Goal: Task Accomplishment & Management: Manage account settings

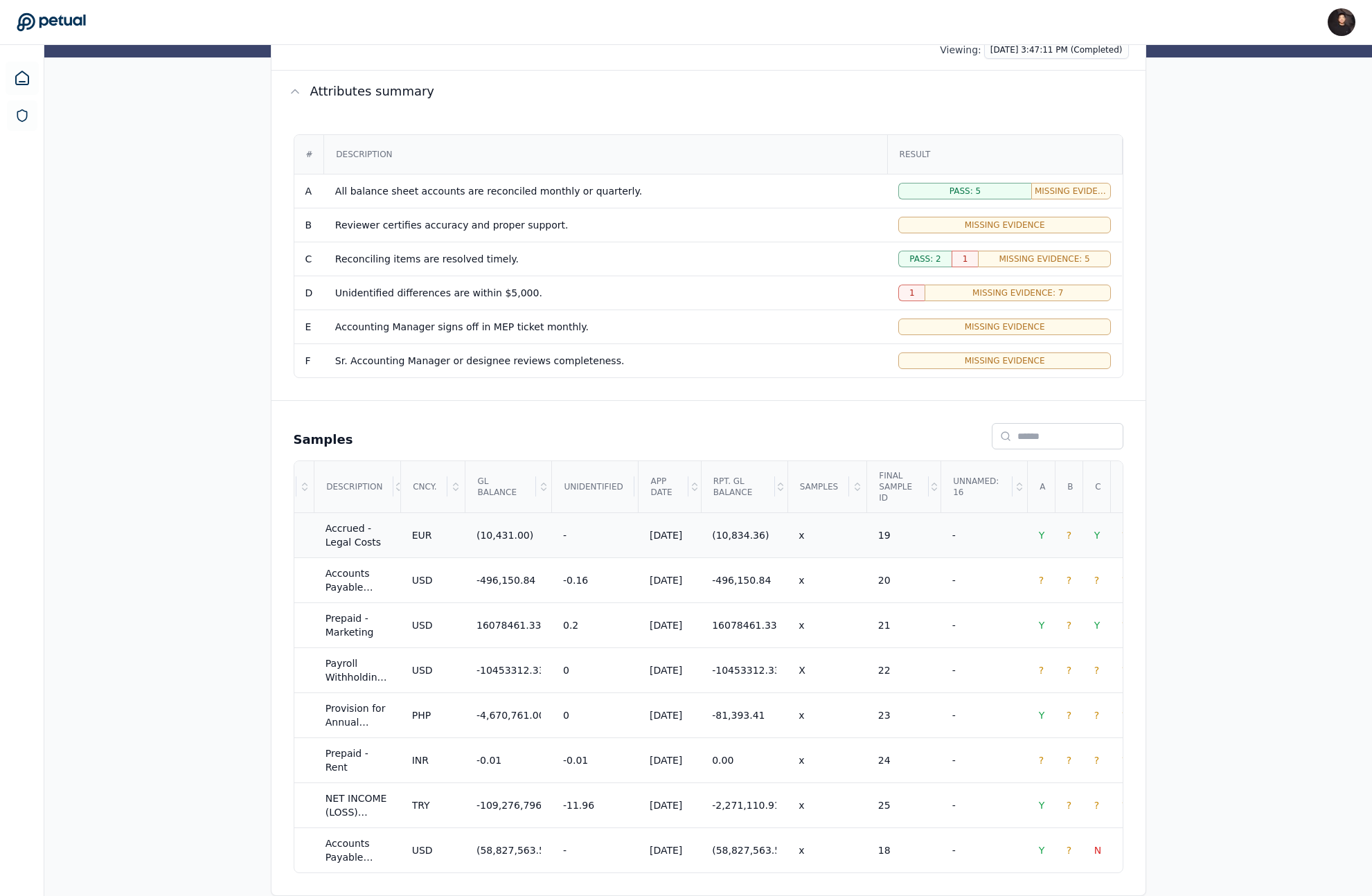
scroll to position [0, 838]
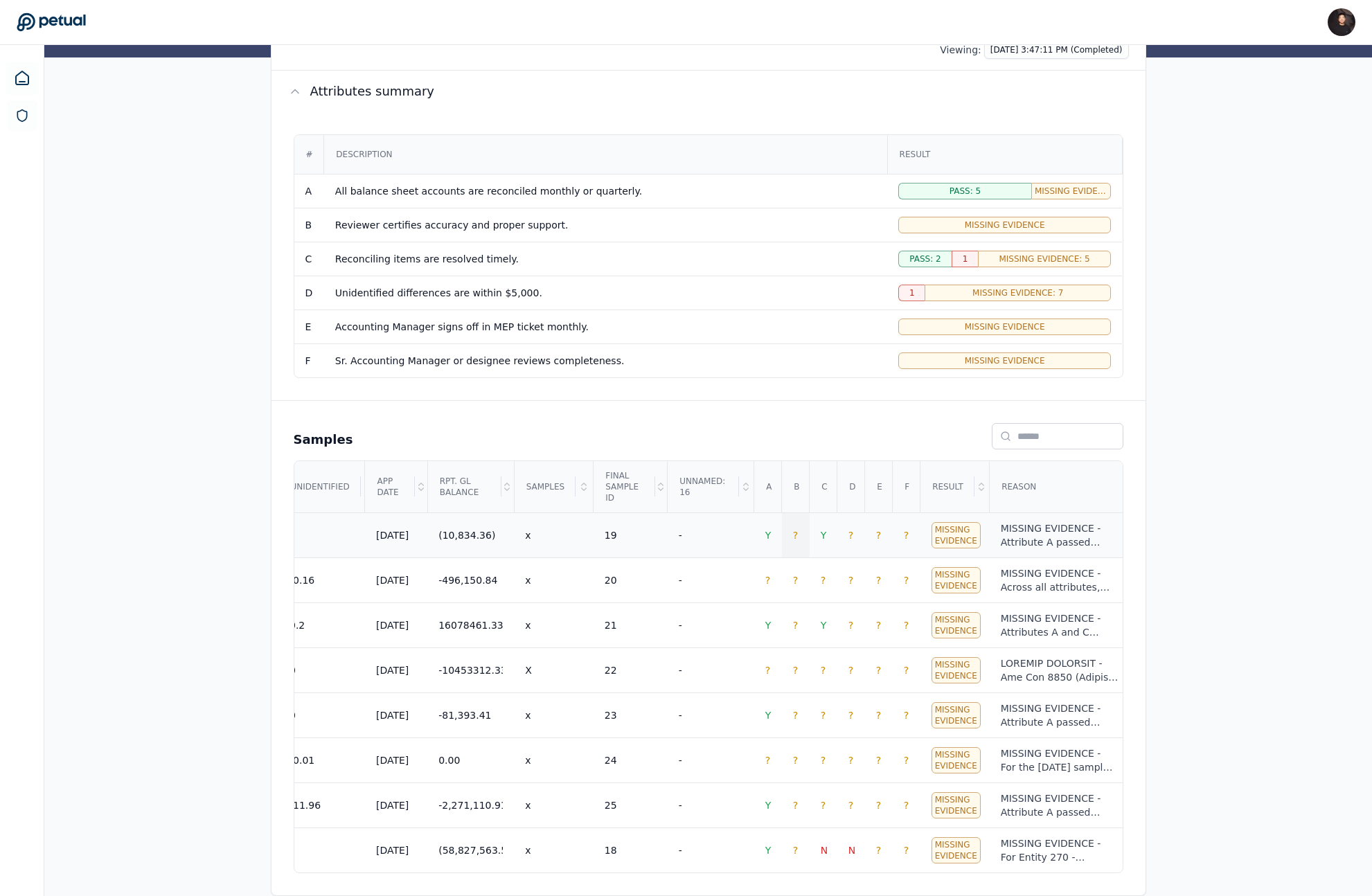
click at [797, 531] on span "?" at bounding box center [795, 535] width 5 height 11
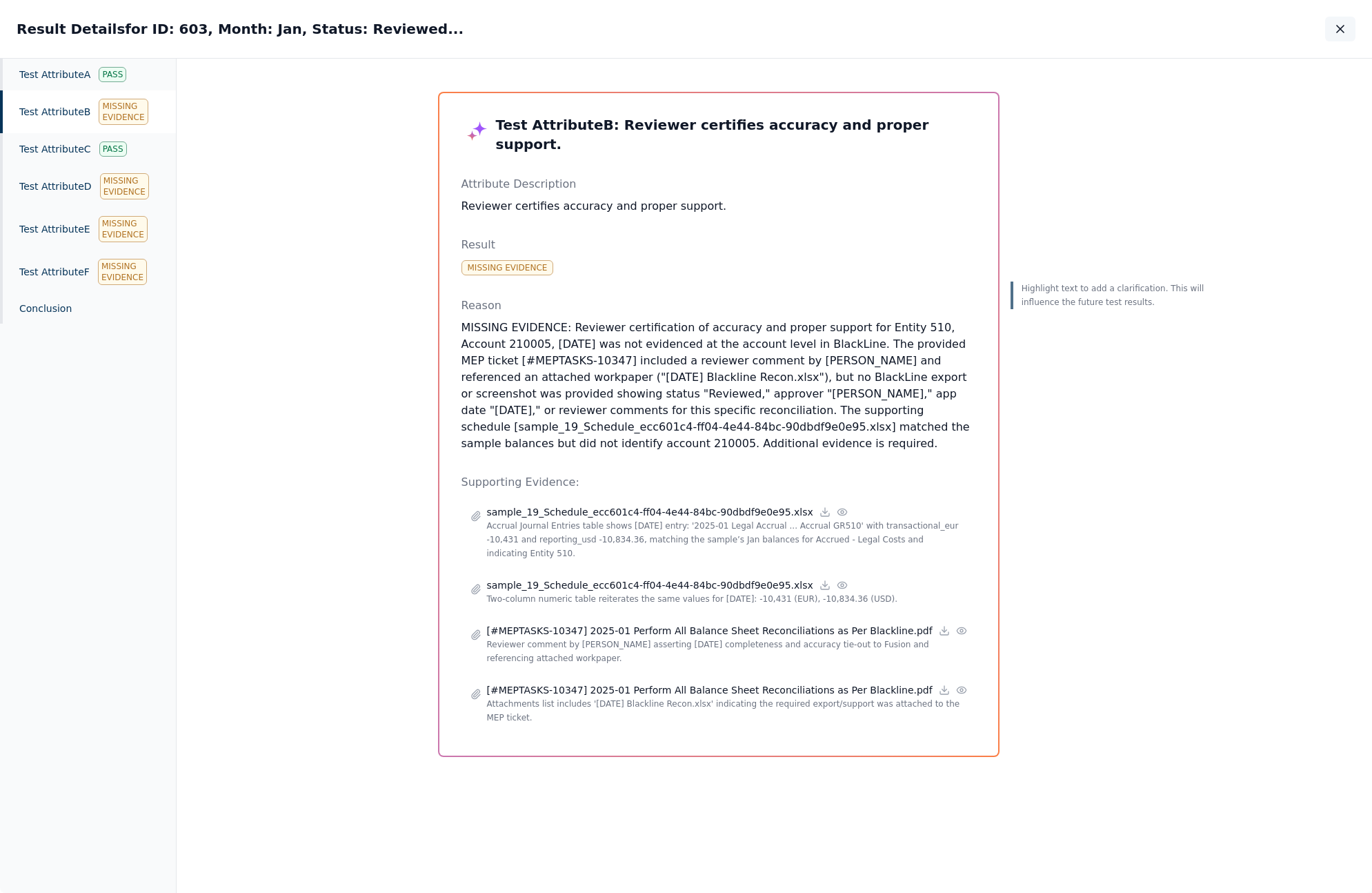
click at [1342, 36] on button "button" at bounding box center [1340, 29] width 30 height 25
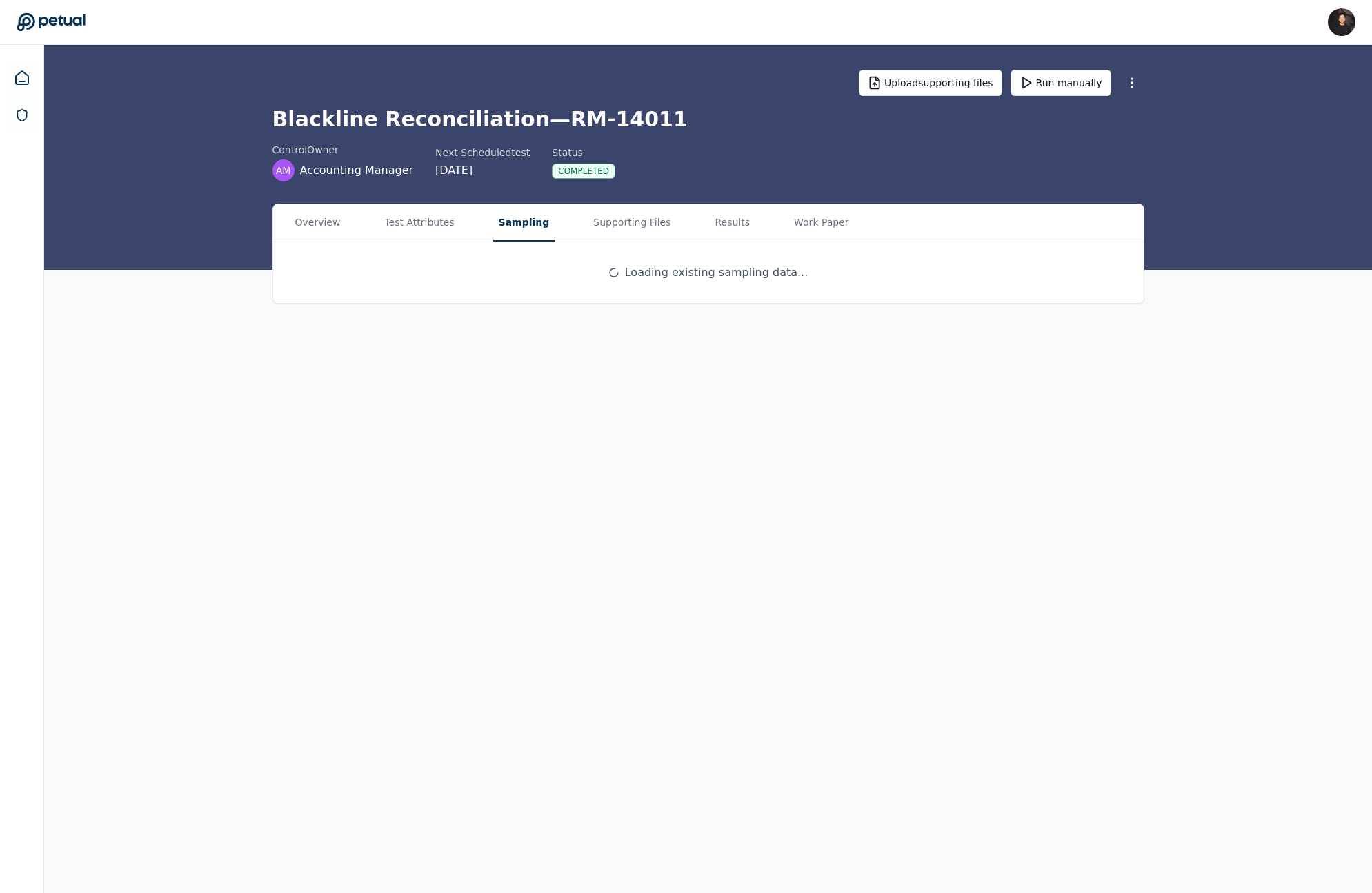
click at [493, 224] on button "Sampling" at bounding box center [524, 223] width 62 height 37
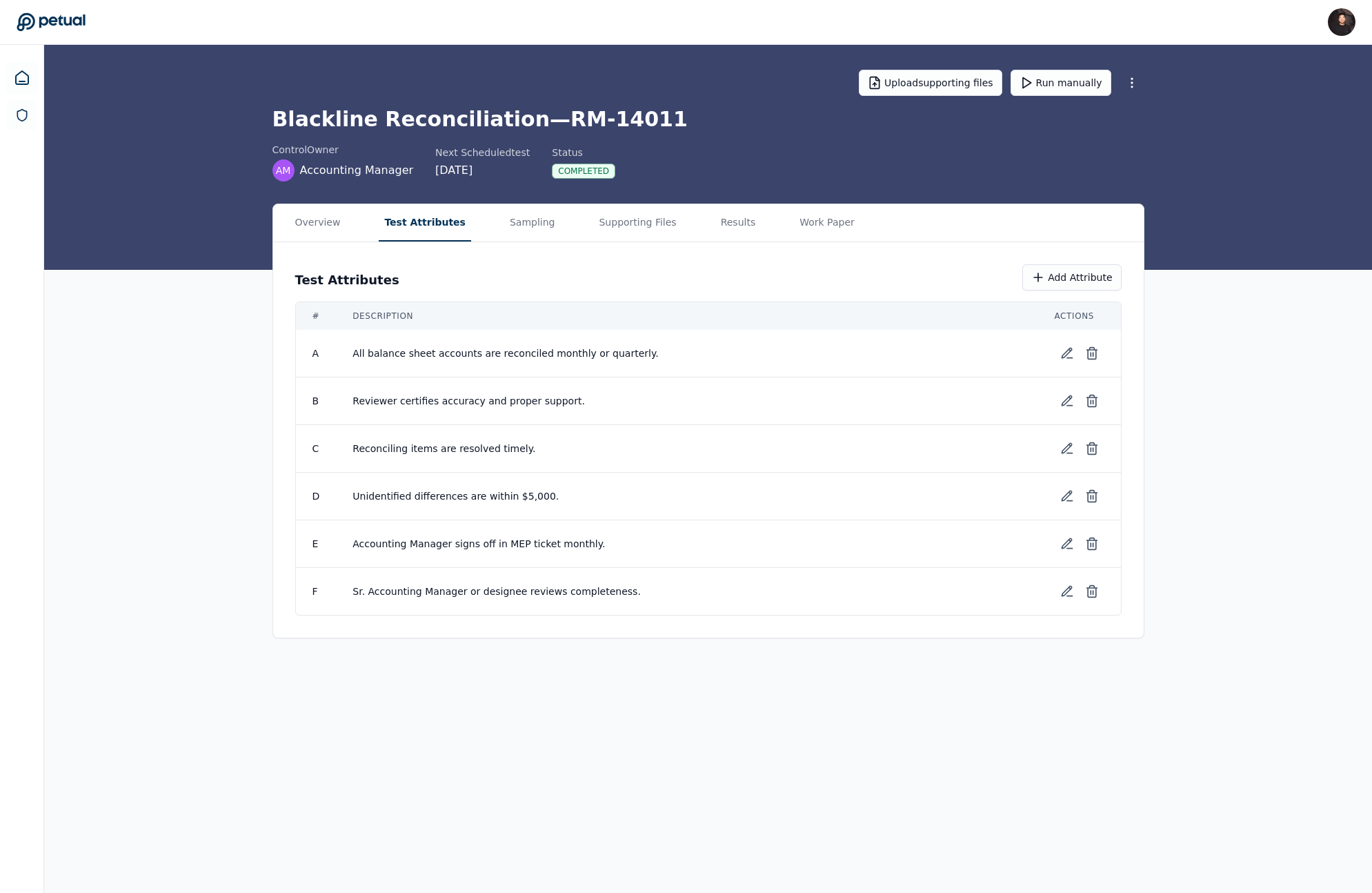
click at [431, 222] on button "Test Attributes" at bounding box center [424, 223] width 92 height 37
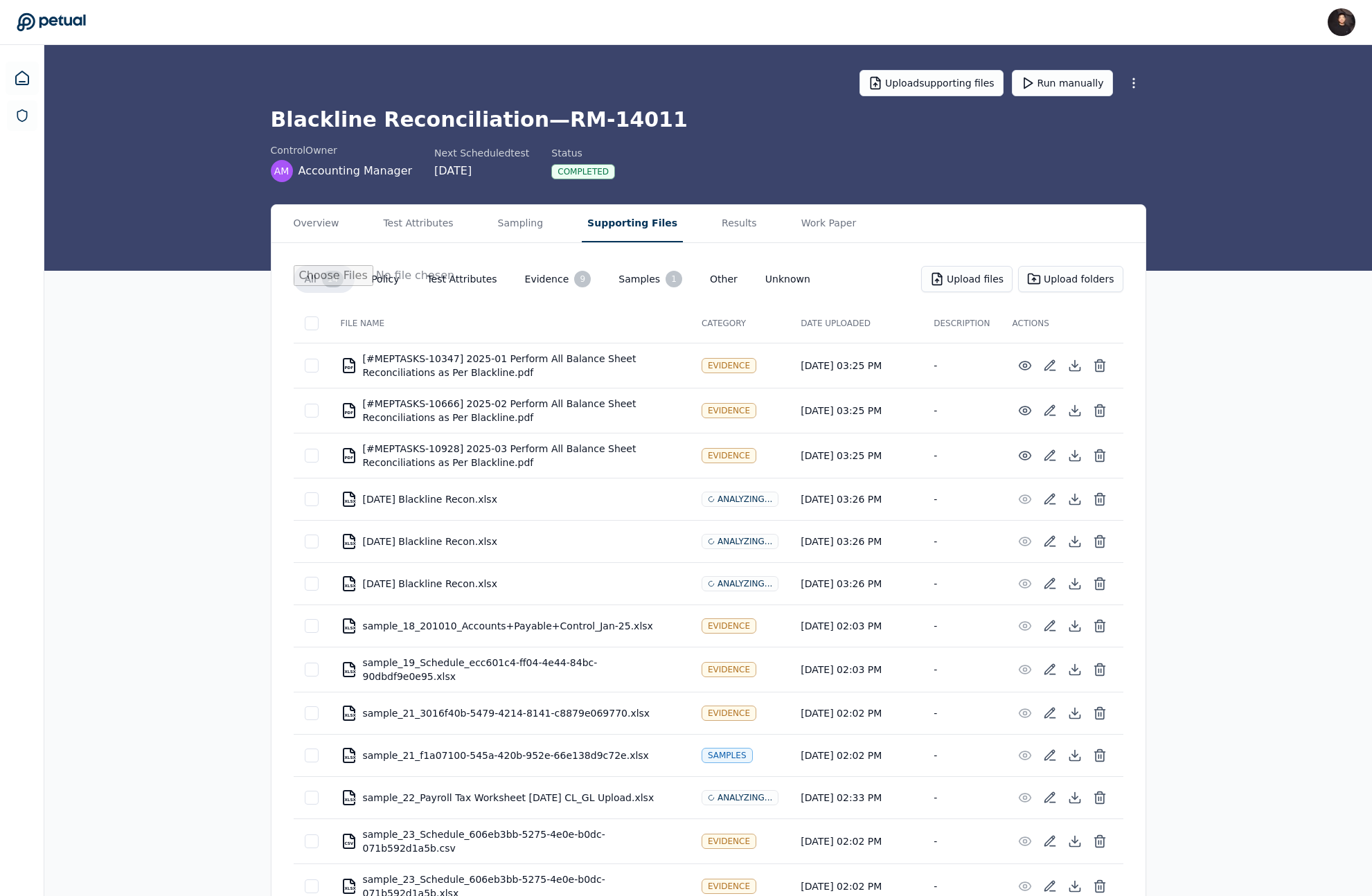
click at [595, 220] on button "Supporting Files" at bounding box center [632, 223] width 101 height 37
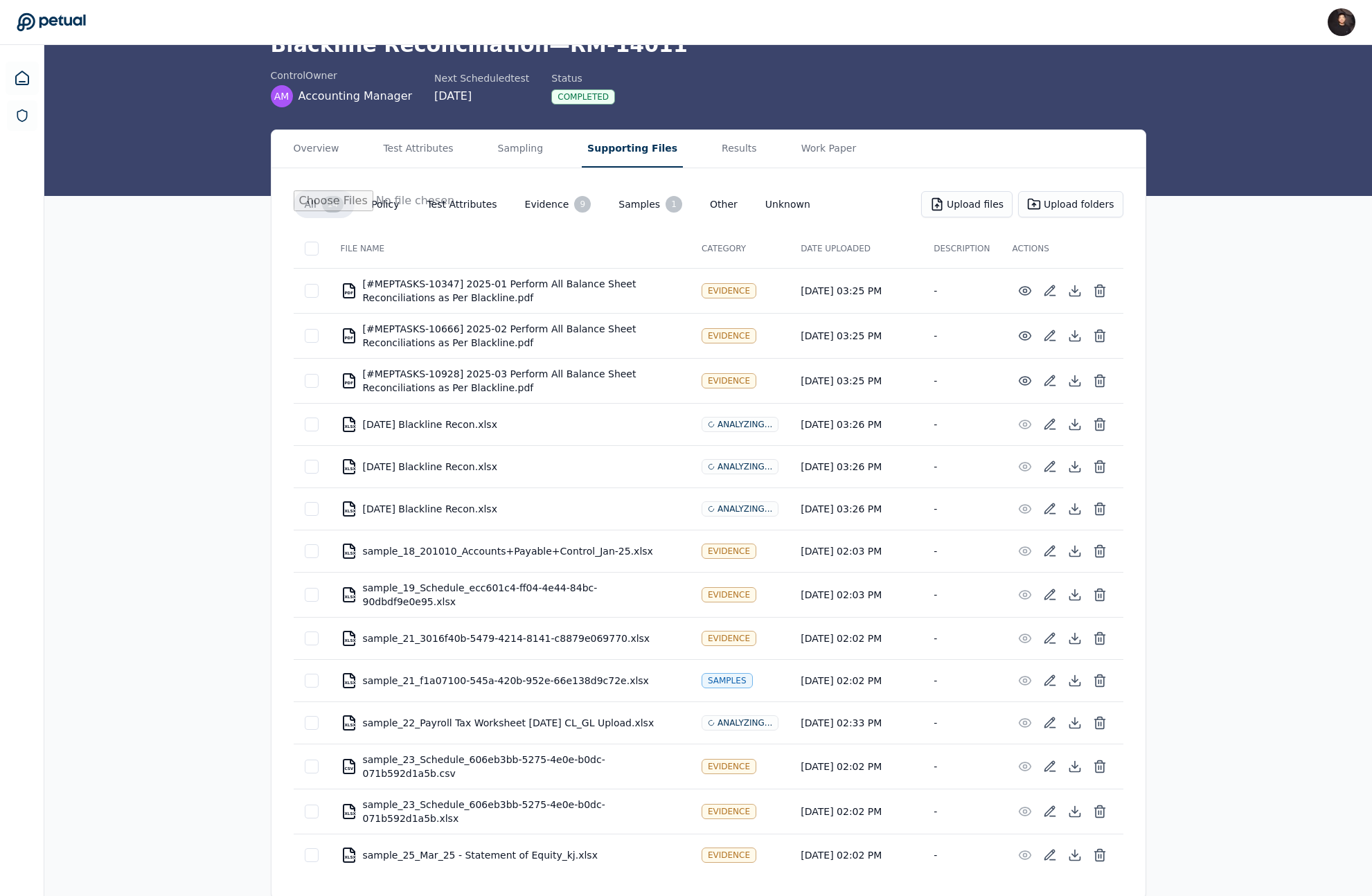
click at [315, 429] on div at bounding box center [312, 424] width 14 height 14
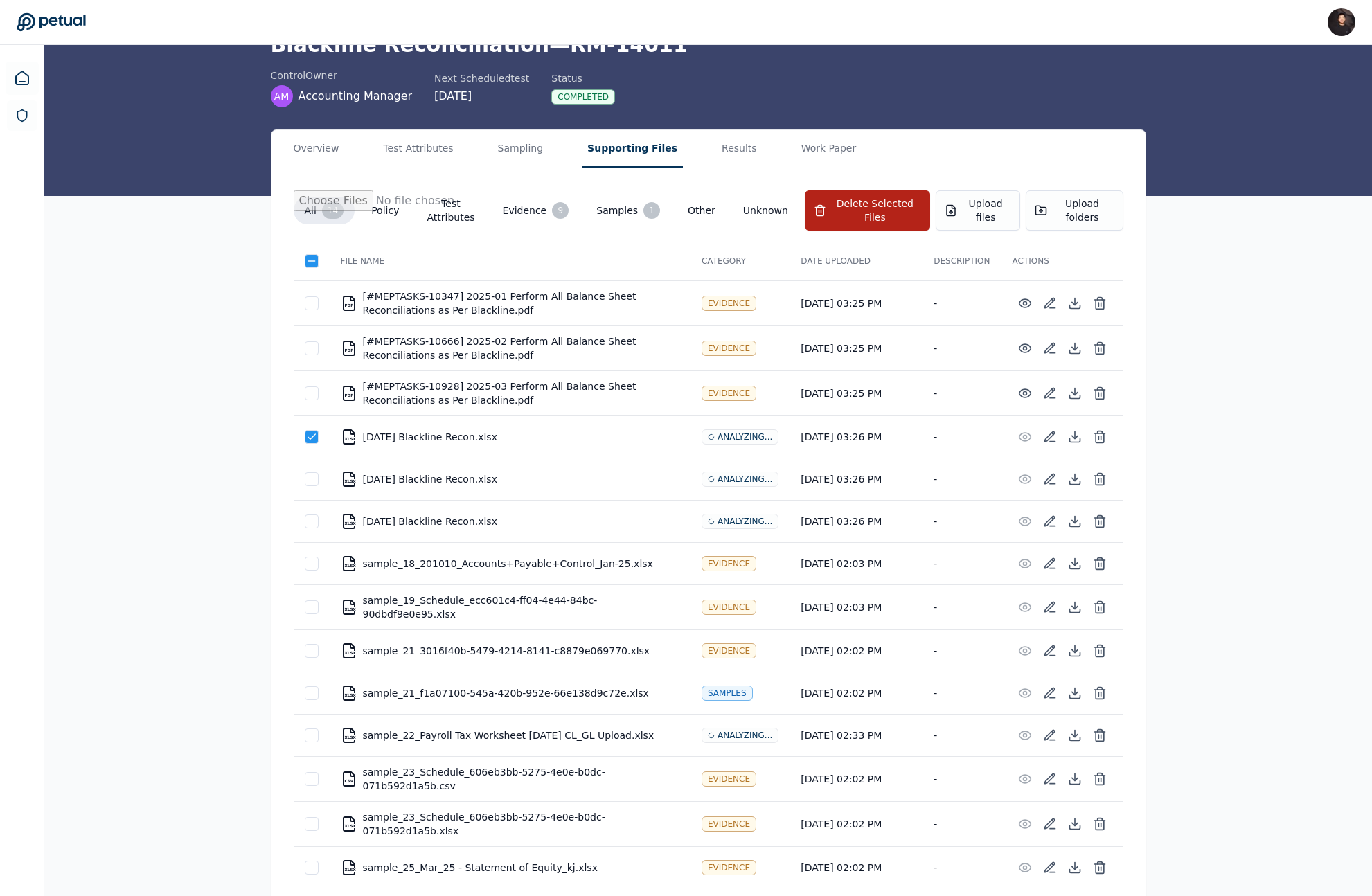
click at [315, 485] on div at bounding box center [312, 479] width 14 height 14
click at [313, 526] on div at bounding box center [312, 521] width 14 height 14
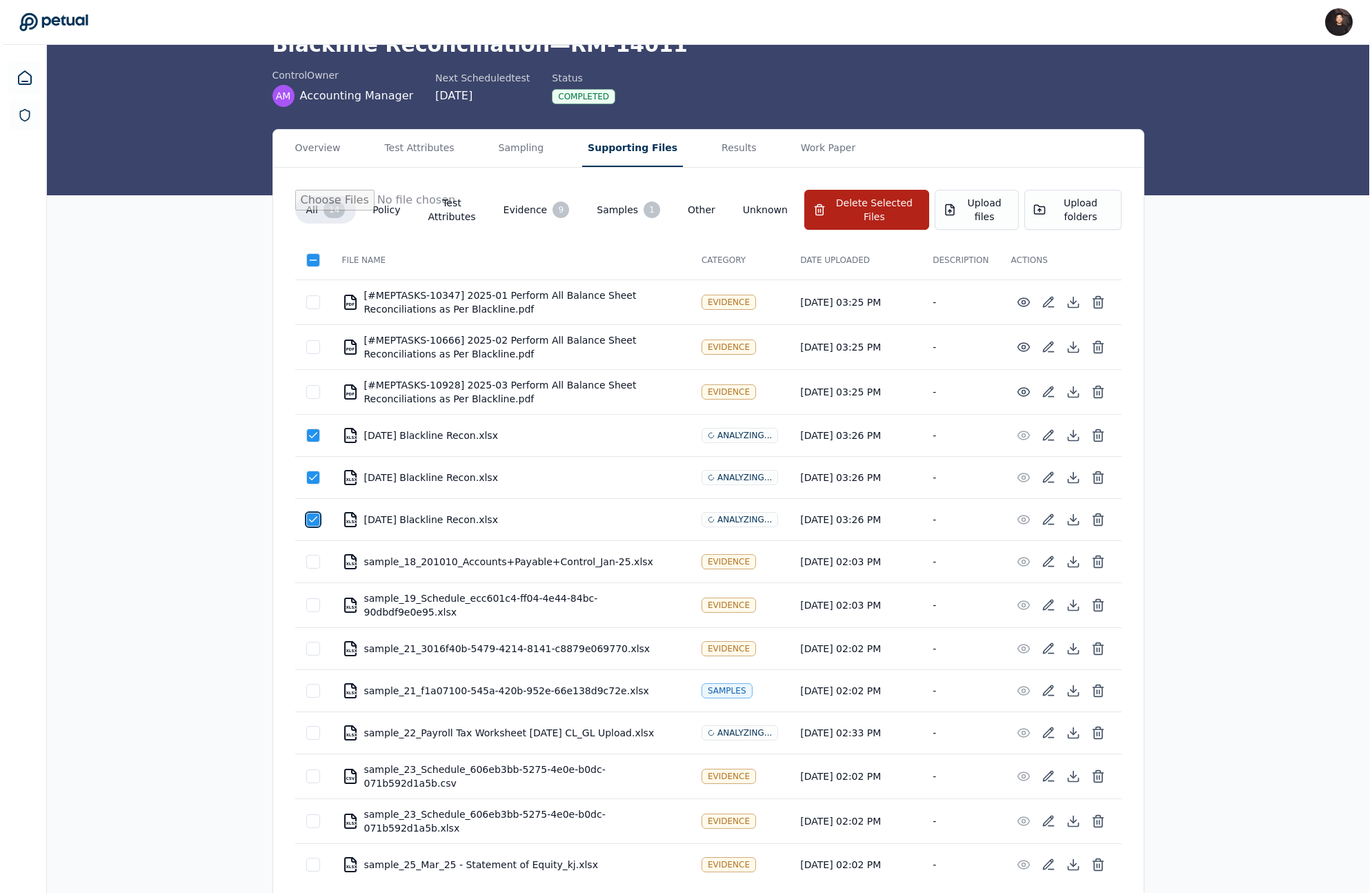
scroll to position [87, 0]
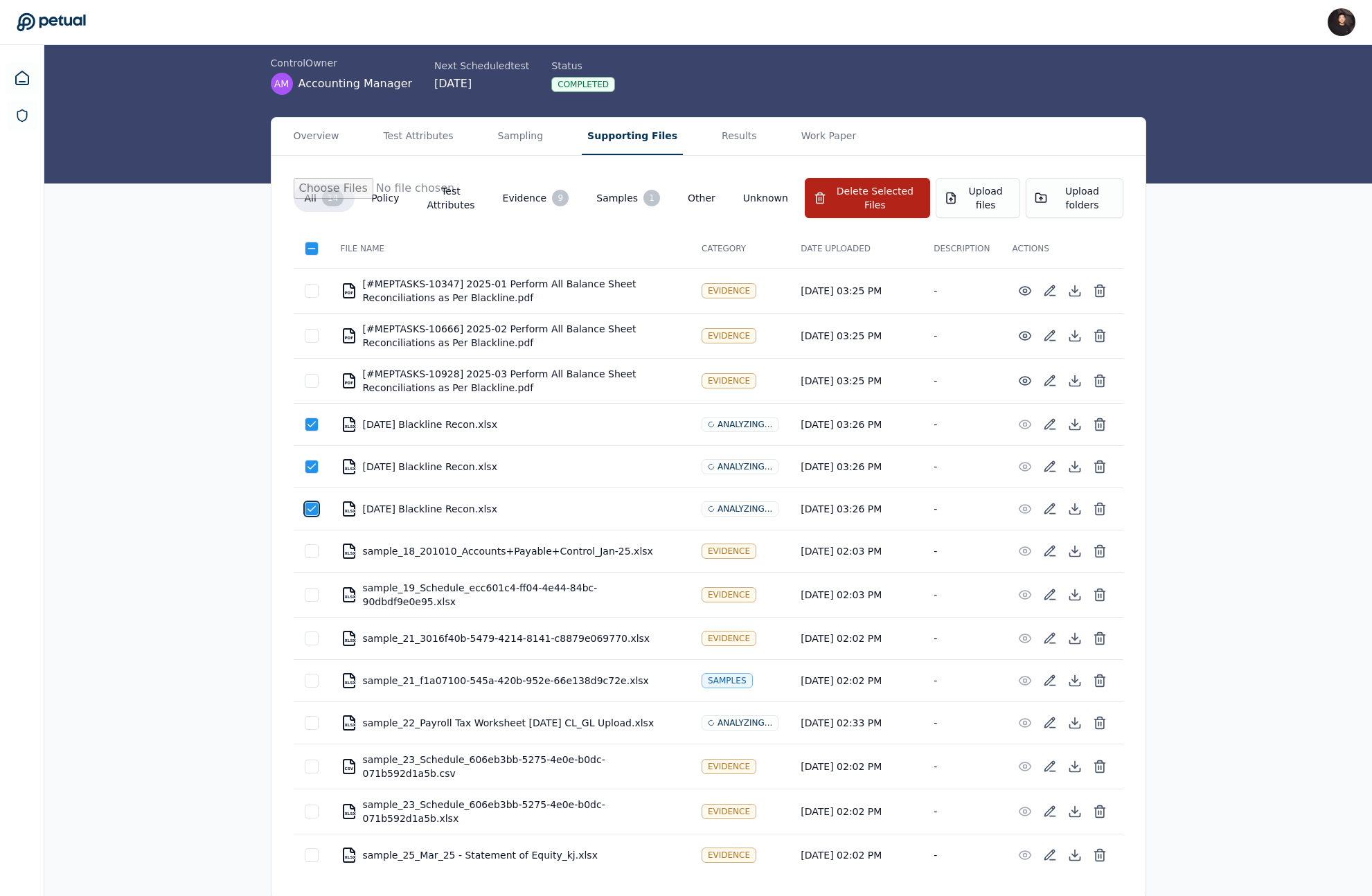
click at [846, 223] on div "All 14 Policy Test Attributes Evidence 9 Samples 1 Other Unknown Delete Selecte…" at bounding box center [709, 203] width 830 height 51
click at [867, 195] on button "Delete Selected Files" at bounding box center [867, 197] width 125 height 40
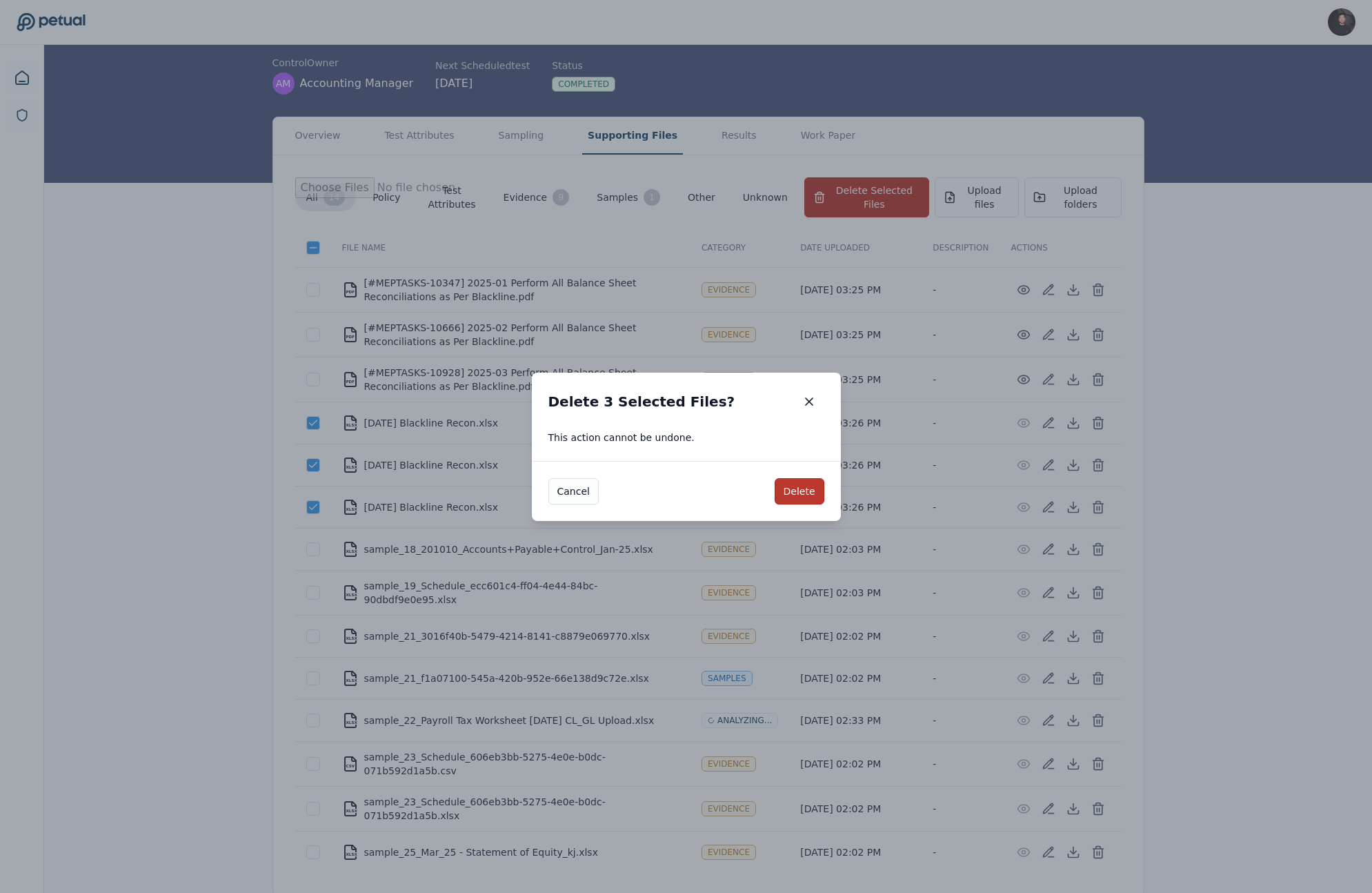
click at [796, 483] on button "Delete" at bounding box center [799, 491] width 49 height 26
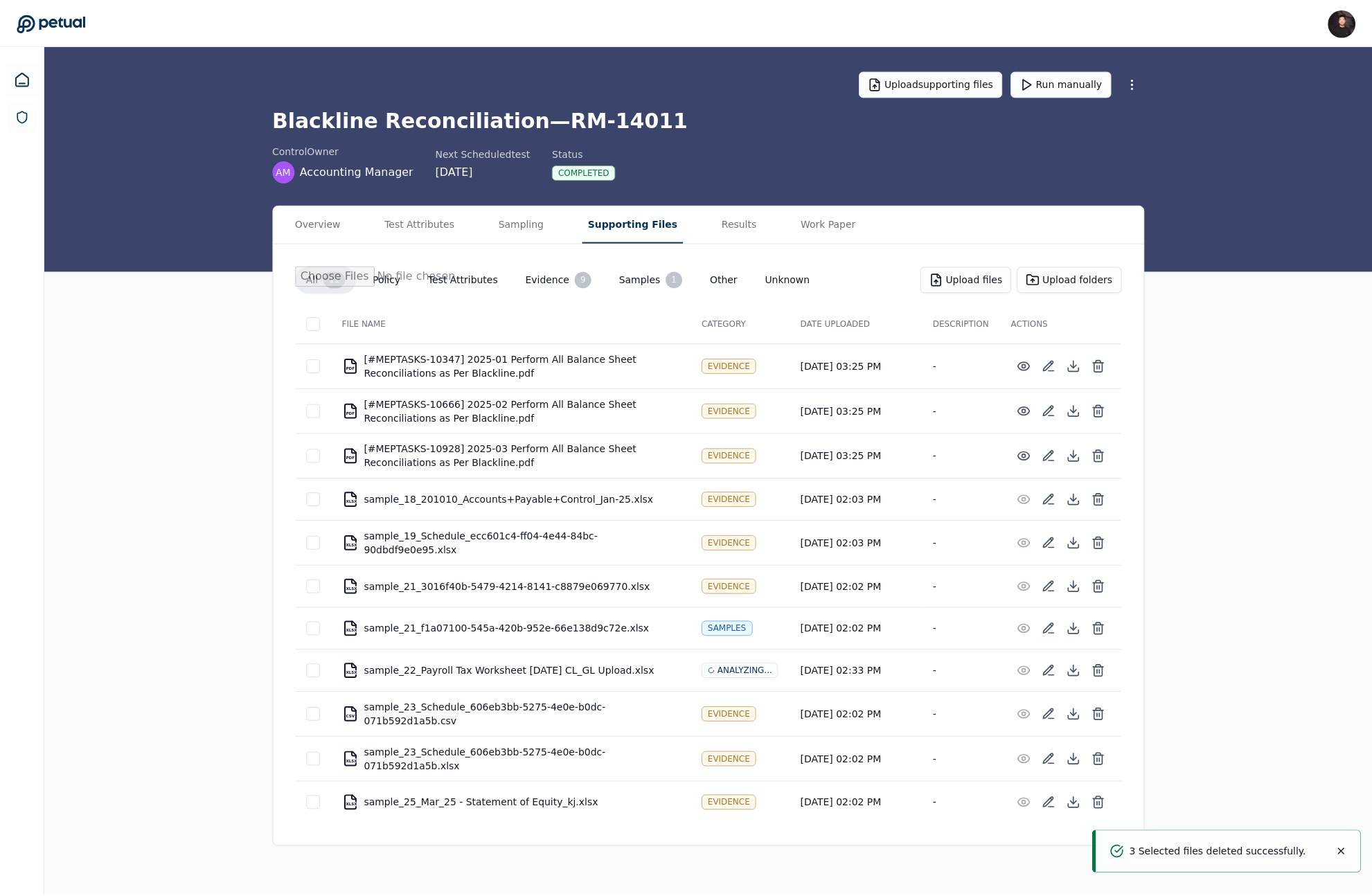
scroll to position [0, 0]
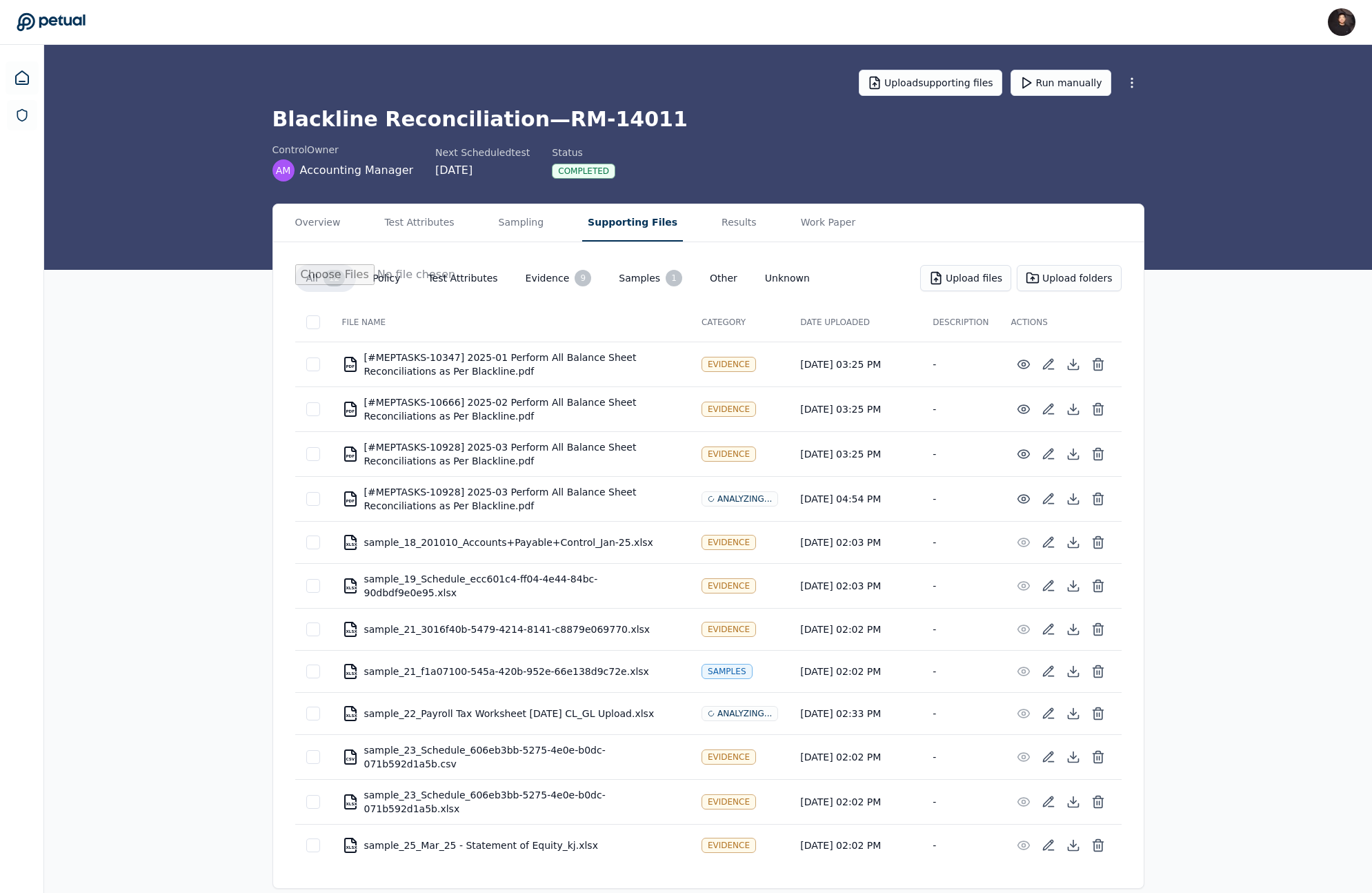
click at [336, 493] on td "PDF [#MEPTASKS-10928] 2025-03 Perform All Balance Sheet Reconciliations as Per …" at bounding box center [511, 498] width 360 height 45
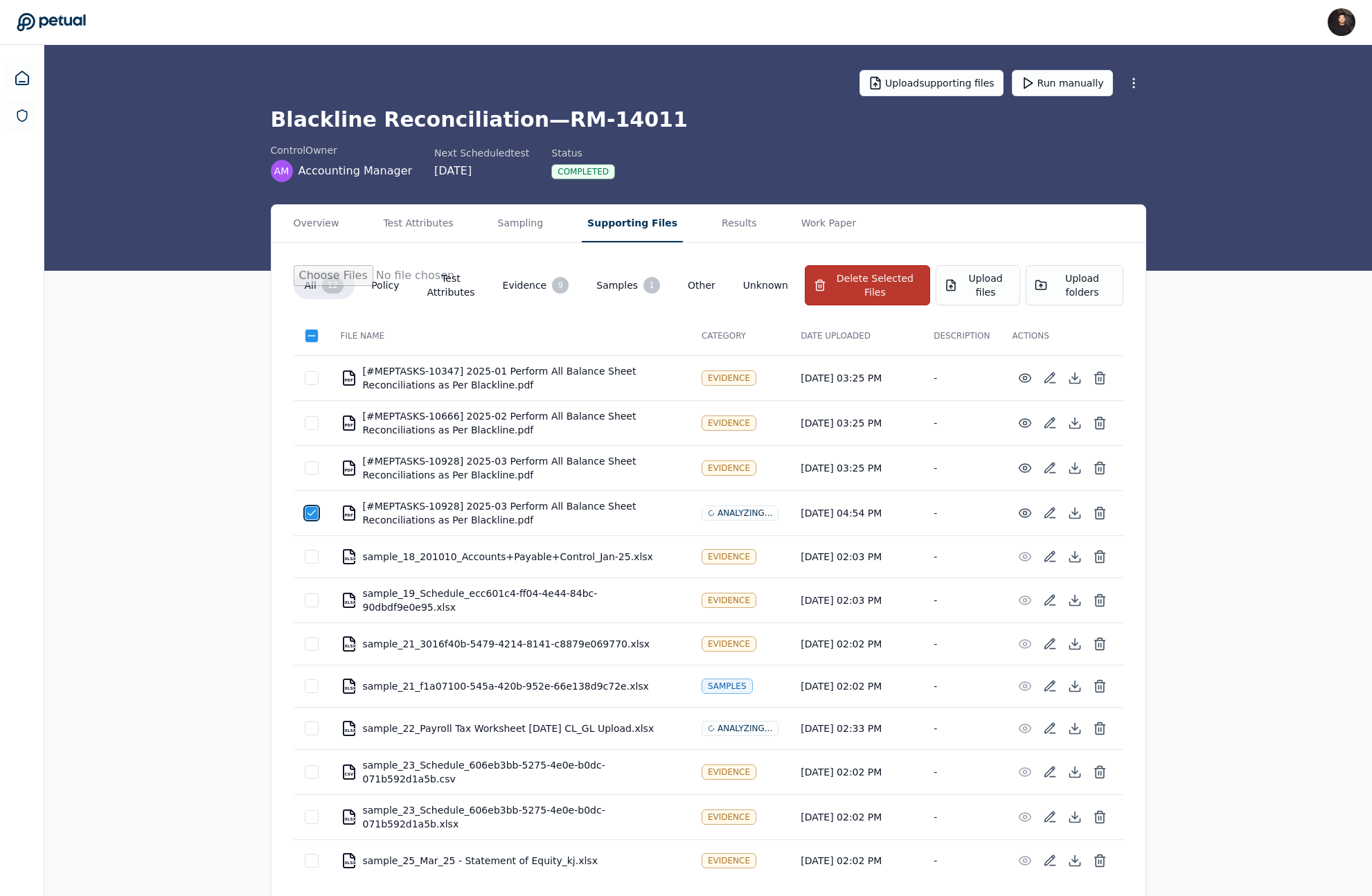
click at [886, 296] on button "Delete Selected Files" at bounding box center [867, 285] width 125 height 40
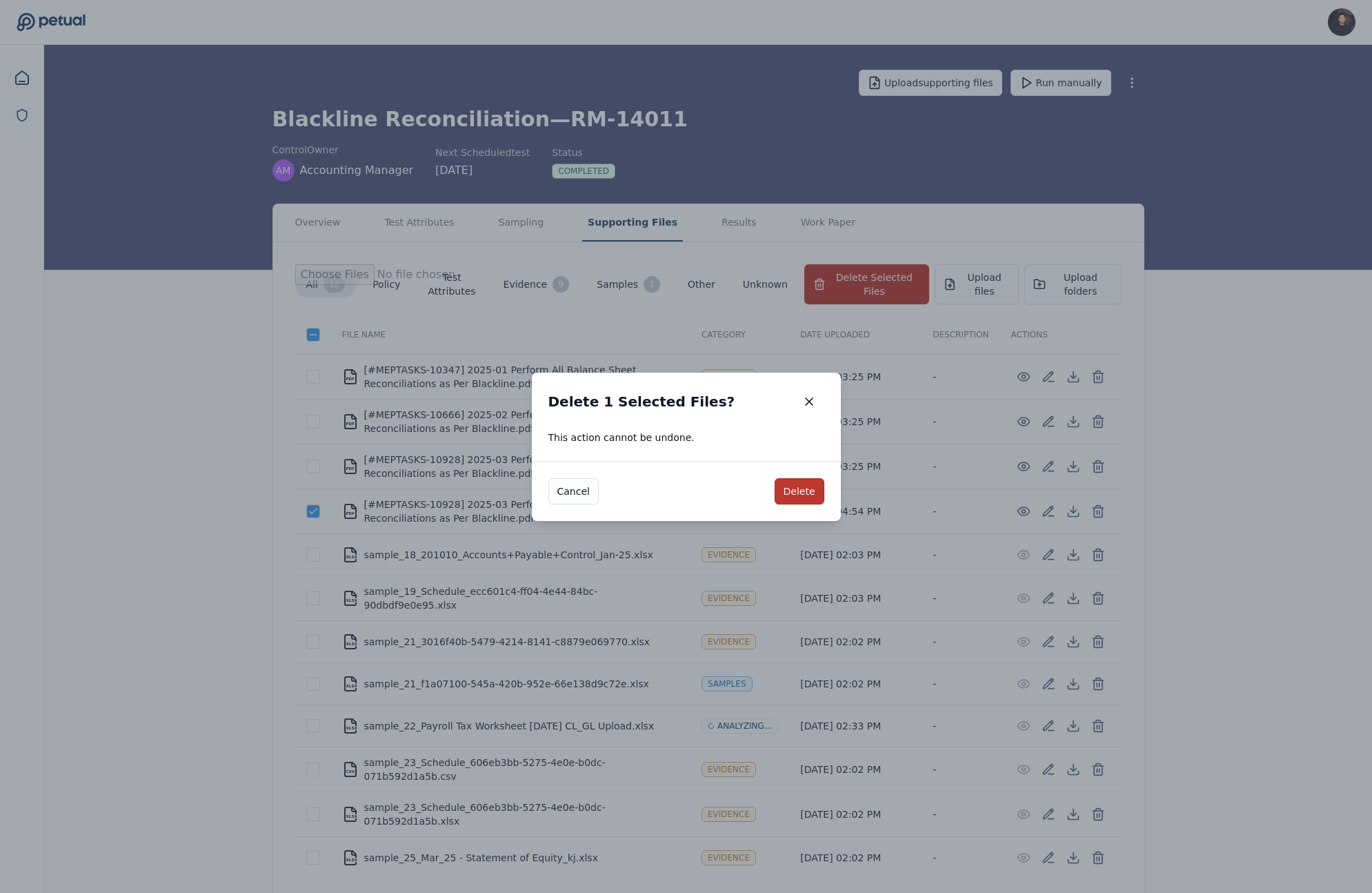
click at [806, 490] on button "Delete" at bounding box center [799, 491] width 49 height 26
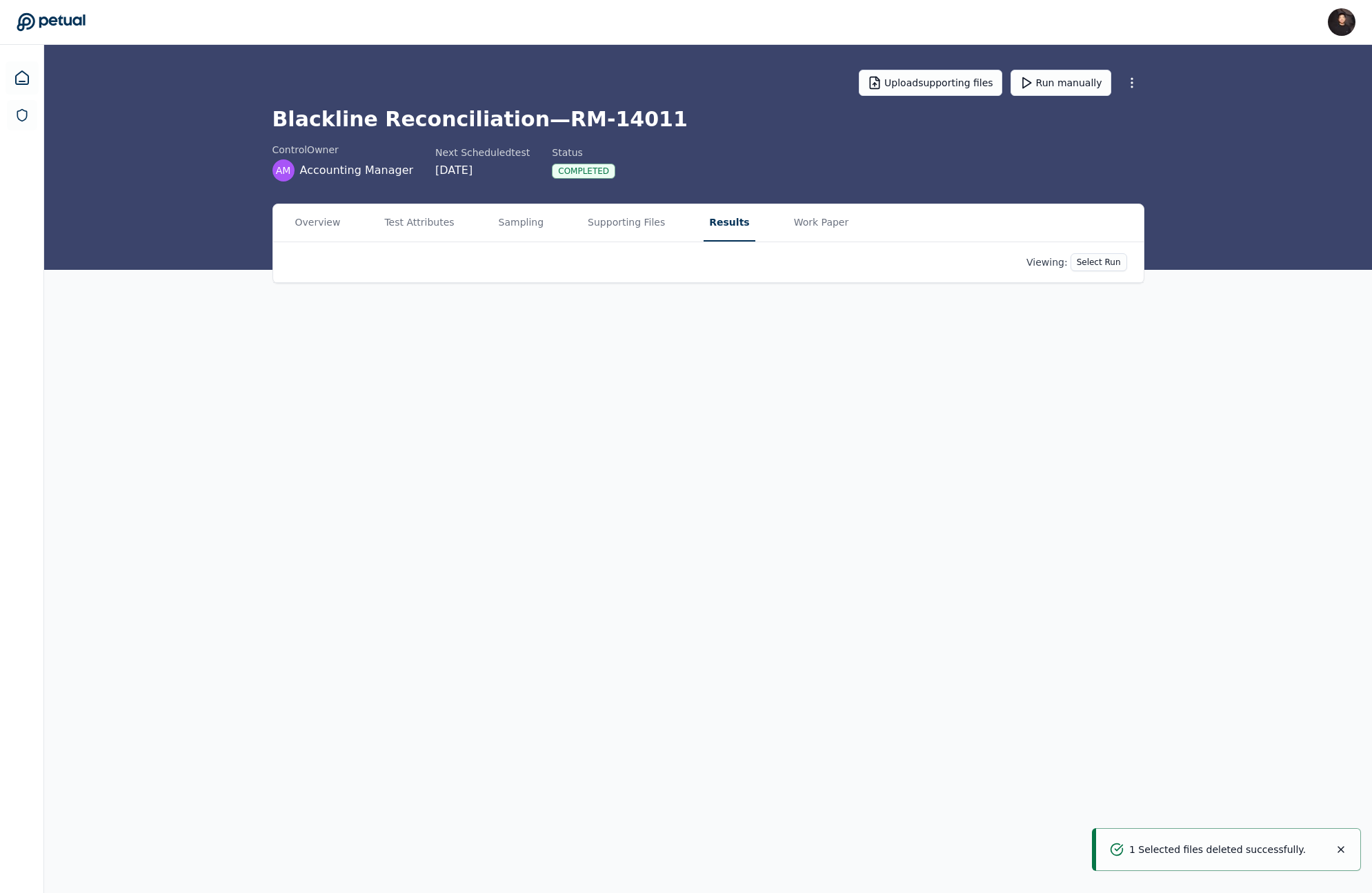
click at [720, 221] on button "Results" at bounding box center [729, 223] width 51 height 37
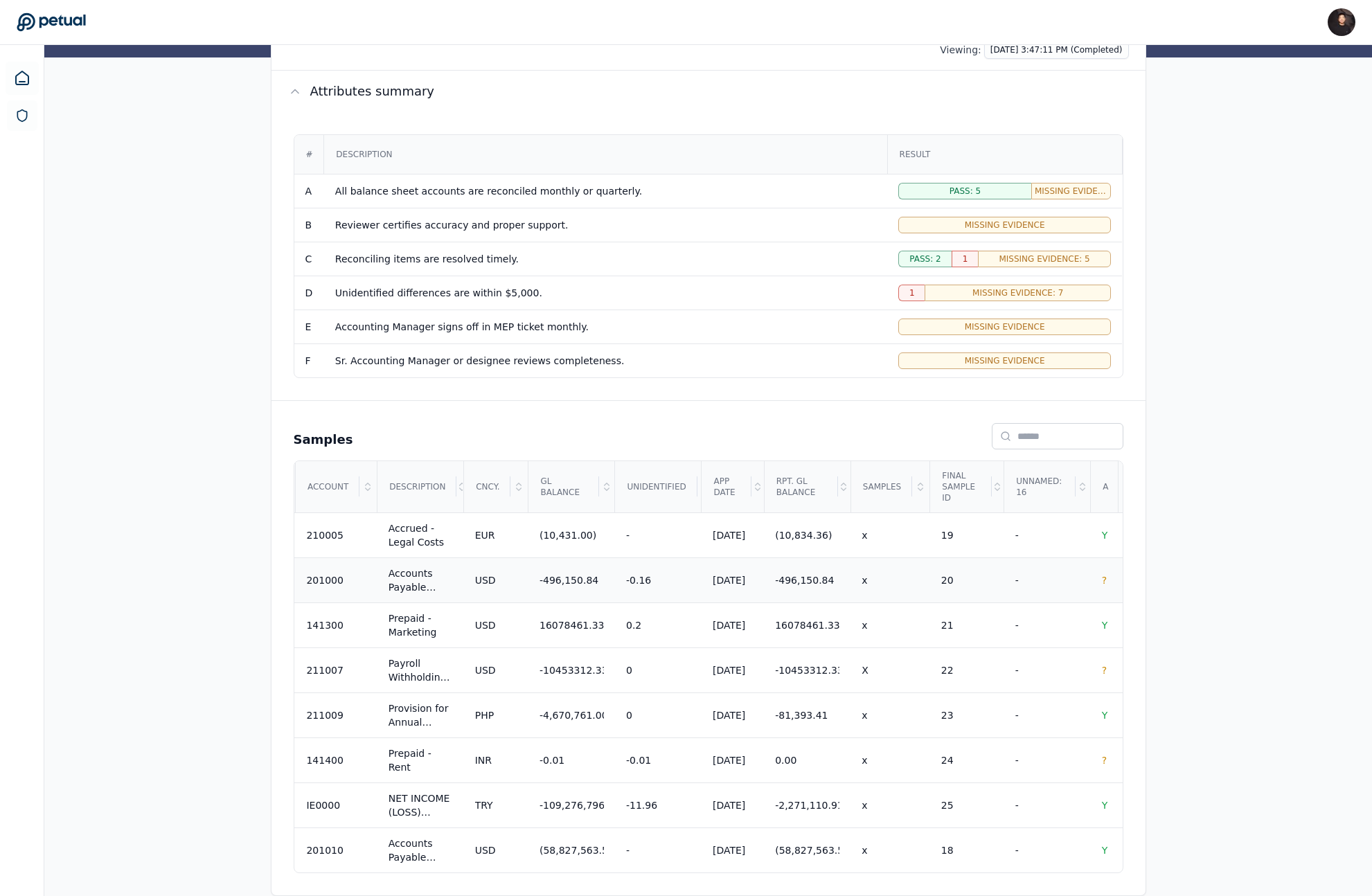
scroll to position [0, 838]
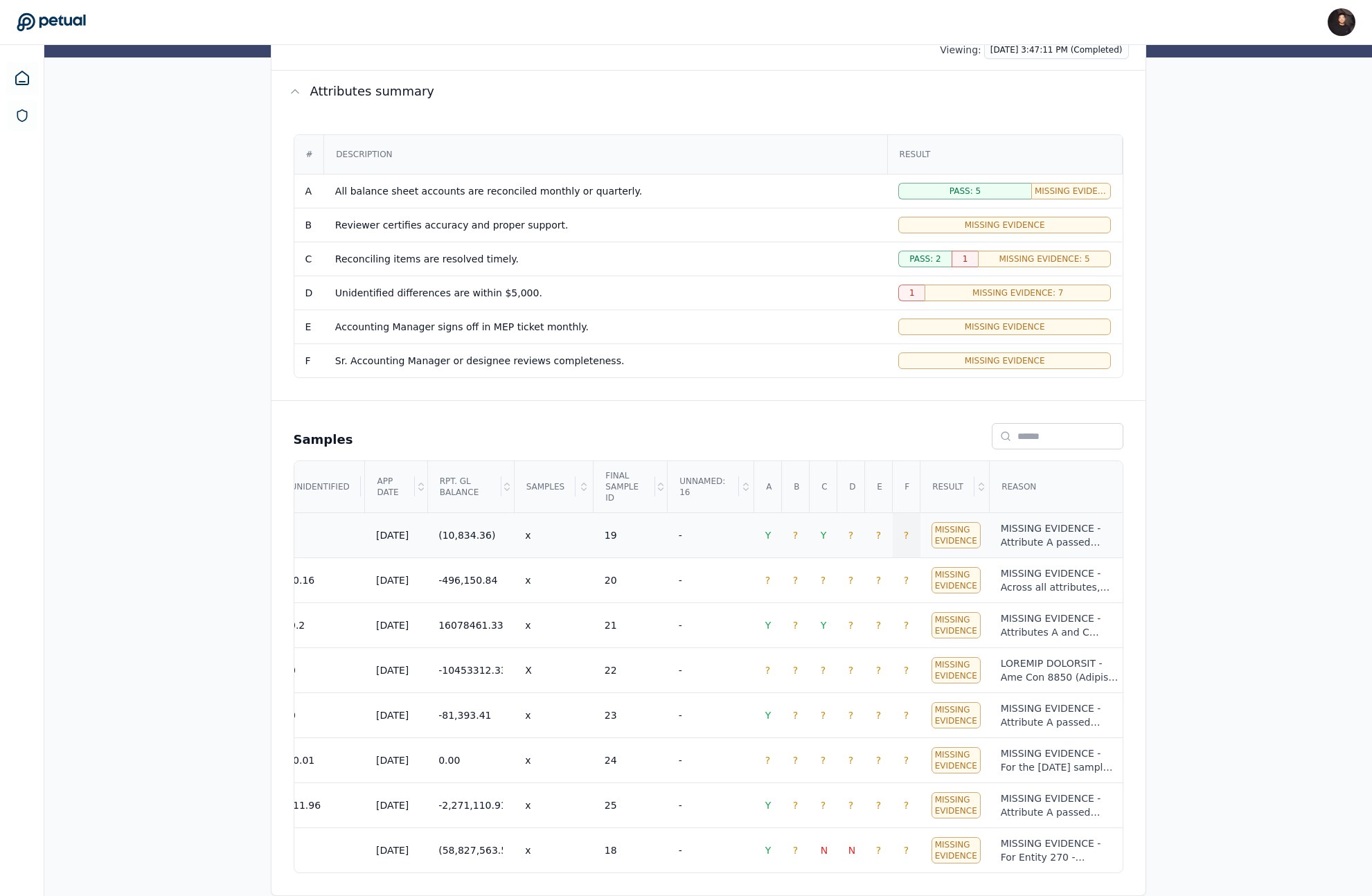
click at [915, 534] on td "?" at bounding box center [907, 535] width 28 height 45
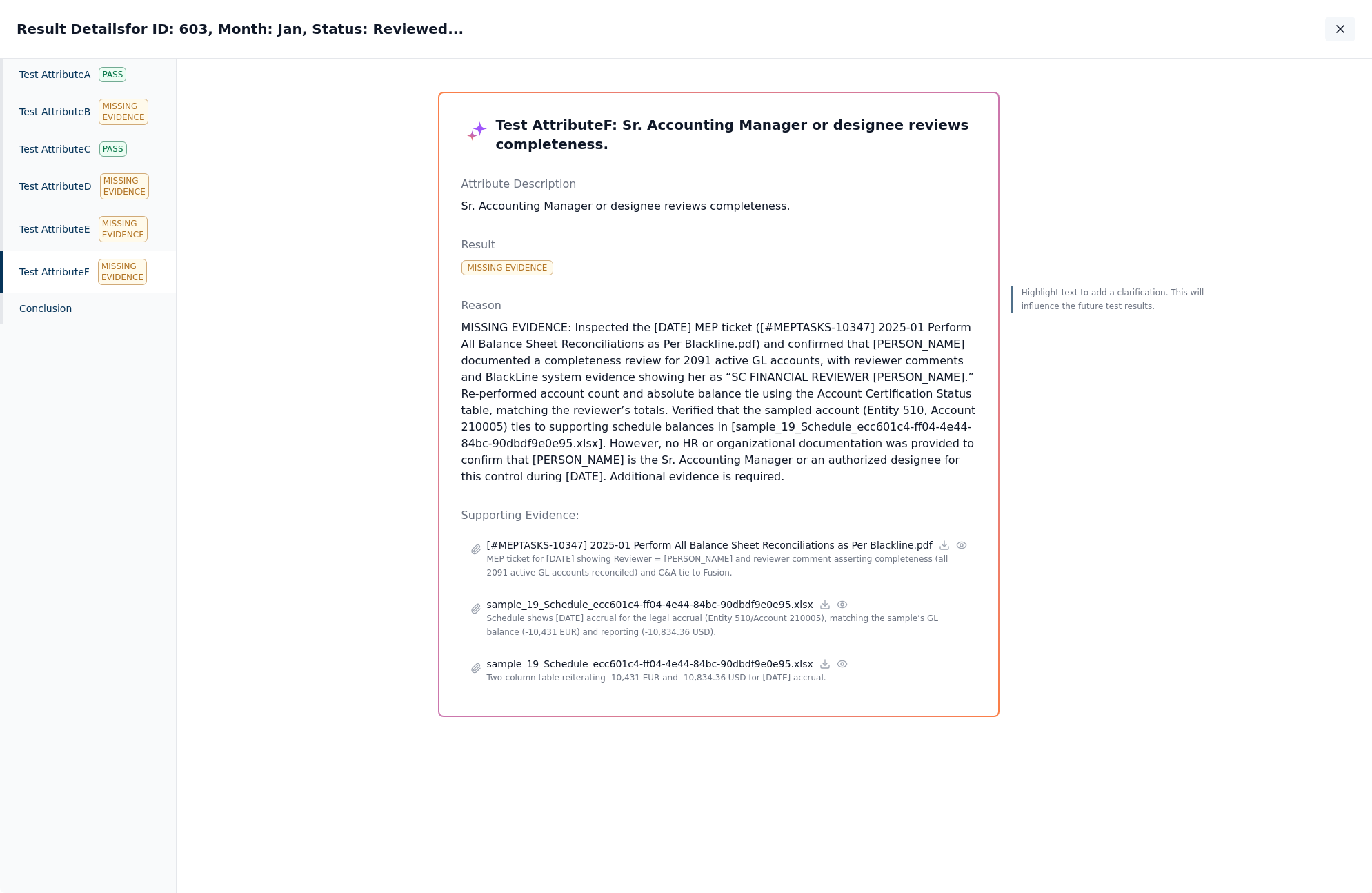
click at [1347, 18] on button "button" at bounding box center [1340, 29] width 30 height 25
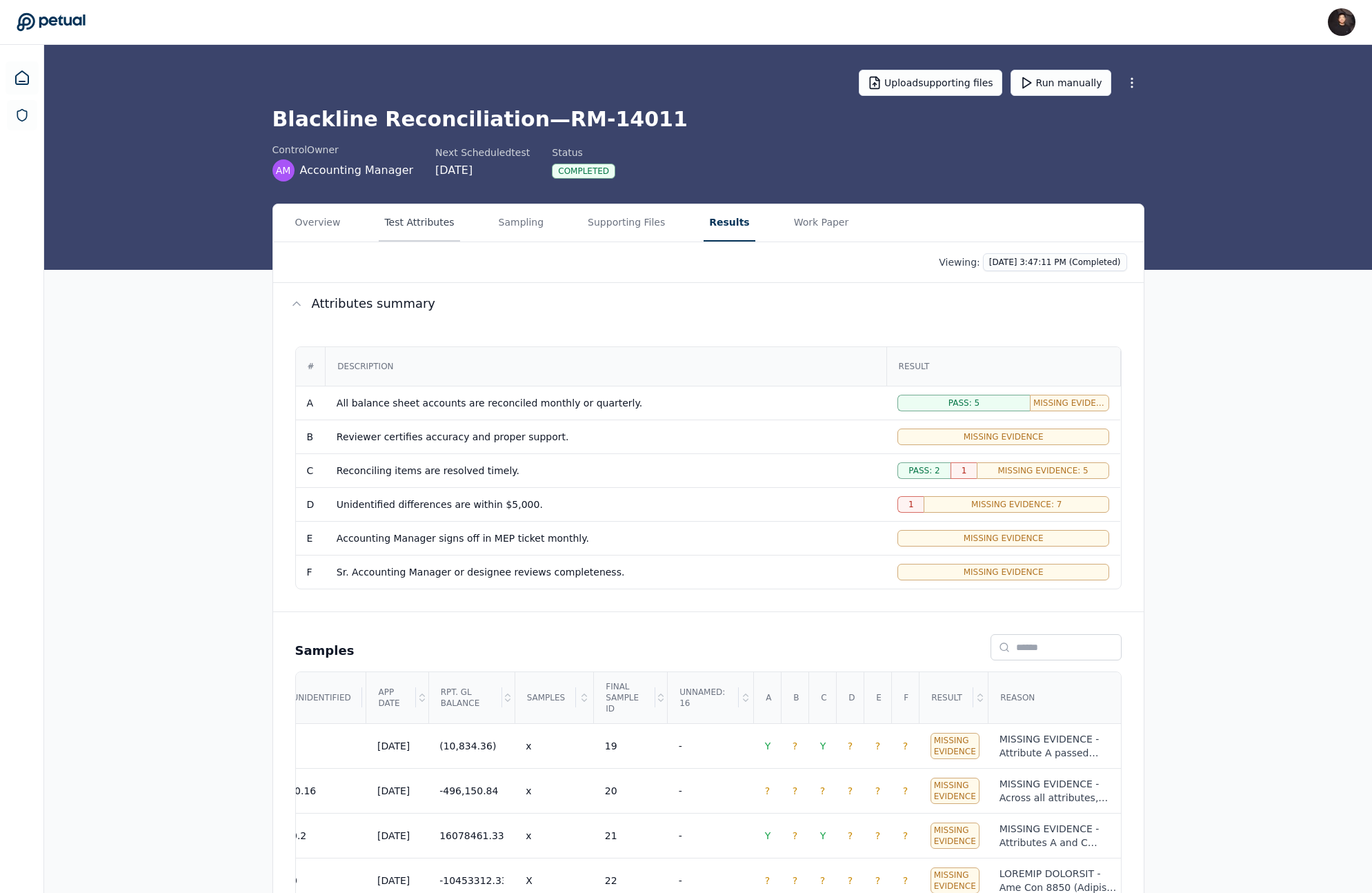
click at [429, 225] on button "Test Attributes" at bounding box center [418, 223] width 80 height 37
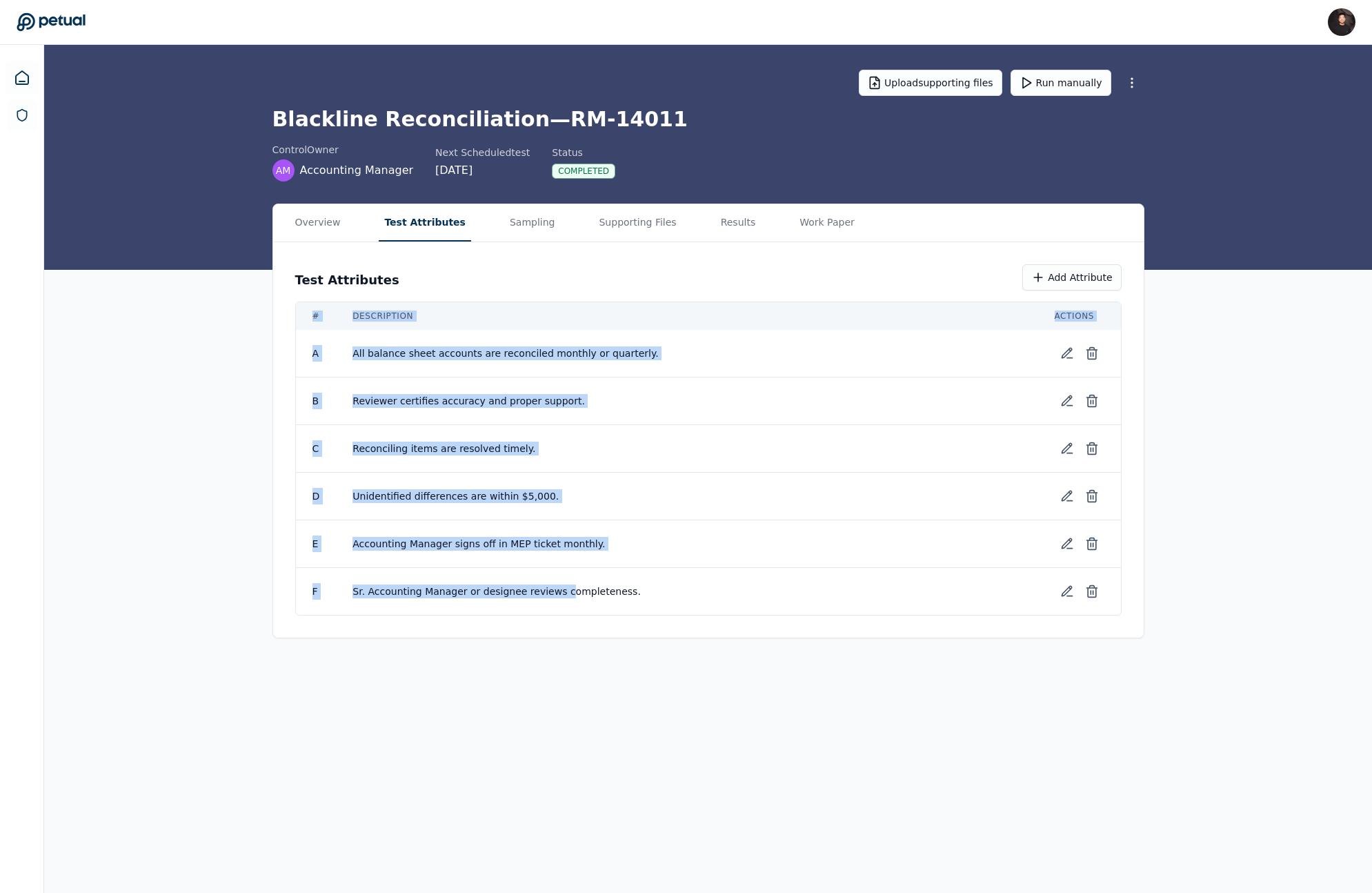
drag, startPoint x: 294, startPoint y: 336, endPoint x: 558, endPoint y: 590, distance: 366.3
click at [558, 590] on div "Test Attributes Add Attribute # Description Actions A All balance sheet account…" at bounding box center [708, 440] width 870 height 395
click at [557, 590] on span "Sr. Accounting Manager or designee reviews completeness." at bounding box center [687, 591] width 669 height 14
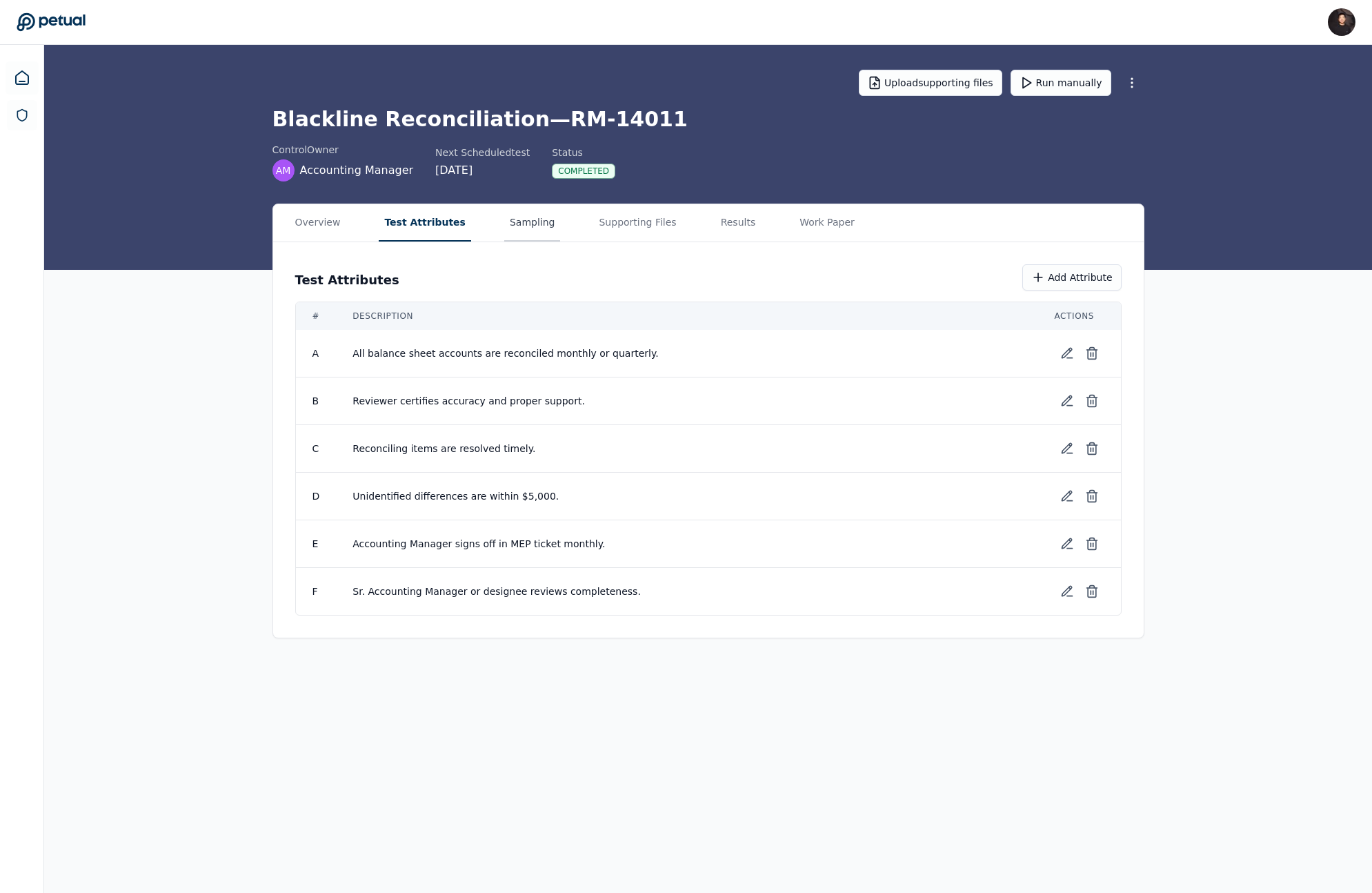
click at [538, 219] on button "Sampling" at bounding box center [532, 223] width 57 height 37
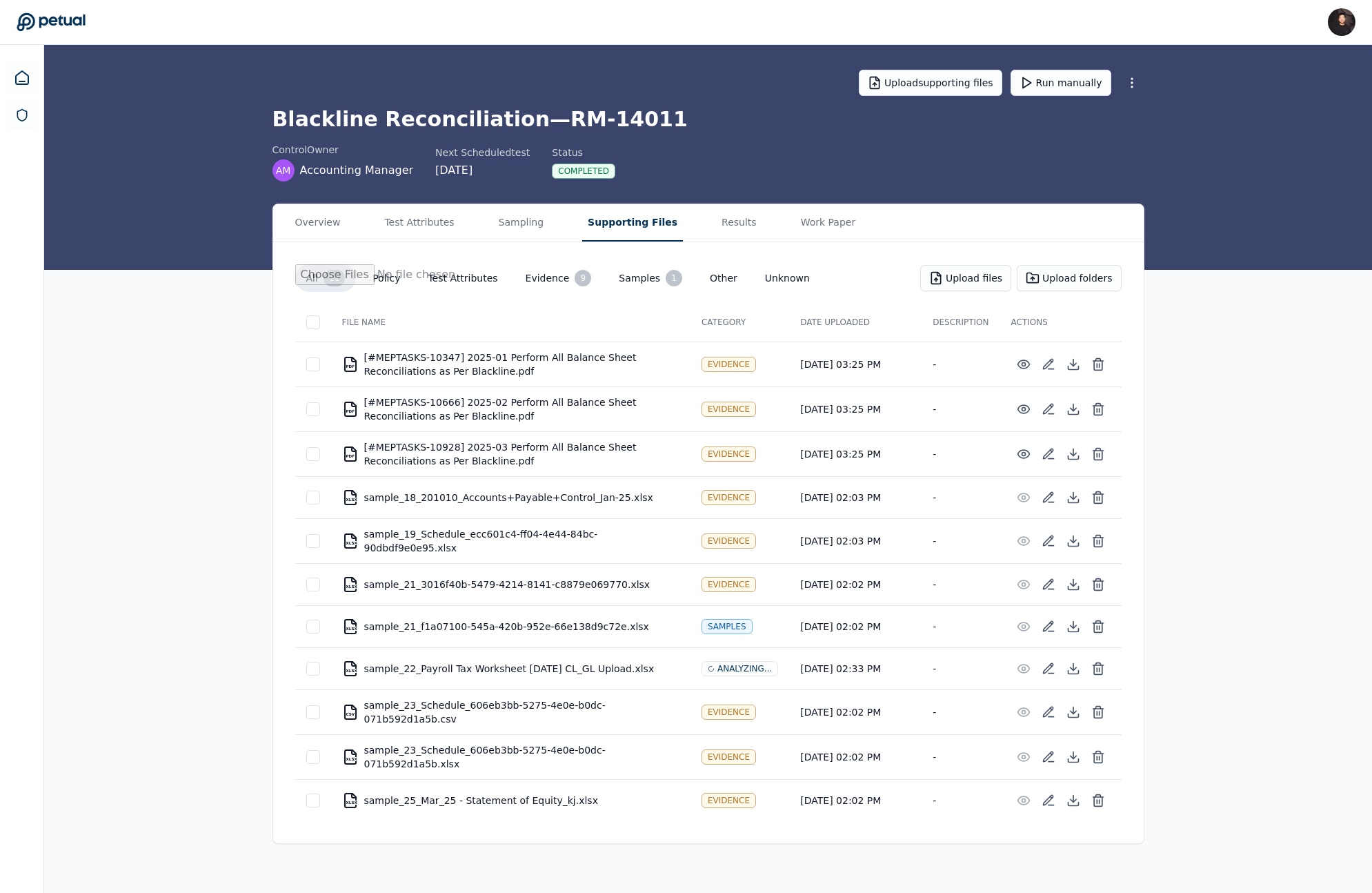
click at [594, 219] on button "Supporting Files" at bounding box center [632, 223] width 101 height 37
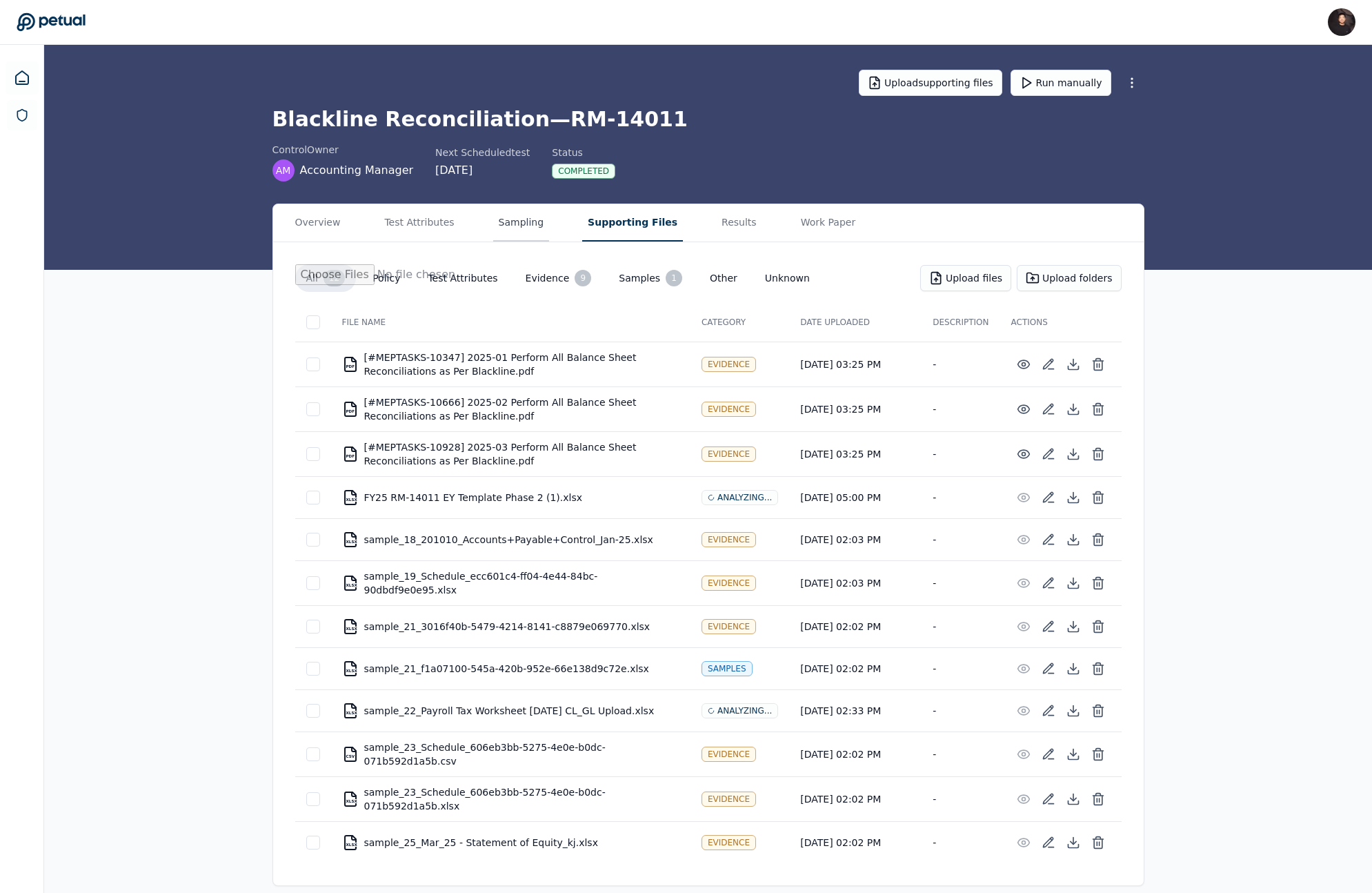
click at [502, 223] on button "Sampling" at bounding box center [521, 223] width 57 height 37
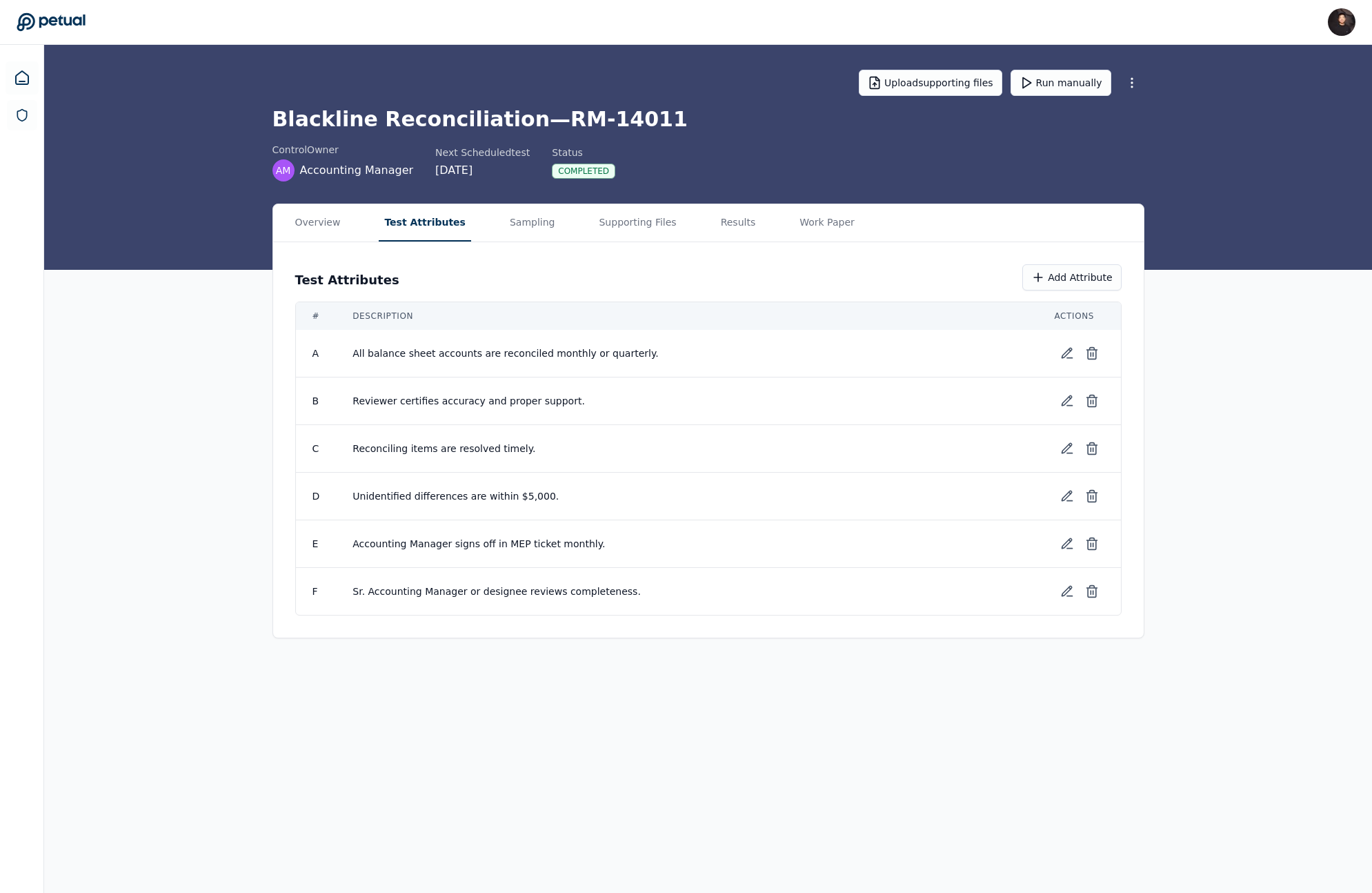
click at [428, 222] on button "Test Attributes" at bounding box center [424, 223] width 92 height 37
drag, startPoint x: 534, startPoint y: 120, endPoint x: 669, endPoint y: 120, distance: 135.0
click at [669, 120] on h1 "Blackline Reconciliation — RM-14011" at bounding box center [708, 119] width 872 height 25
copy h1 "RM-14011"
click at [59, 5] on header "James Lee james@petual.ai Sign out" at bounding box center [686, 22] width 1372 height 45
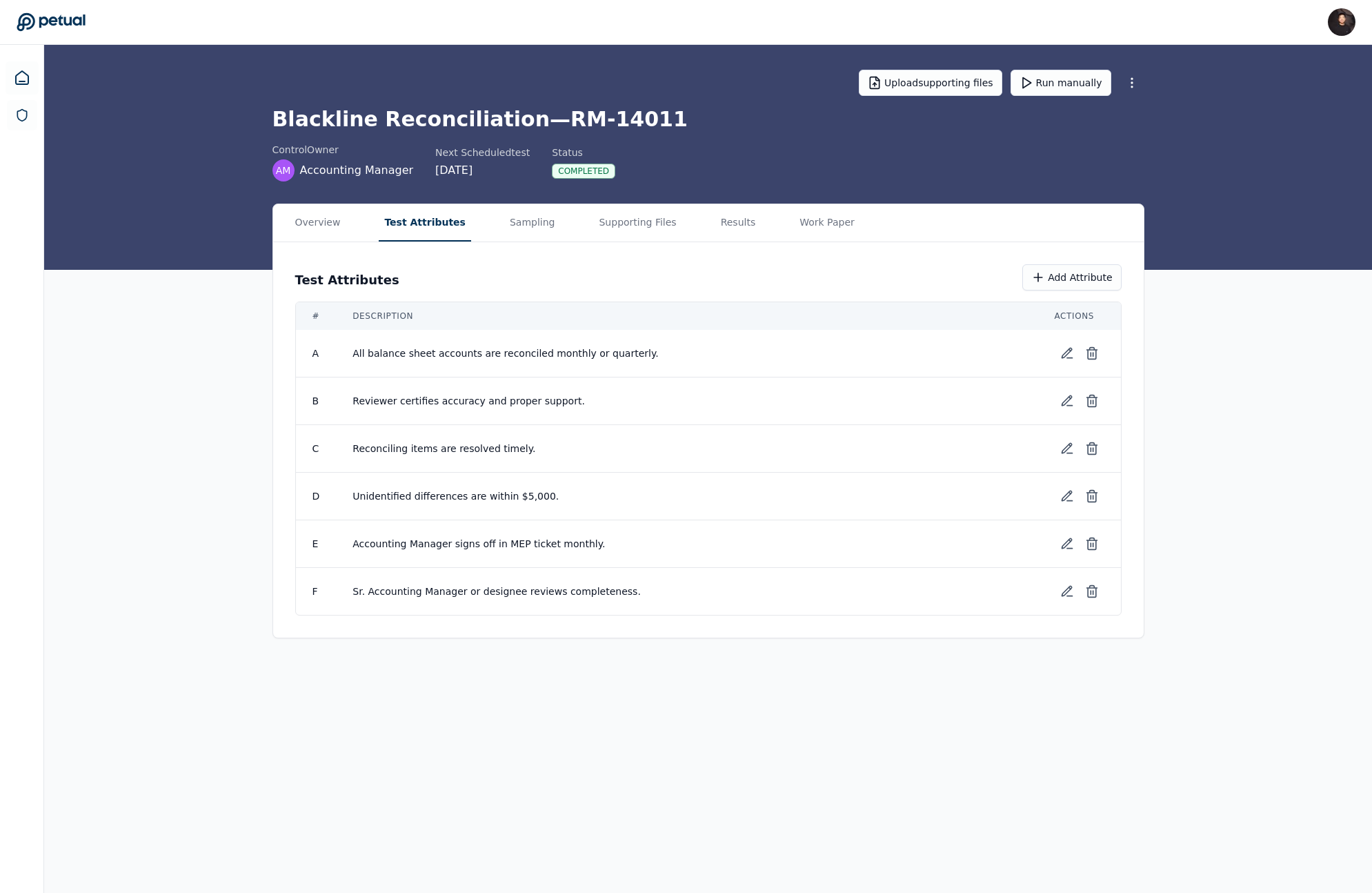
click at [52, 13] on icon at bounding box center [51, 22] width 69 height 20
click at [262, 334] on div "Overview Test Attributes Sampling Supporting Files Results Work Paper Test Attr…" at bounding box center [708, 421] width 1328 height 435
click at [1063, 347] on icon at bounding box center [1067, 353] width 14 height 14
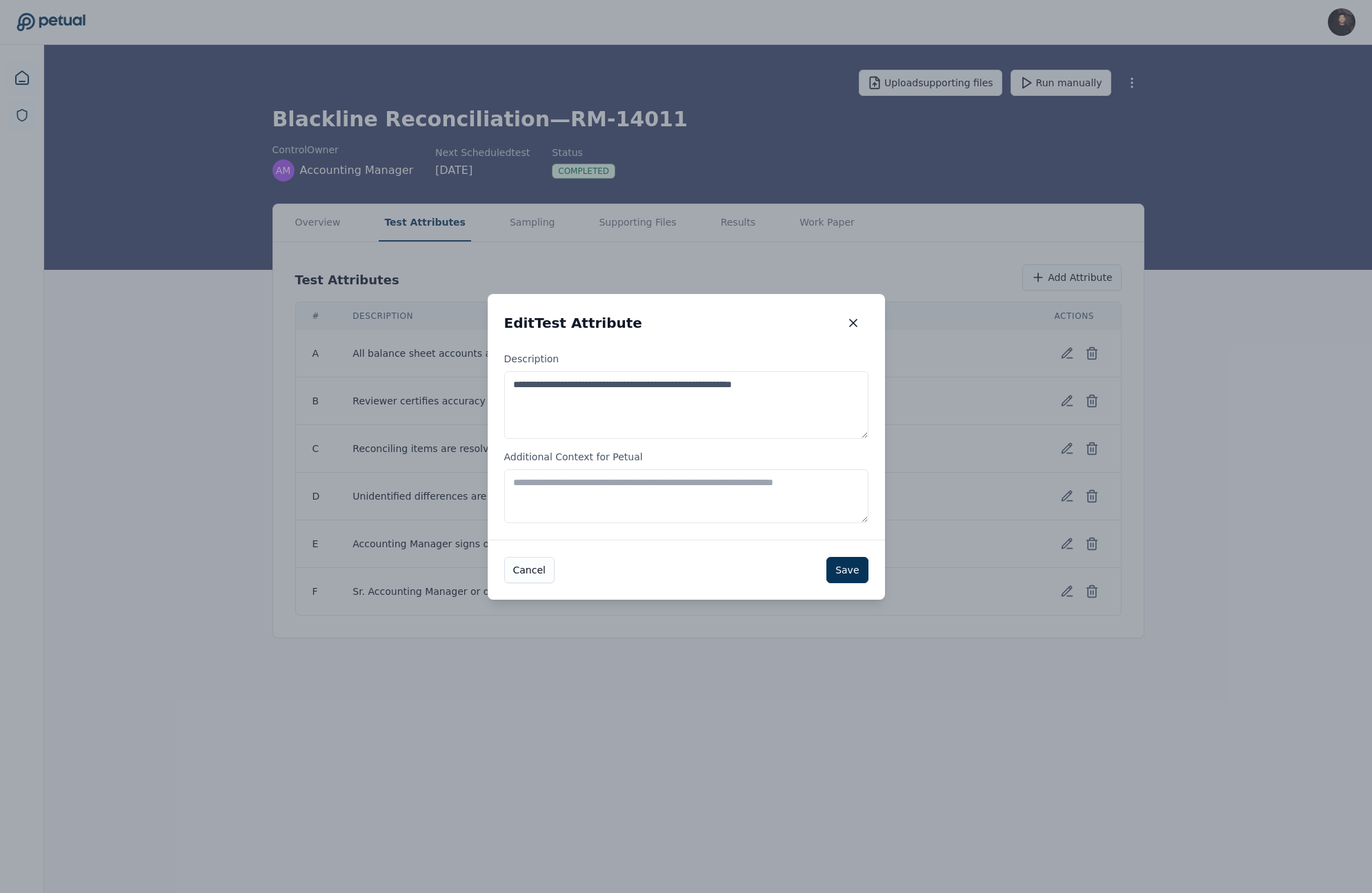
click at [735, 427] on textarea "**********" at bounding box center [686, 405] width 364 height 67
paste textarea "**********"
type textarea "**********"
drag, startPoint x: 571, startPoint y: 388, endPoint x: 474, endPoint y: 385, distance: 97.0
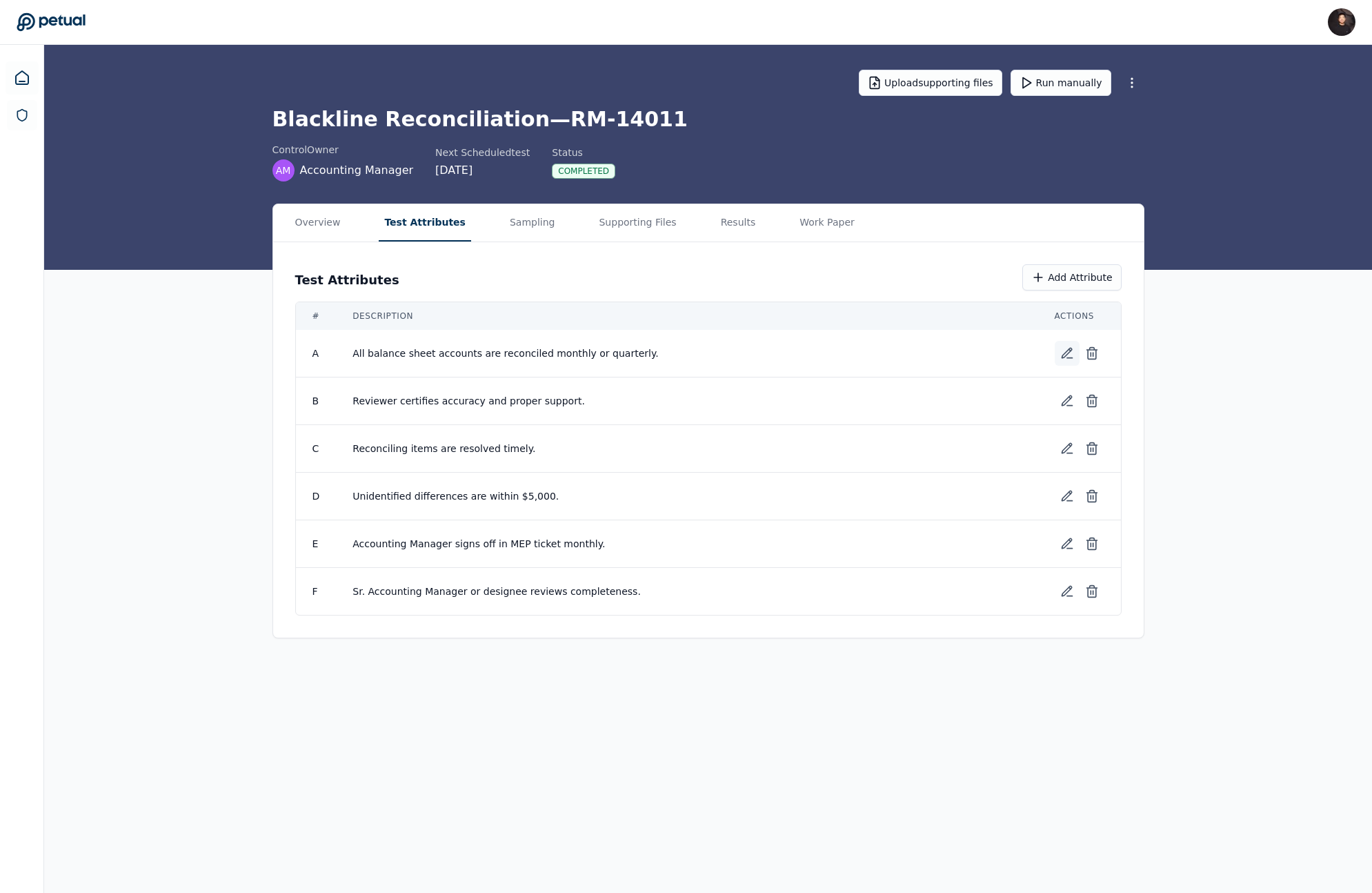
click at [1055, 346] on button at bounding box center [1067, 353] width 25 height 25
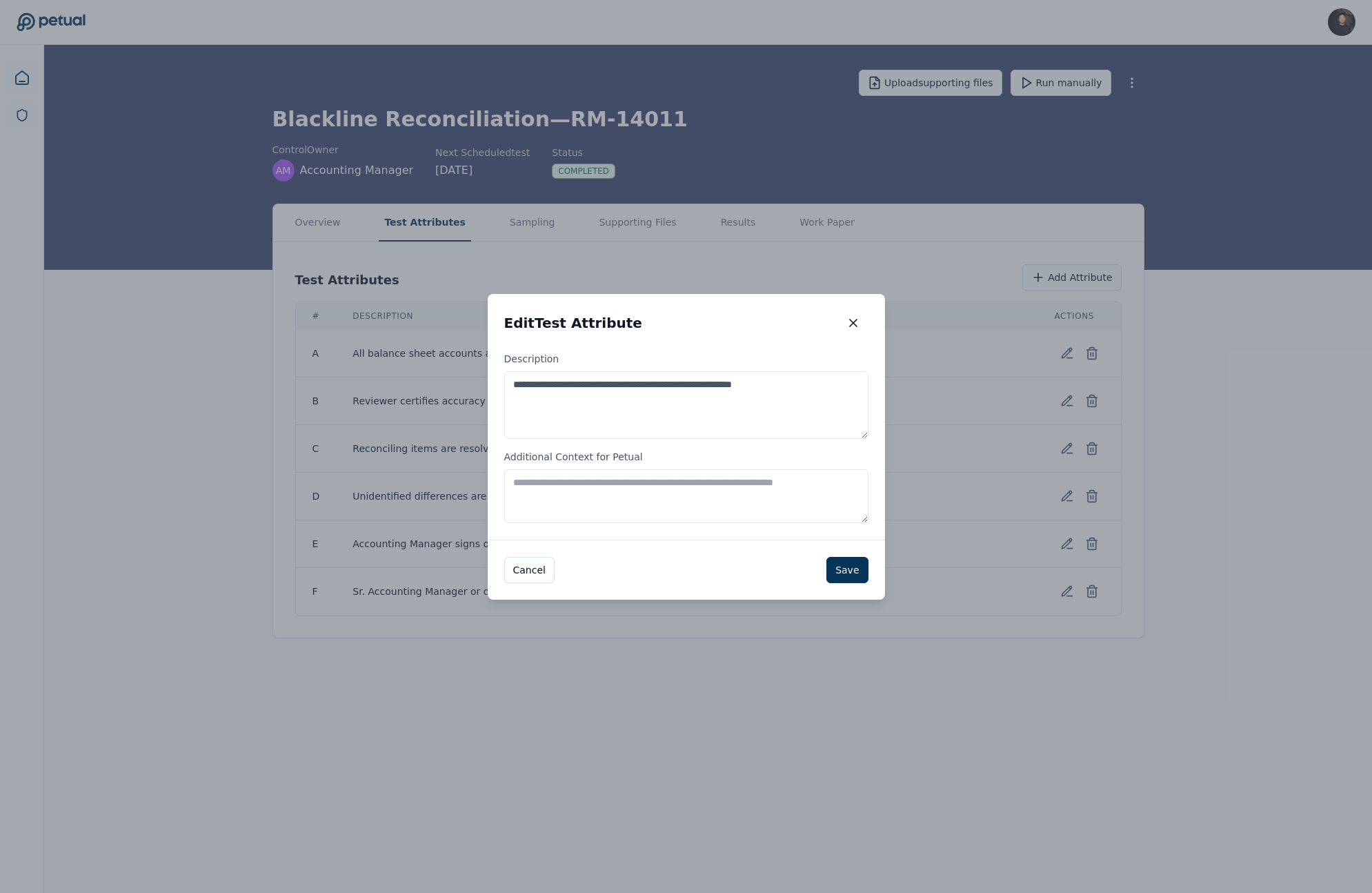
click at [657, 427] on textarea "**********" at bounding box center [686, 405] width 364 height 67
paste textarea "**********"
drag, startPoint x: 571, startPoint y: 387, endPoint x: 516, endPoint y: 382, distance: 55.2
click at [516, 383] on textarea "**********" at bounding box center [686, 405] width 364 height 67
type textarea "**********"
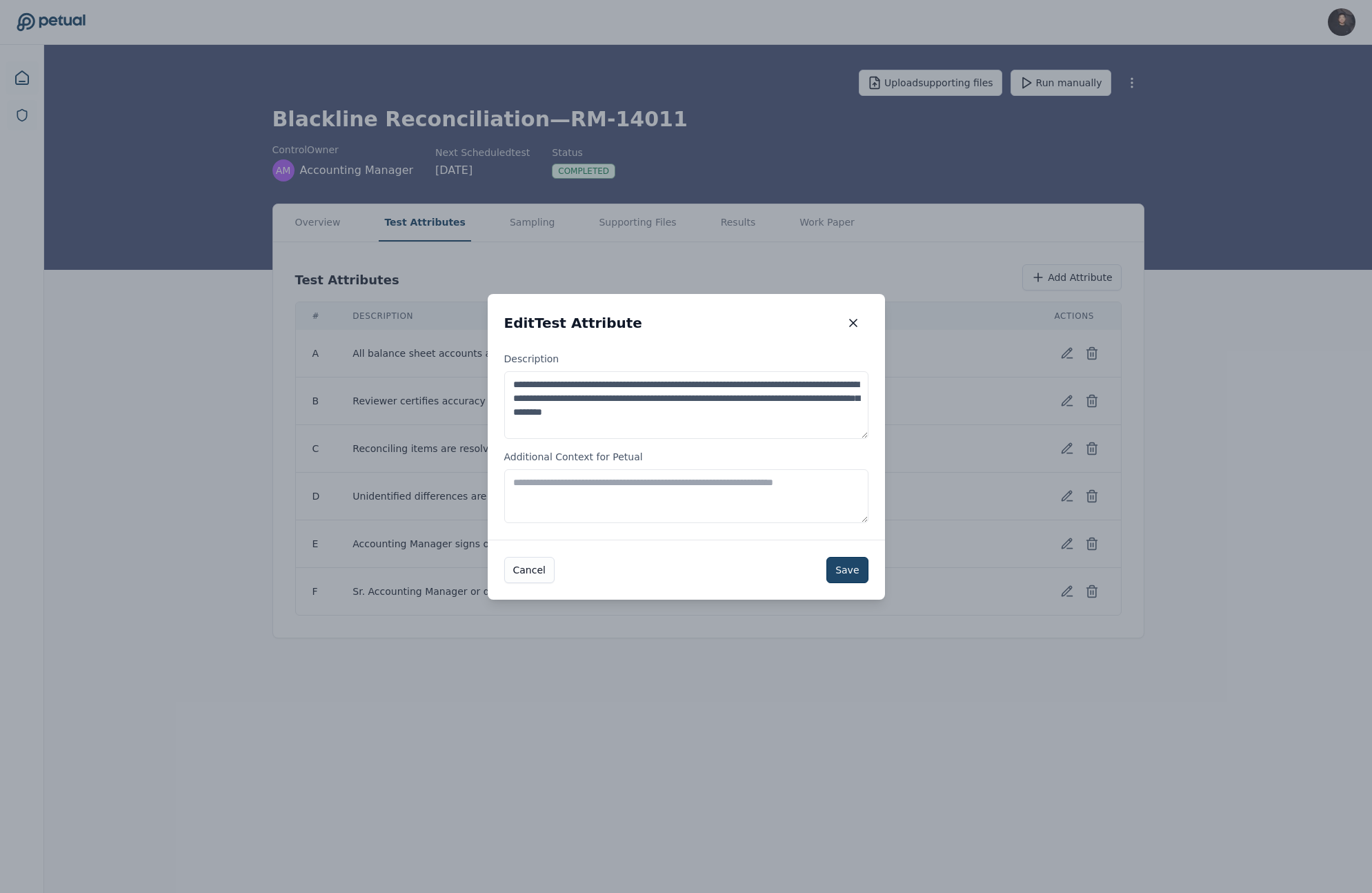
click at [848, 575] on button "Save" at bounding box center [847, 570] width 41 height 26
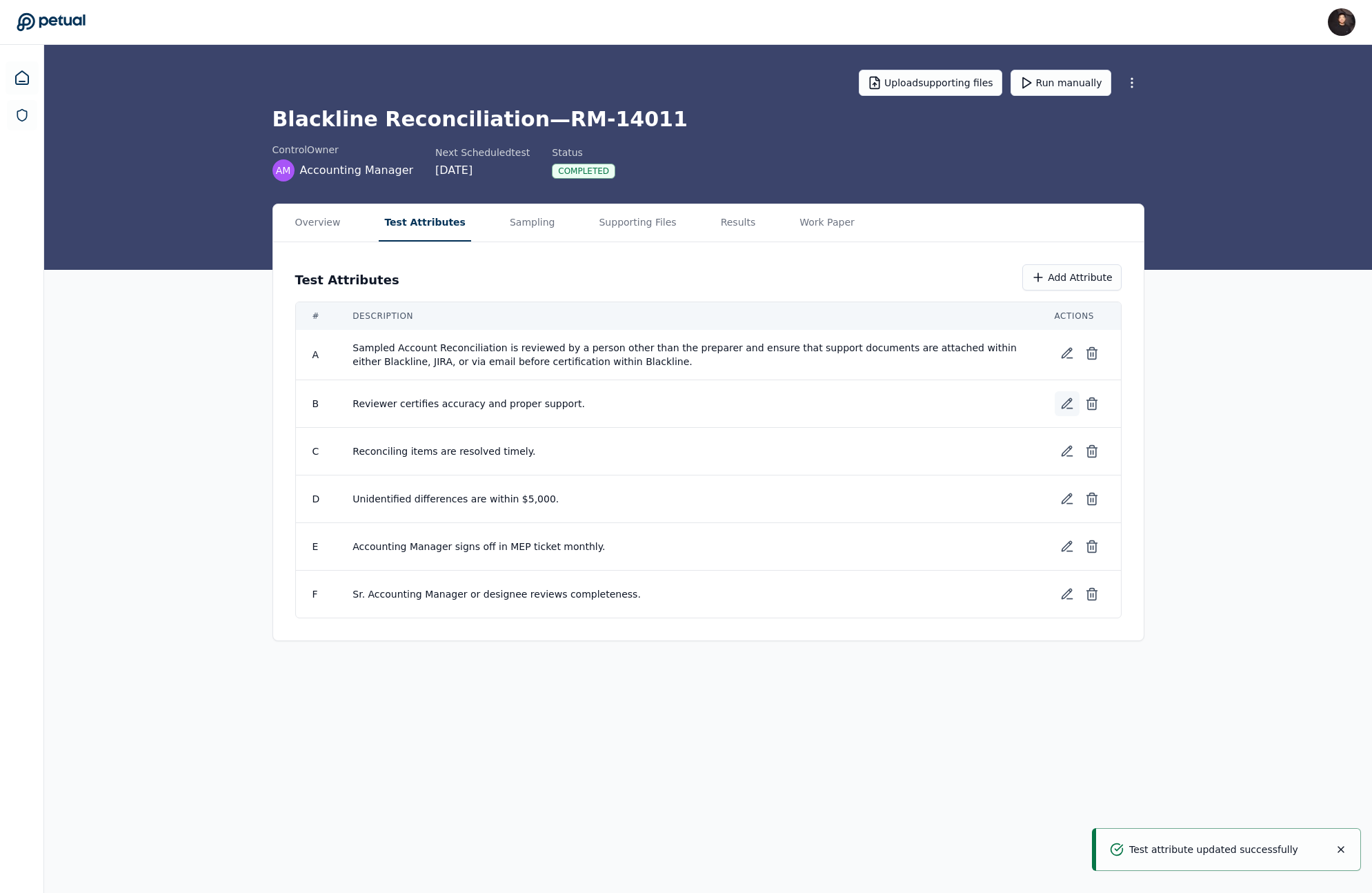
click at [1070, 404] on icon at bounding box center [1067, 403] width 14 height 14
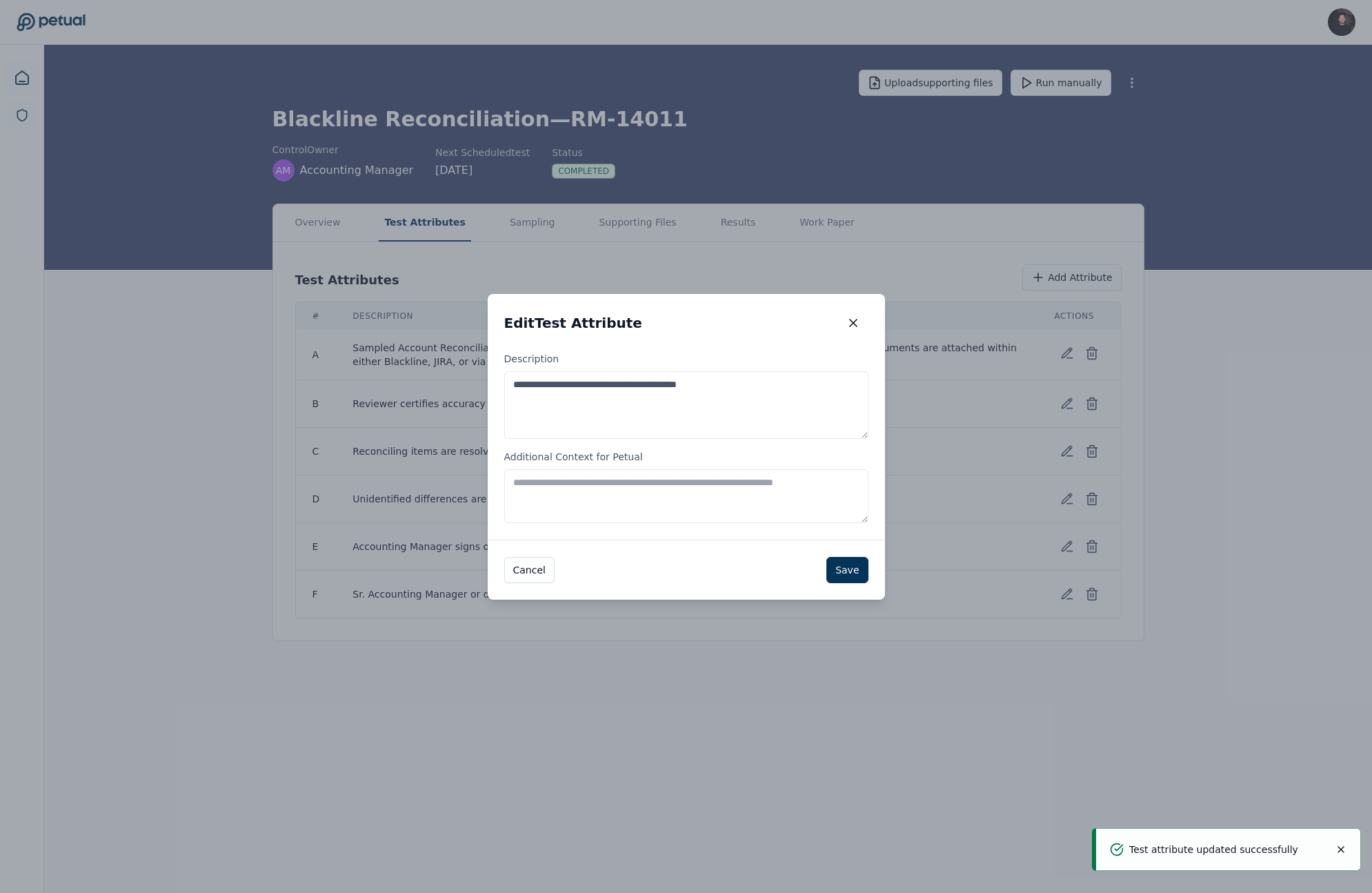
click at [724, 413] on textarea "**********" at bounding box center [686, 405] width 364 height 67
paste textarea "**********"
drag, startPoint x: 568, startPoint y: 388, endPoint x: 513, endPoint y: 382, distance: 55.3
click at [513, 382] on textarea "**********" at bounding box center [686, 405] width 364 height 67
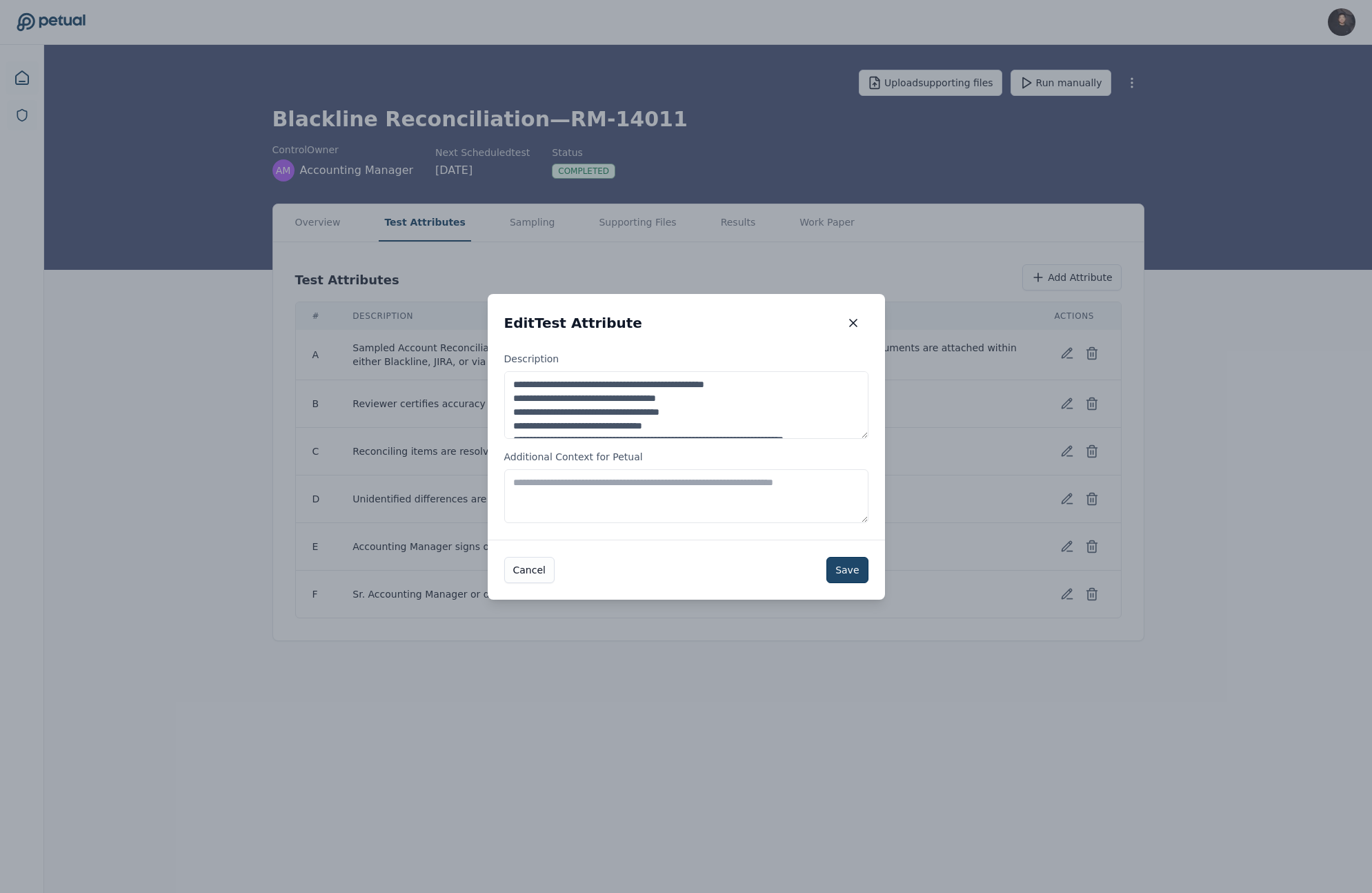
type textarea "**********"
click at [839, 575] on button "Save" at bounding box center [847, 570] width 41 height 26
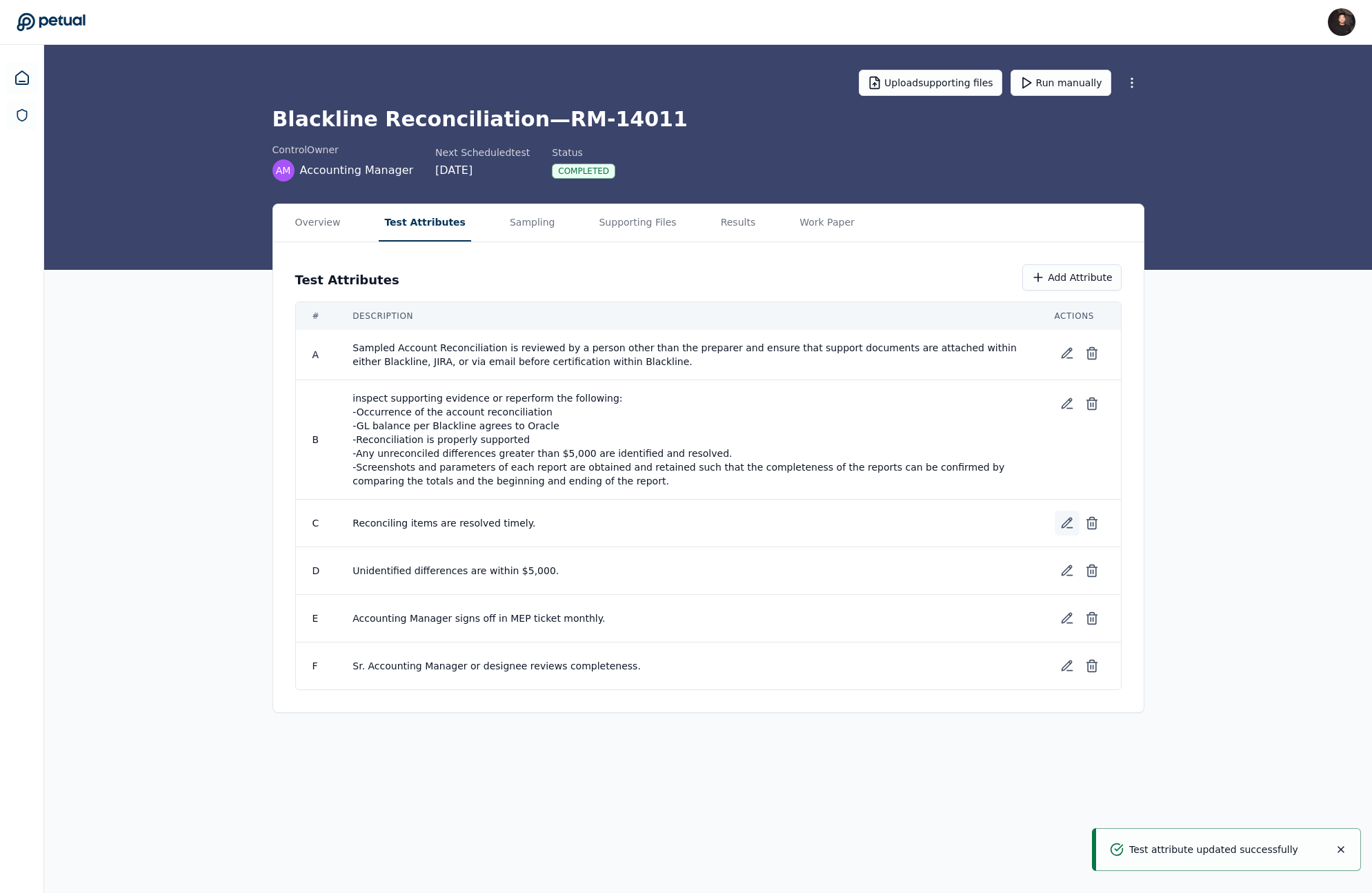
click at [1060, 517] on icon at bounding box center [1067, 523] width 14 height 14
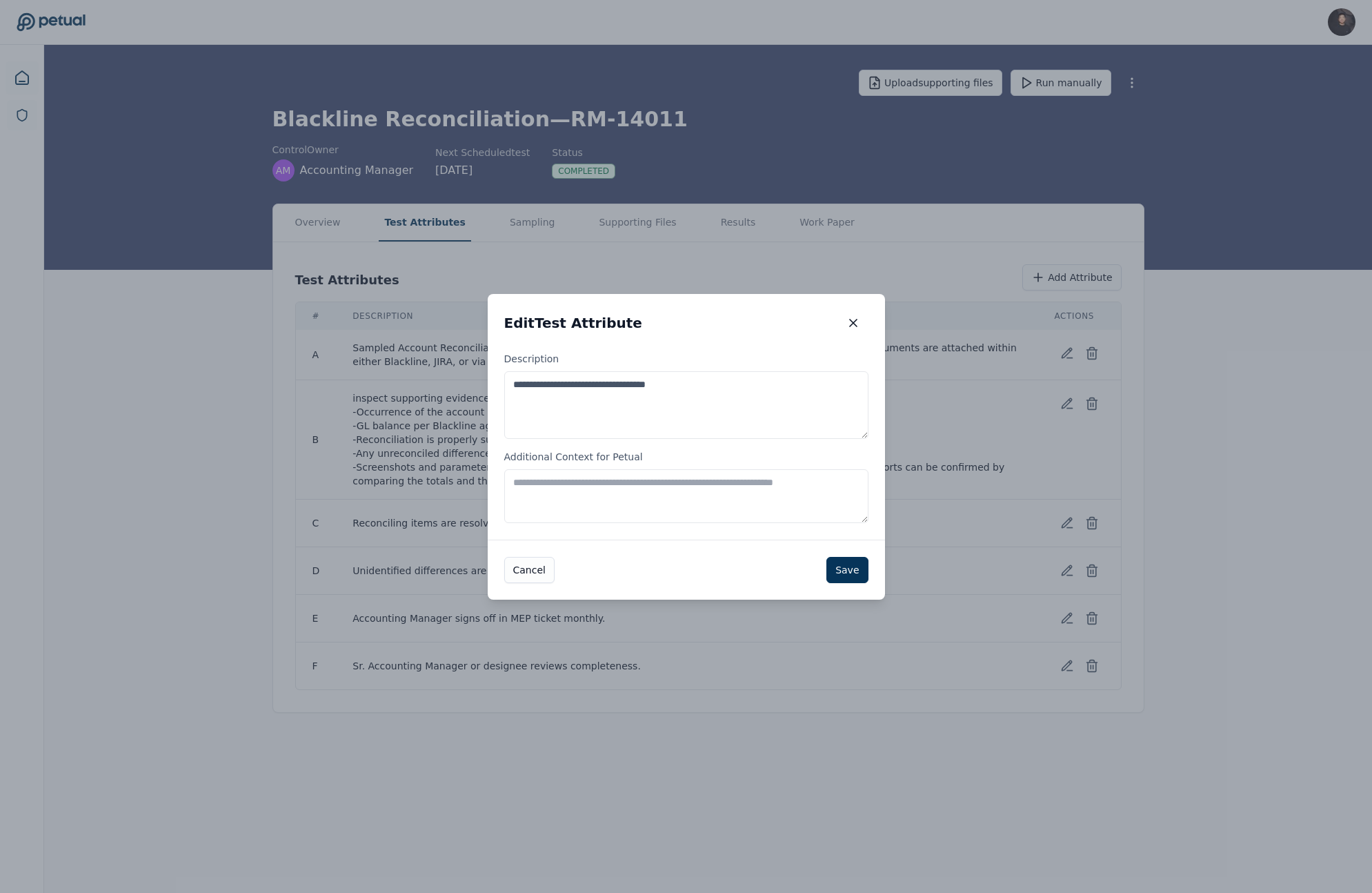
click at [753, 383] on textarea "**********" at bounding box center [686, 405] width 364 height 67
paste textarea "**********"
drag, startPoint x: 569, startPoint y: 386, endPoint x: 493, endPoint y: 375, distance: 76.8
click at [493, 375] on div "**********" at bounding box center [687, 445] width 397 height 188
type textarea "**********"
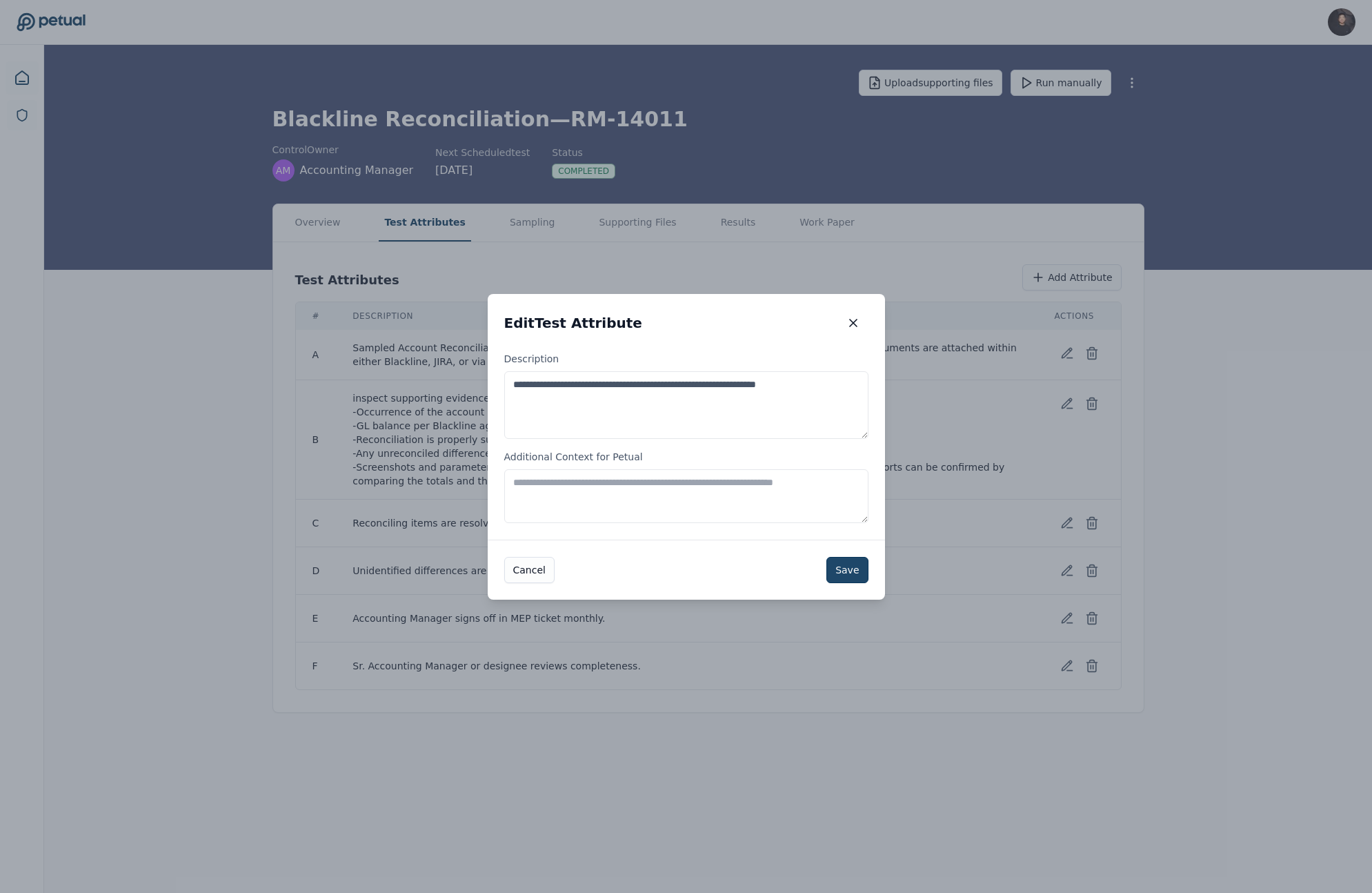
click at [838, 567] on button "Save" at bounding box center [847, 570] width 41 height 26
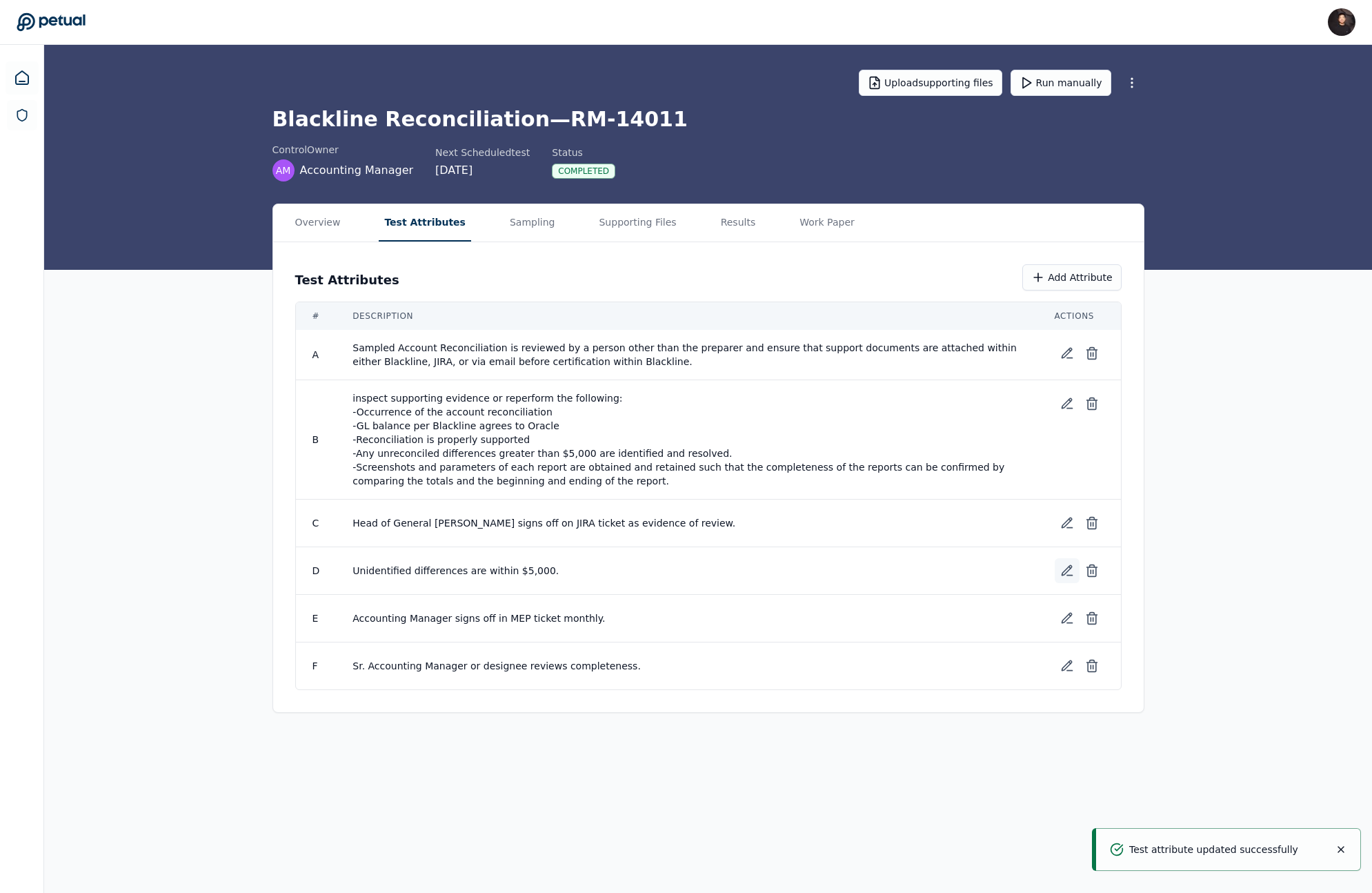
click at [1069, 568] on icon at bounding box center [1069, 567] width 2 height 2
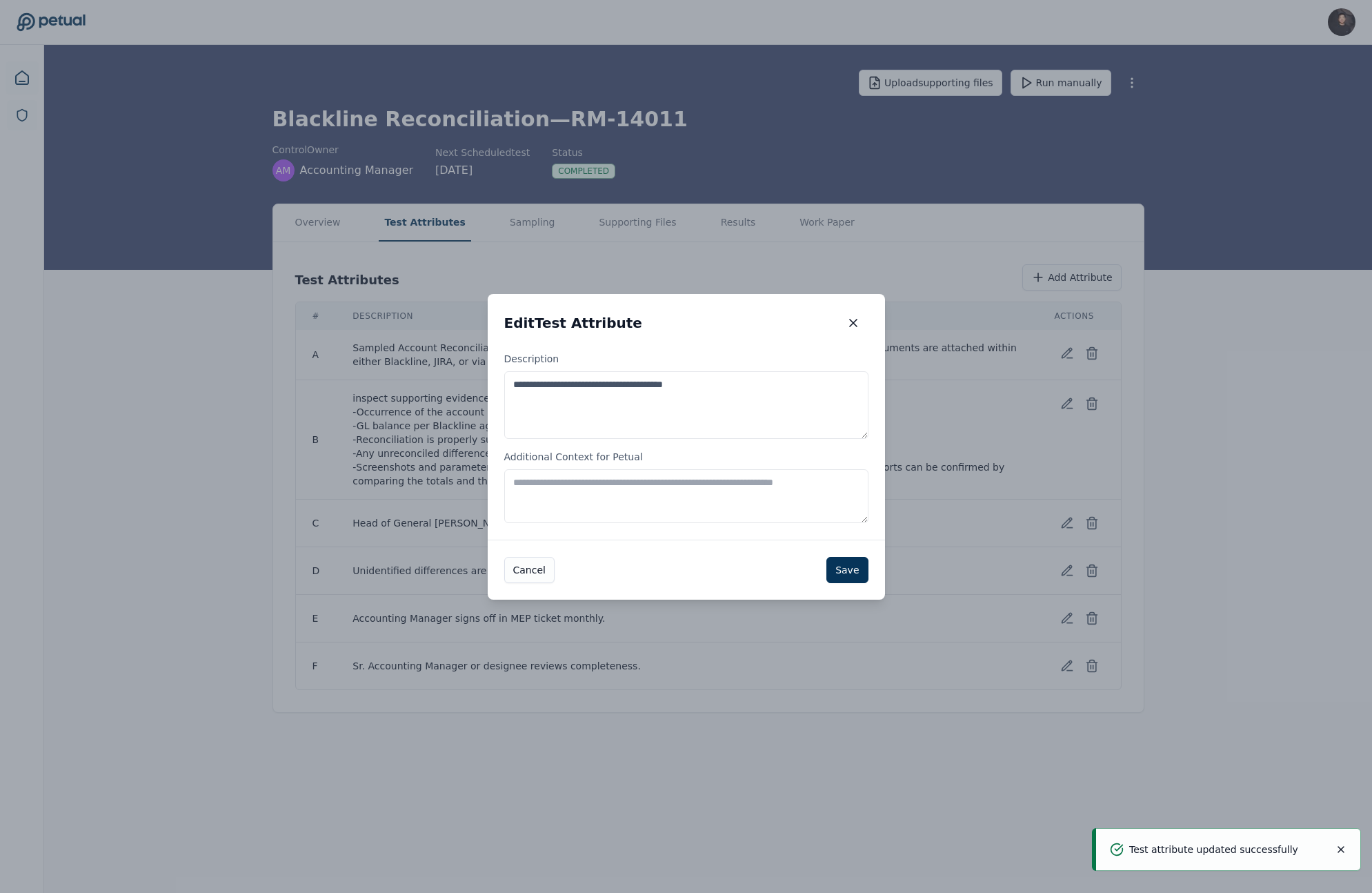
click at [671, 445] on div "**********" at bounding box center [687, 445] width 397 height 188
click at [681, 406] on textarea "**********" at bounding box center [686, 405] width 364 height 67
paste textarea "**********"
paste textarea
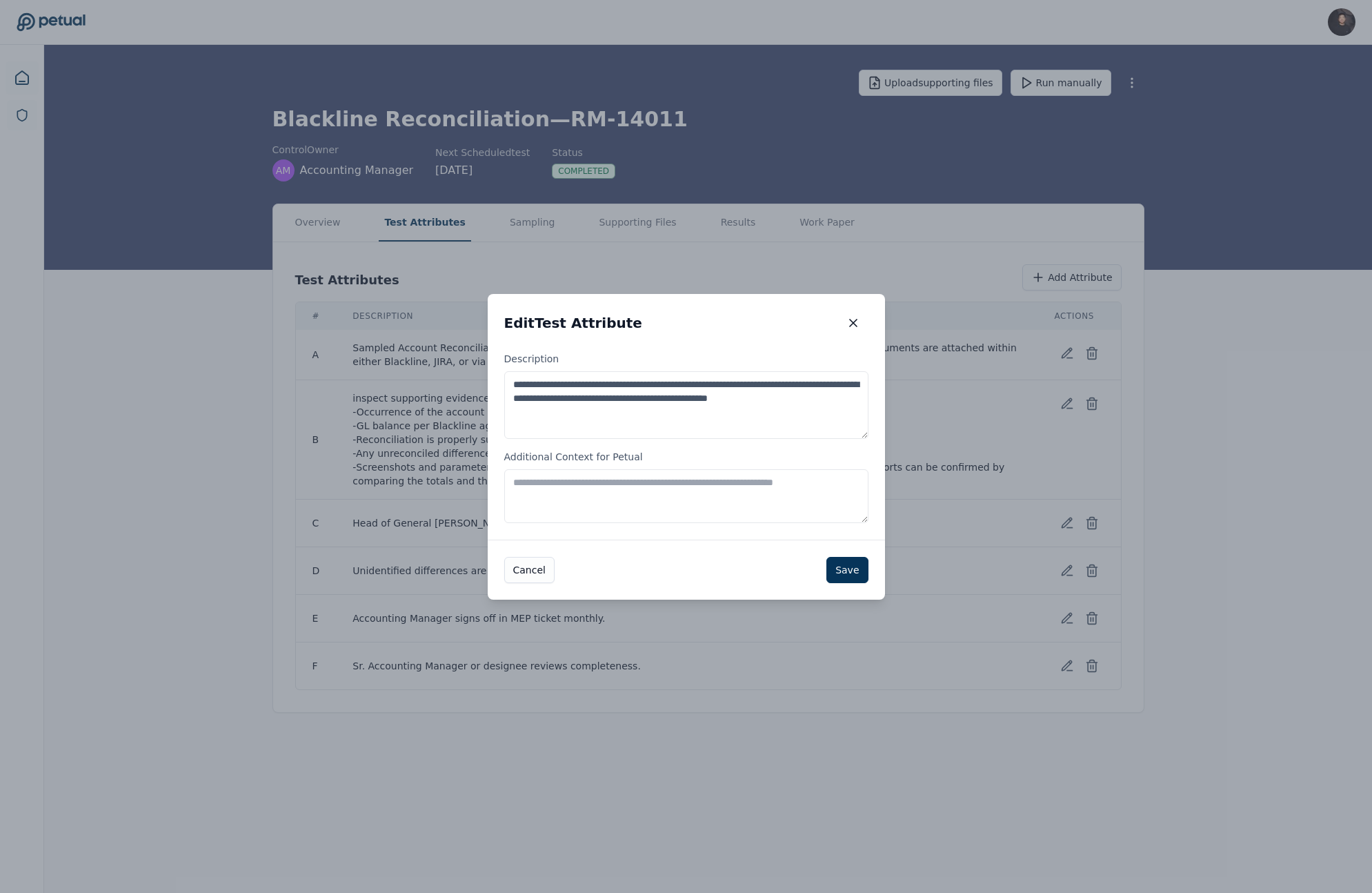
drag, startPoint x: 571, startPoint y: 387, endPoint x: 493, endPoint y: 387, distance: 78.0
click at [493, 387] on div "**********" at bounding box center [687, 445] width 397 height 188
type textarea "**********"
click at [846, 572] on button "Save" at bounding box center [847, 570] width 41 height 26
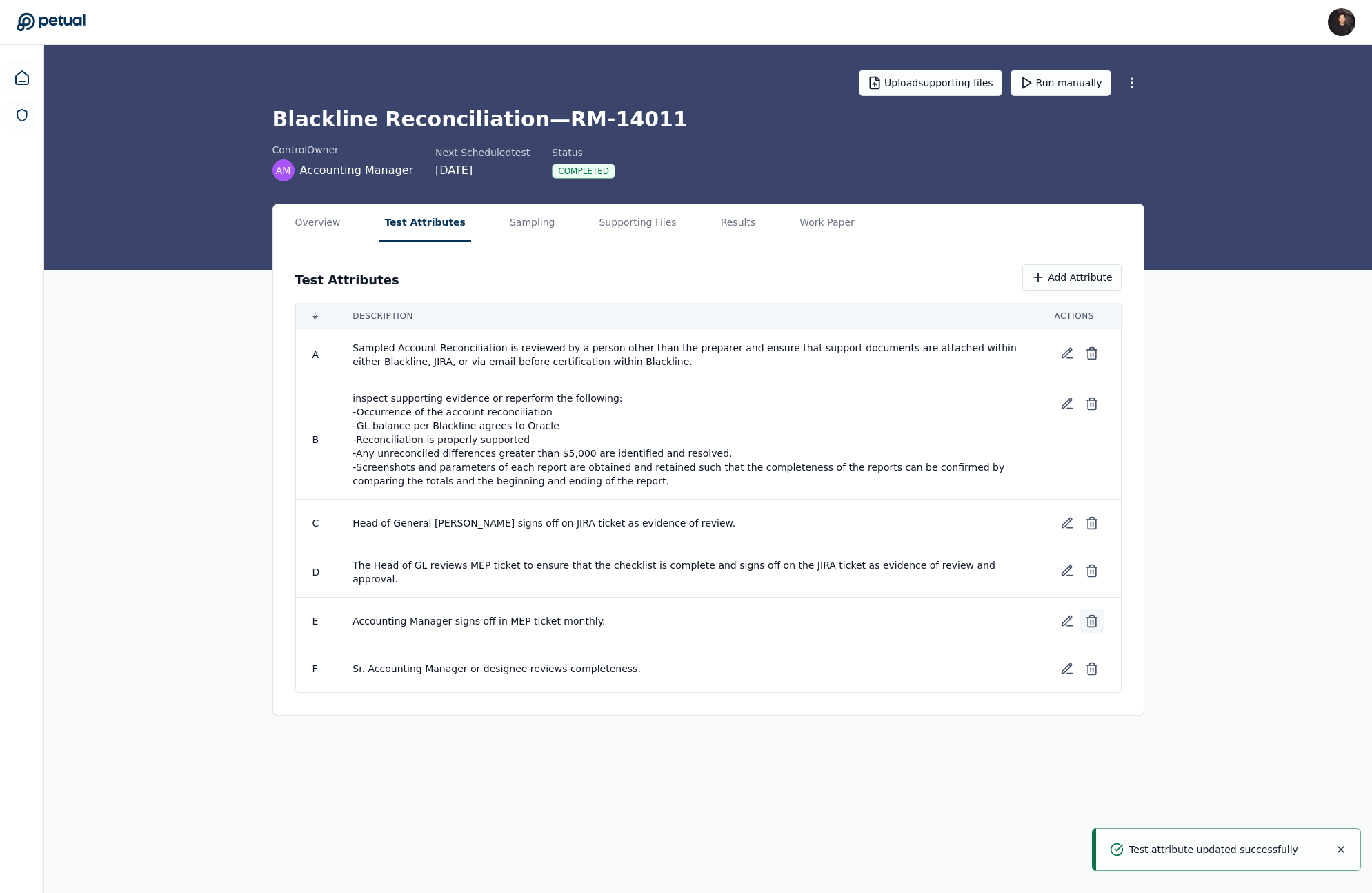
click at [1088, 617] on icon at bounding box center [1091, 622] width 8 height 9
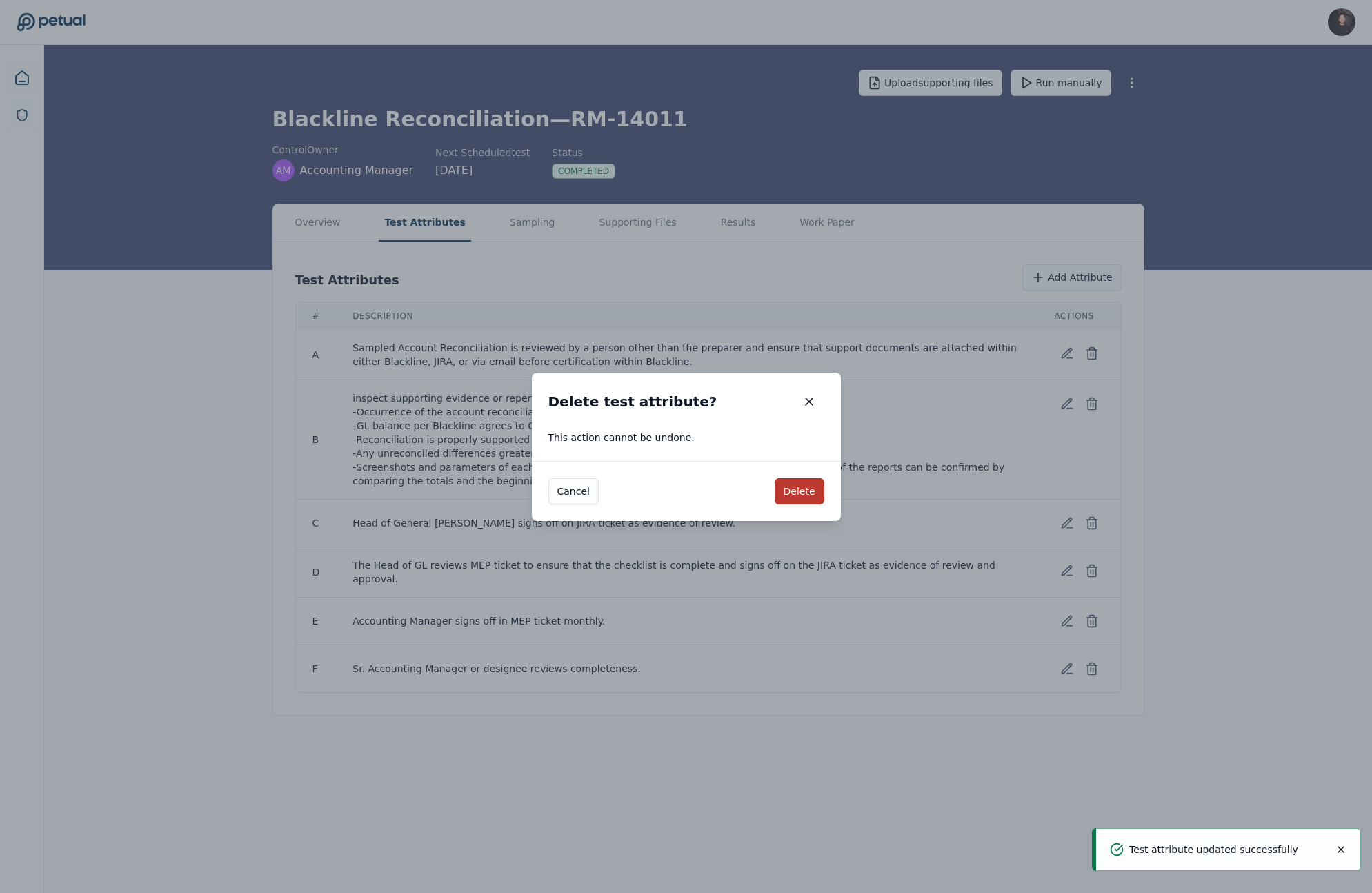
click at [816, 496] on button "Delete" at bounding box center [799, 491] width 49 height 26
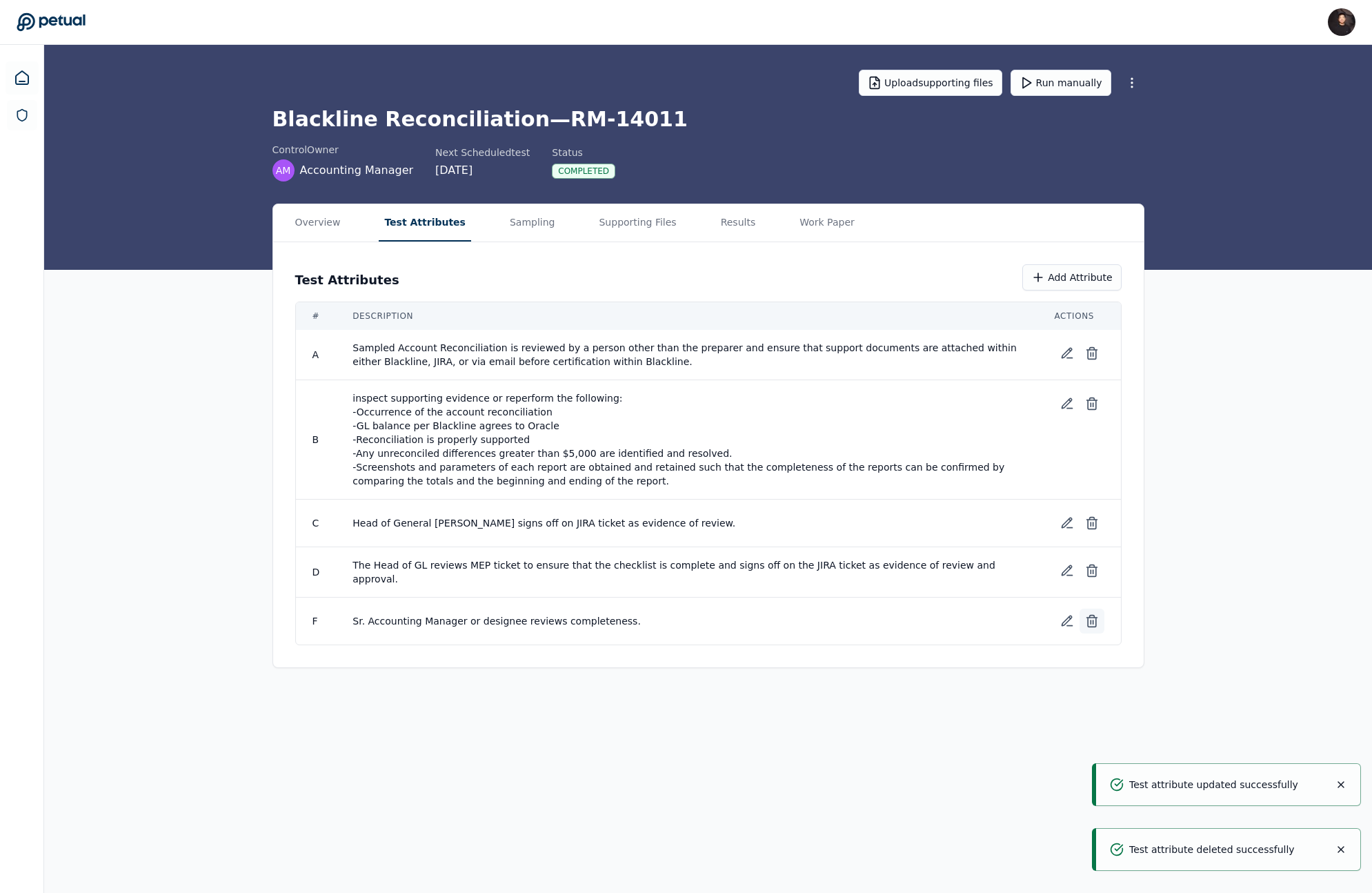
click at [1082, 617] on button at bounding box center [1092, 621] width 25 height 25
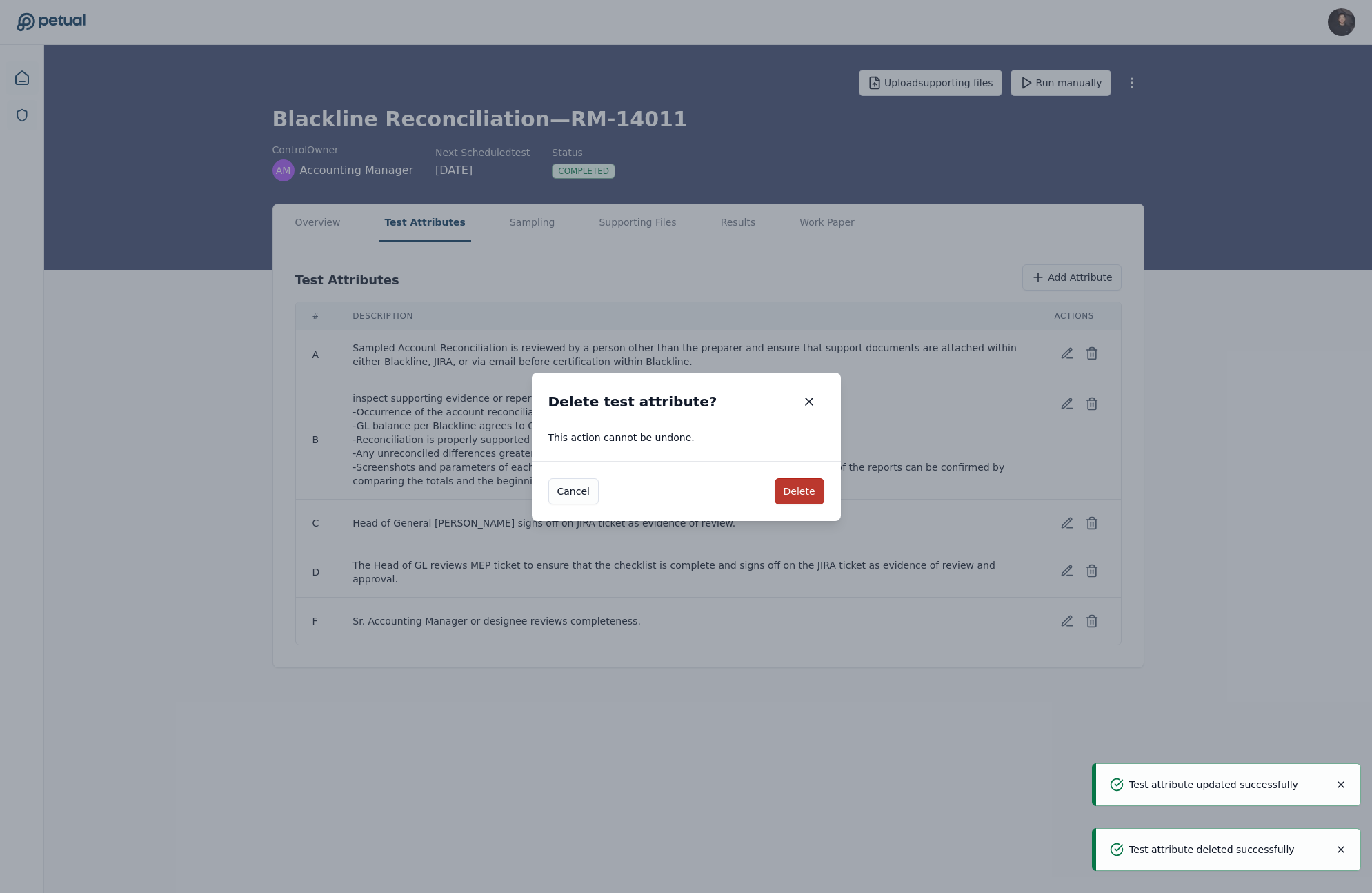
click at [800, 501] on button "Delete" at bounding box center [799, 491] width 49 height 26
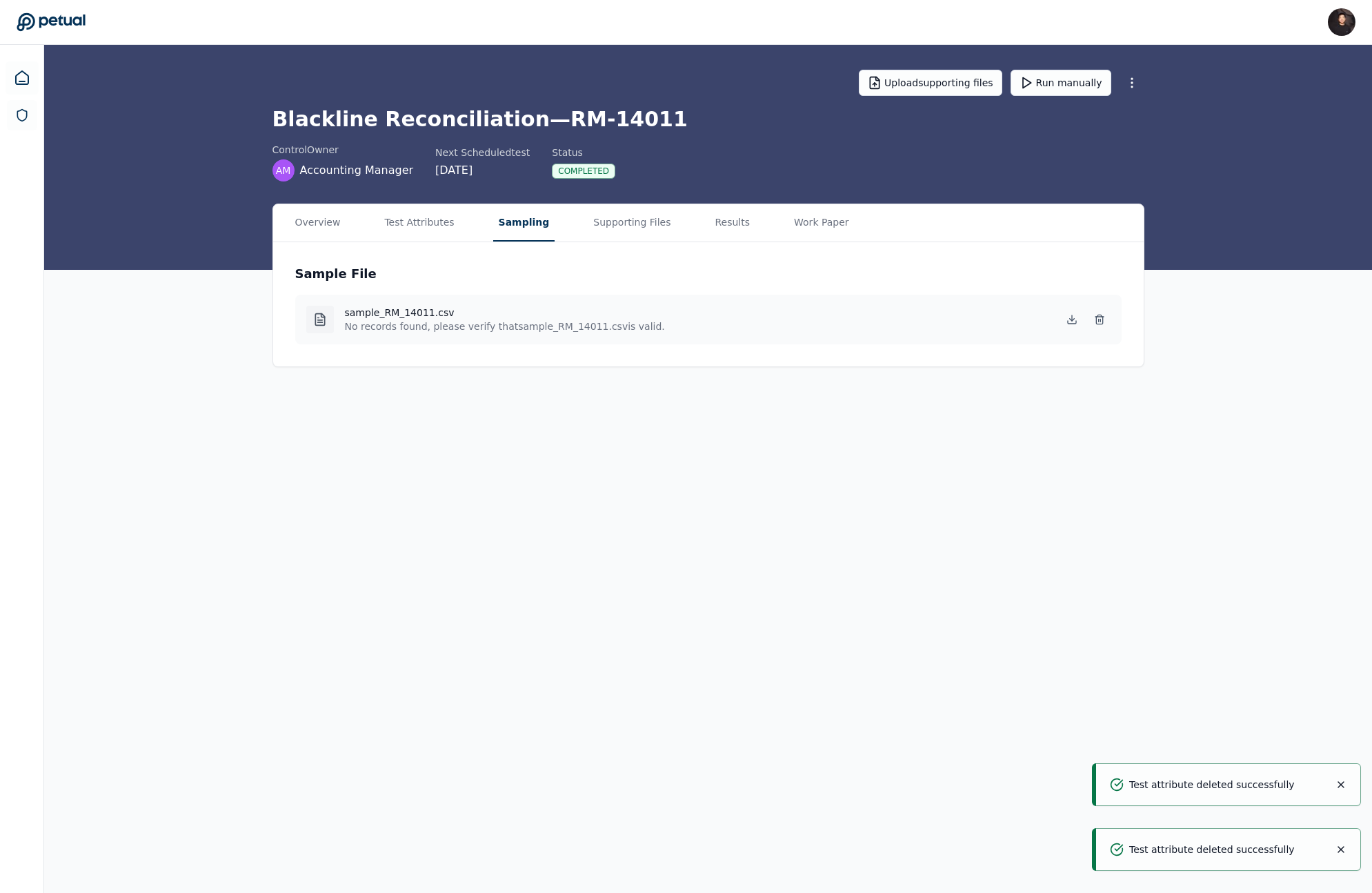
click at [516, 230] on button "Sampling" at bounding box center [524, 223] width 62 height 37
click at [603, 221] on button "Supporting Files" at bounding box center [632, 223] width 88 height 37
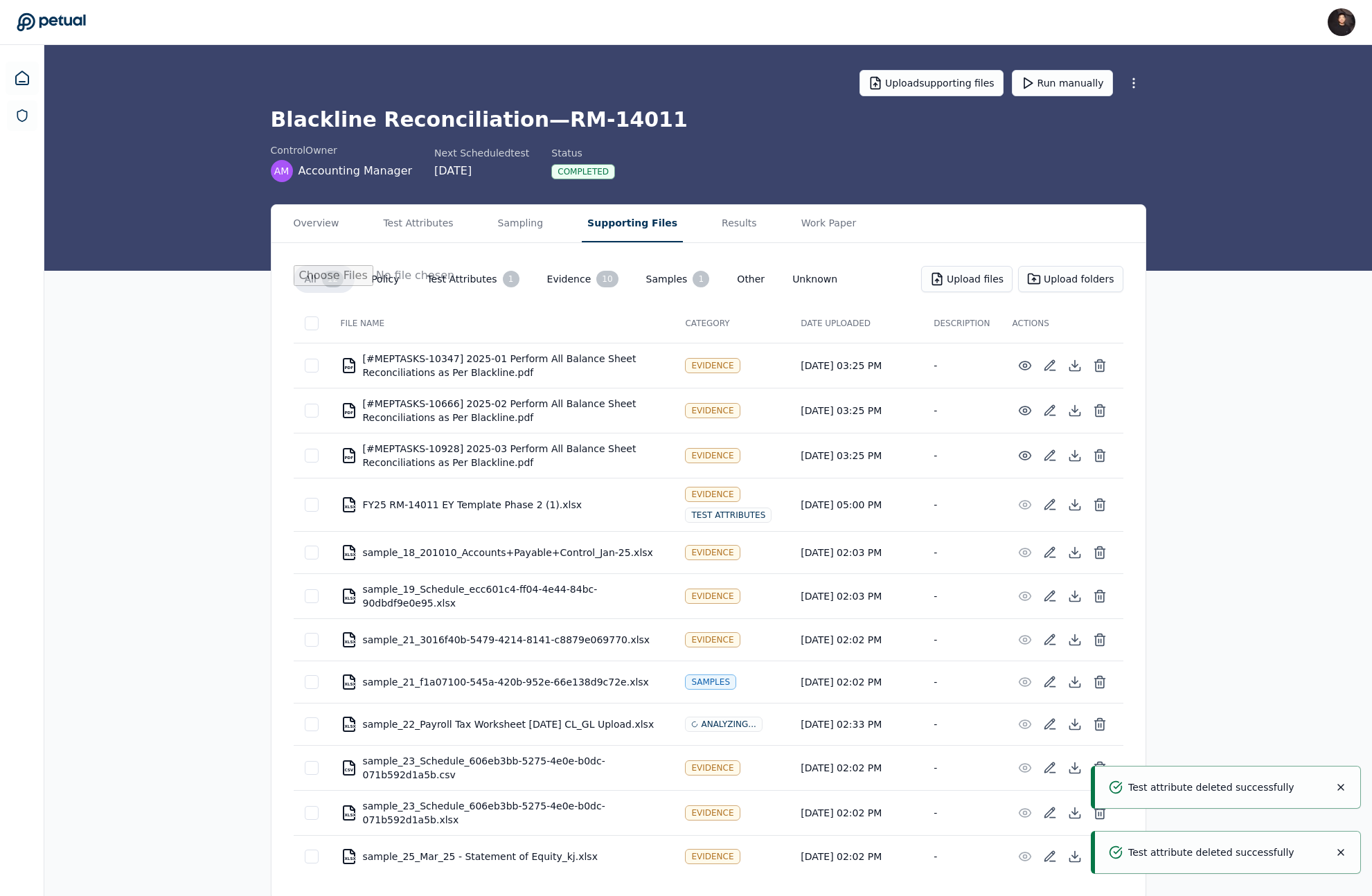
scroll to position [7, 0]
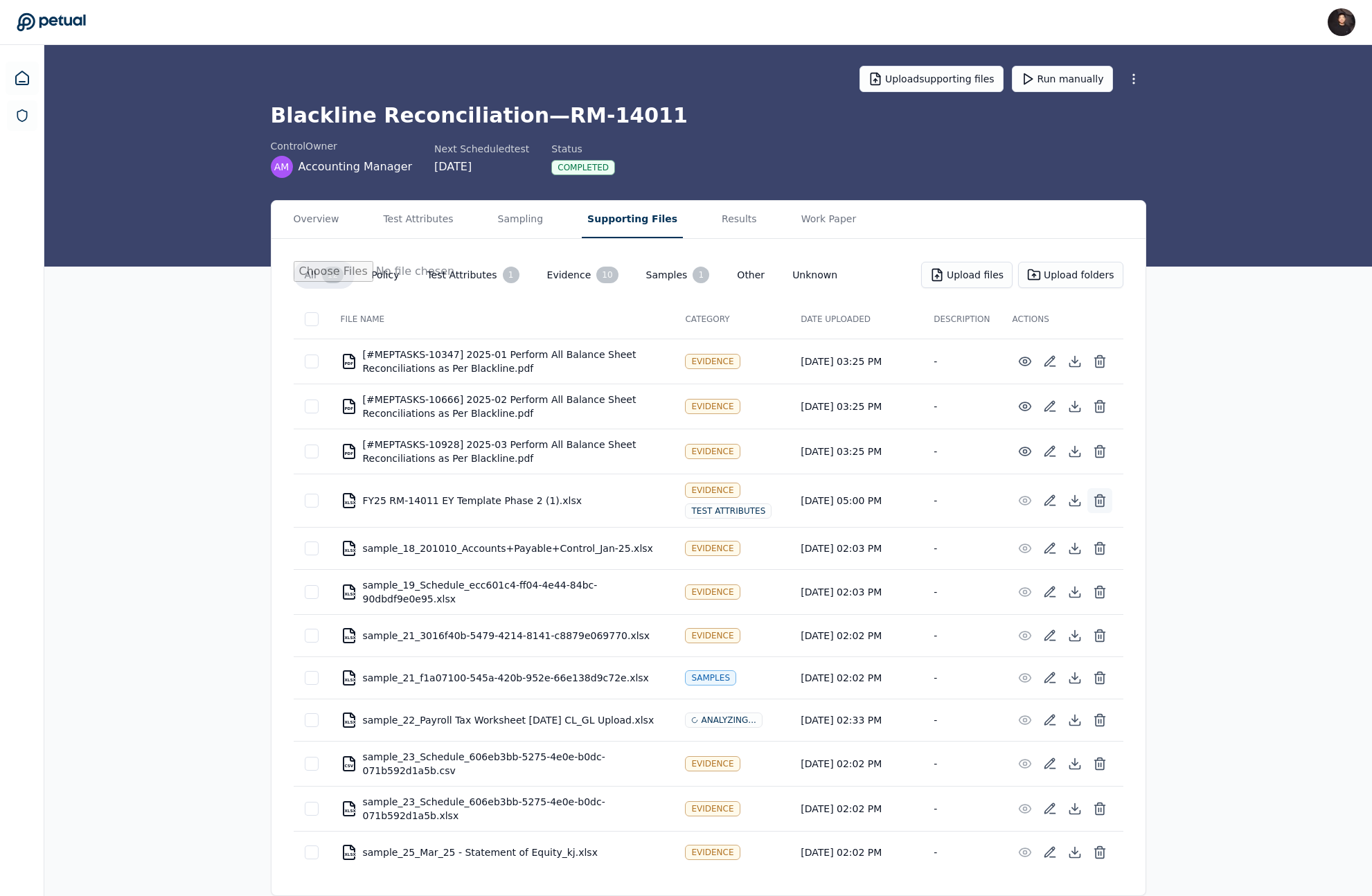
click at [1096, 504] on button at bounding box center [1100, 501] width 25 height 25
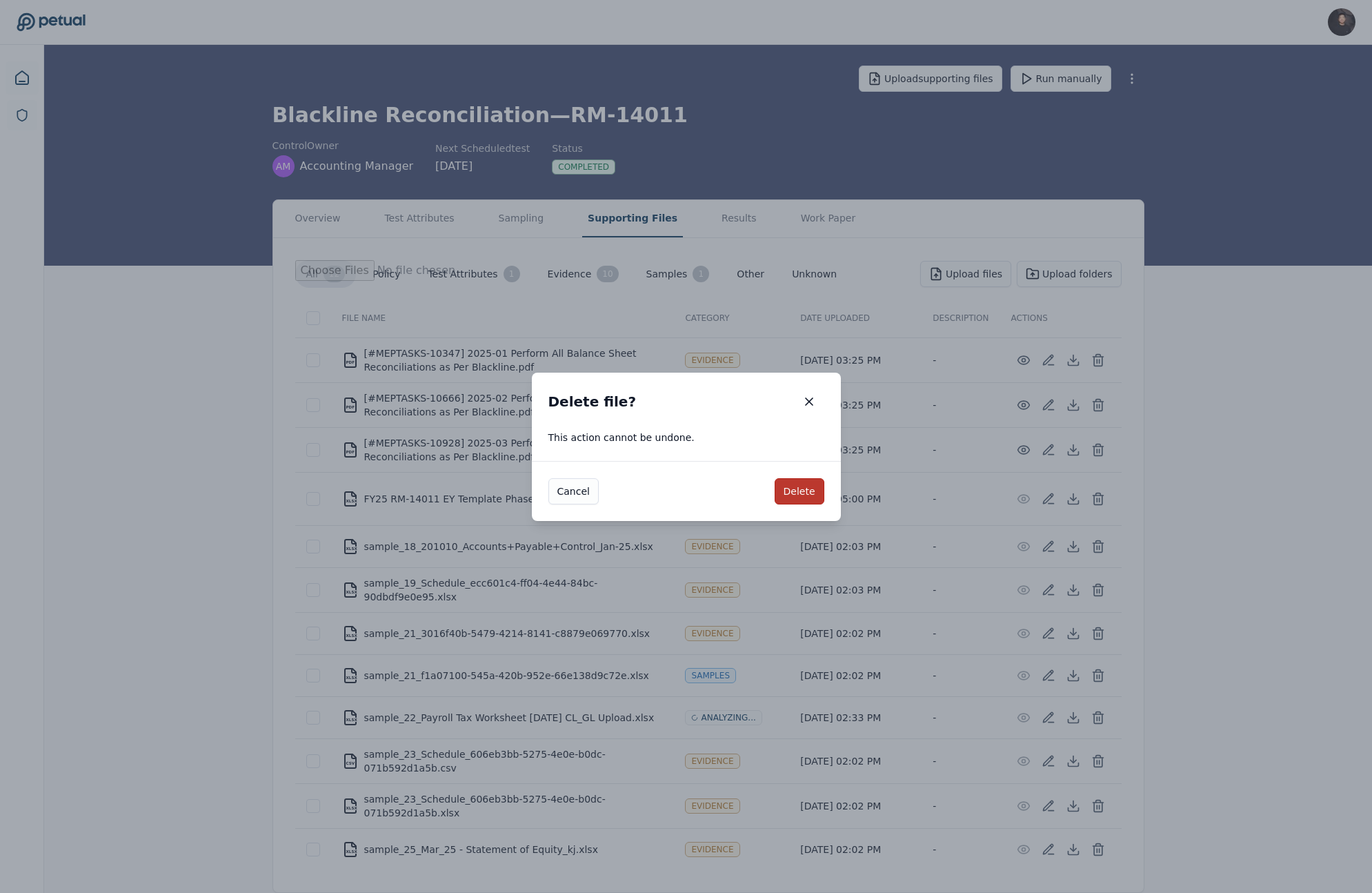
click at [780, 487] on button "Delete" at bounding box center [799, 491] width 49 height 26
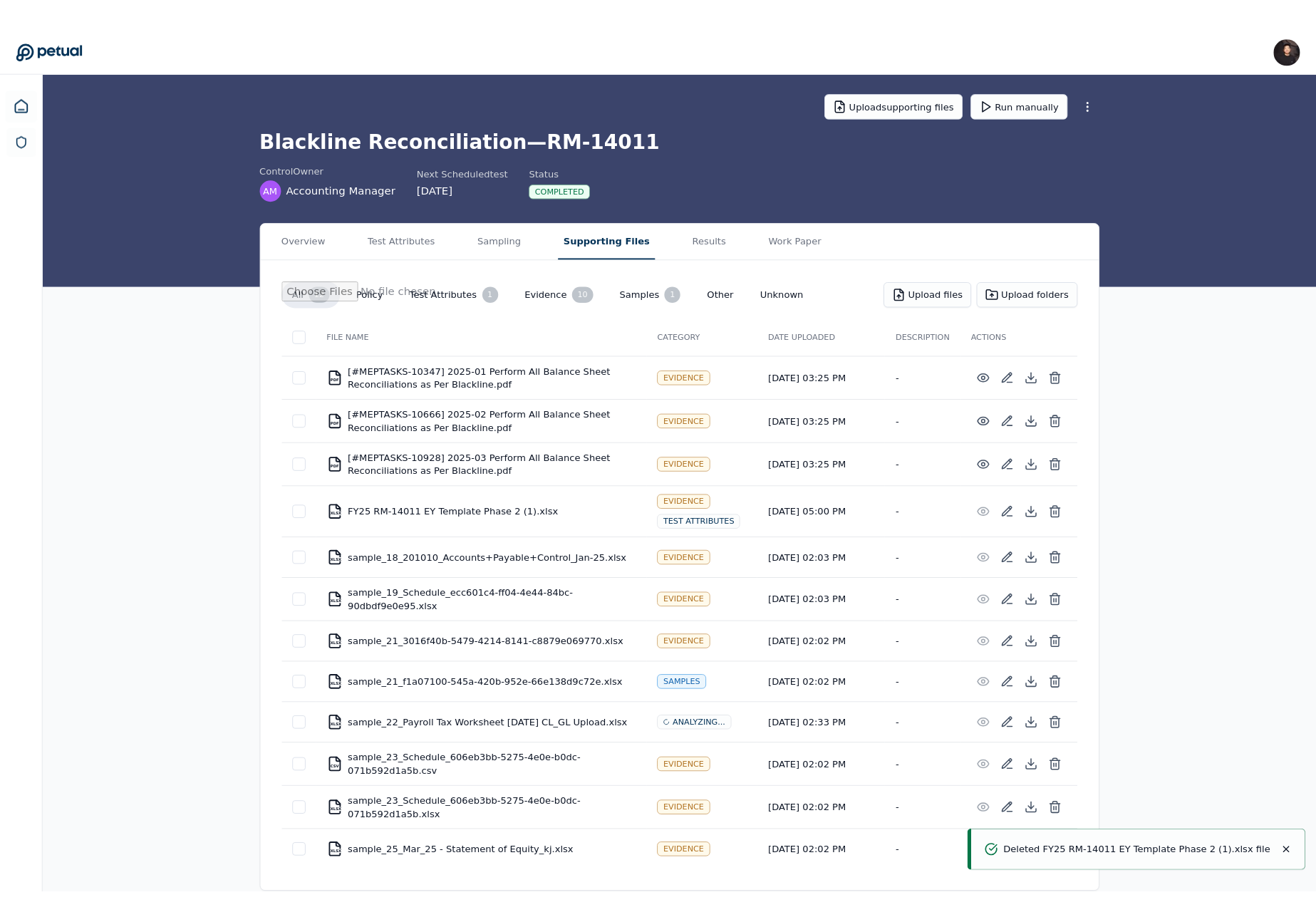
scroll to position [0, 0]
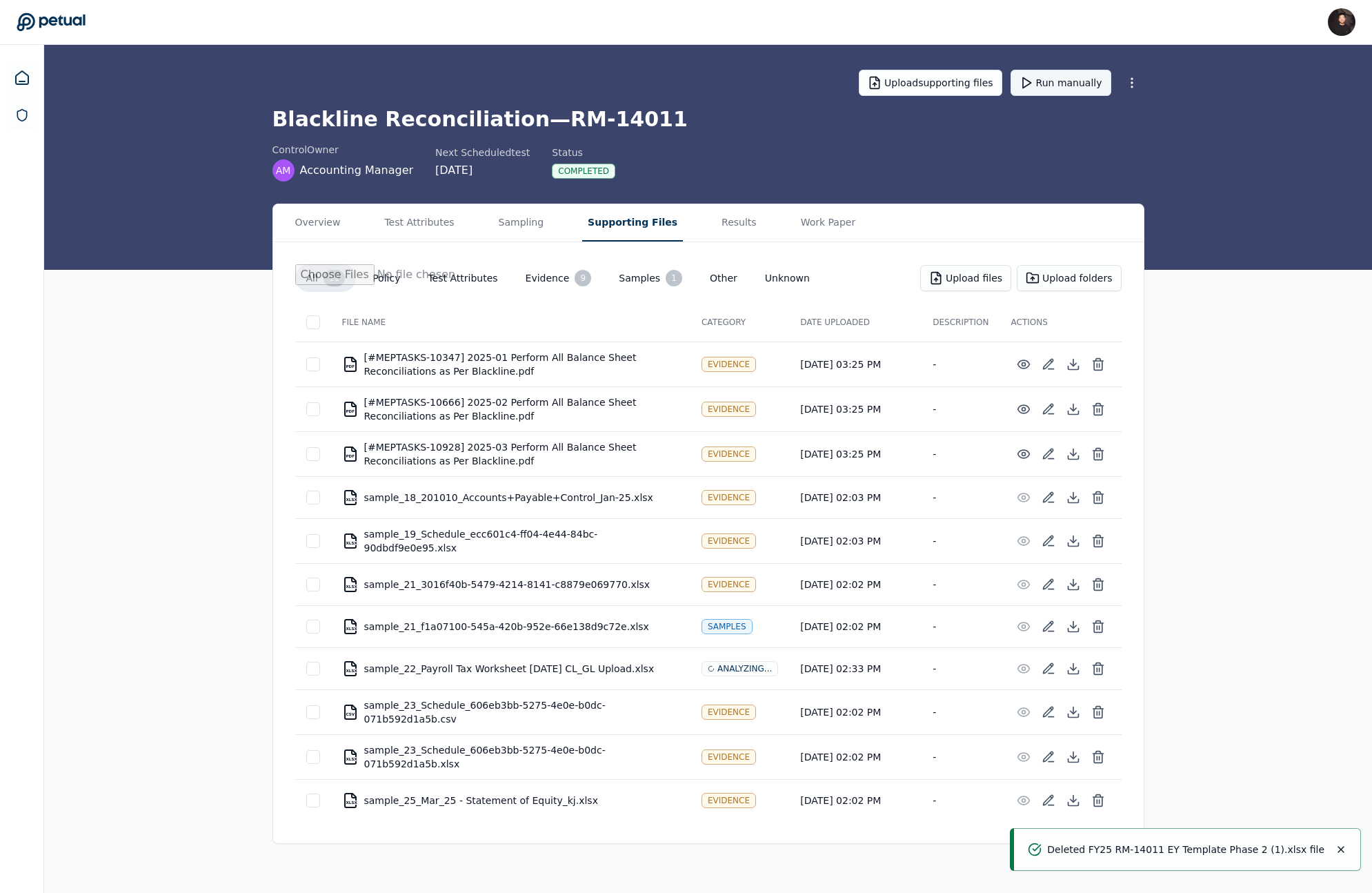
click at [1047, 79] on button "Run manually" at bounding box center [1061, 83] width 101 height 26
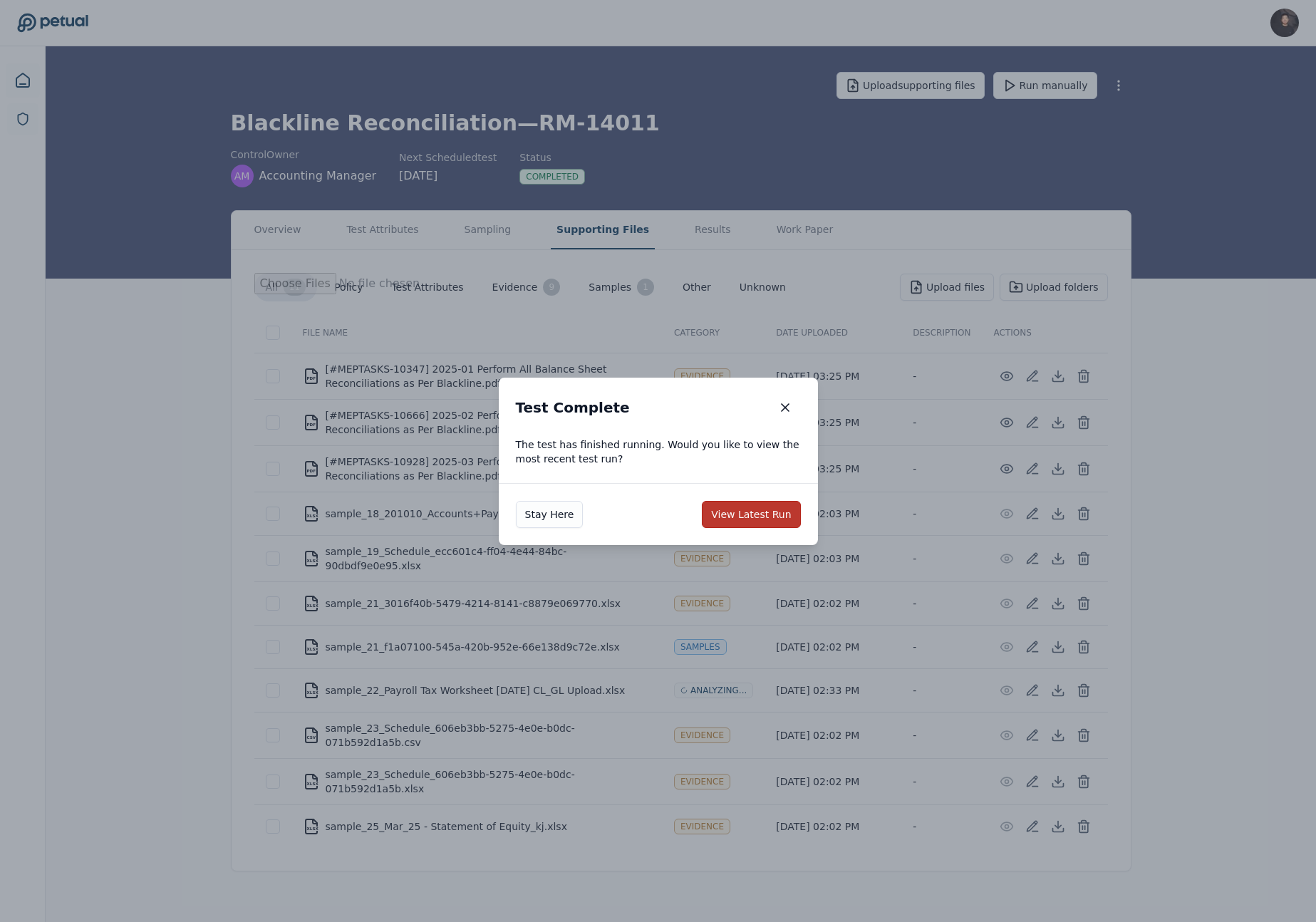
click at [727, 511] on button "View Latest Run" at bounding box center [751, 515] width 98 height 27
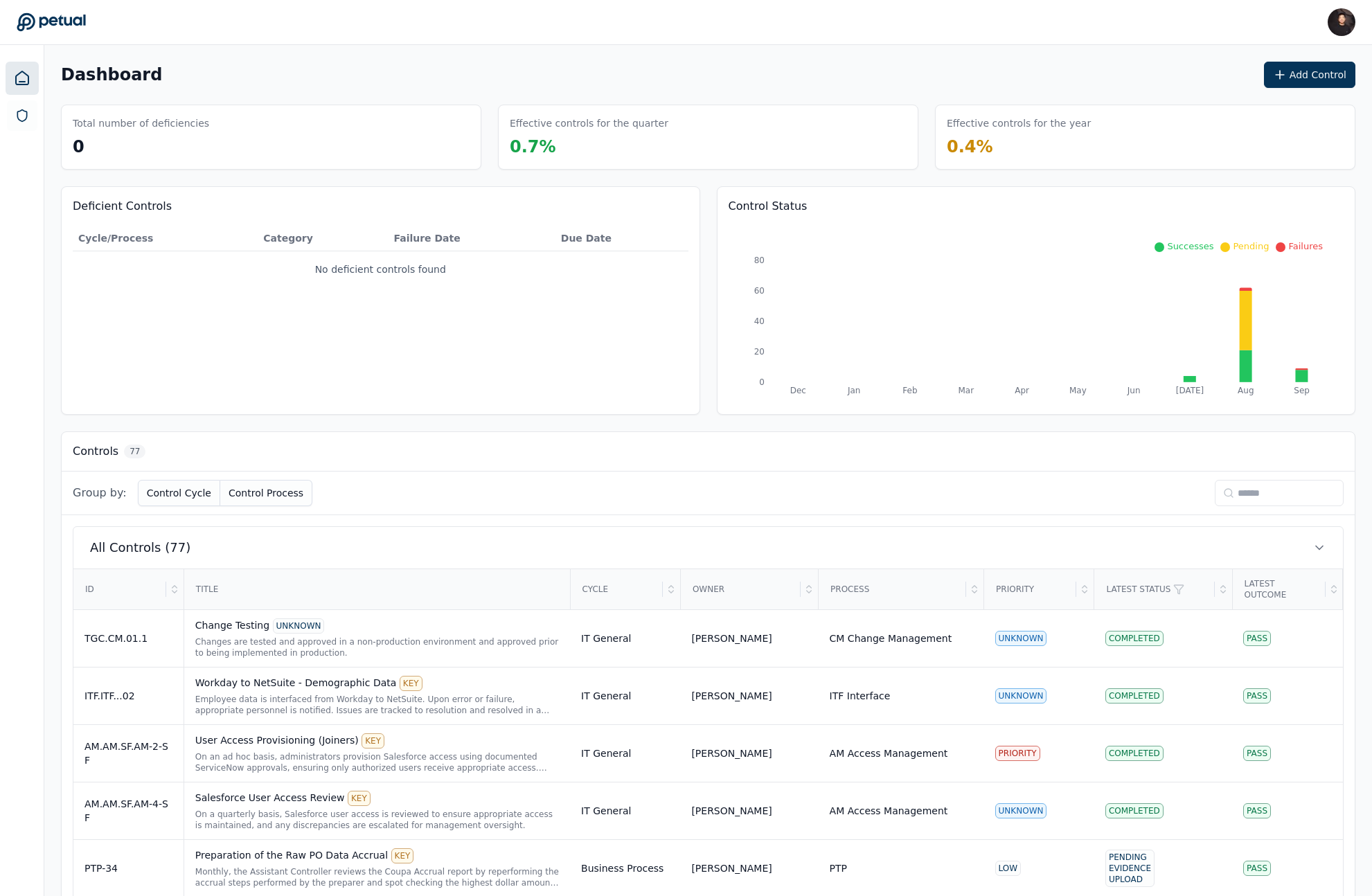
click at [1247, 507] on div "Group by: Control Cycle Control Process" at bounding box center [709, 493] width 1293 height 44
click at [1247, 502] on input at bounding box center [1279, 493] width 129 height 26
paste input "********"
type input "********"
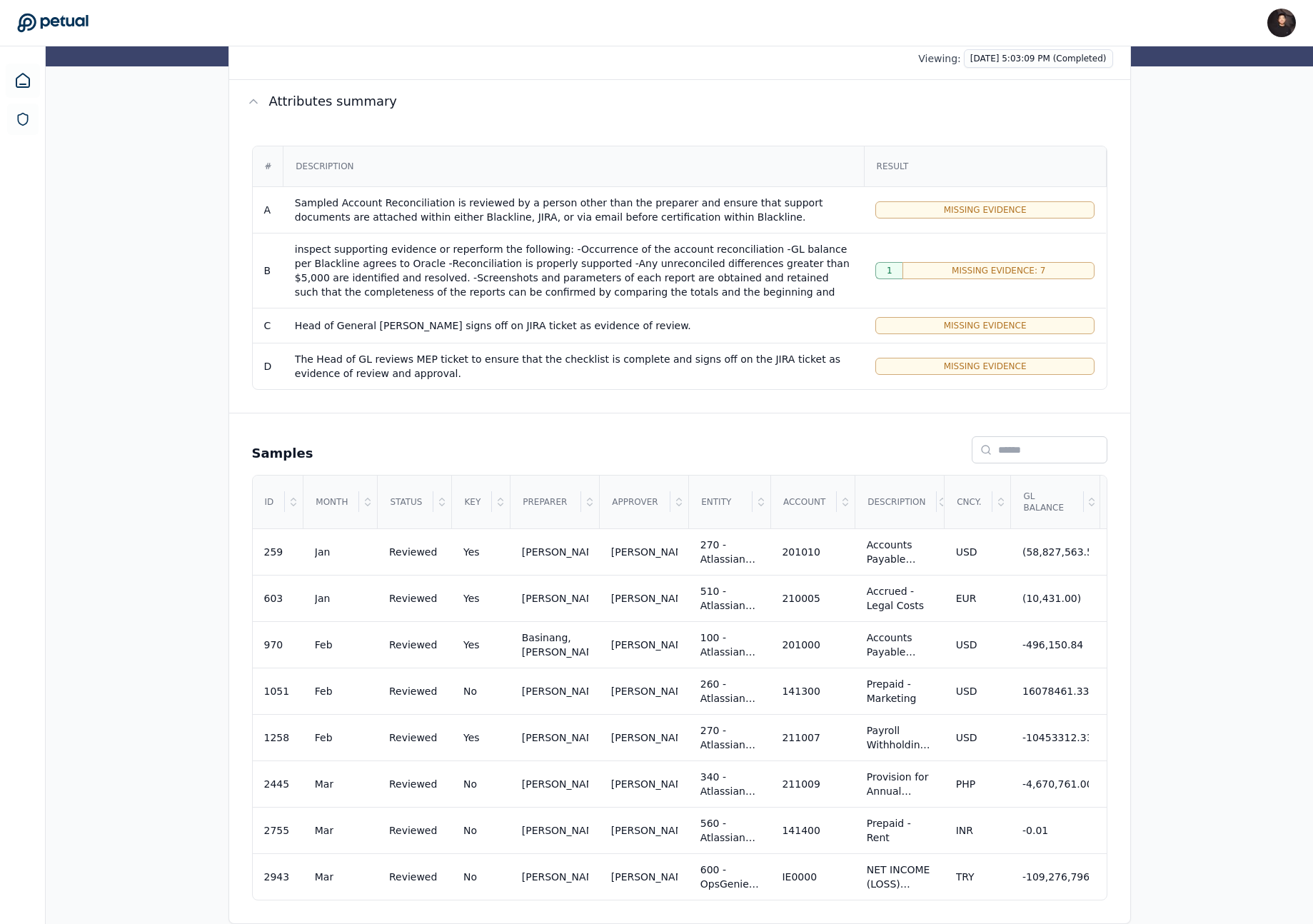
click at [943, 217] on td "Missing Evidence" at bounding box center [985, 209] width 242 height 47
click at [944, 204] on span "Missing Evidence" at bounding box center [985, 209] width 83 height 11
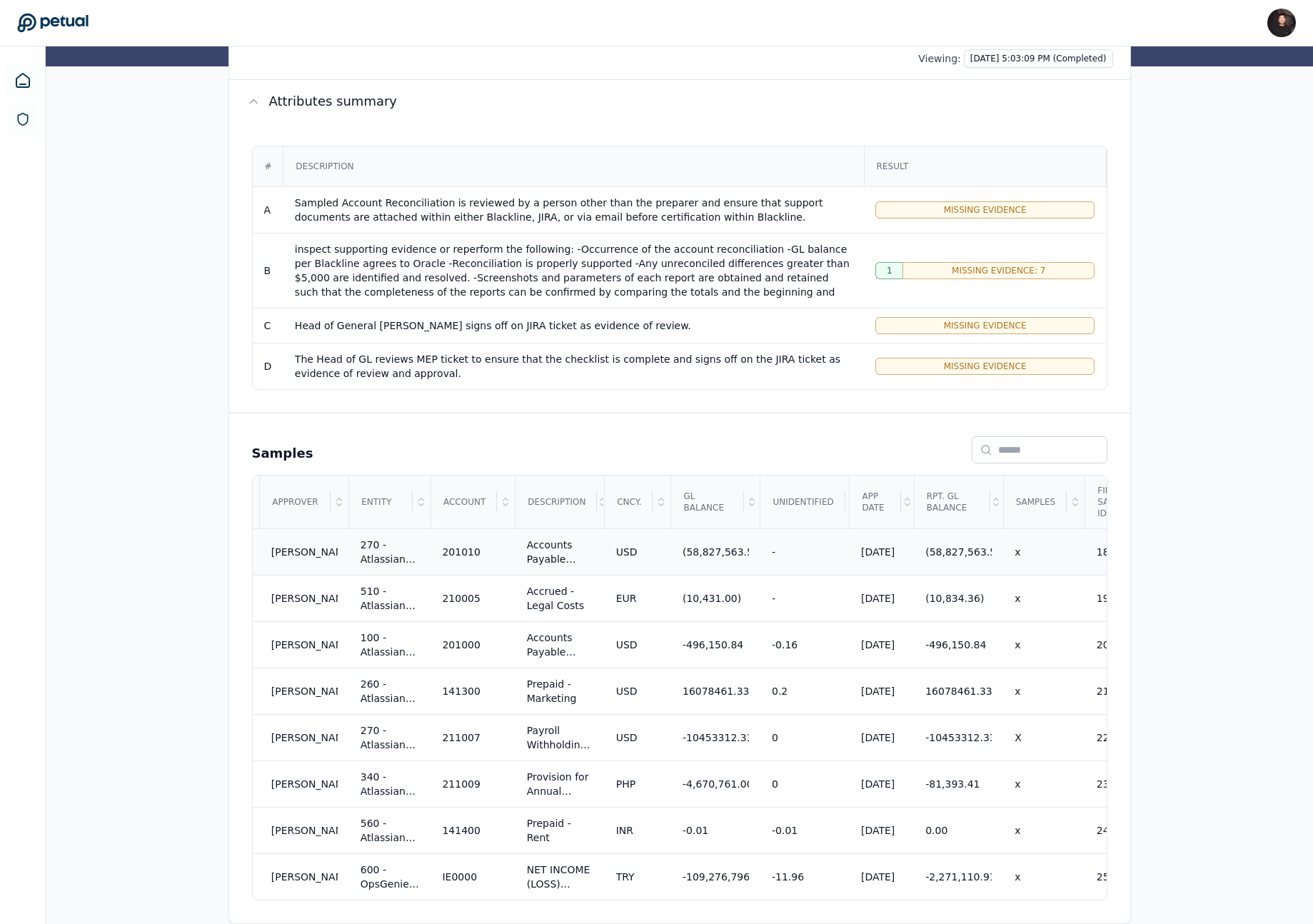
scroll to position [0, 689]
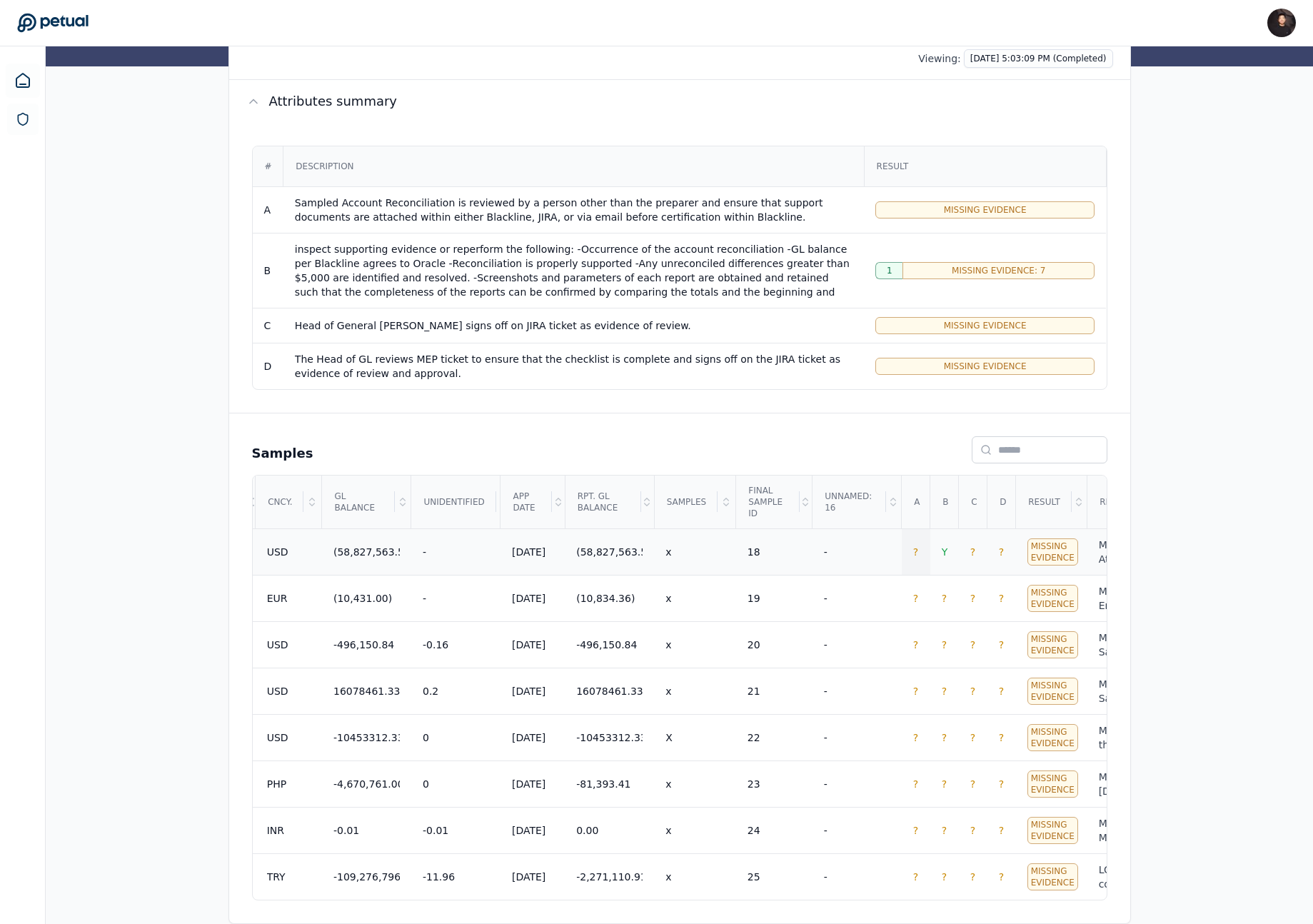
click at [908, 544] on td "?" at bounding box center [916, 552] width 29 height 47
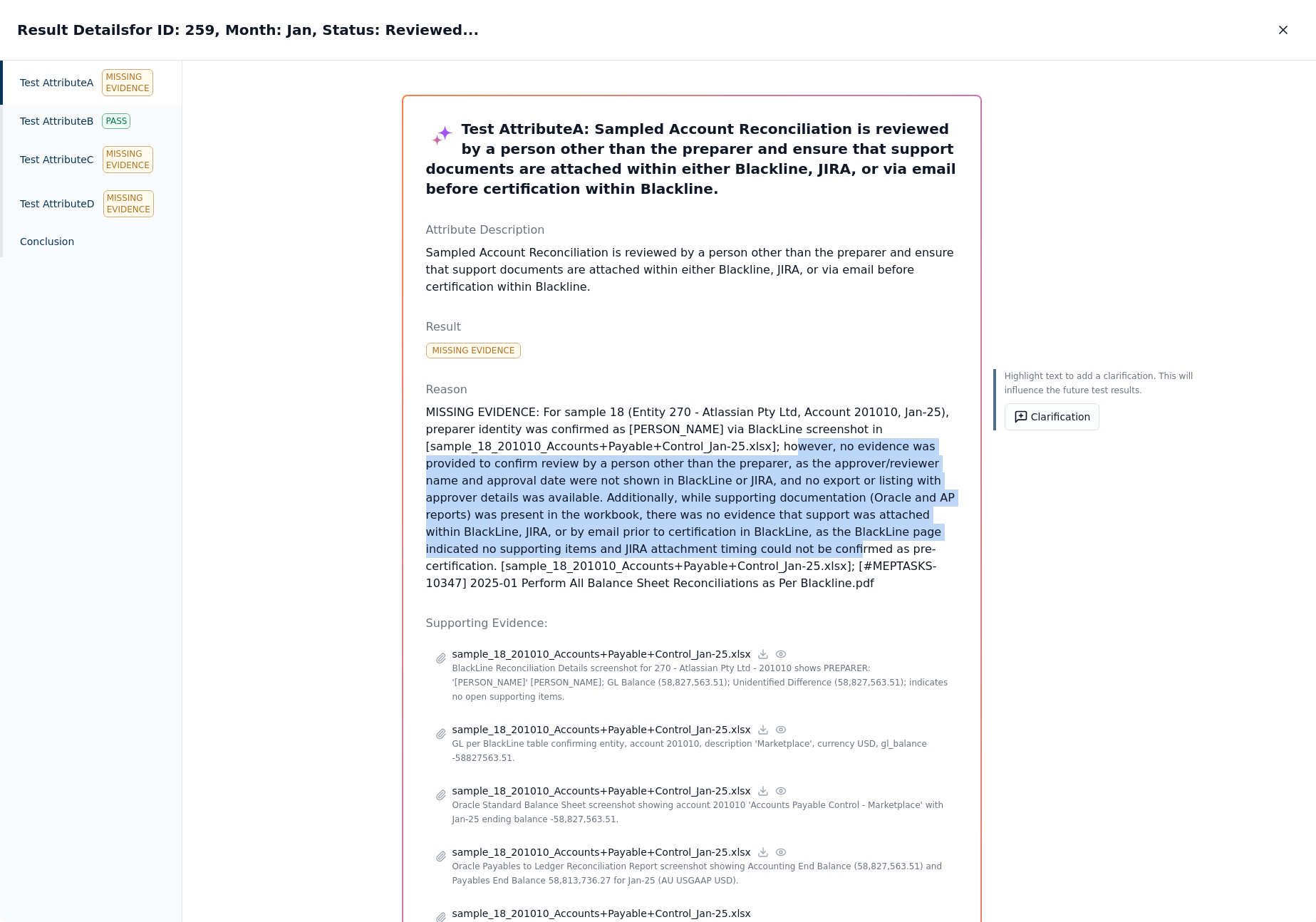
drag, startPoint x: 746, startPoint y: 448, endPoint x: 745, endPoint y: 545, distance: 97.0
click at [745, 547] on p "MISSING EVIDENCE: For sample 18 (Entity 270 - Atlassian Pty Ltd, Account 201010…" at bounding box center [692, 497] width 532 height 188
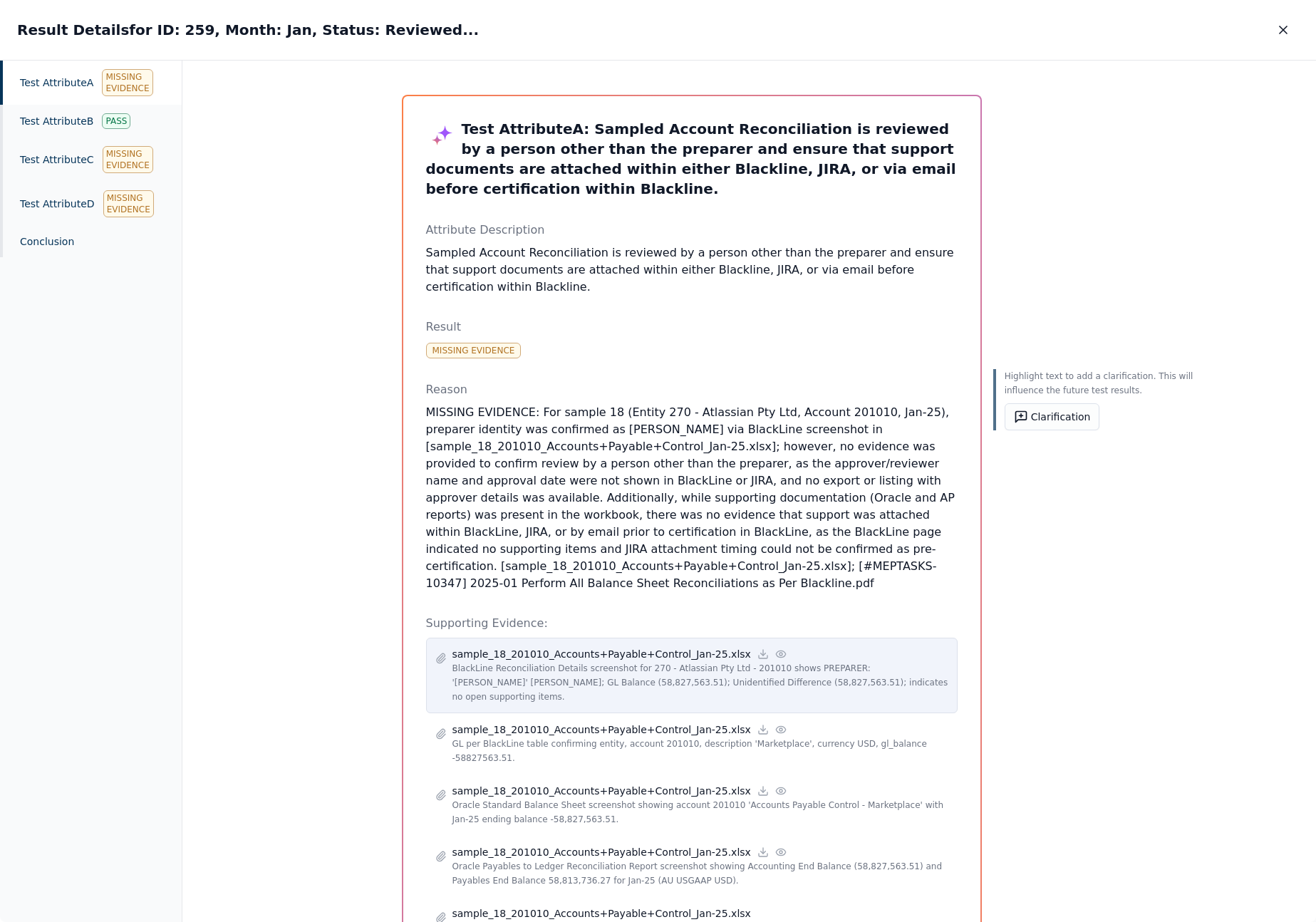
click at [689, 676] on p "BlackLine Reconciliation Details screenshot for 270 - Atlassian Pty Ltd - 20101…" at bounding box center [700, 682] width 496 height 43
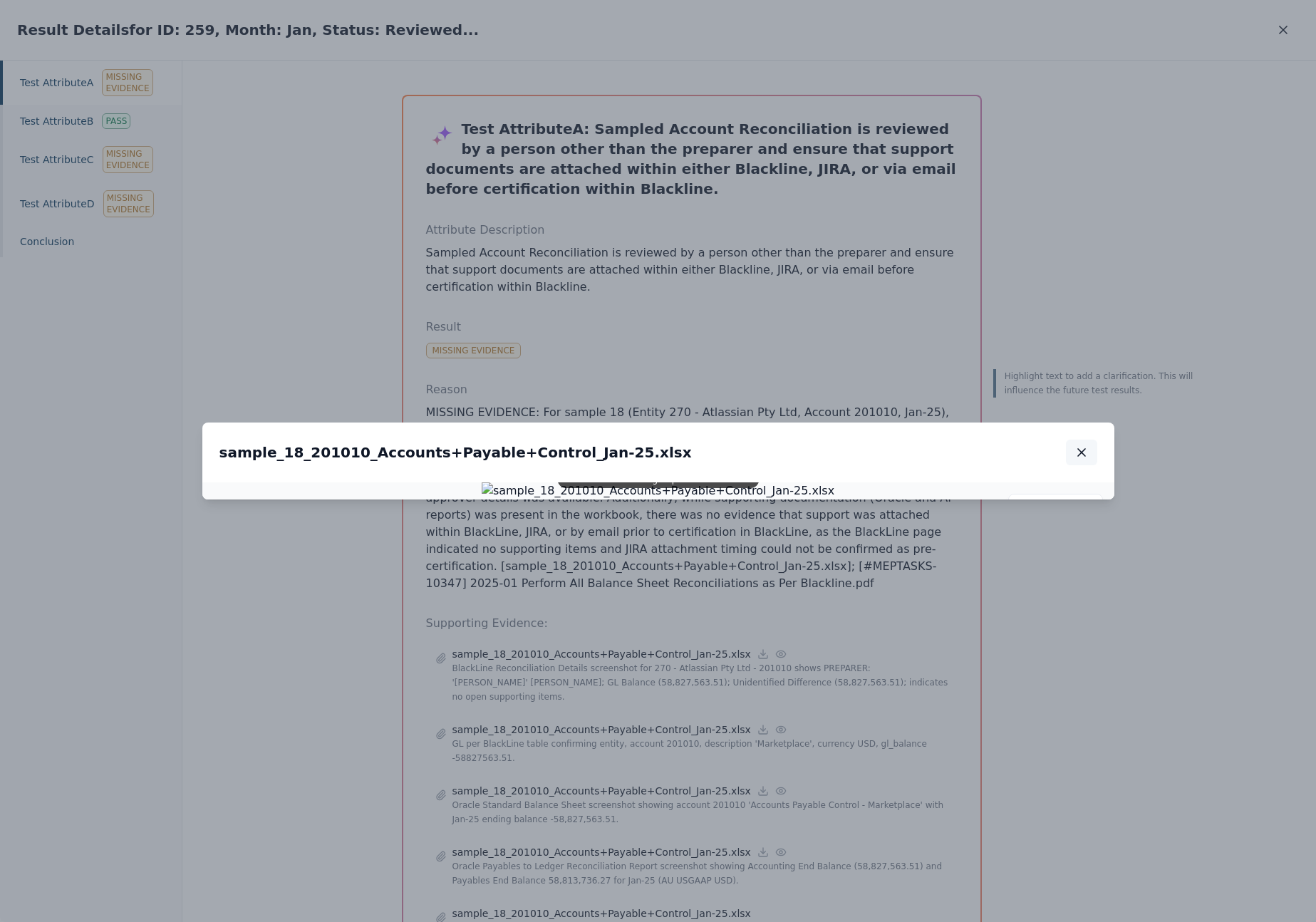
click at [1079, 446] on icon "button" at bounding box center [1081, 452] width 14 height 14
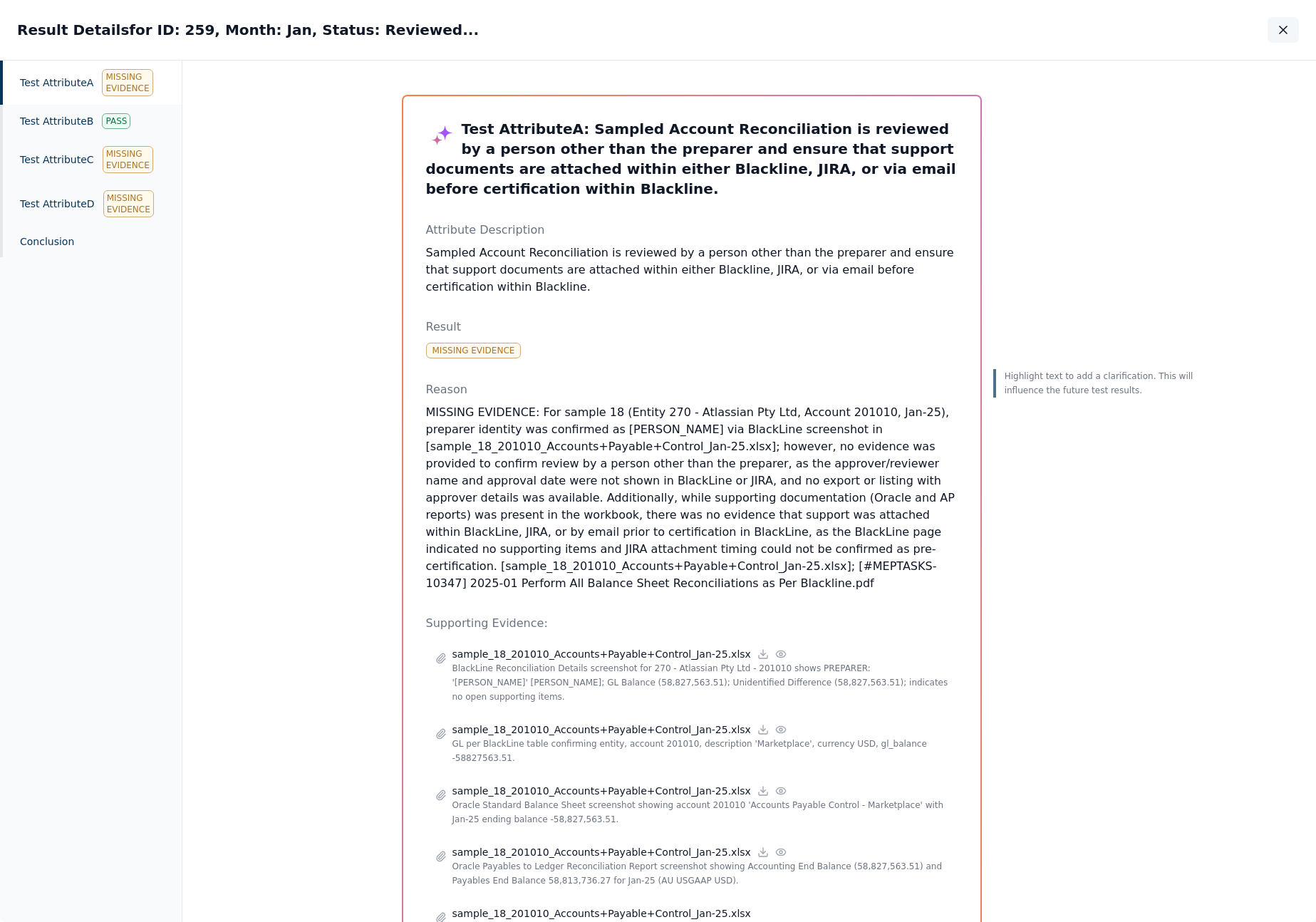
click at [1275, 28] on button "button" at bounding box center [1283, 30] width 31 height 25
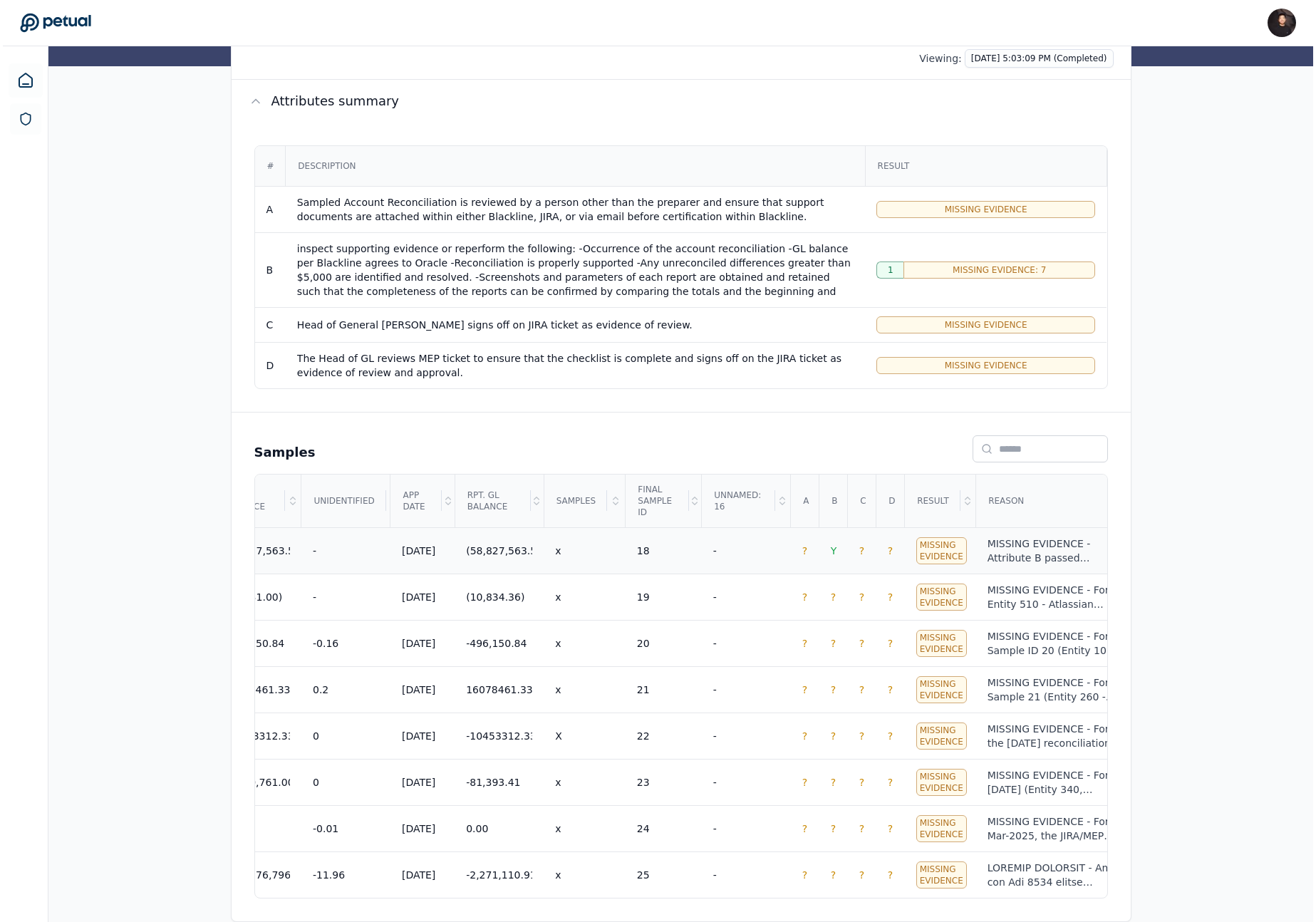
scroll to position [0, 808]
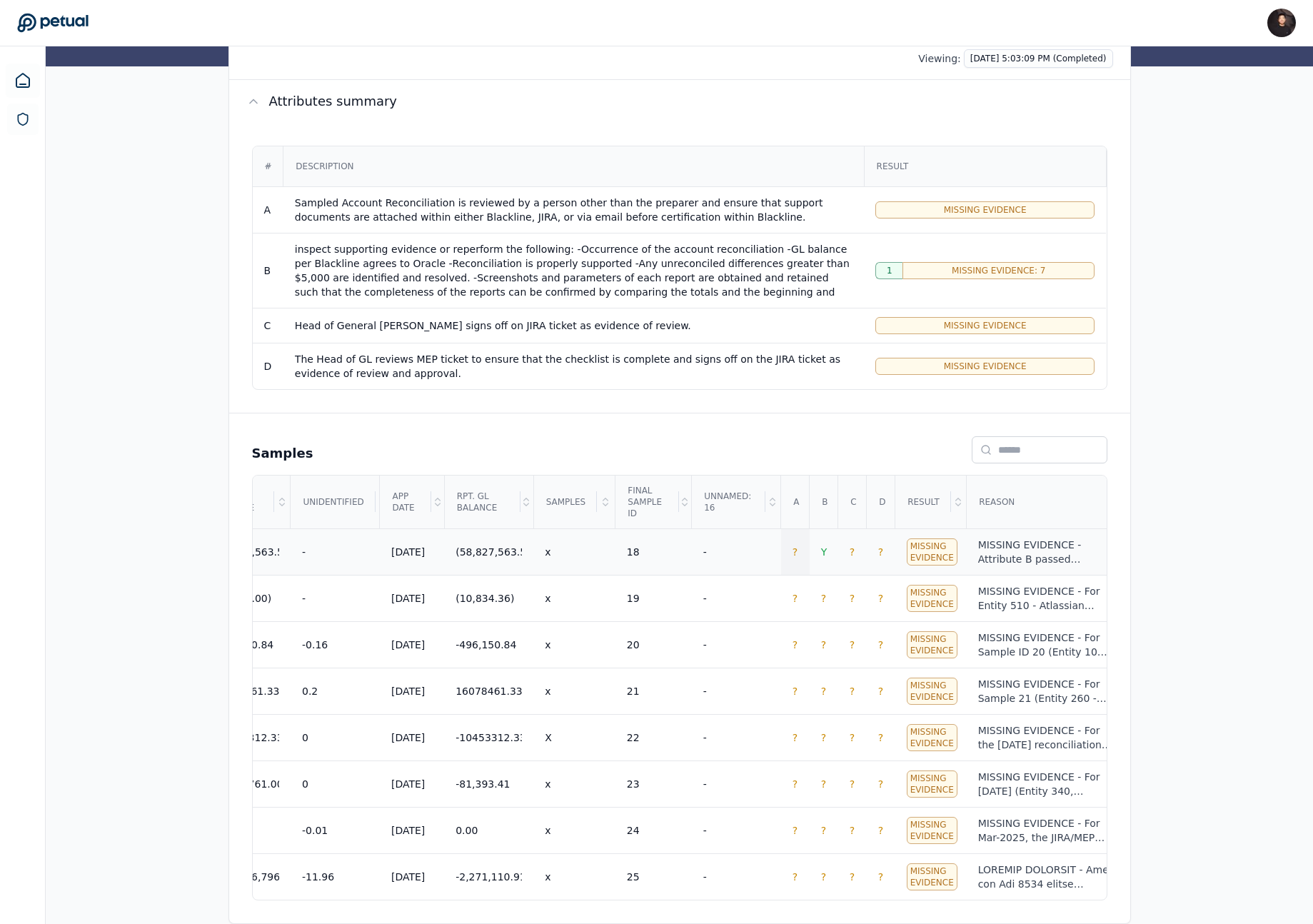
click at [802, 552] on td "?" at bounding box center [796, 552] width 29 height 47
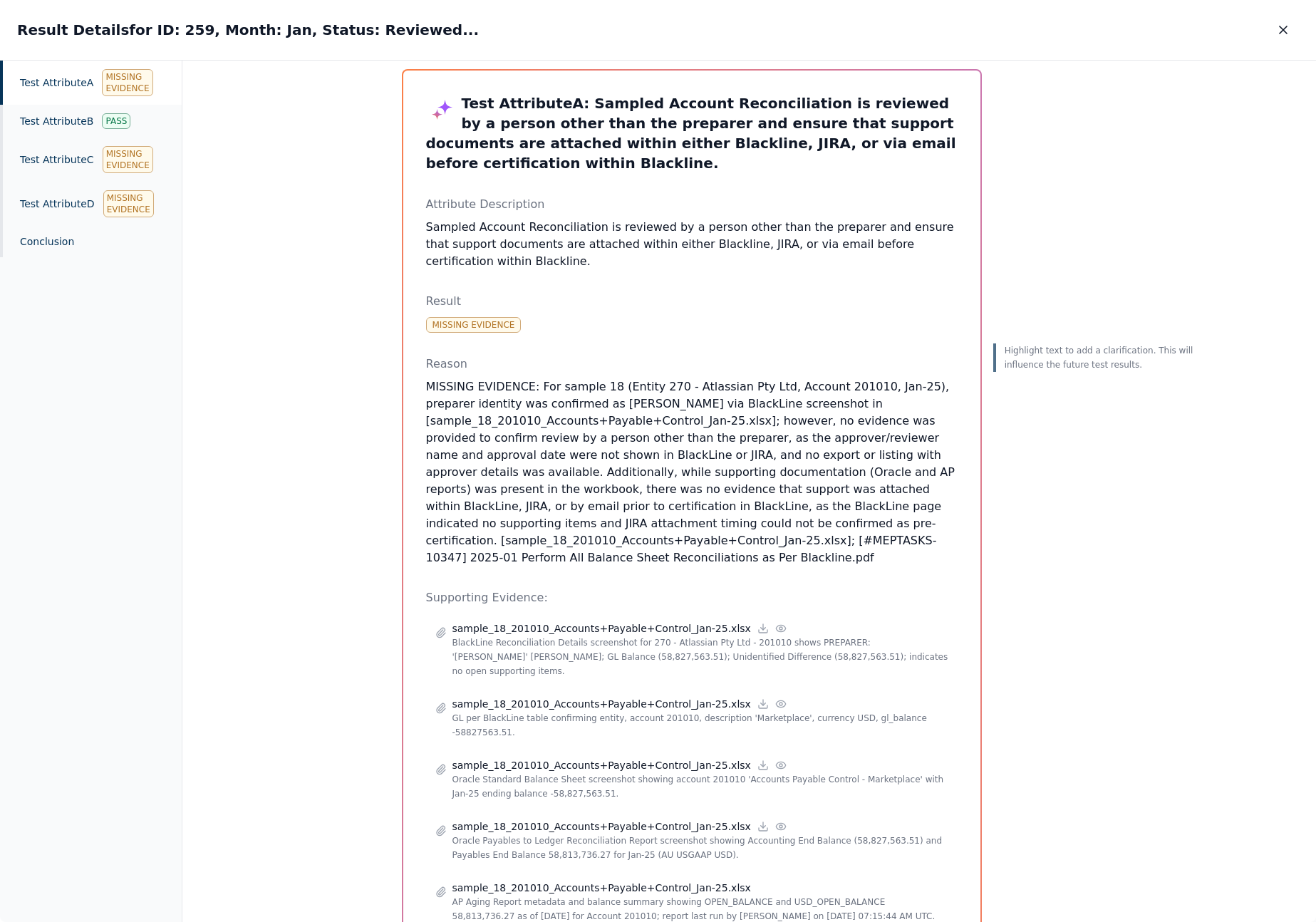
scroll to position [28, 0]
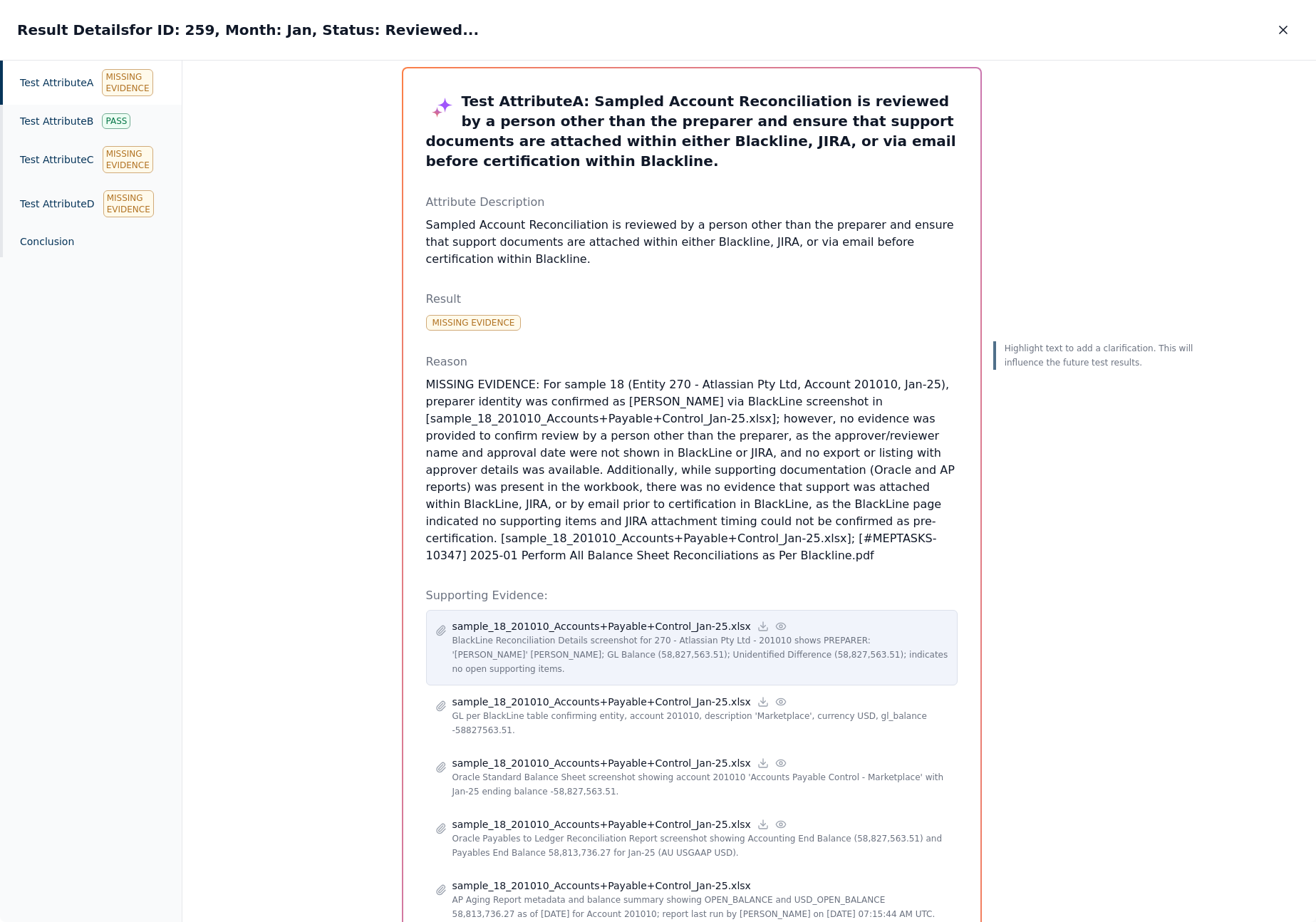
click at [686, 646] on p "BlackLine Reconciliation Details screenshot for 270 - Atlassian Pty Ltd - 20101…" at bounding box center [700, 655] width 496 height 43
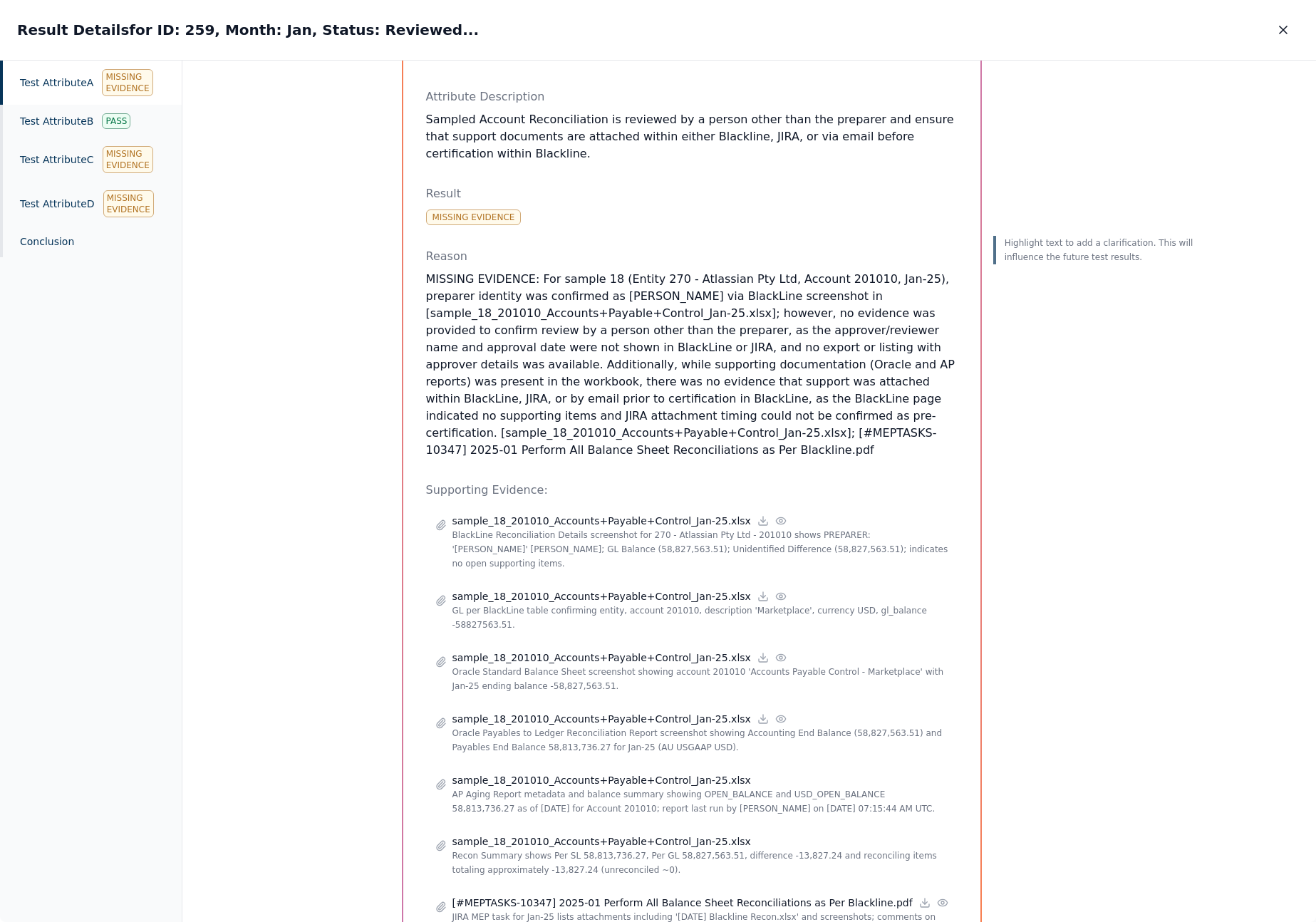
scroll to position [152, 0]
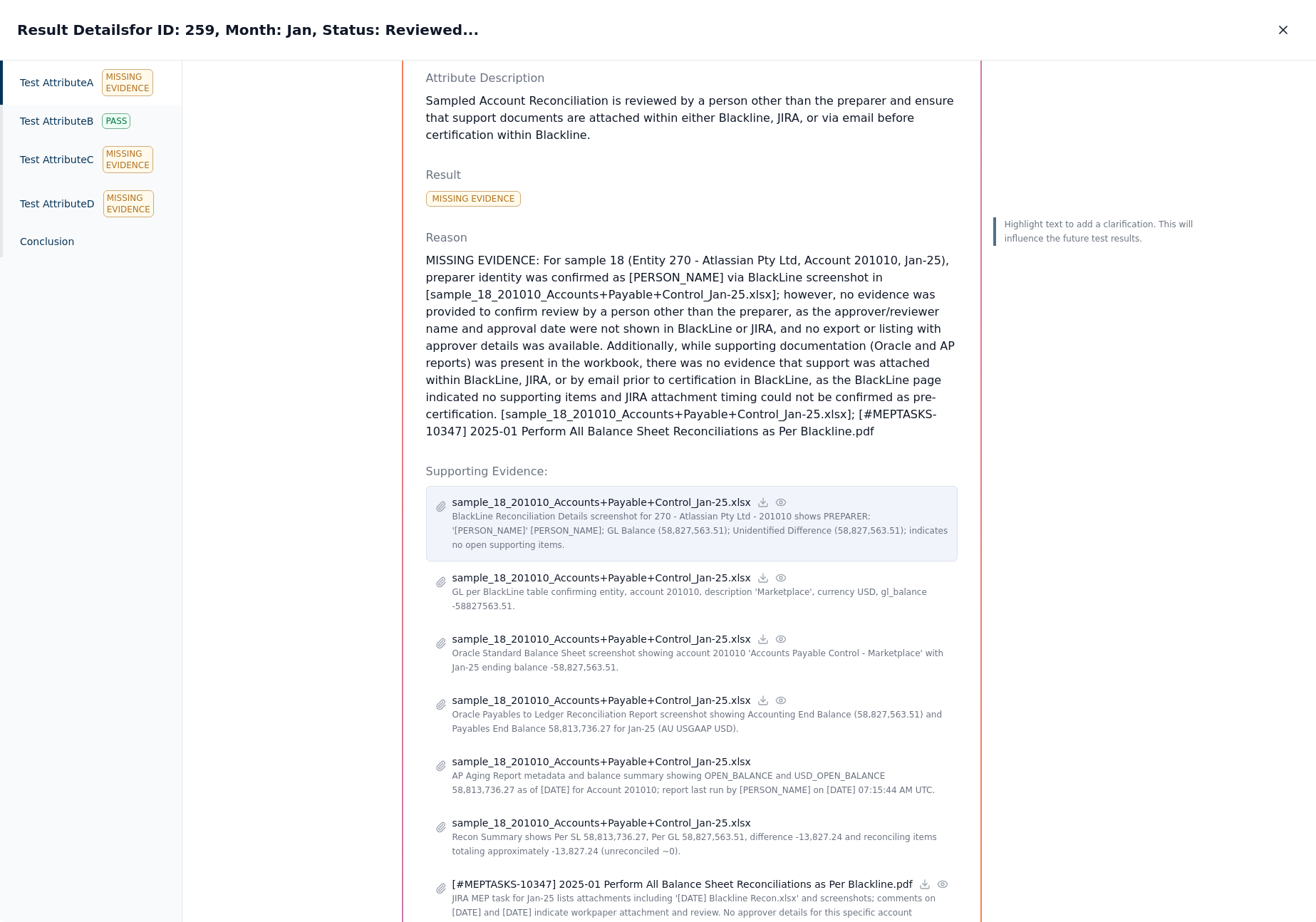
click at [699, 518] on p "BlackLine Reconciliation Details screenshot for 270 - Atlassian Pty Ltd - 20101…" at bounding box center [700, 530] width 496 height 43
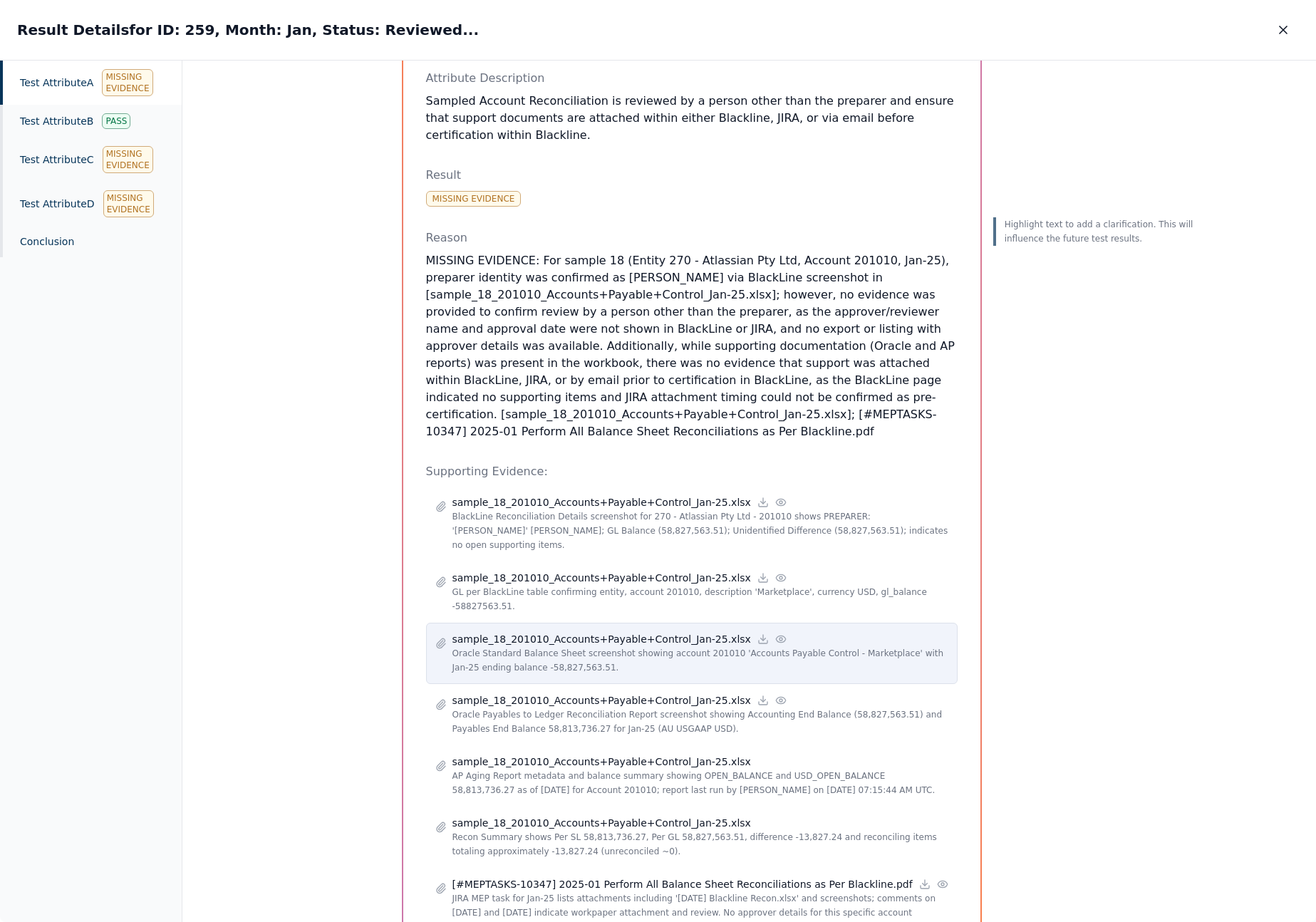
click at [679, 653] on p "Oracle Standard Balance Sheet screenshot showing account 201010 'Accounts Payab…" at bounding box center [700, 661] width 496 height 28
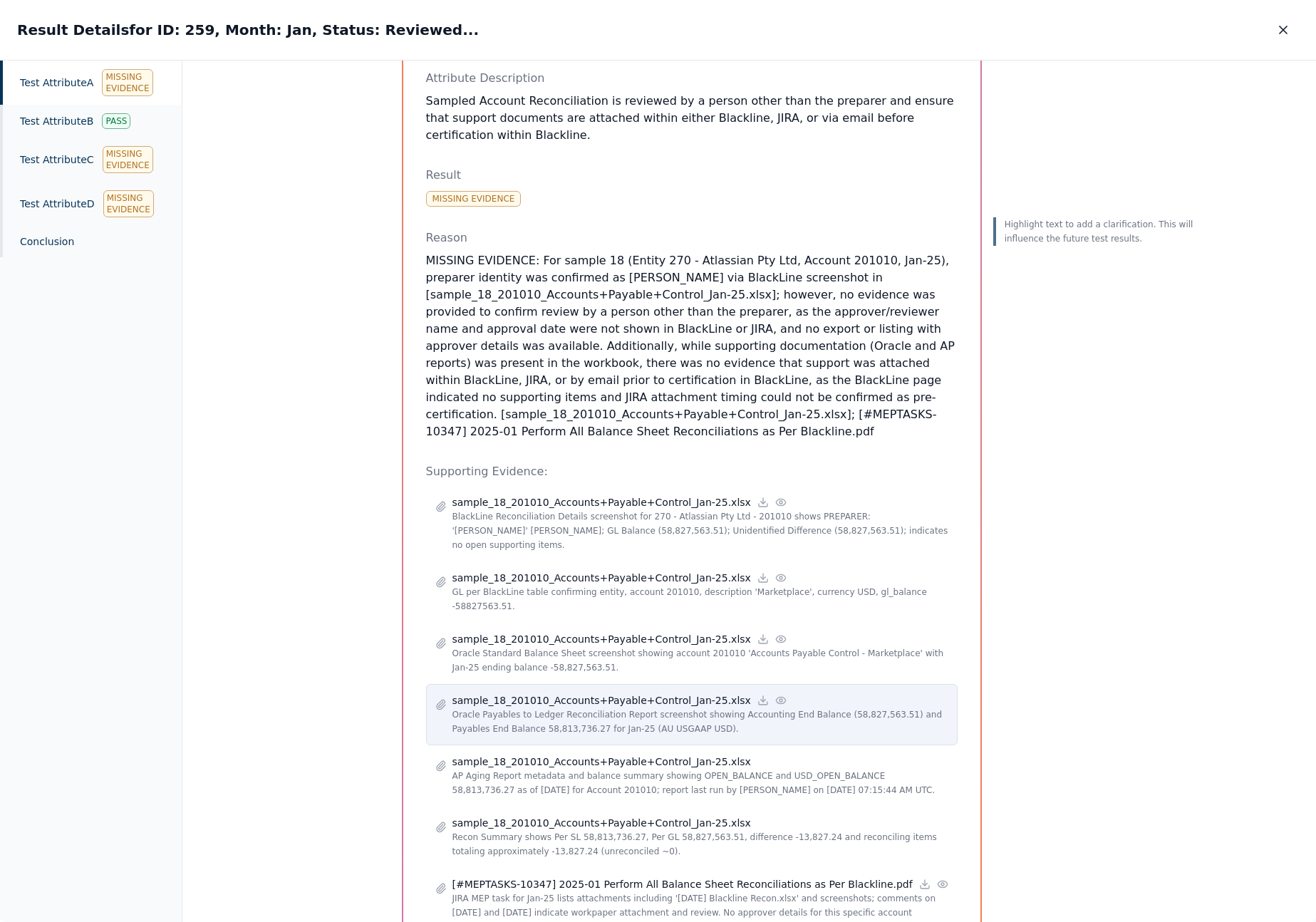
click at [628, 708] on p "Oracle Payables to Ledger Reconciliation Report screenshot showing Accounting E…" at bounding box center [700, 722] width 496 height 28
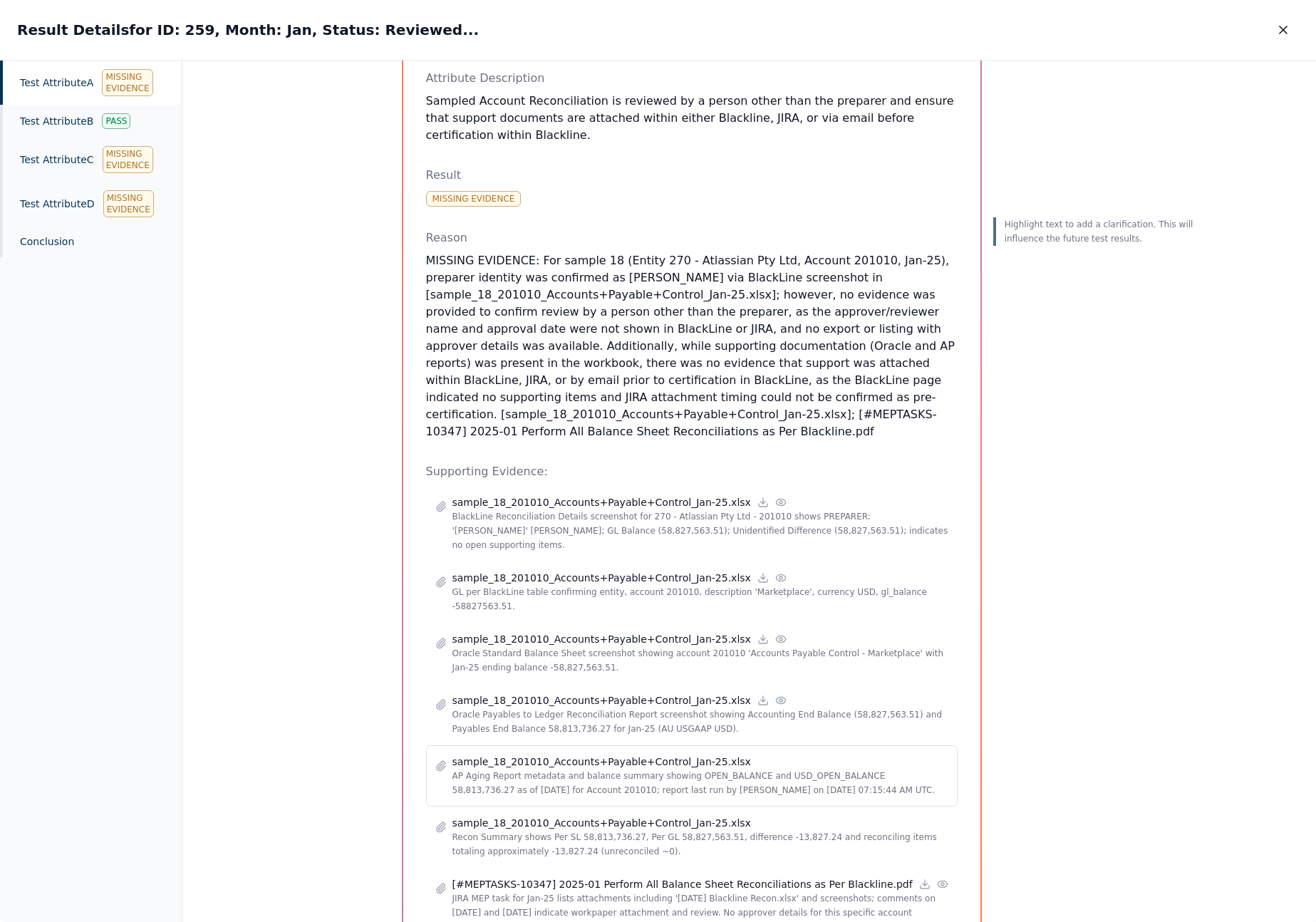
click at [723, 768] on p "AP Aging Report metadata and balance summary showing OPEN_BALANCE and USD_OPEN_…" at bounding box center [700, 783] width 496 height 28
click at [709, 861] on div "sample_18_201010_Accounts+Payable+Control_Jan-25.xlsx Recon Summary shows Per S…" at bounding box center [692, 837] width 532 height 61
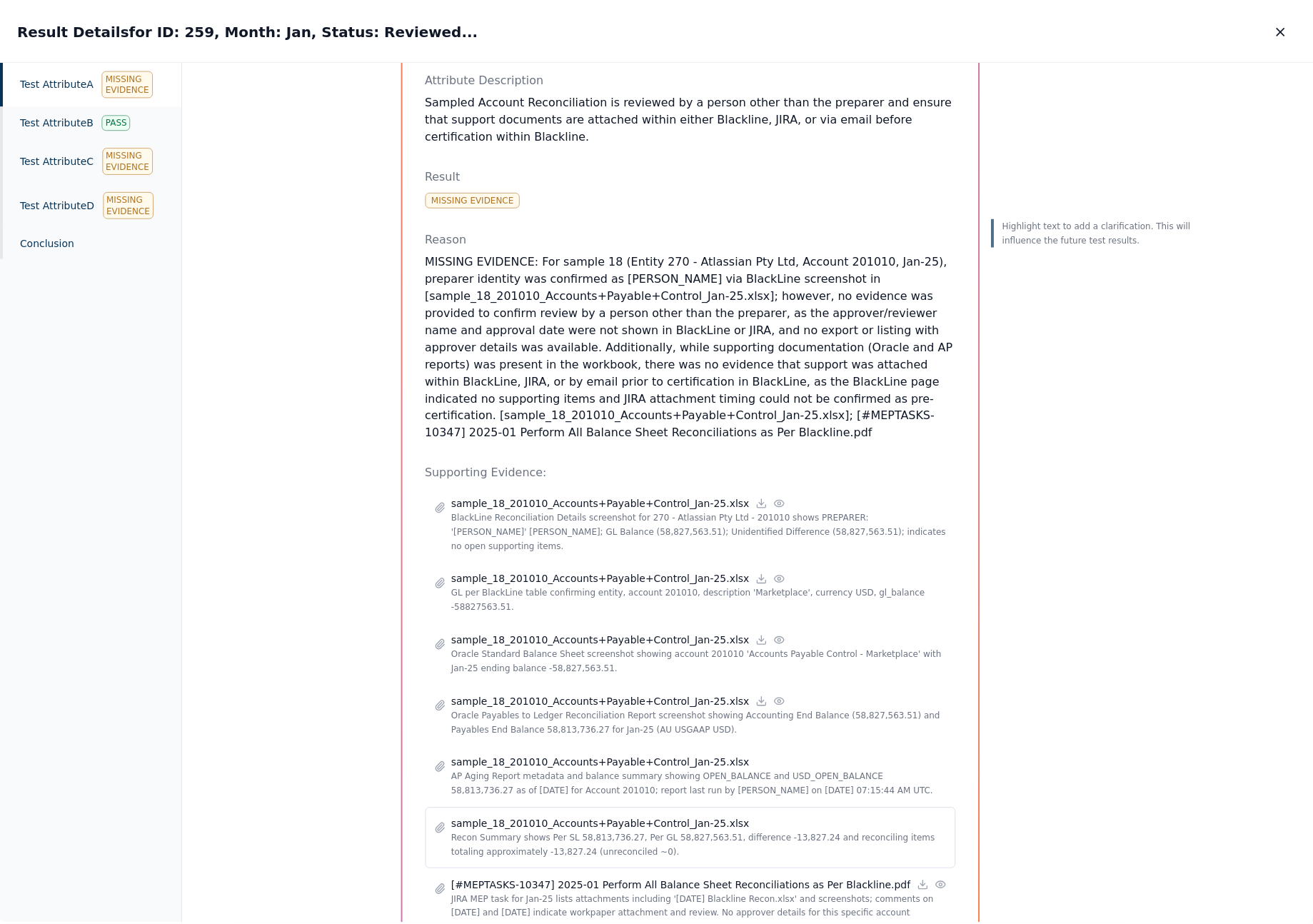
scroll to position [238, 0]
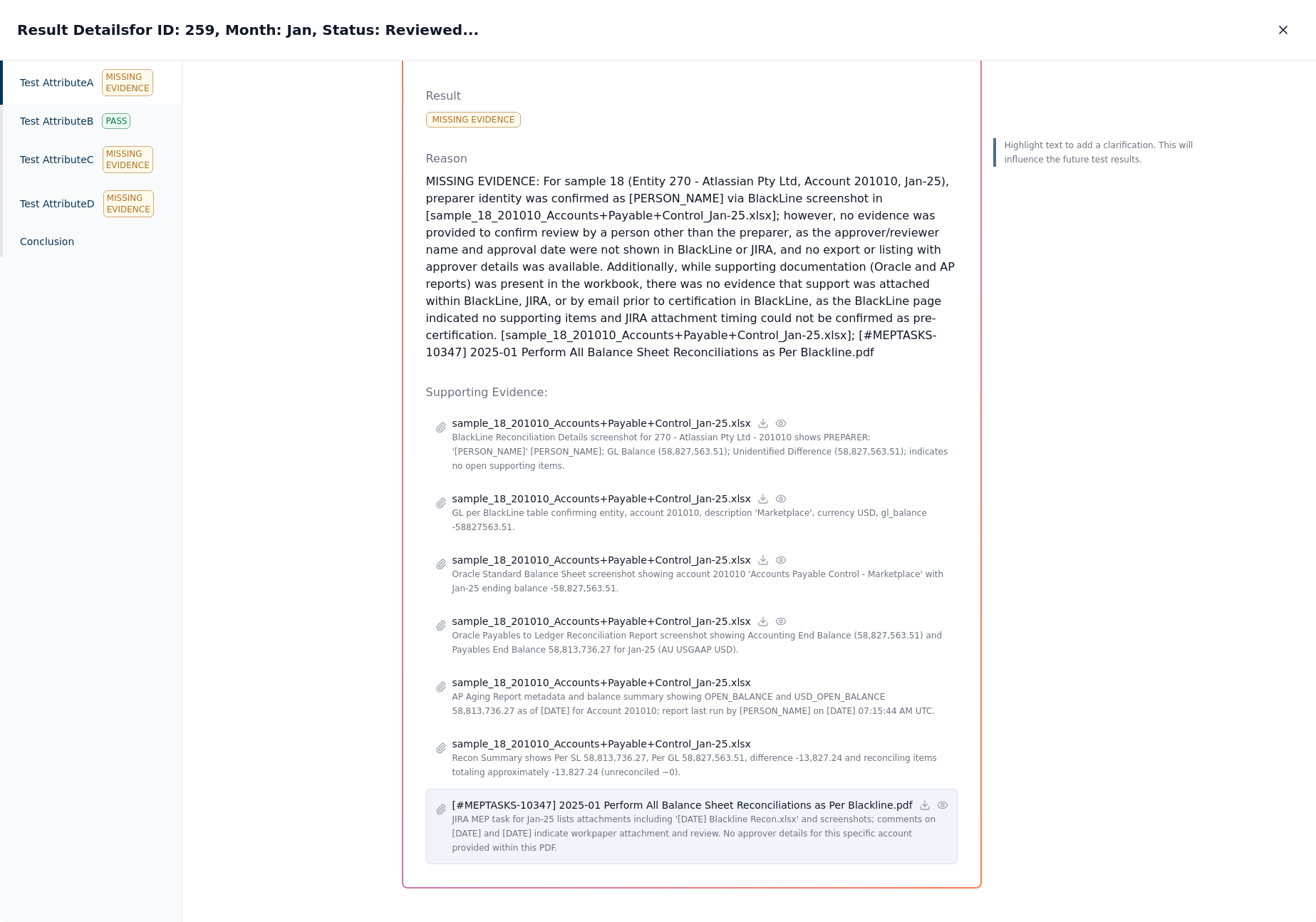
click at [709, 818] on p "JIRA MEP task for Jan-25 lists attachments including 'Jan 2025 Blackline Recon.…" at bounding box center [700, 833] width 496 height 43
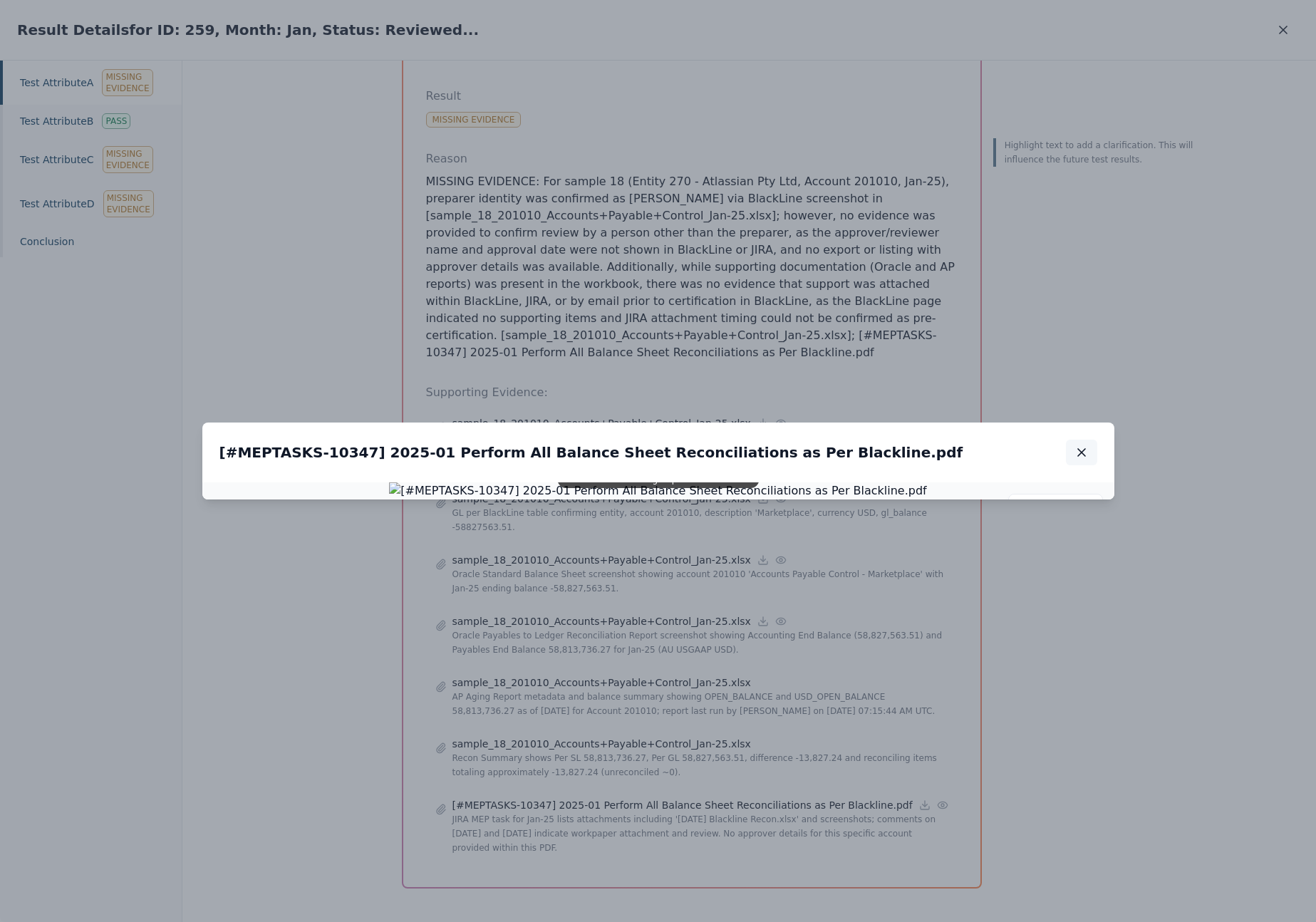
click at [1078, 440] on button "button" at bounding box center [1082, 452] width 31 height 25
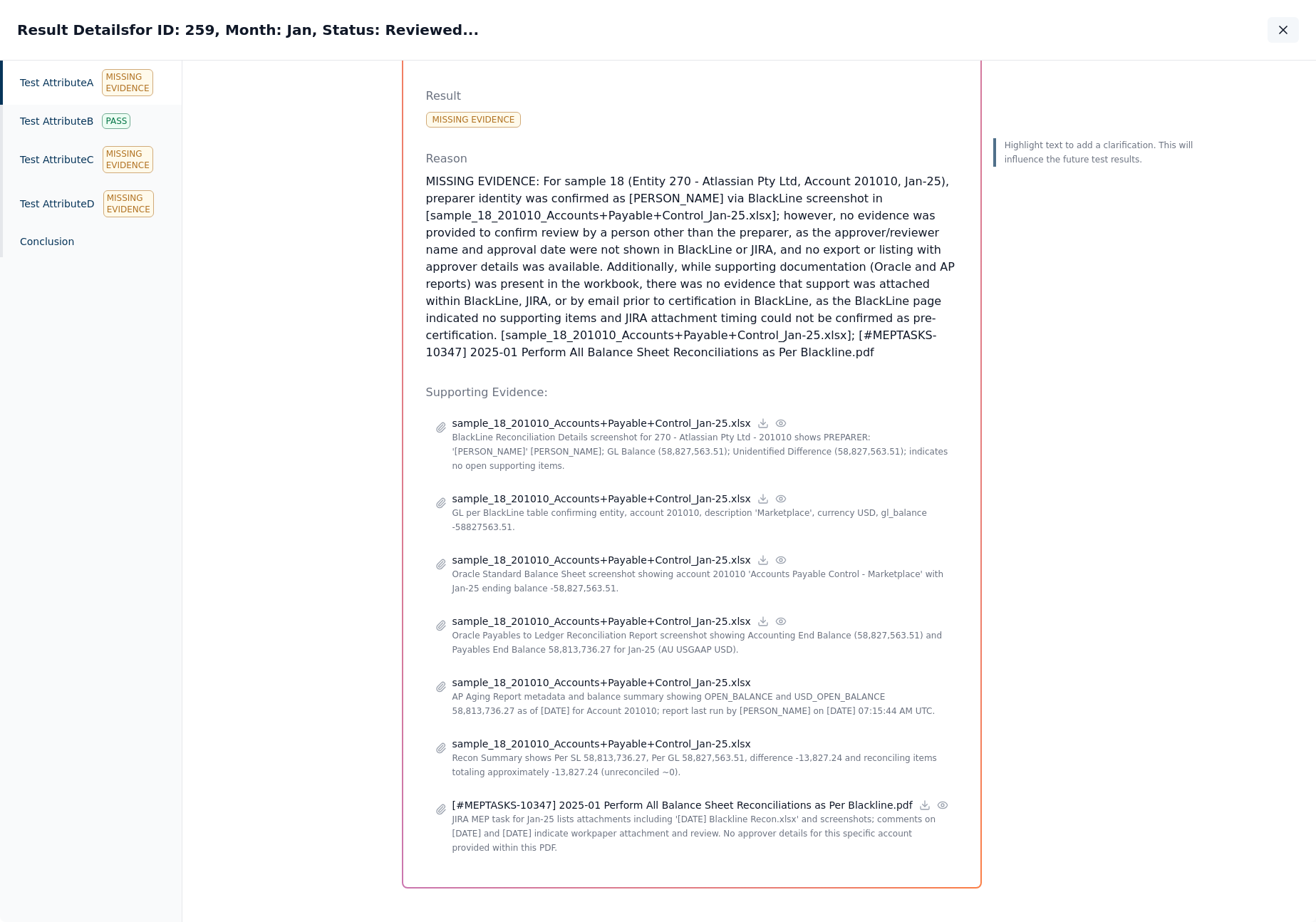
click at [1285, 28] on icon "button" at bounding box center [1283, 29] width 14 height 14
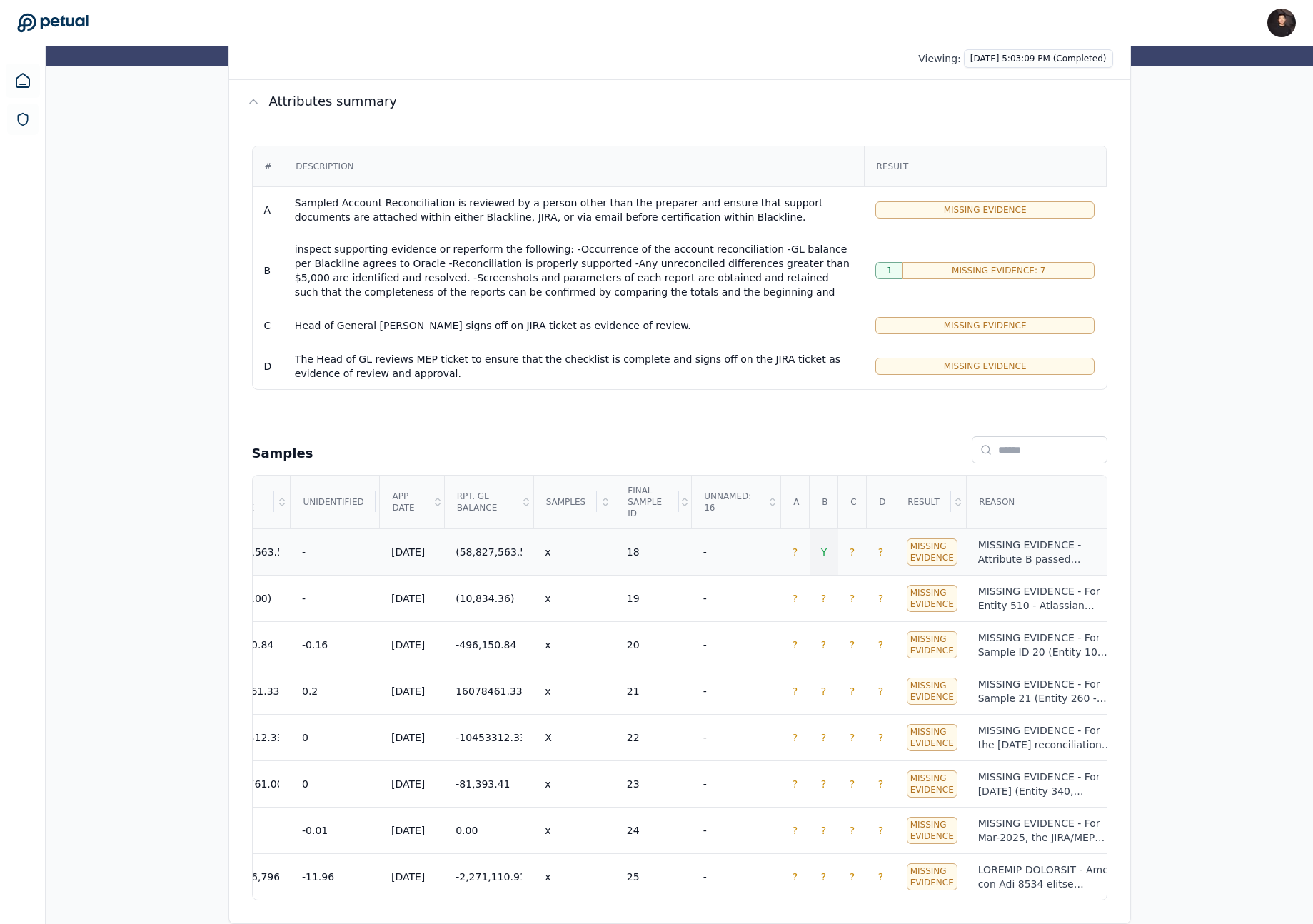
click at [830, 553] on td "Y" at bounding box center [824, 552] width 29 height 47
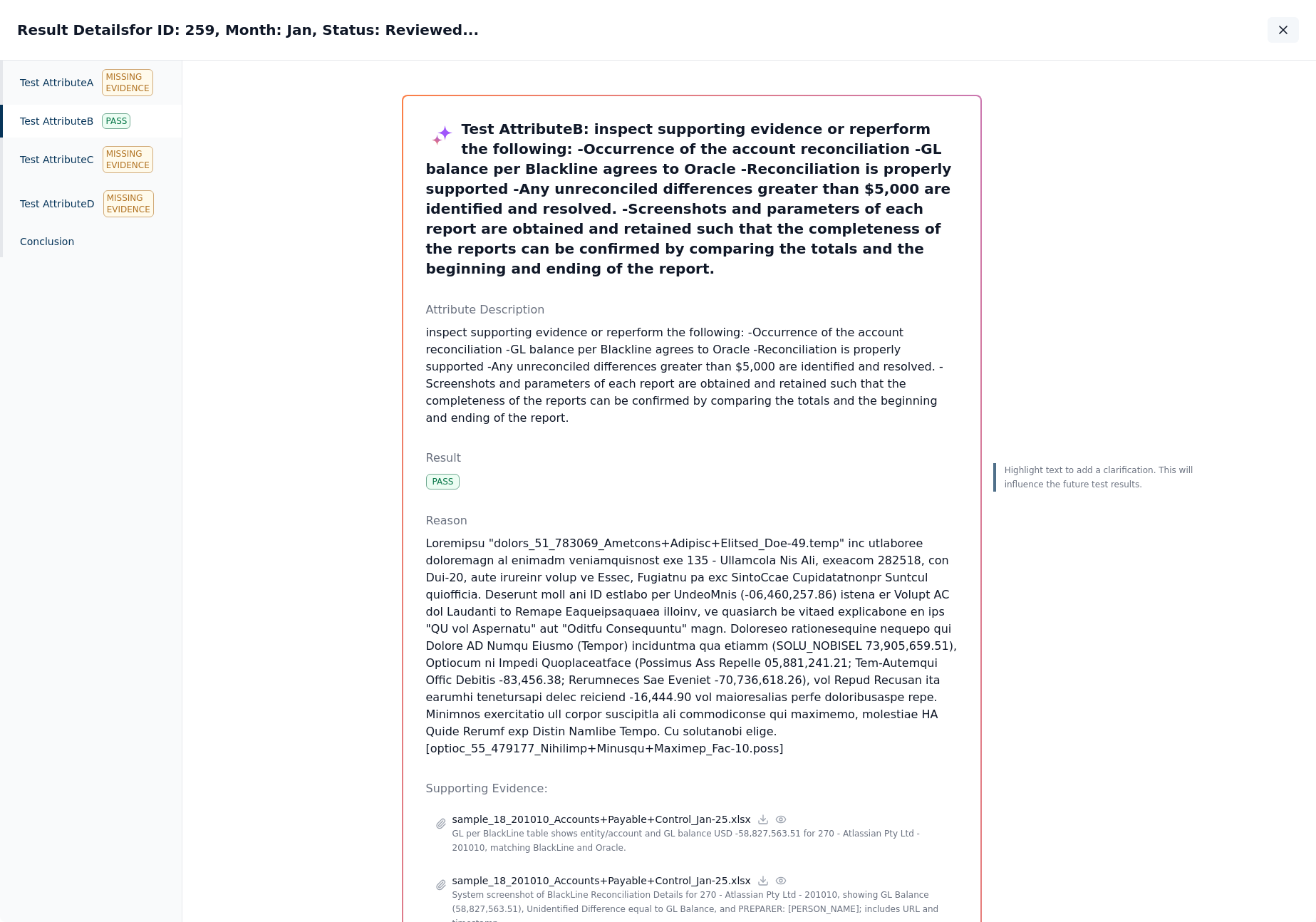
click at [1278, 25] on icon "button" at bounding box center [1283, 29] width 14 height 14
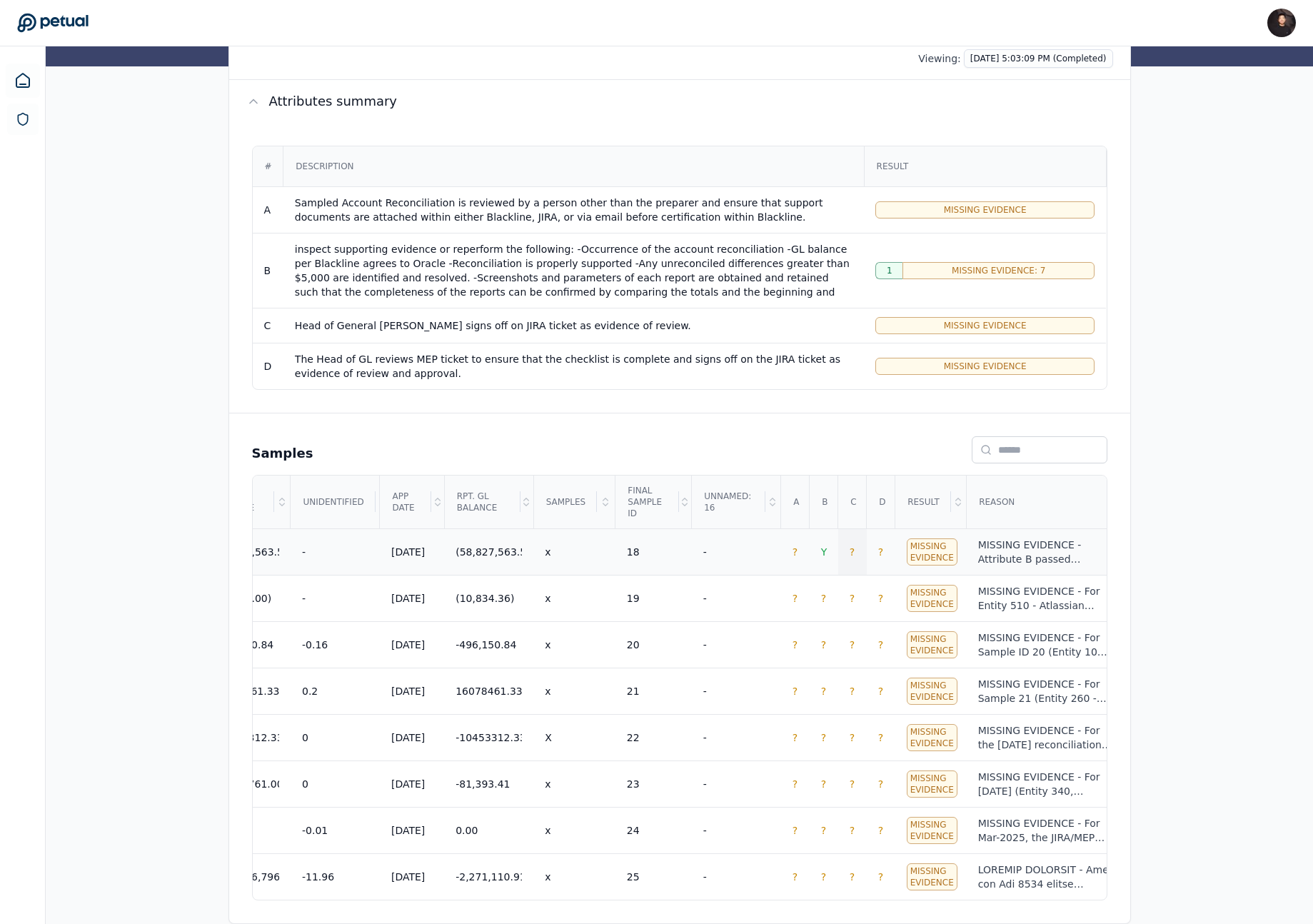
click at [857, 549] on td "?" at bounding box center [853, 552] width 29 height 47
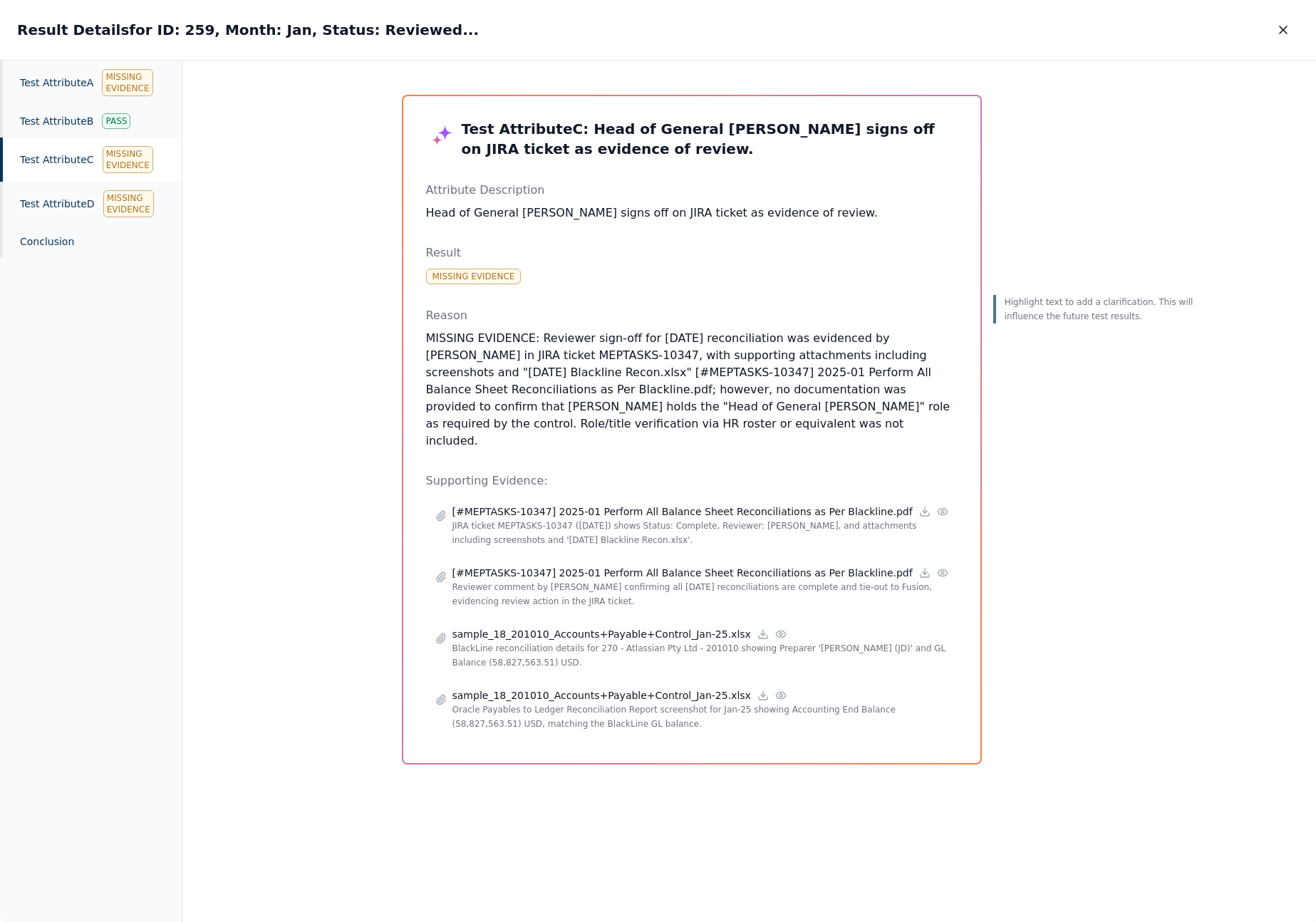
click at [733, 427] on p "MISSING EVIDENCE: Reviewer sign-off for Jan 2025 reconciliation was evidenced b…" at bounding box center [692, 389] width 532 height 120
drag, startPoint x: 533, startPoint y: 411, endPoint x: 655, endPoint y: 413, distance: 122.0
click at [655, 413] on p "MISSING EVIDENCE: Reviewer sign-off for Jan 2025 reconciliation was evidenced b…" at bounding box center [692, 389] width 532 height 120
click at [1279, 30] on icon "button" at bounding box center [1283, 29] width 14 height 14
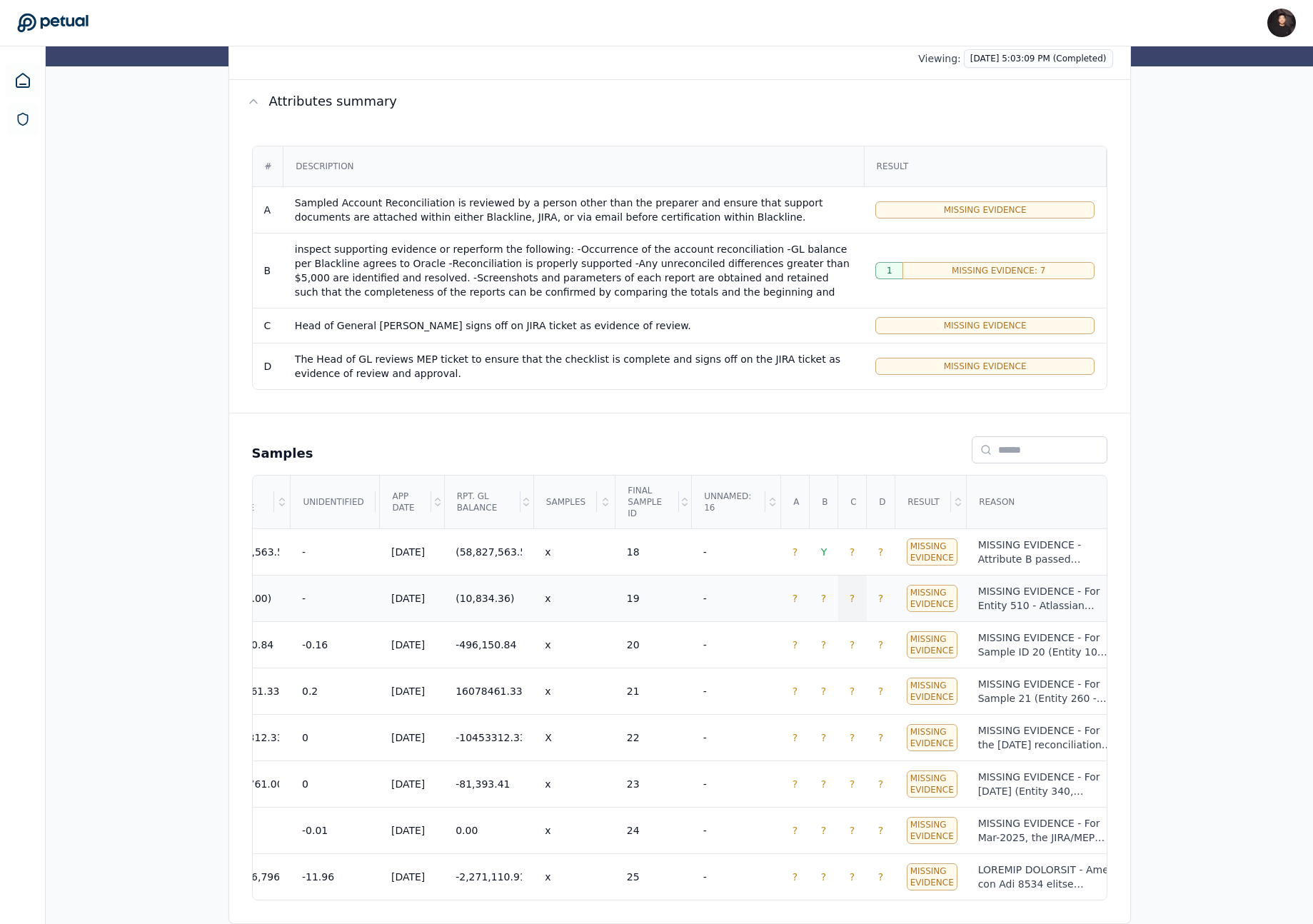
click at [867, 597] on td "?" at bounding box center [853, 598] width 29 height 47
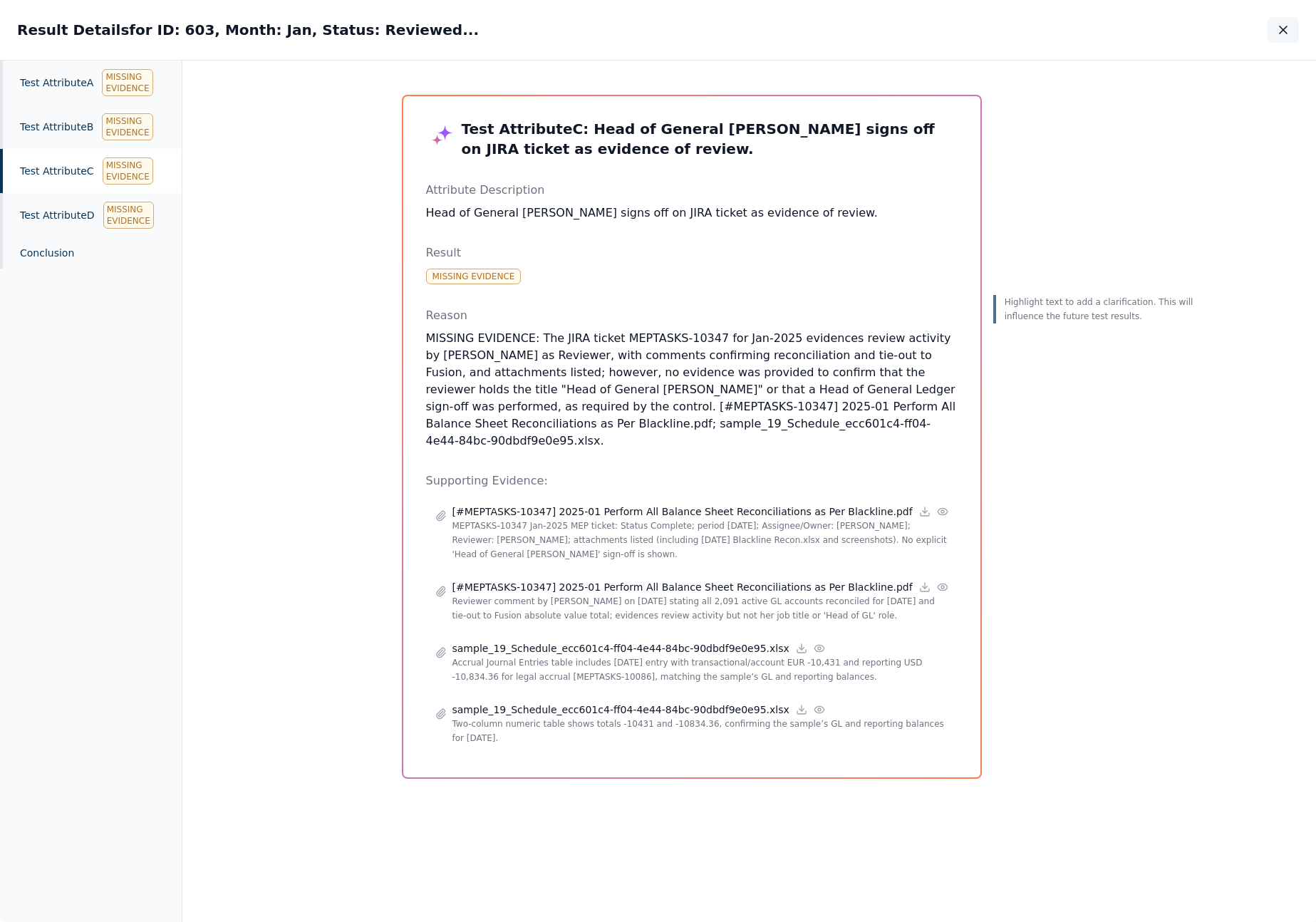
click at [1283, 28] on icon "button" at bounding box center [1283, 30] width 7 height 7
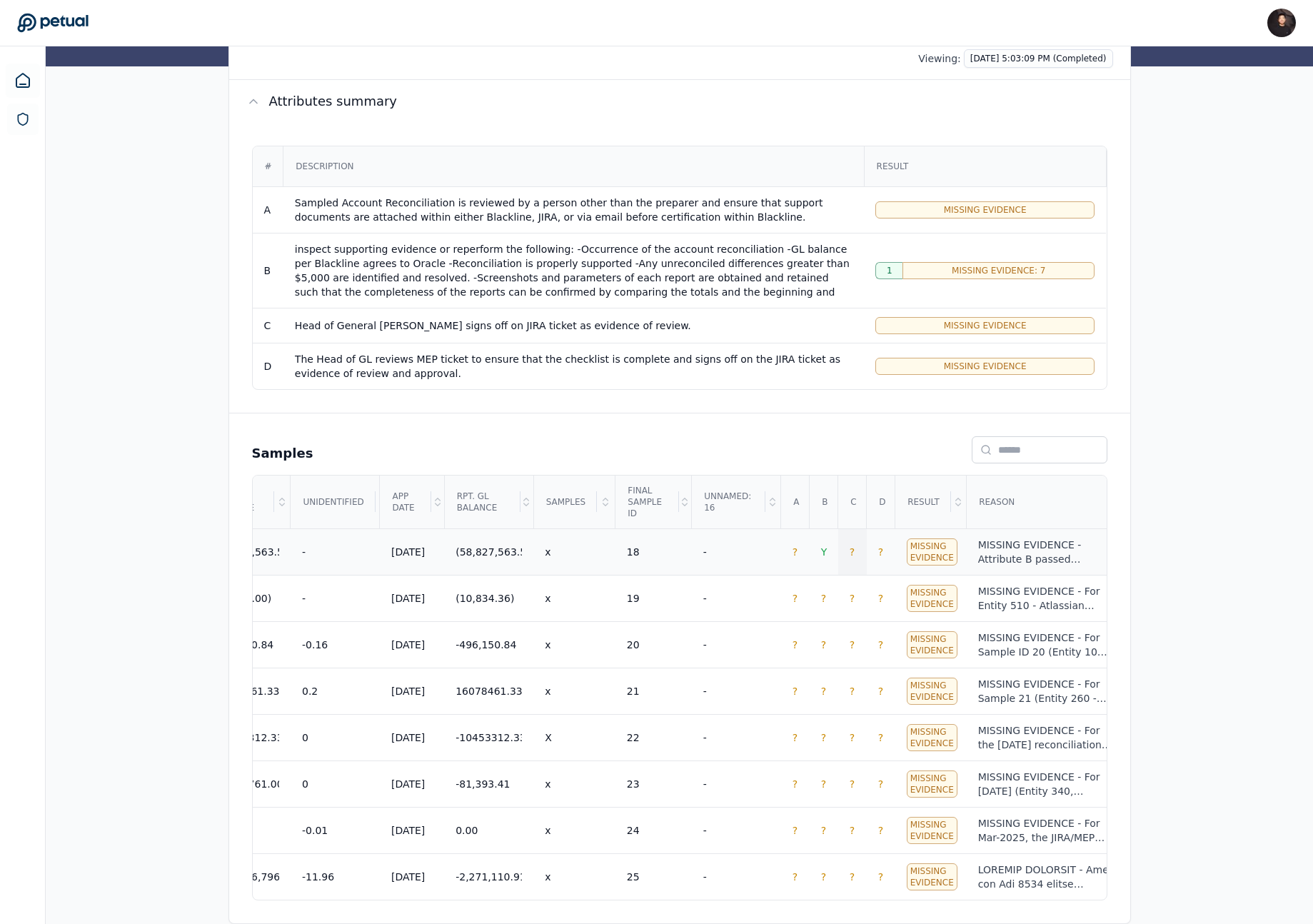
click at [850, 548] on td "?" at bounding box center [853, 552] width 29 height 47
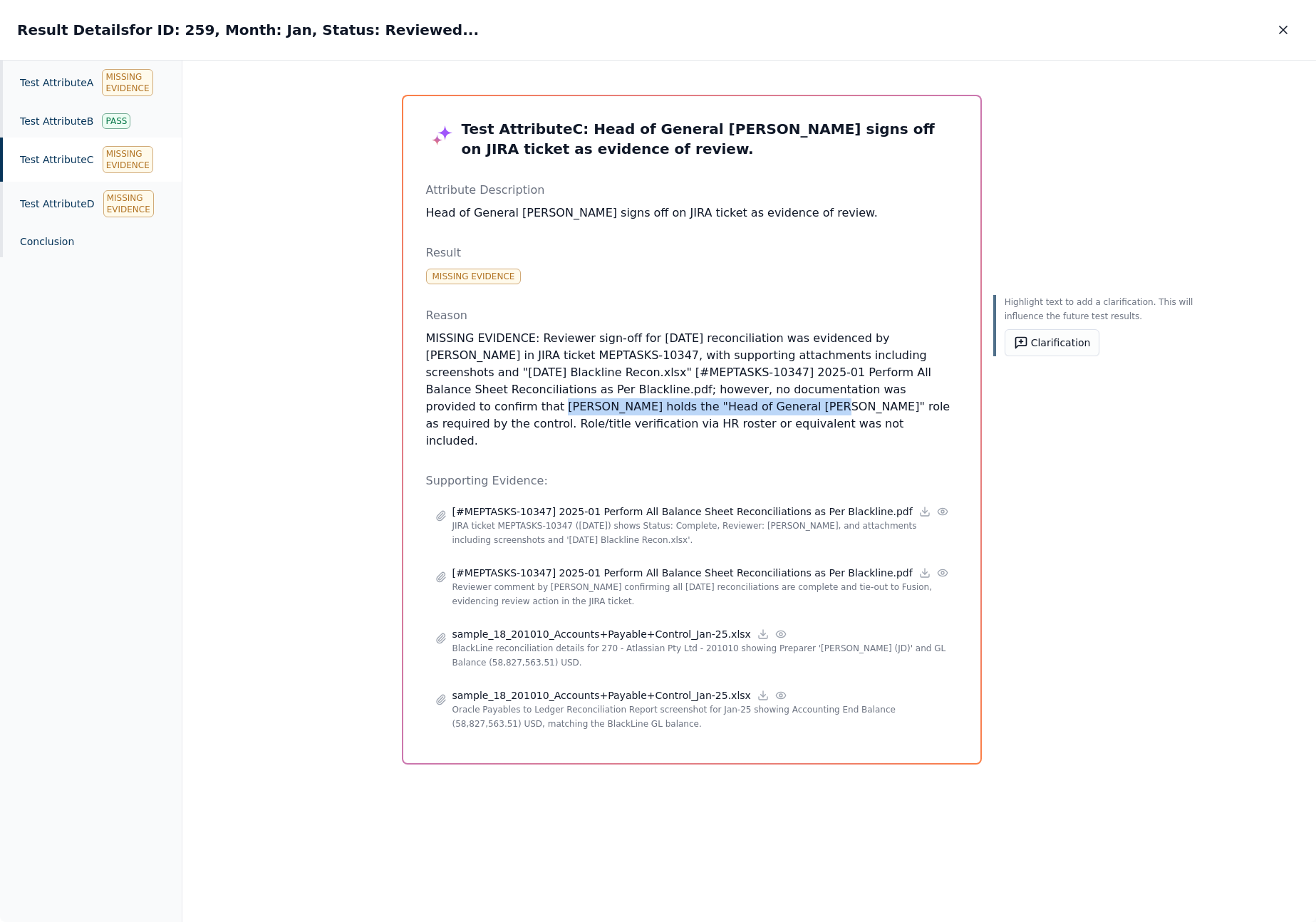
drag, startPoint x: 422, startPoint y: 406, endPoint x: 664, endPoint y: 407, distance: 242.0
click at [664, 407] on p "MISSING EVIDENCE: Reviewer sign-off for Jan 2025 reconciliation was evidenced b…" at bounding box center [692, 389] width 532 height 120
click at [1036, 342] on button "Clarification" at bounding box center [1052, 342] width 95 height 27
click at [1070, 393] on textarea at bounding box center [1102, 395] width 175 height 70
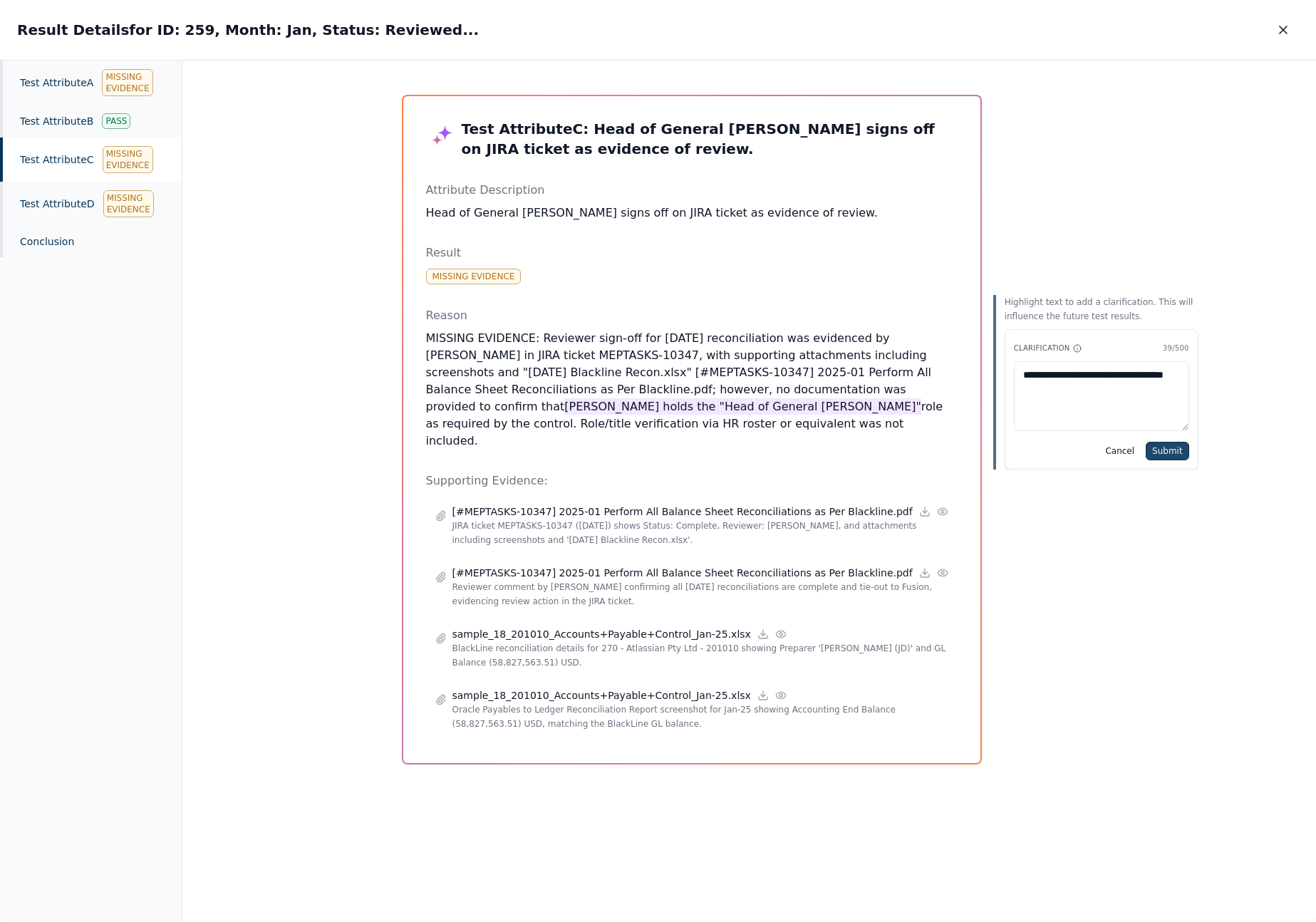
type textarea "**********"
click at [1146, 454] on button "Submit" at bounding box center [1168, 451] width 43 height 19
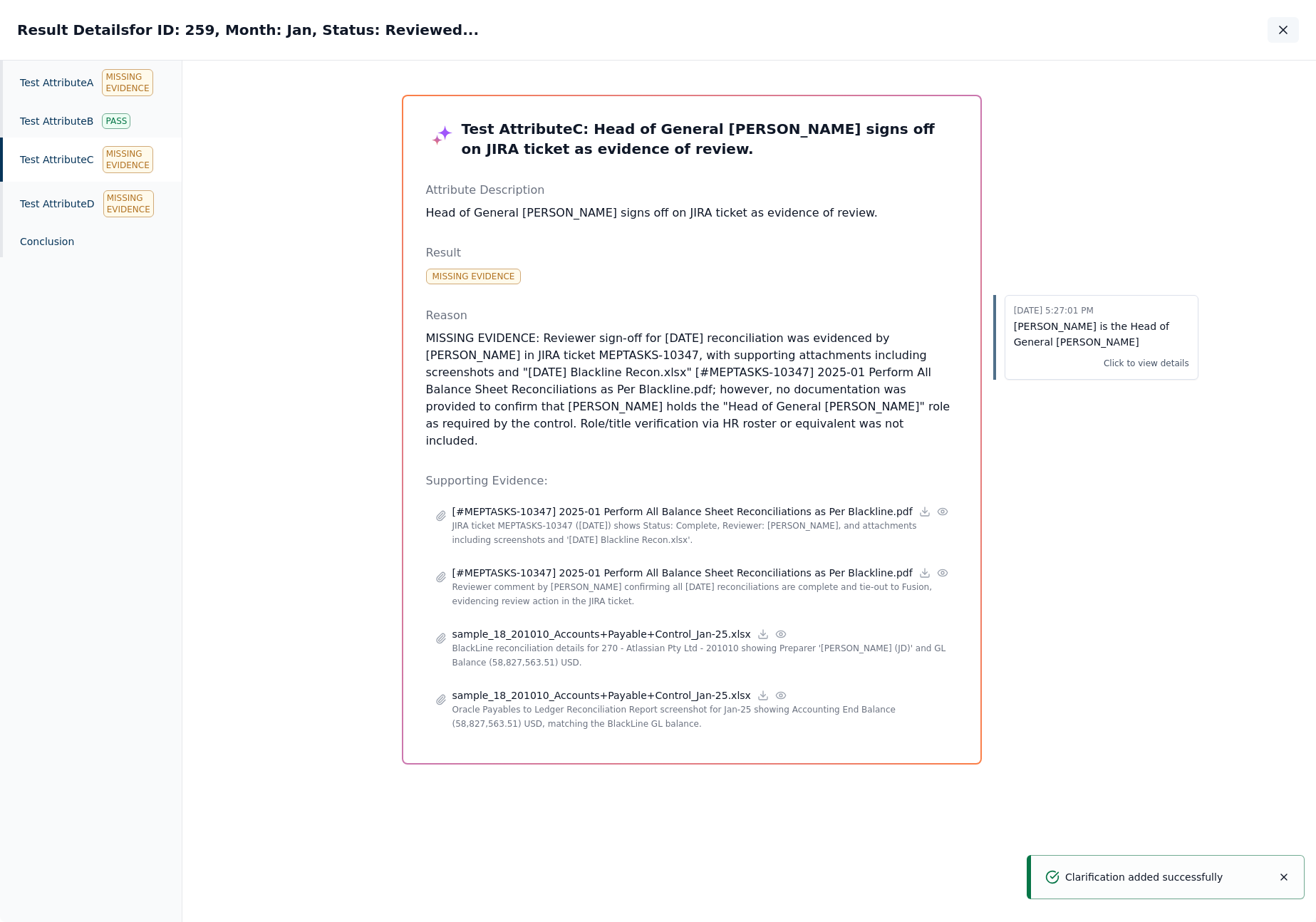
click at [1284, 23] on icon "button" at bounding box center [1283, 29] width 14 height 14
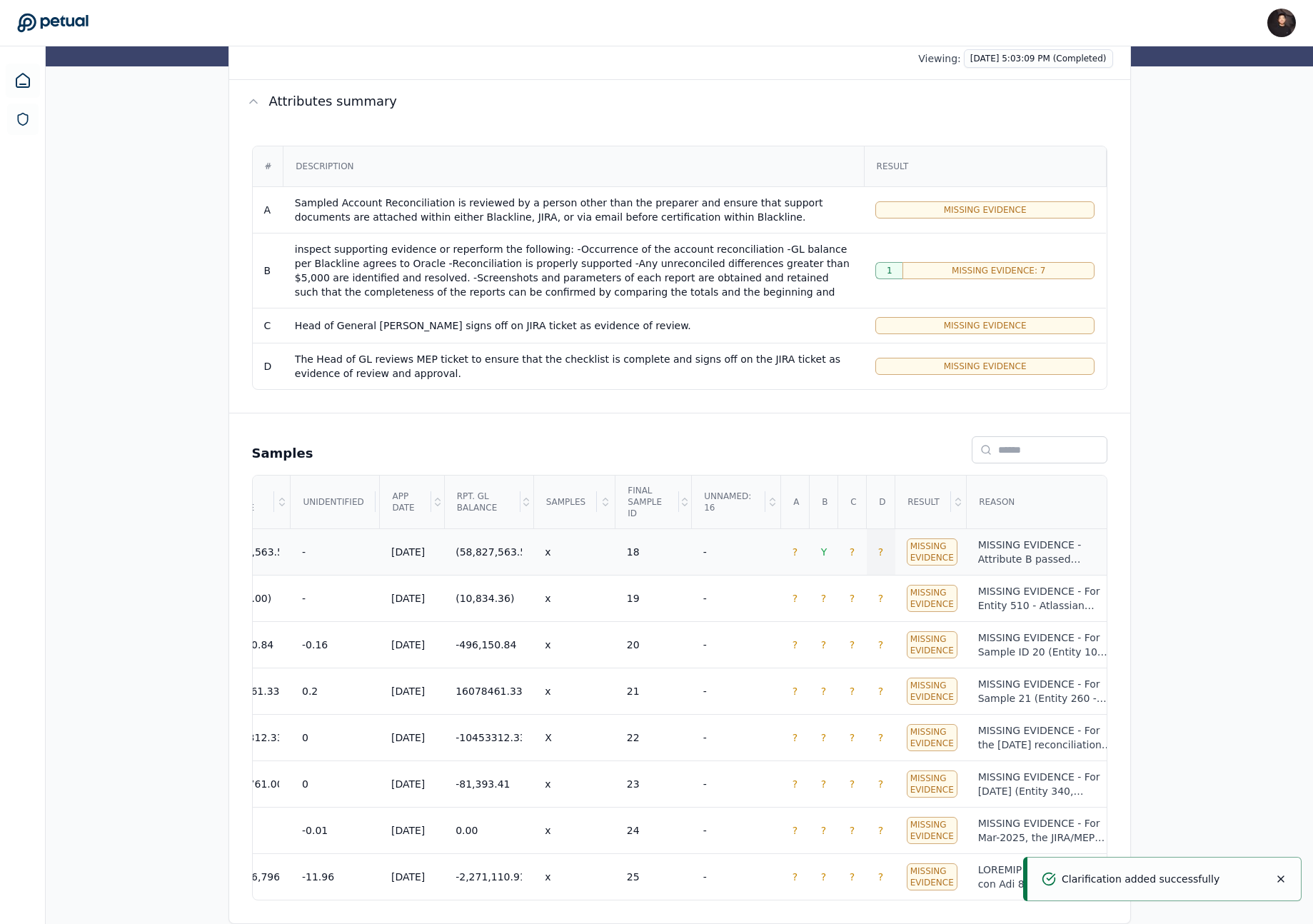
click at [885, 534] on td "?" at bounding box center [881, 552] width 29 height 47
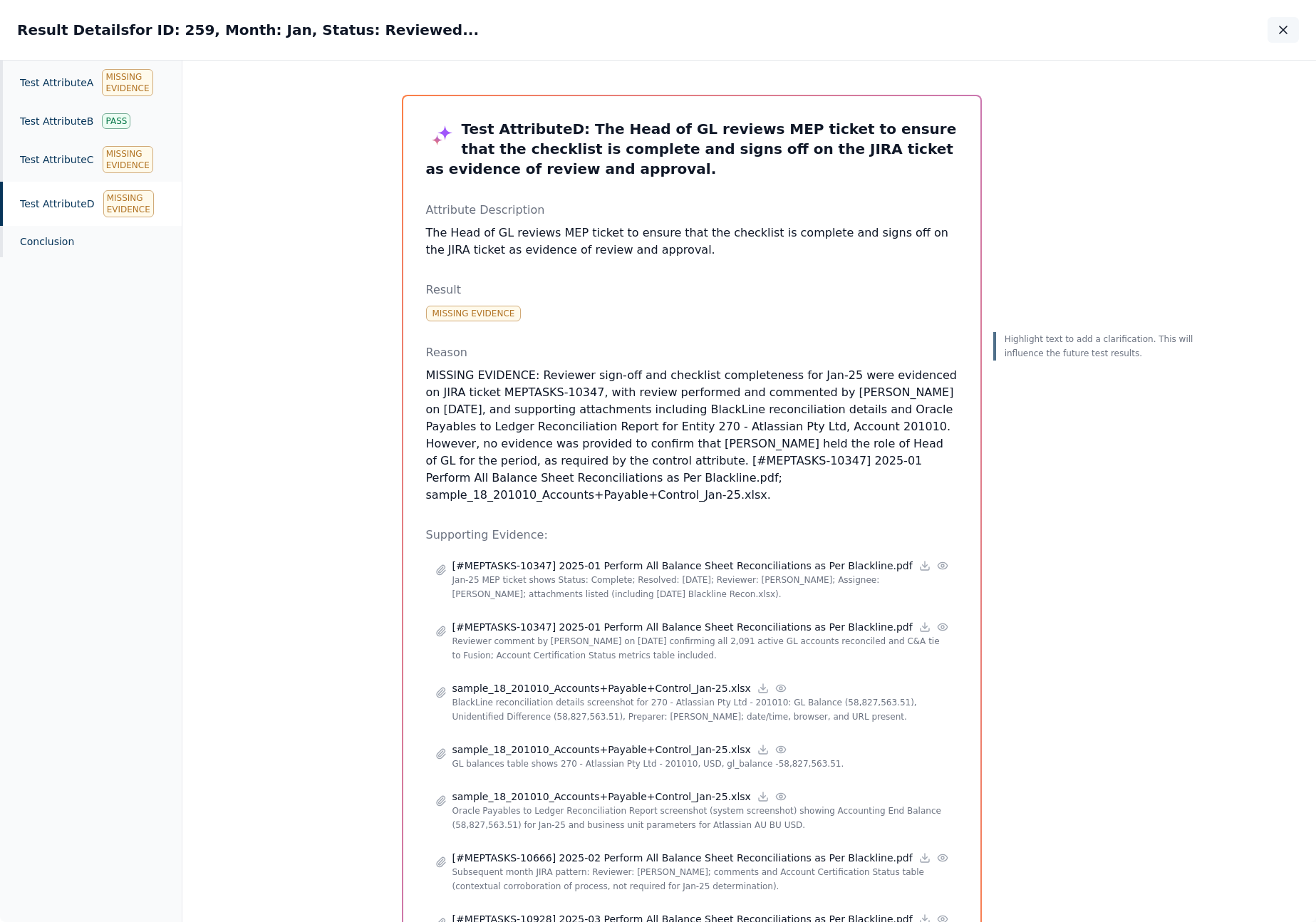
click at [1273, 31] on button "button" at bounding box center [1283, 30] width 31 height 25
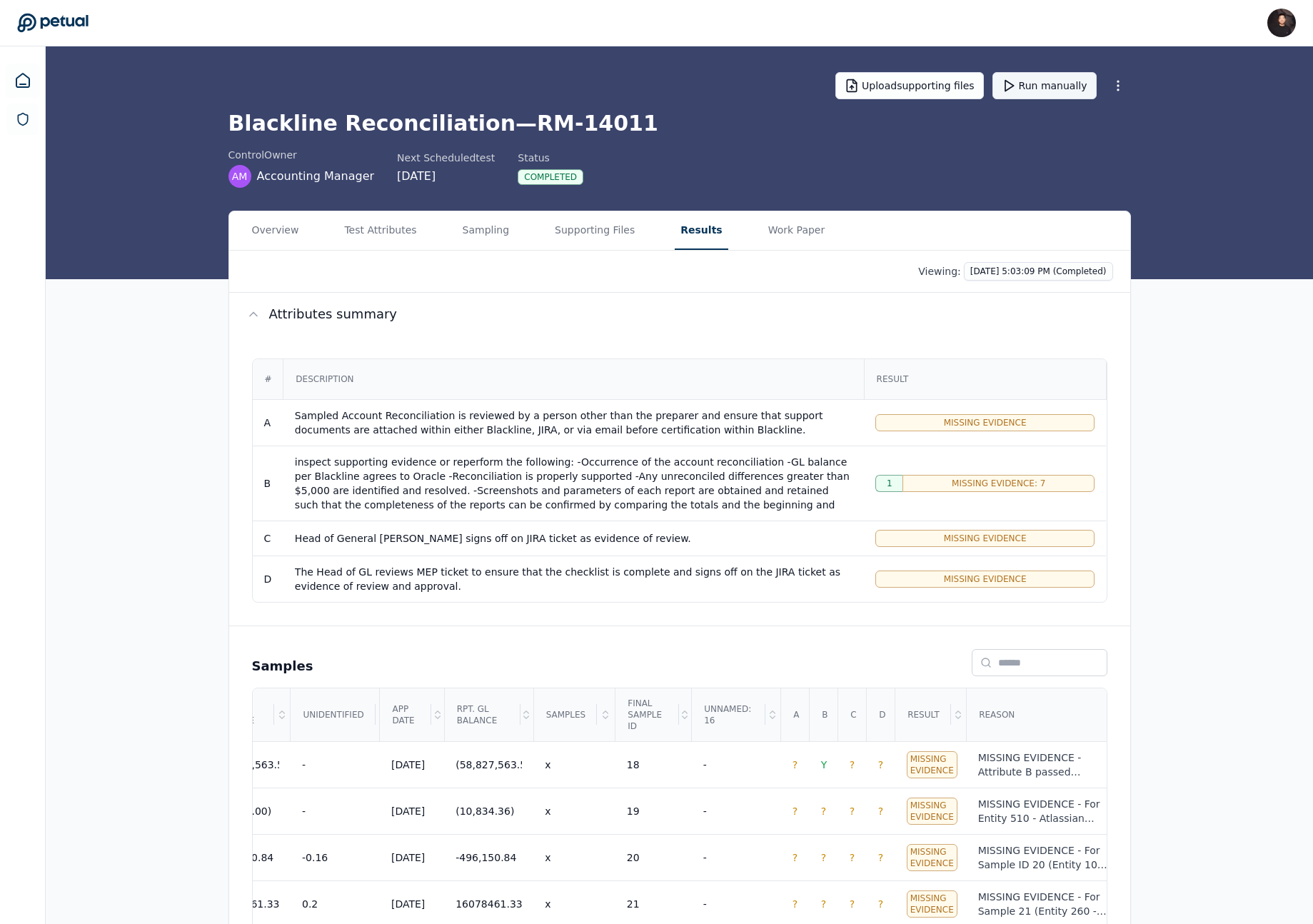
click at [1028, 84] on button "Run manually" at bounding box center [1044, 86] width 104 height 27
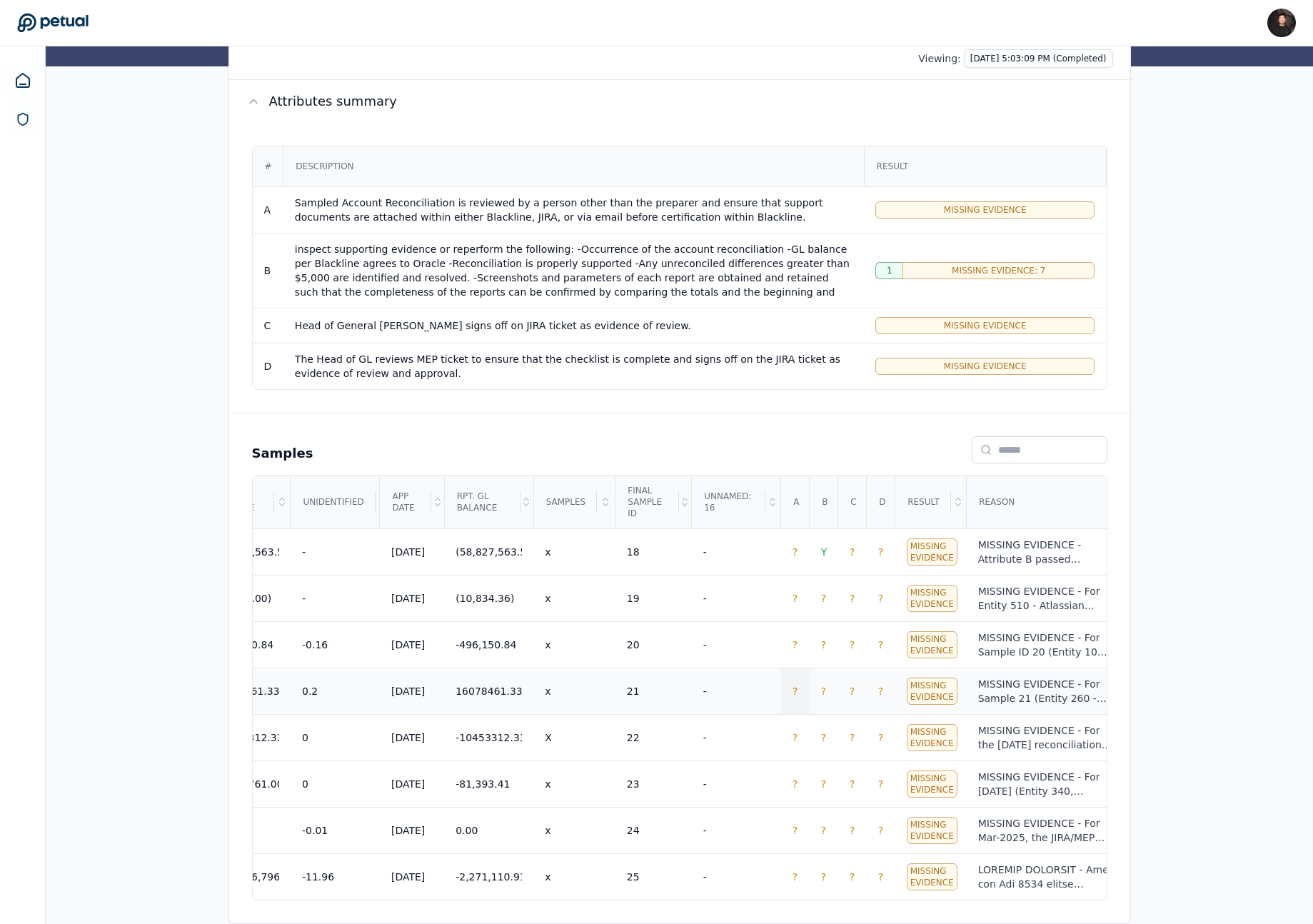
scroll to position [218, 0]
click at [1163, 516] on div "Overview Test Attributes Sampling Supporting Files Results Work Paper Viewing: …" at bounding box center [679, 461] width 1267 height 926
click at [1167, 519] on div "Overview Test Attributes Sampling Supporting Files Results Work Paper Viewing: …" at bounding box center [679, 461] width 1267 height 926
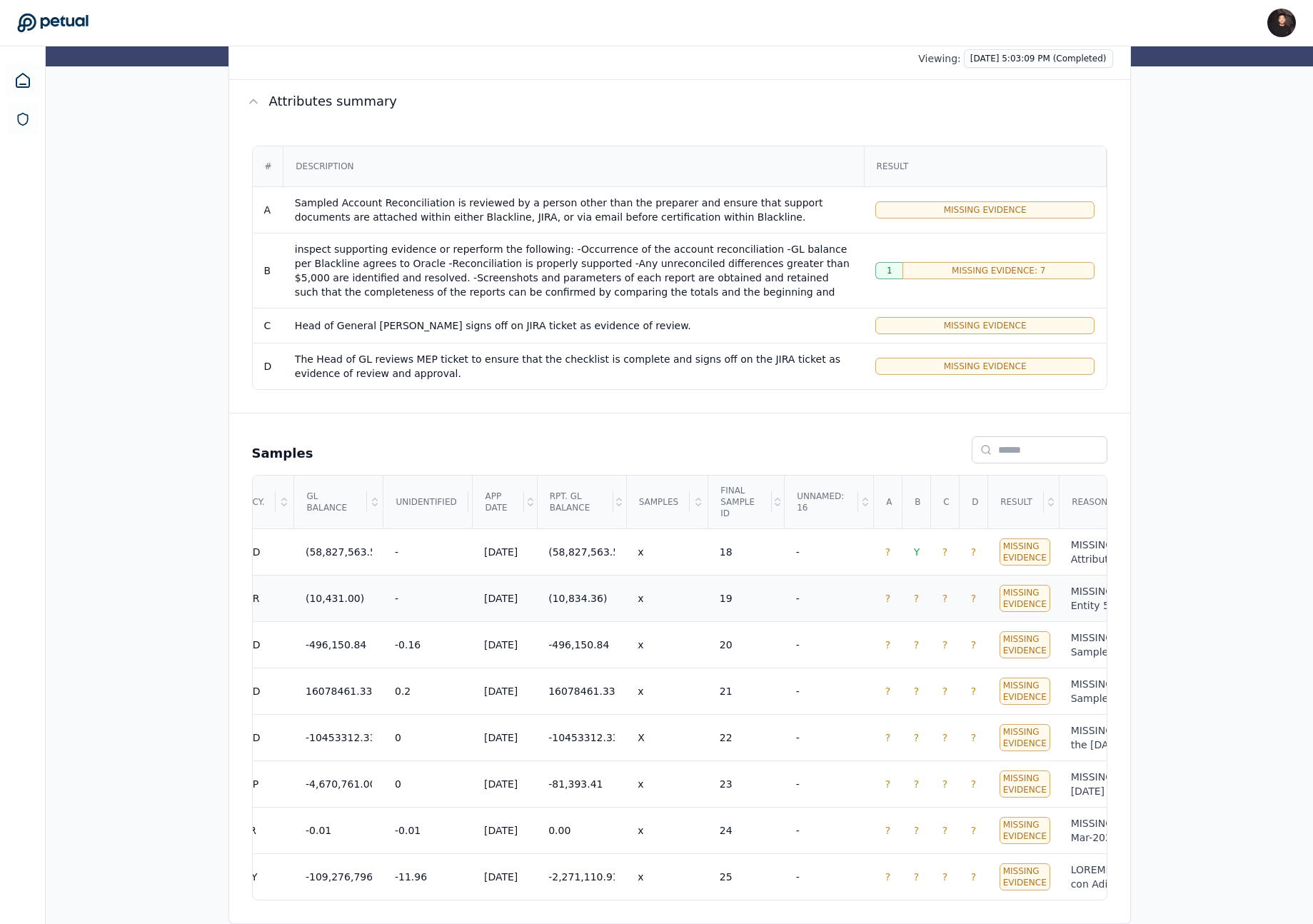
scroll to position [0, 810]
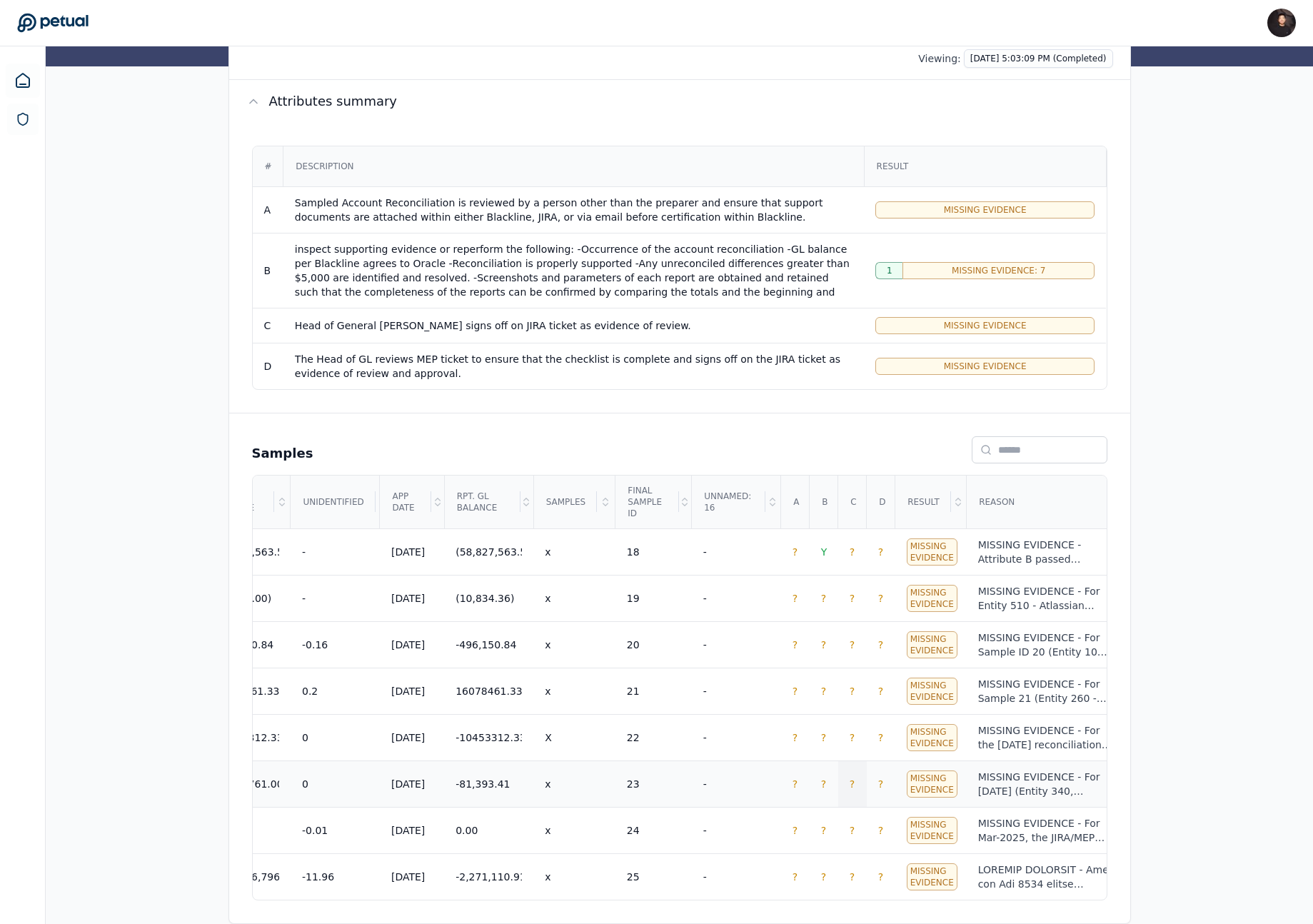
click at [856, 763] on td "?" at bounding box center [853, 784] width 29 height 47
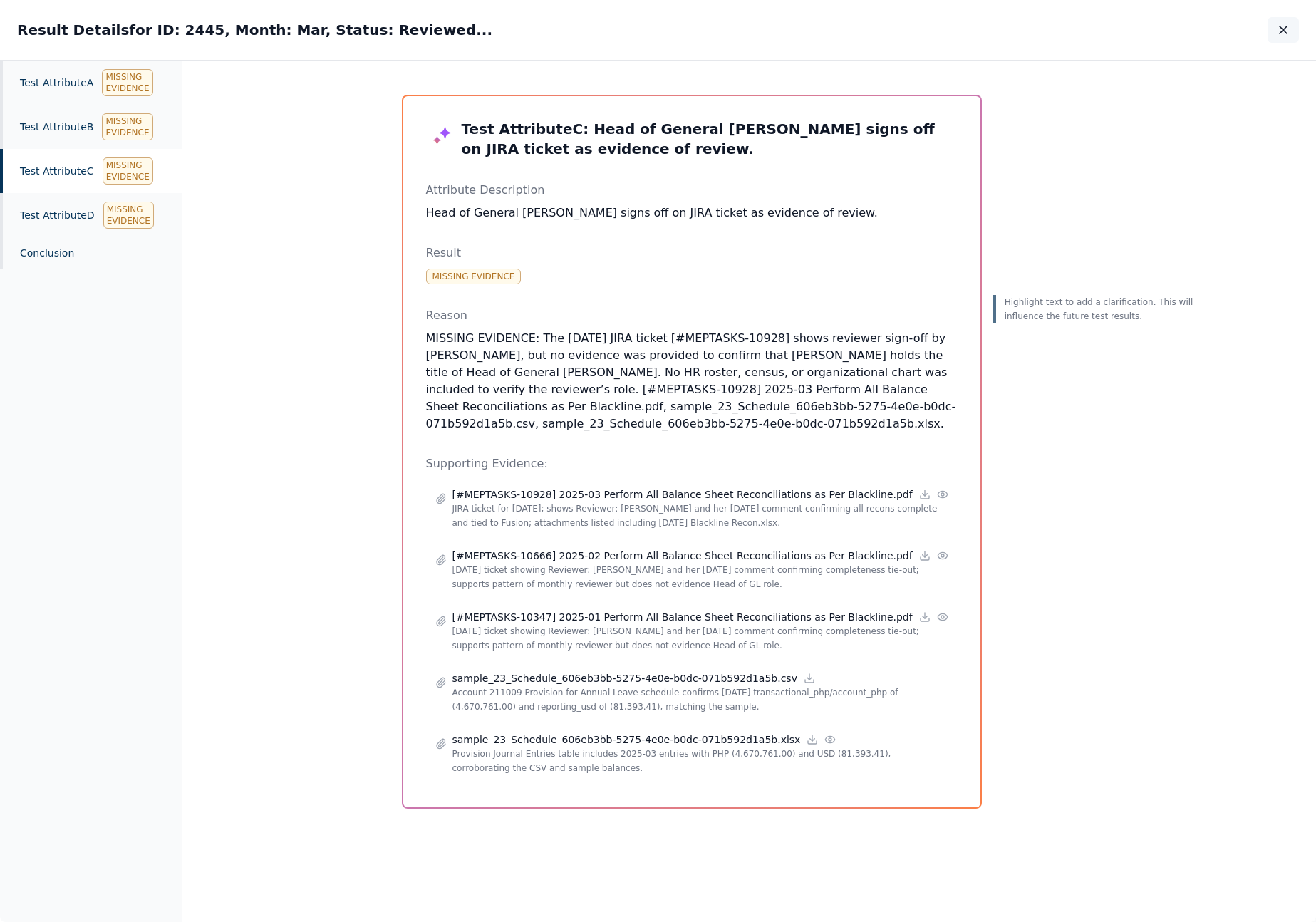
click at [1285, 31] on icon "button" at bounding box center [1283, 30] width 7 height 7
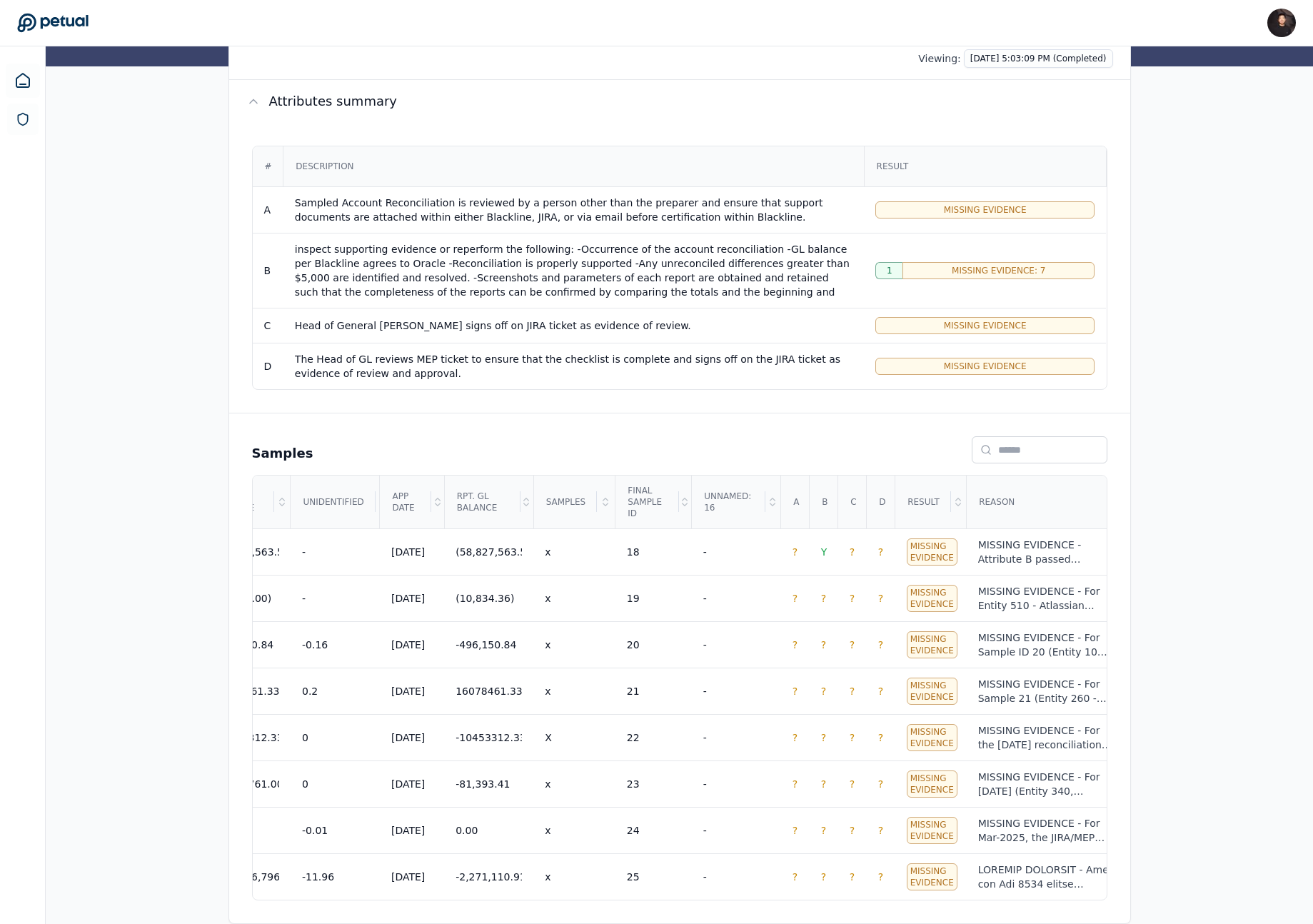
click at [1179, 398] on div "Overview Test Attributes Sampling Supporting Files Results Work Paper Viewing: …" at bounding box center [679, 461] width 1267 height 926
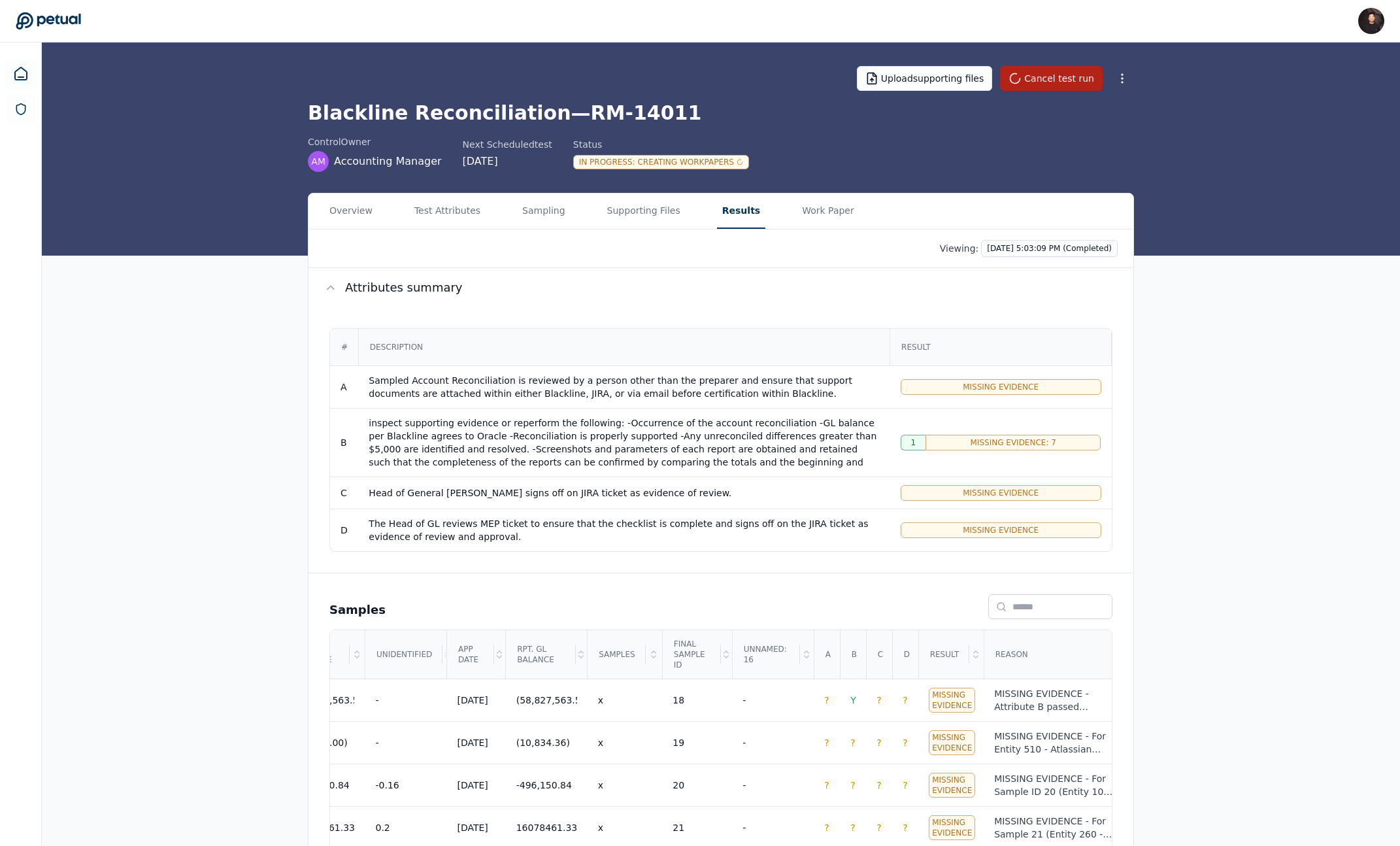
click at [981, 167] on div "control Owner AM Accounting Manager Next Scheduled test 9/29/2025 Status In Pro…" at bounding box center [721, 153] width 826 height 36
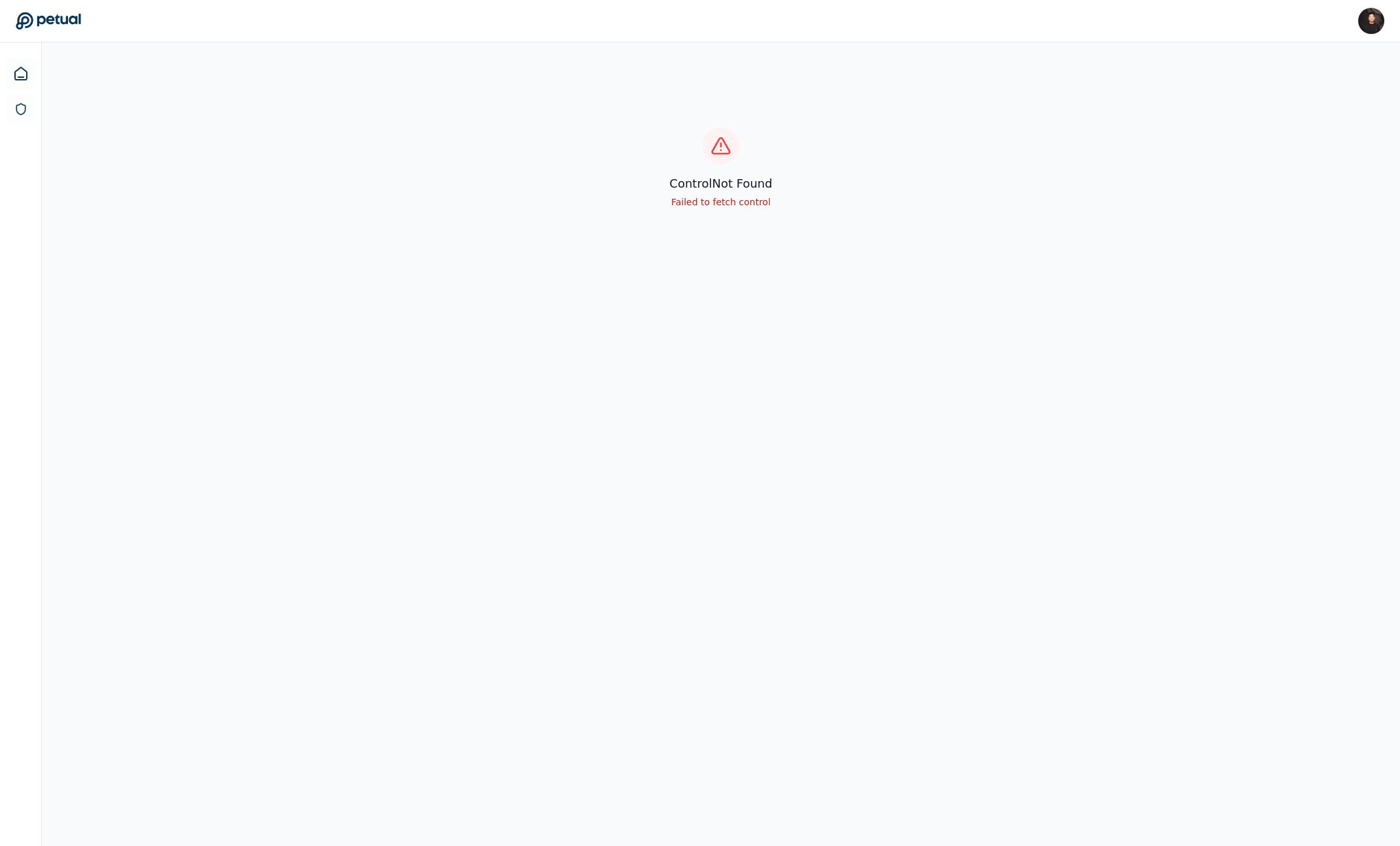
click at [1098, 269] on div "control Not Found Failed to fetch control" at bounding box center [721, 168] width 1359 height 251
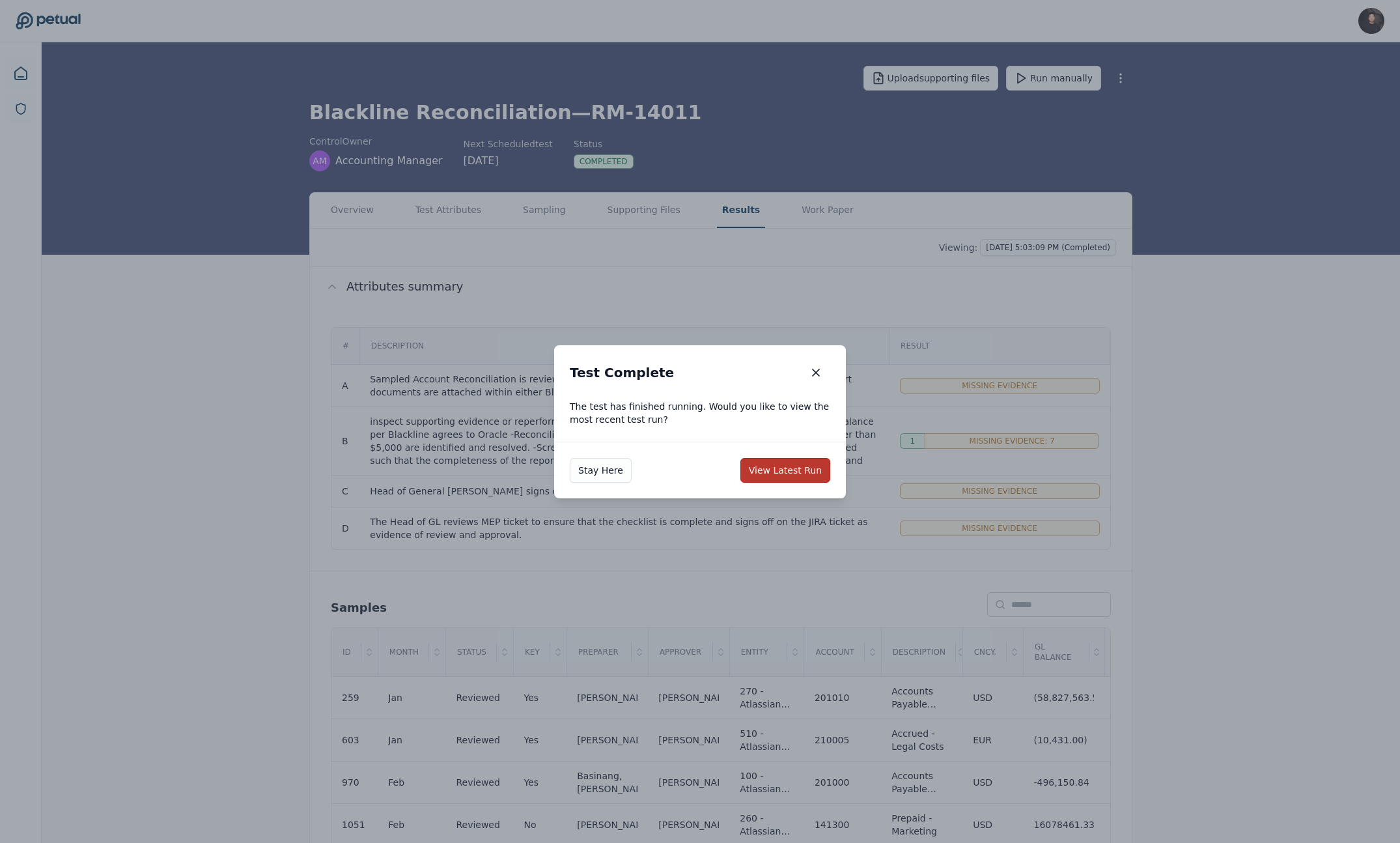
click at [783, 475] on button "View Latest Run" at bounding box center [785, 470] width 90 height 25
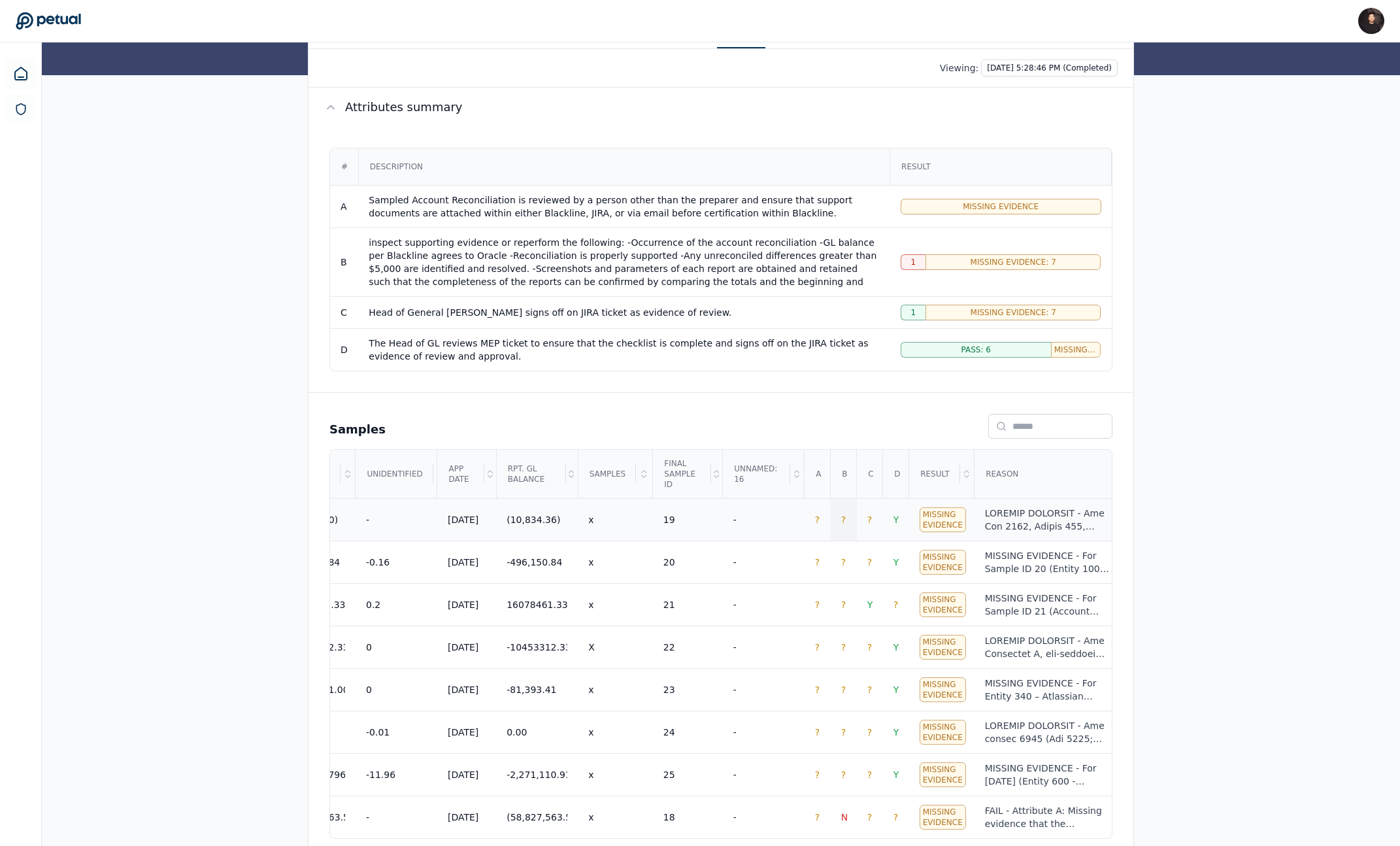
scroll to position [200, 0]
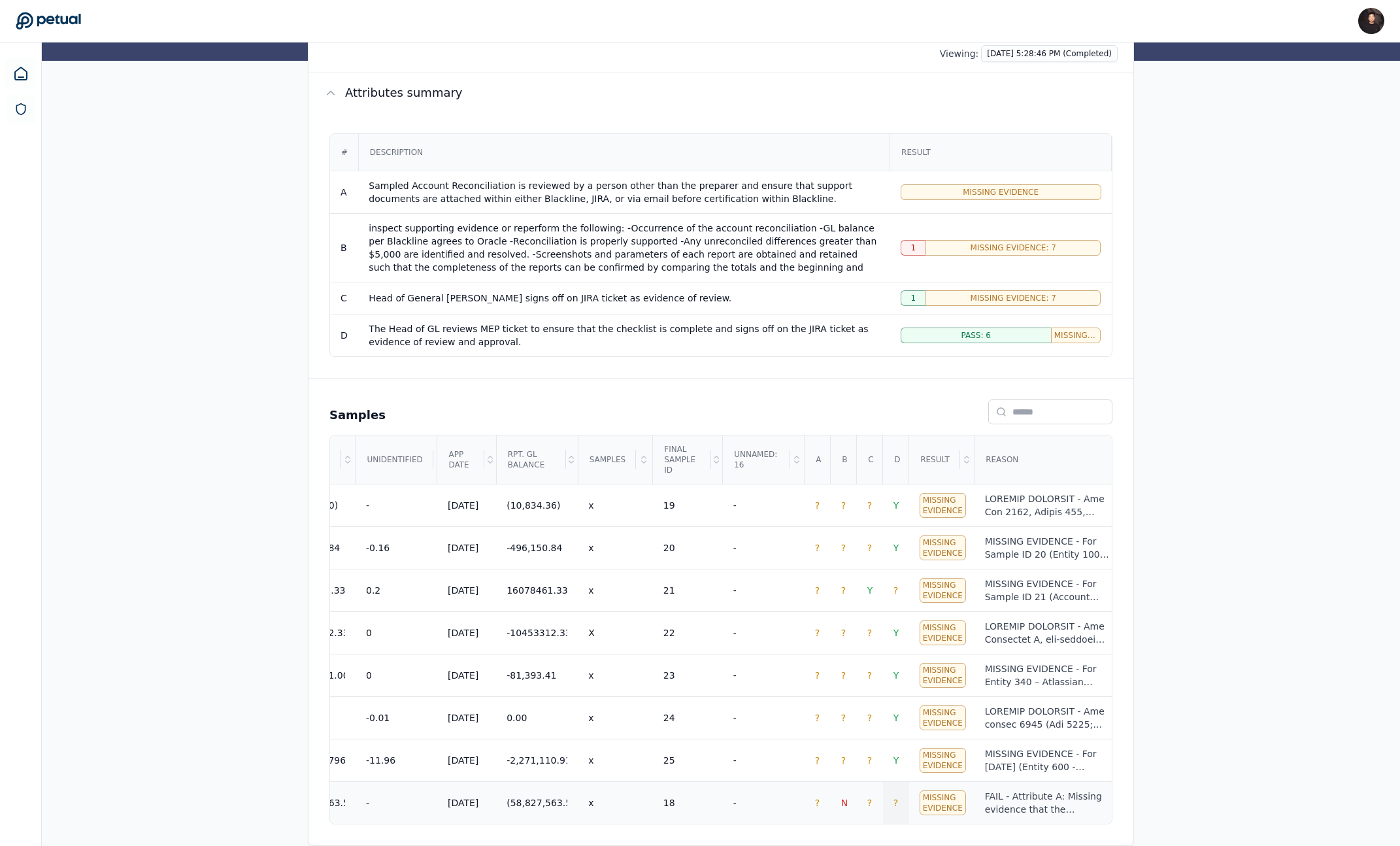
click at [896, 797] on span "?" at bounding box center [896, 802] width 5 height 10
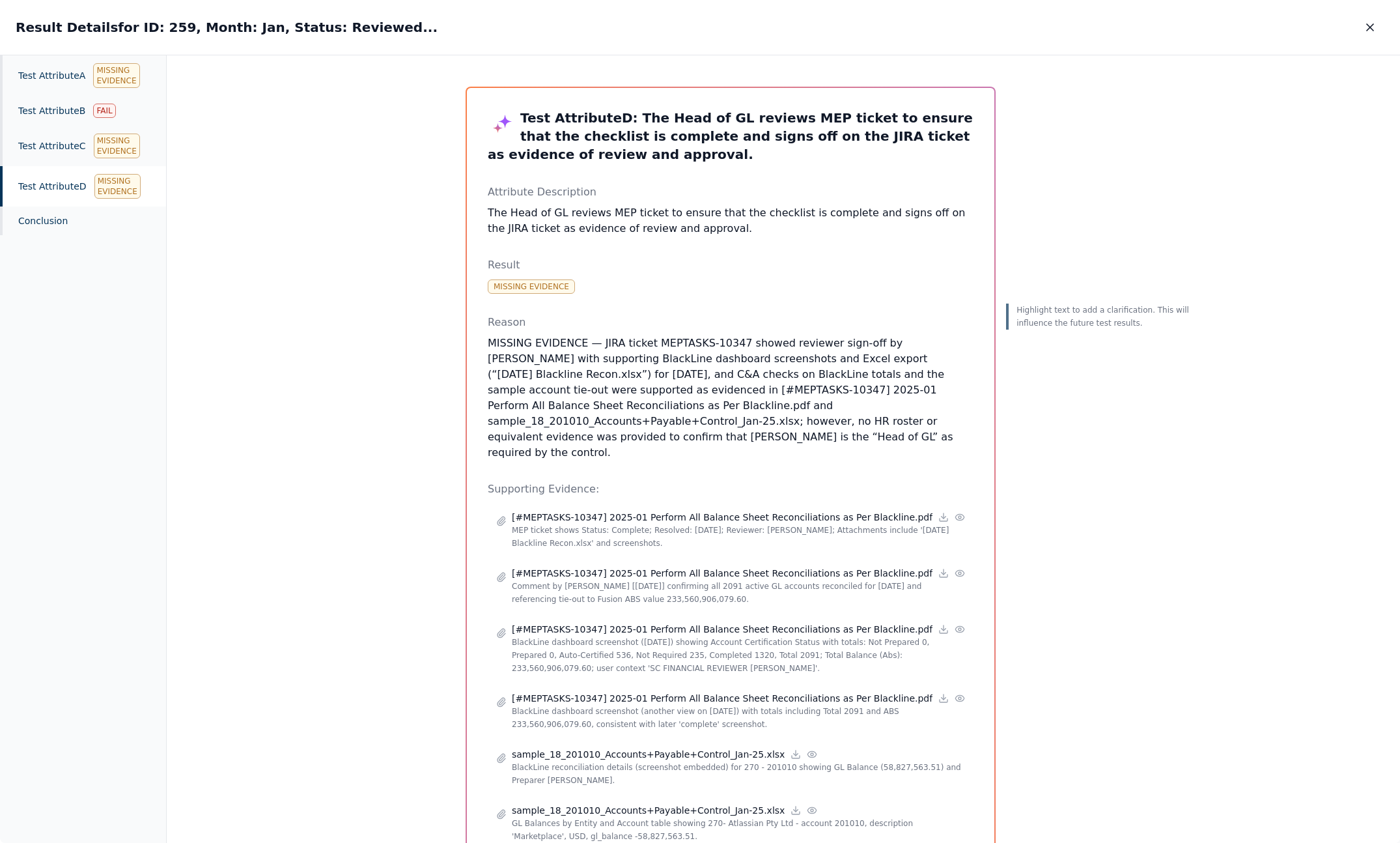
drag, startPoint x: 1364, startPoint y: 31, endPoint x: 1053, endPoint y: 230, distance: 369.2
click at [1053, 230] on div "Result Details for ID: 259, Month: Jan, Status: Reviewed... Result Details for …" at bounding box center [700, 422] width 1400 height 844
click at [1373, 22] on icon "button" at bounding box center [1370, 27] width 13 height 13
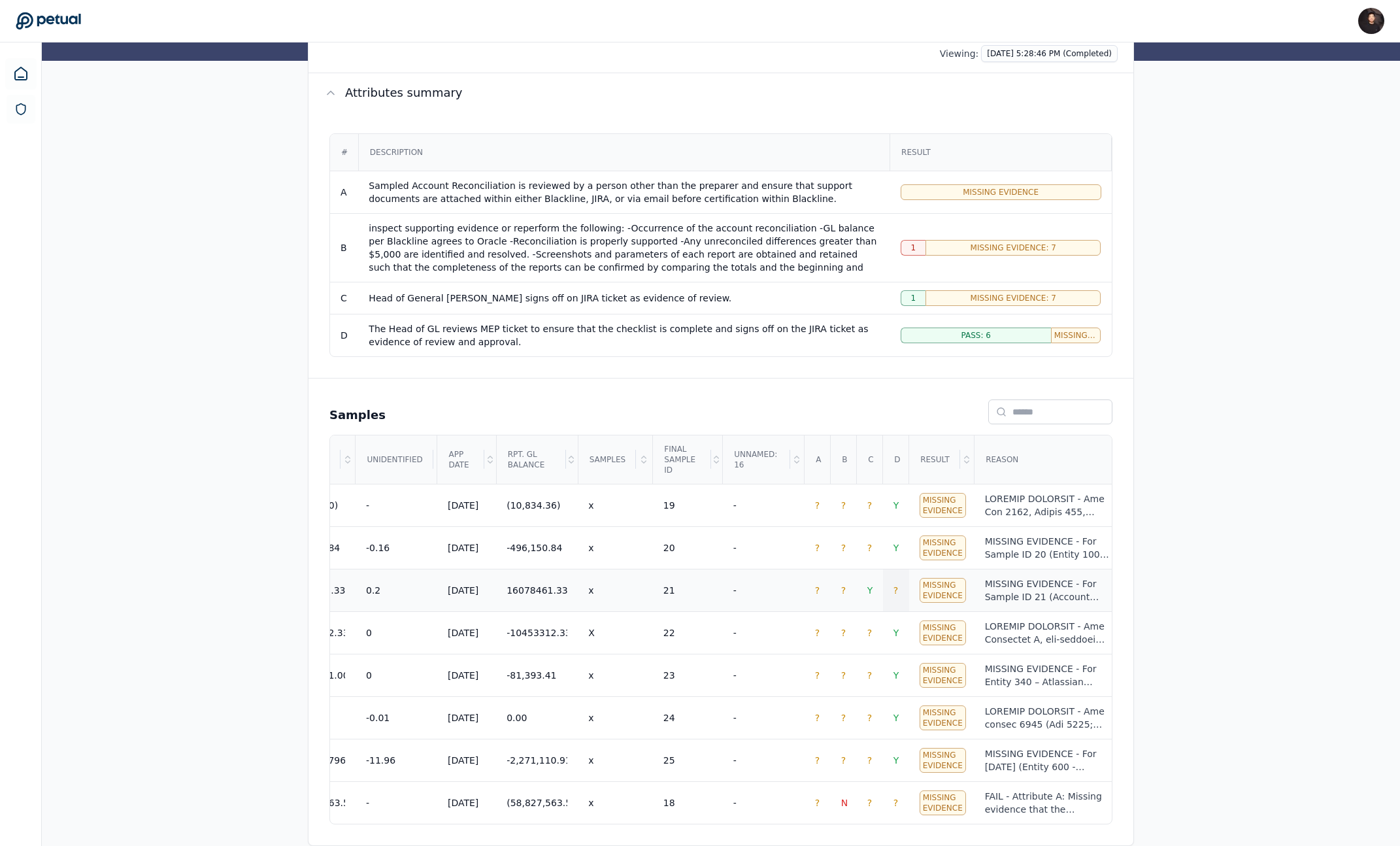
click at [902, 583] on td "?" at bounding box center [896, 590] width 26 height 43
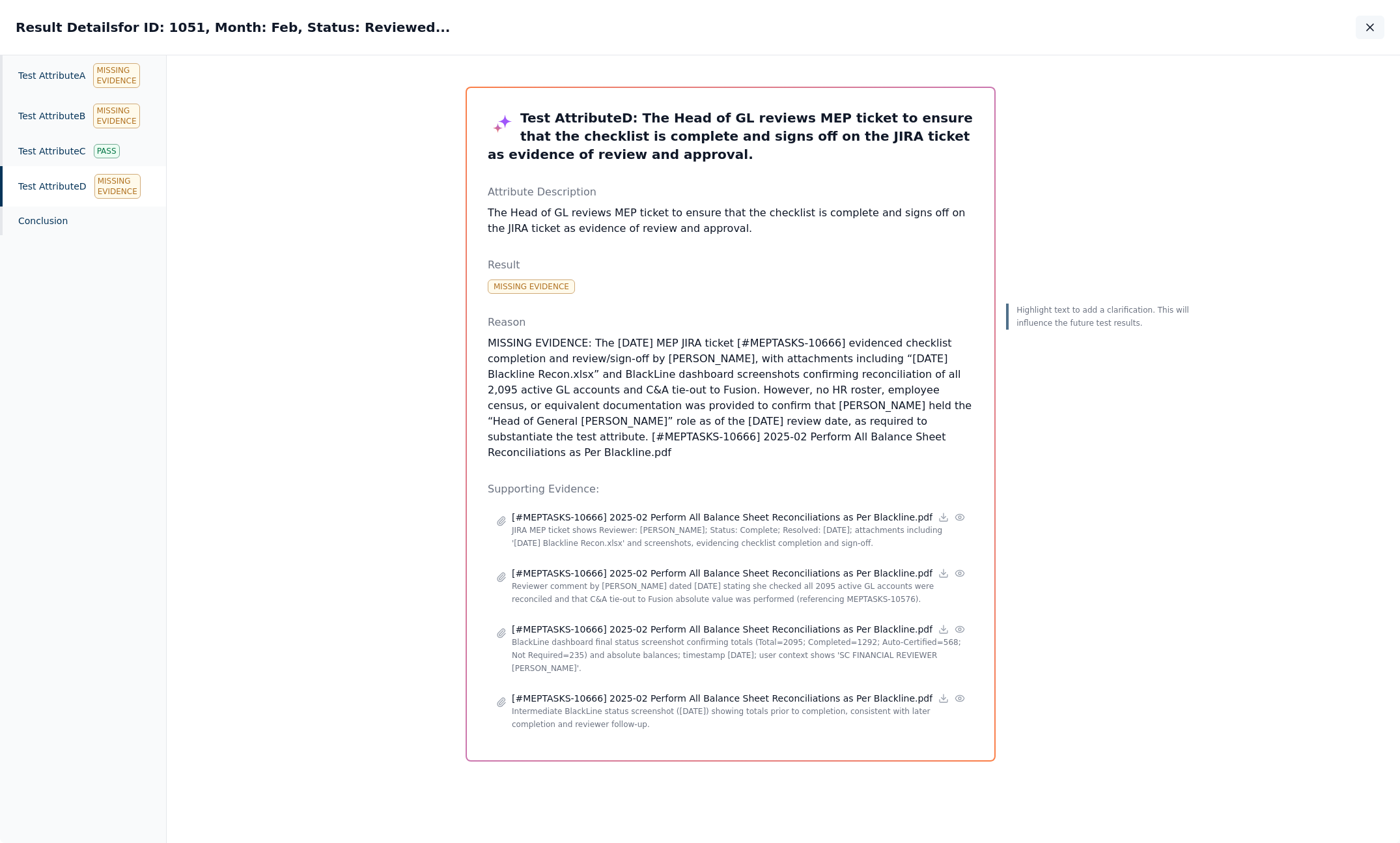
click at [1377, 27] on button "button" at bounding box center [1370, 27] width 29 height 23
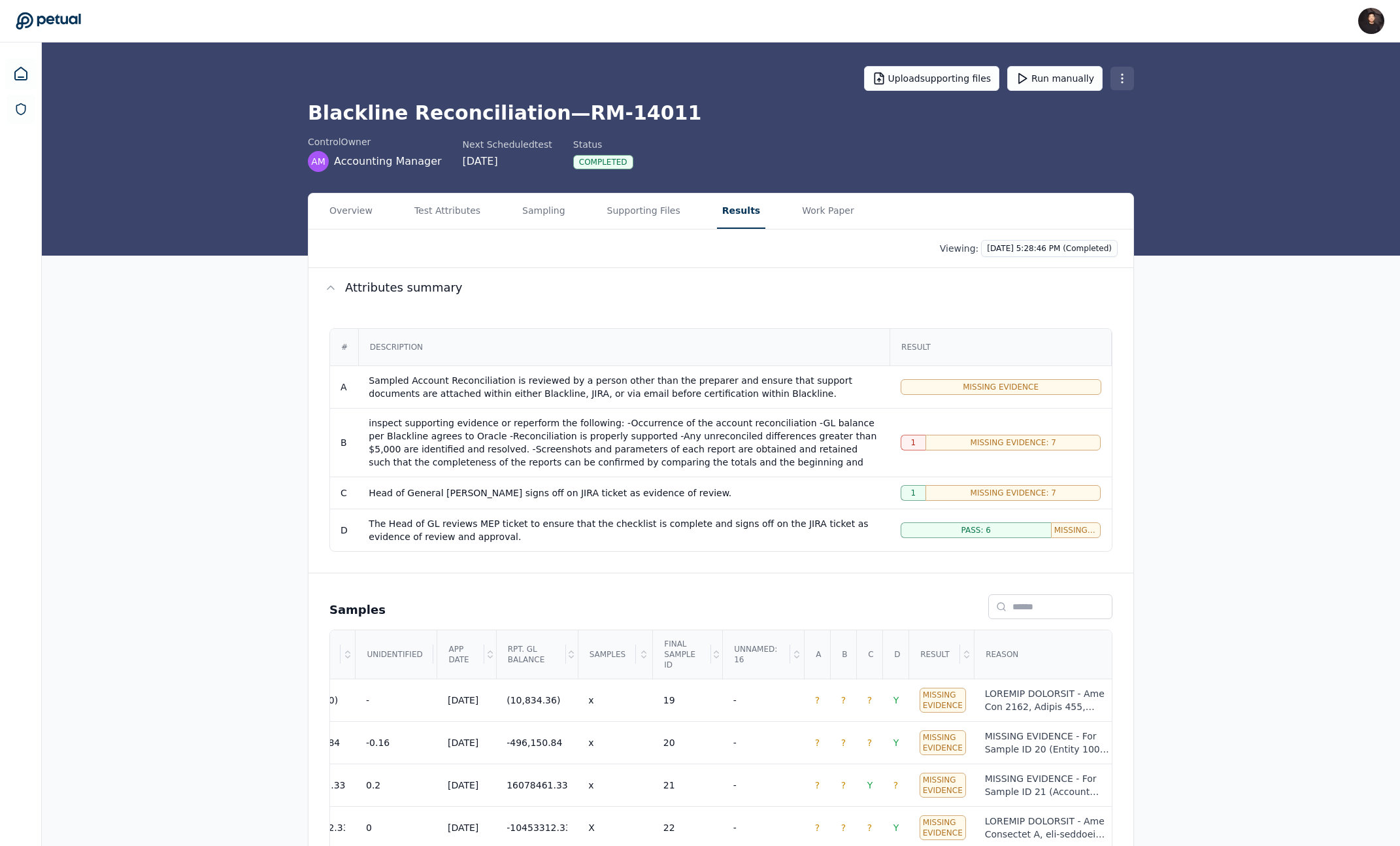
click at [1130, 76] on html "James Lee james@petual.ai Sign out Upload supporting files Run manually Blackli…" at bounding box center [700, 520] width 1400 height 1040
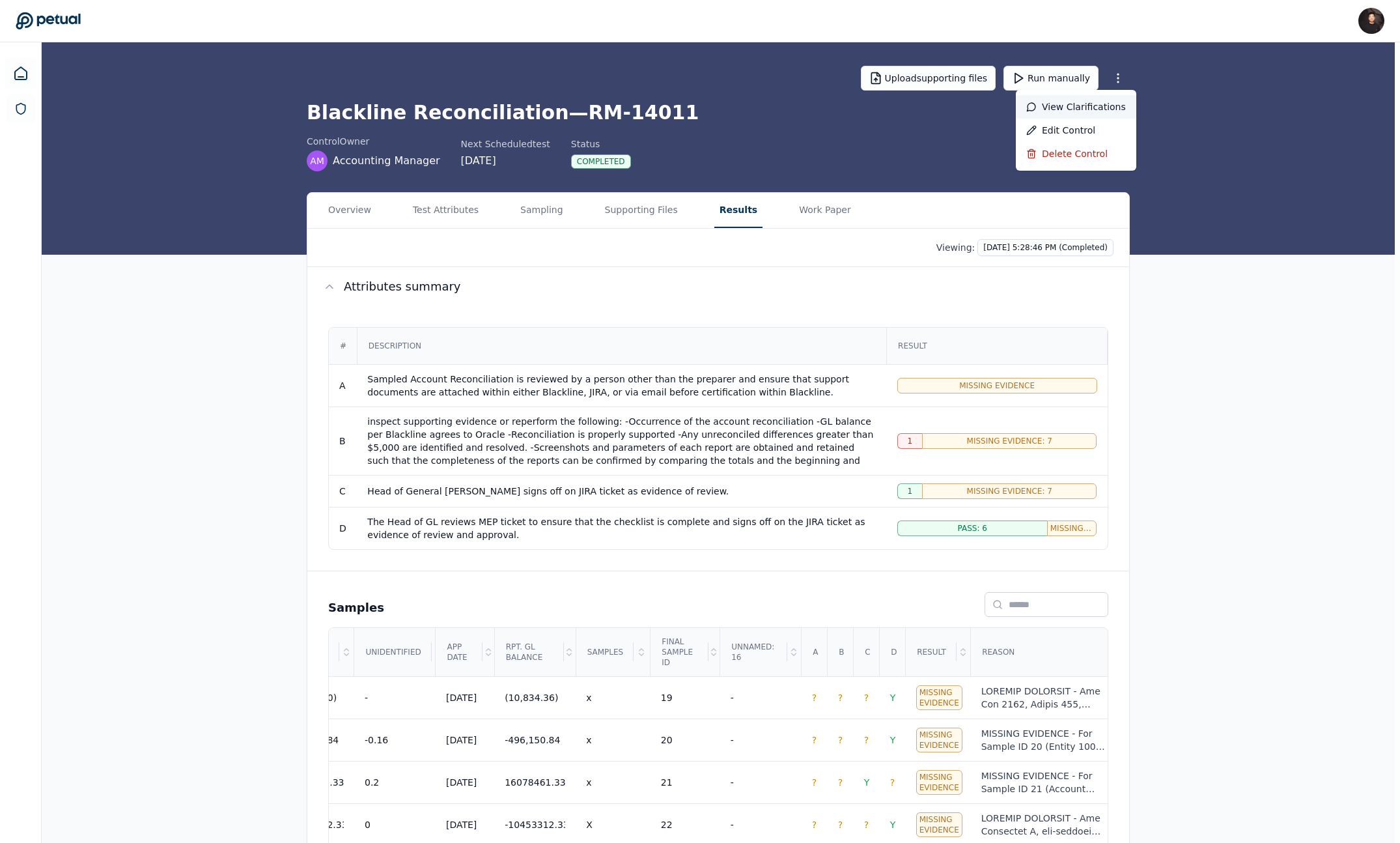
click at [1097, 100] on div "View clarifications" at bounding box center [1076, 107] width 120 height 23
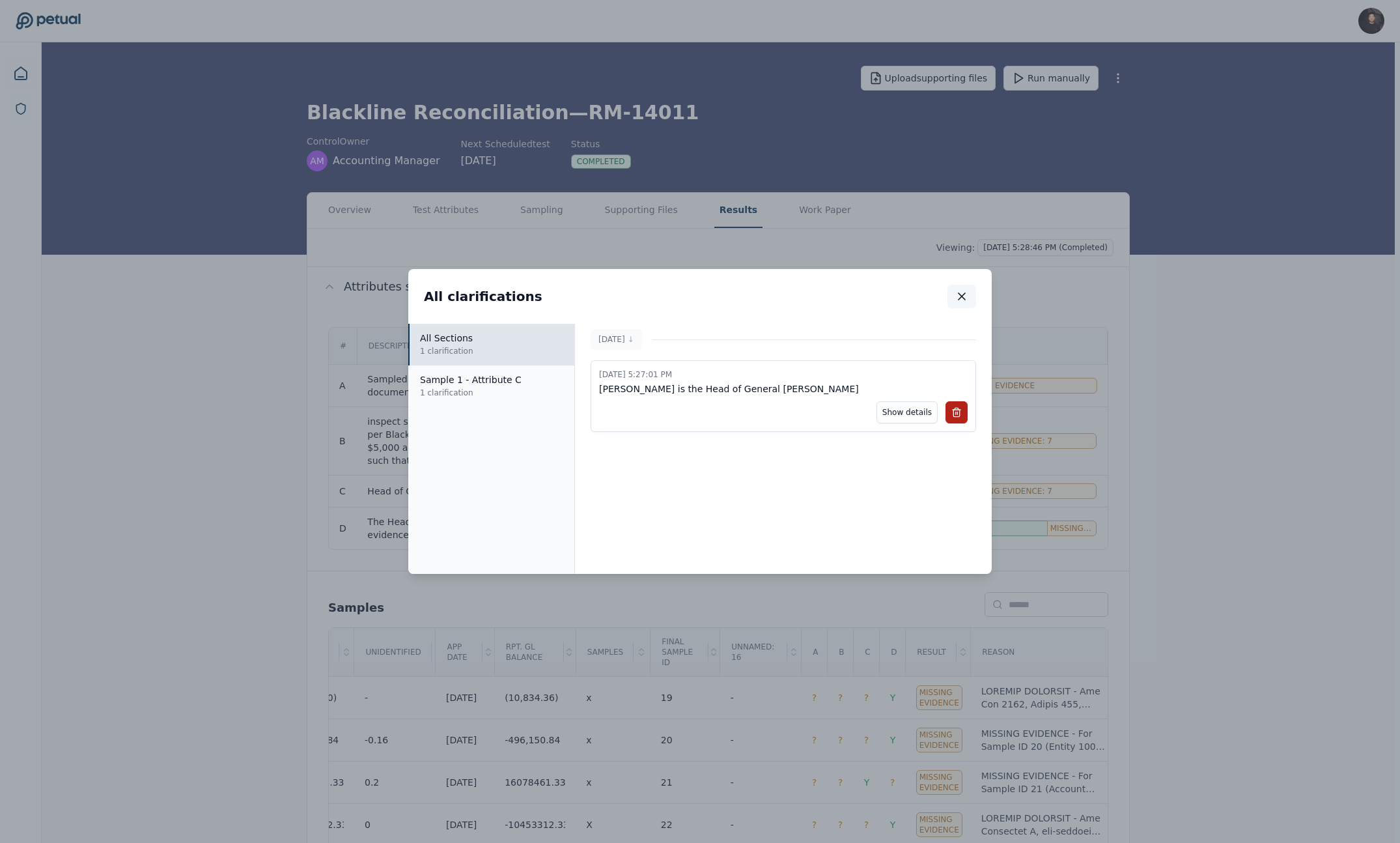
click at [968, 290] on button "button" at bounding box center [962, 297] width 29 height 23
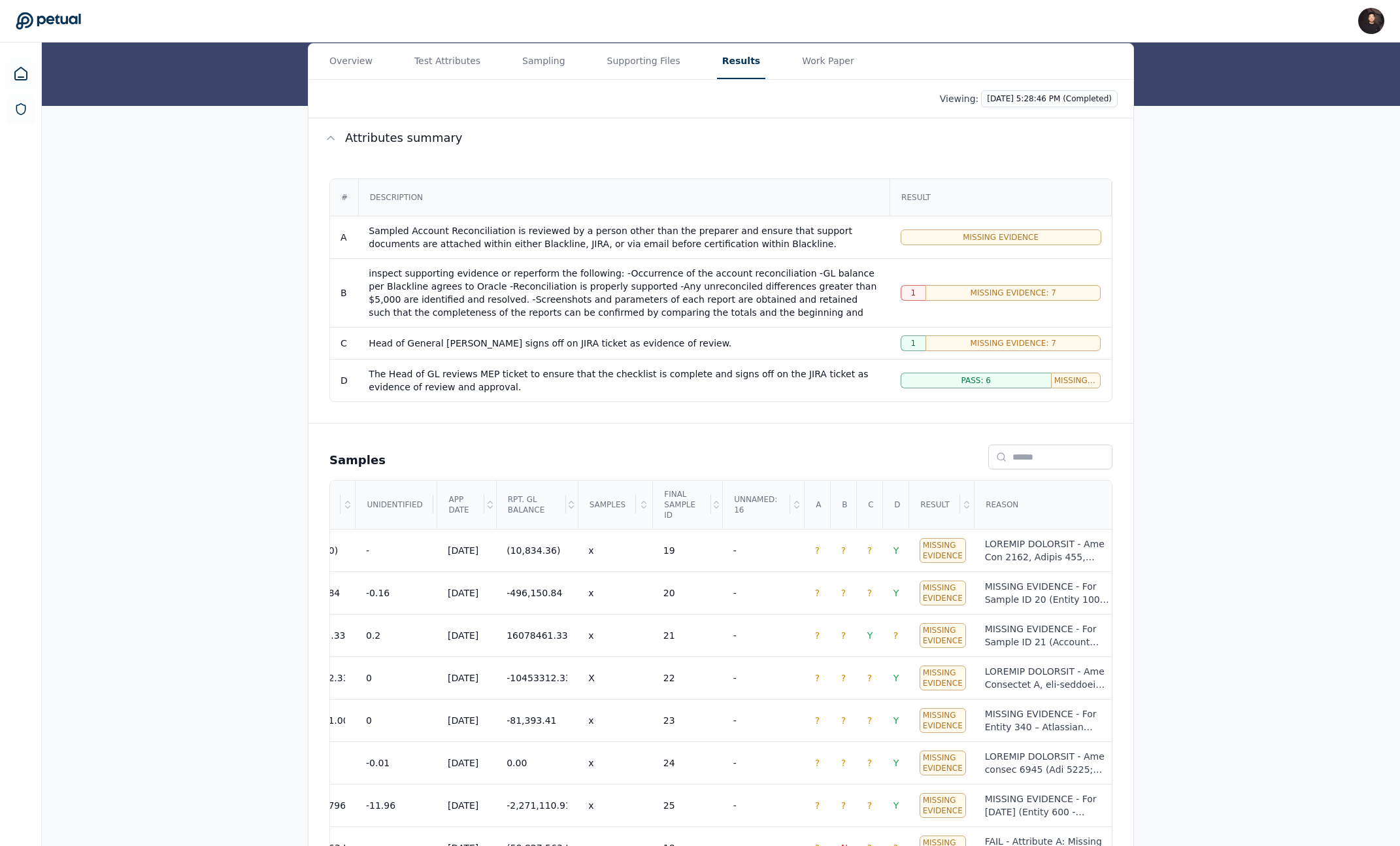
scroll to position [200, 0]
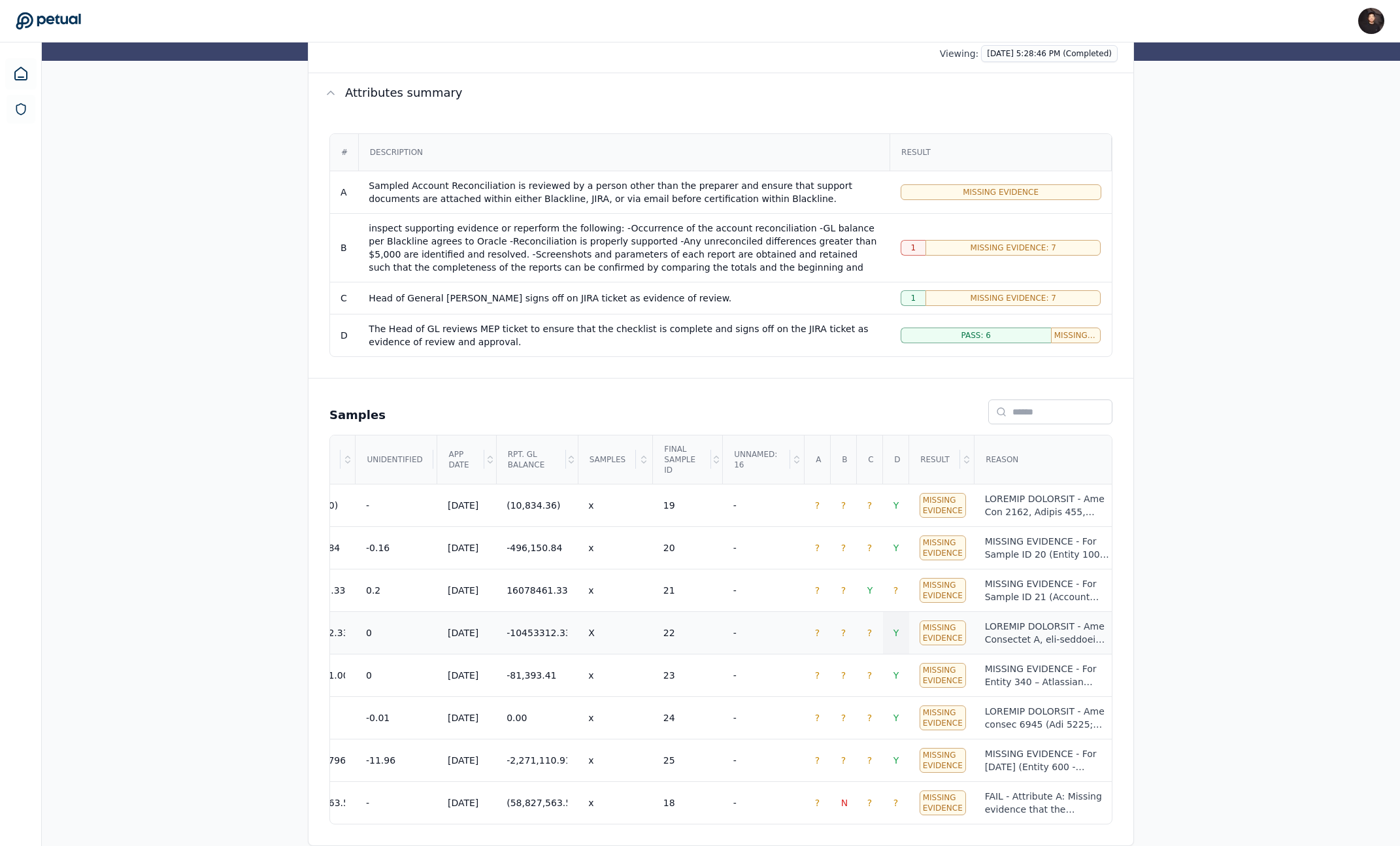
click at [896, 627] on span "Y" at bounding box center [896, 632] width 6 height 10
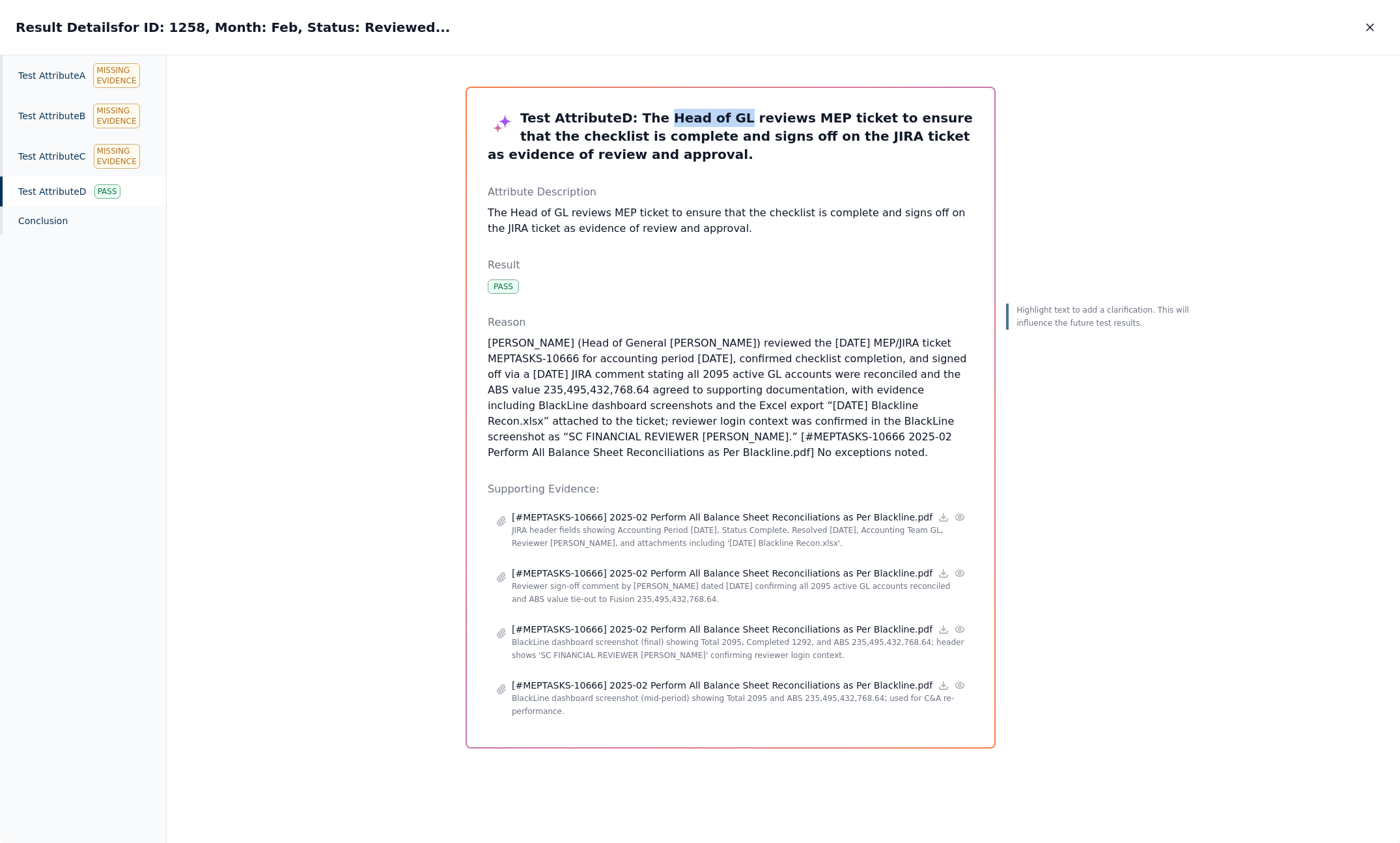
drag, startPoint x: 652, startPoint y: 123, endPoint x: 707, endPoint y: 123, distance: 55.0
click at [707, 123] on h3 "Test Attribute D : The Head of GL reviews MEP ticket to ensure that the checkli…" at bounding box center [730, 136] width 486 height 55
copy h3 "Head of GL"
drag, startPoint x: 485, startPoint y: 345, endPoint x: 685, endPoint y: 345, distance: 200.0
click at [685, 345] on p "Susan Cui (Head of General Ledger) reviewed the Feb 2025 MEP/JIRA ticket MEPTAS…" at bounding box center [730, 398] width 486 height 125
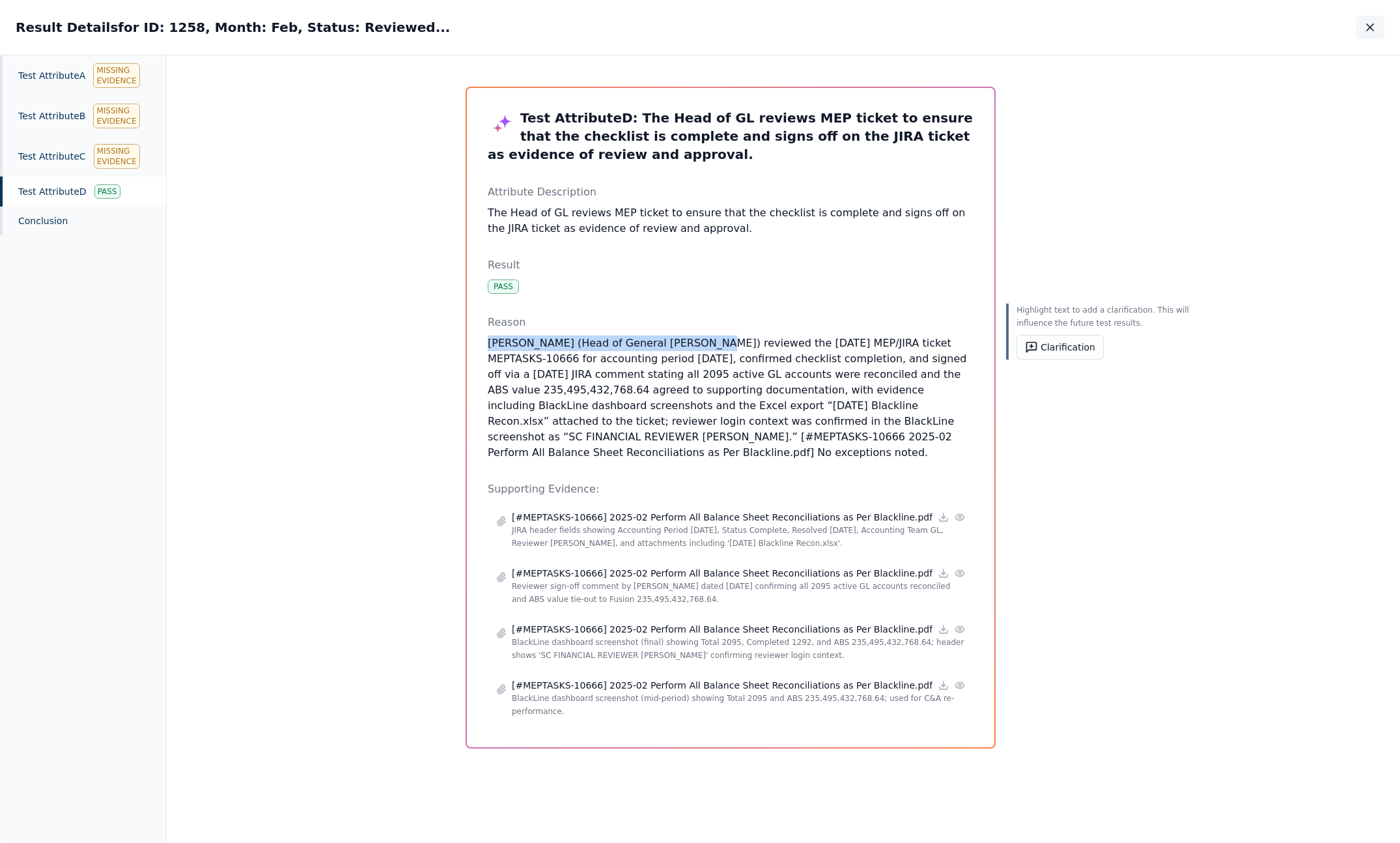
click at [1363, 29] on button "button" at bounding box center [1370, 27] width 29 height 23
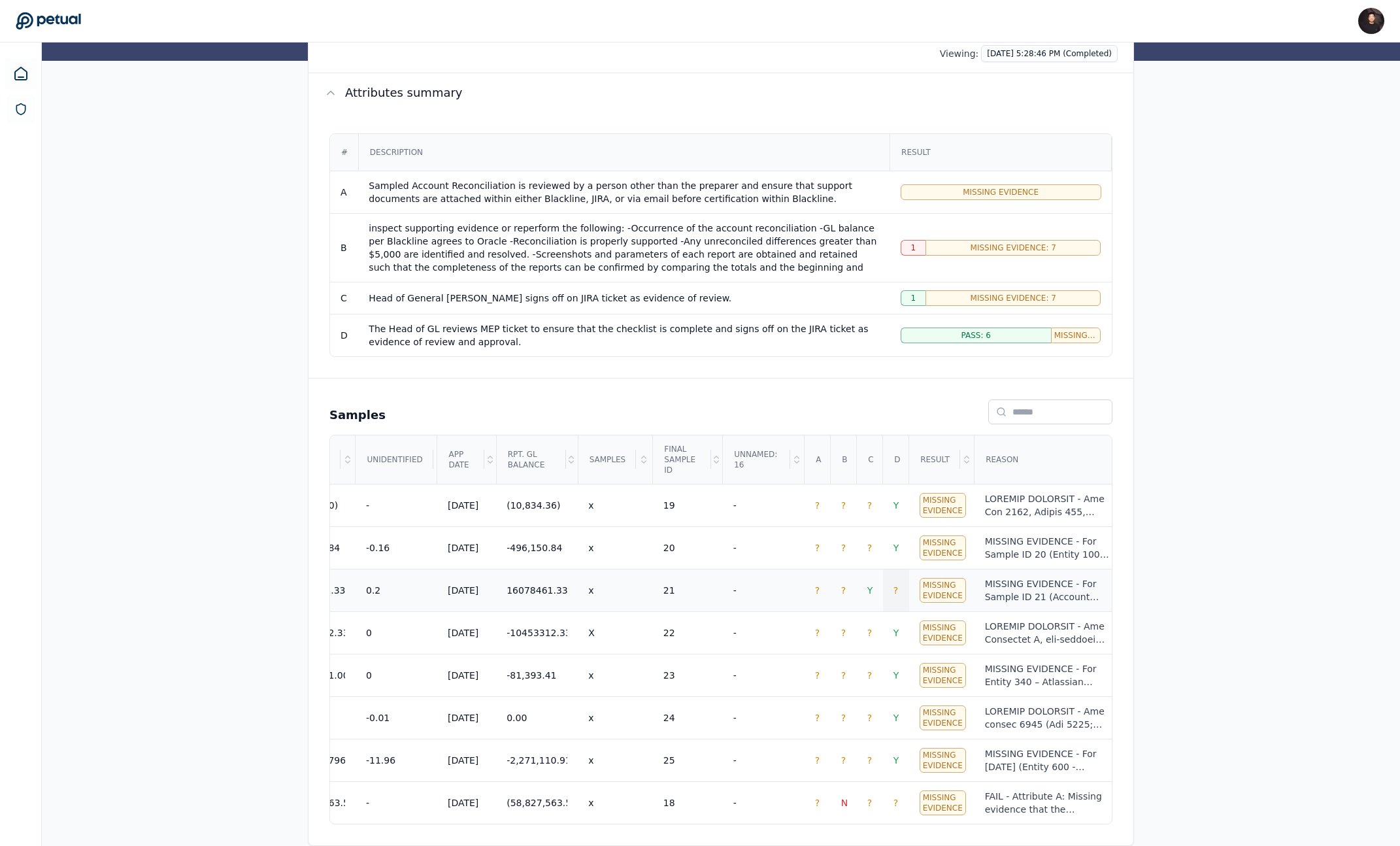
click at [900, 592] on td "?" at bounding box center [896, 590] width 26 height 43
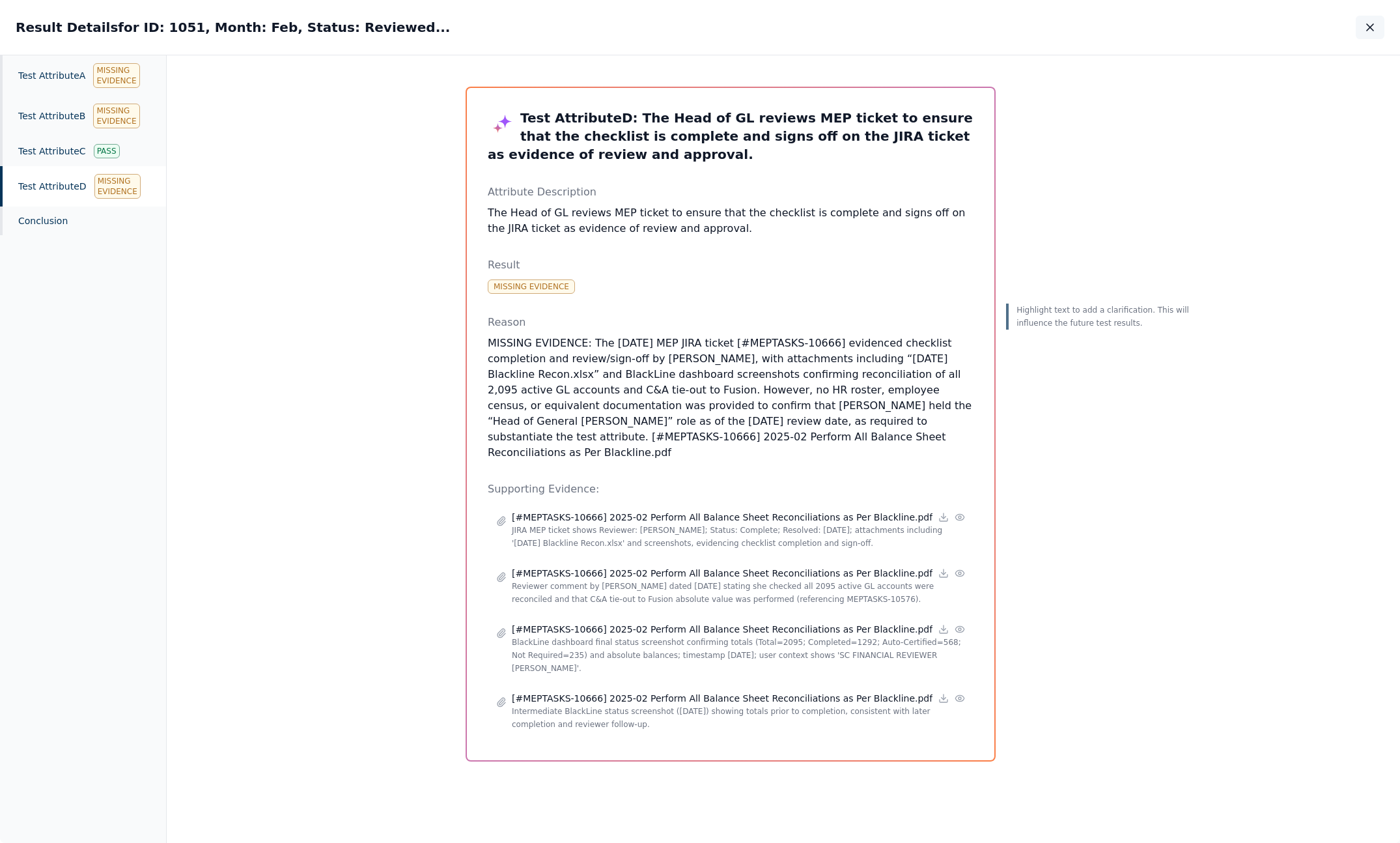
click at [1369, 18] on button "button" at bounding box center [1370, 27] width 29 height 23
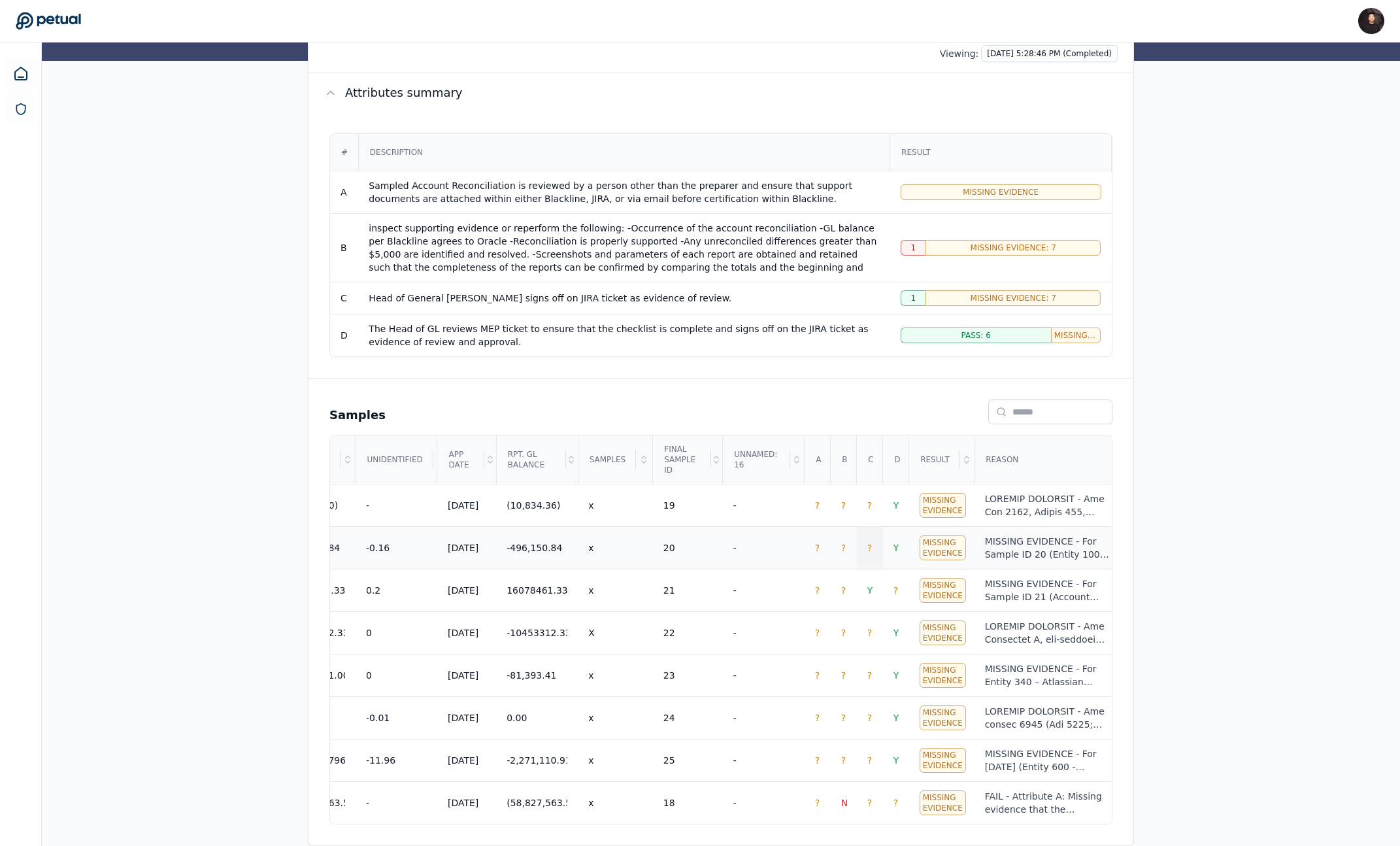
click at [872, 546] on span "?" at bounding box center [869, 548] width 5 height 10
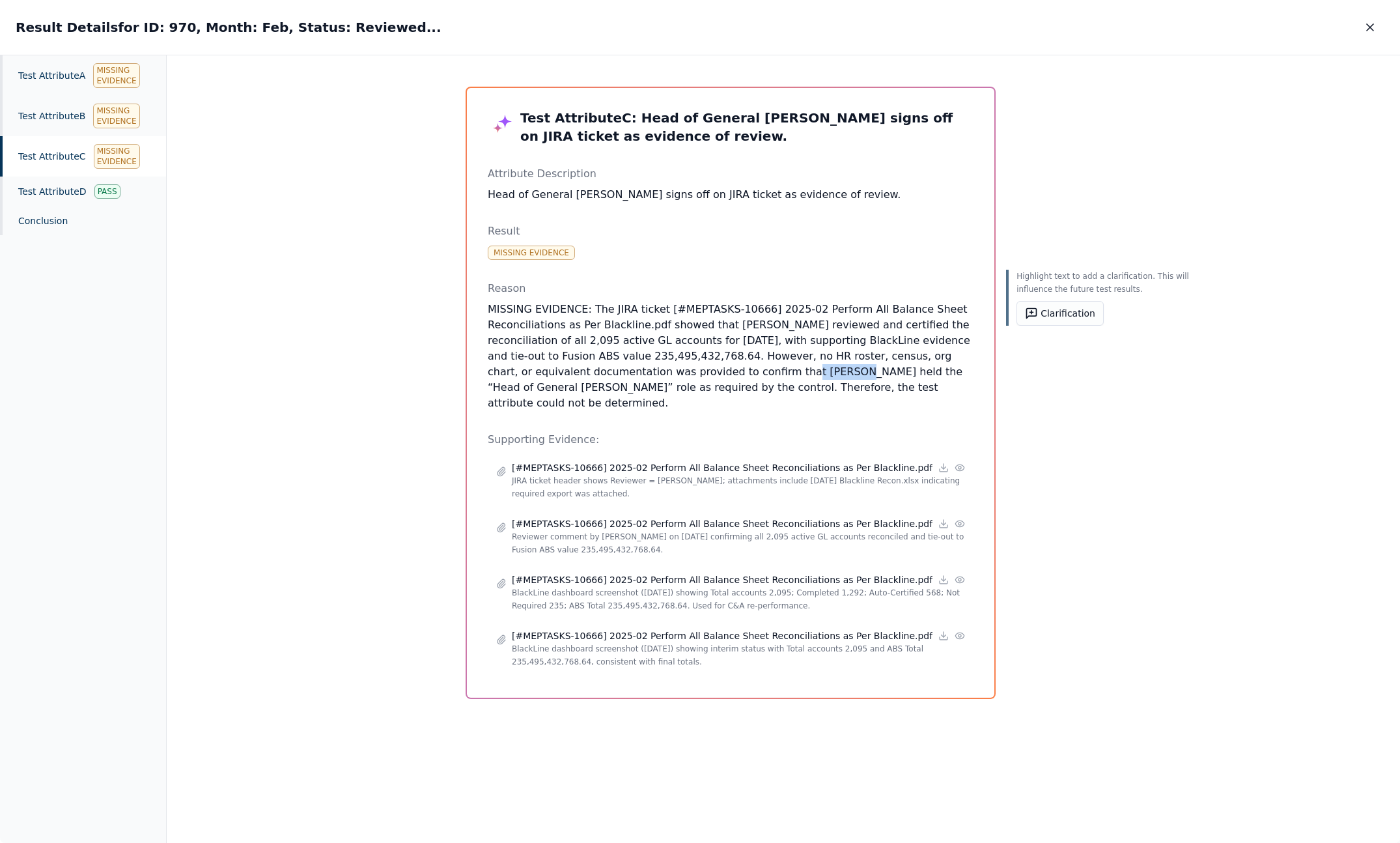
drag, startPoint x: 762, startPoint y: 373, endPoint x: 808, endPoint y: 374, distance: 46.0
click at [808, 373] on p "MISSING EVIDENCE: The JIRA ticket [#MEPTASKS-10666] 2025-02 Perform All Balance…" at bounding box center [730, 356] width 486 height 110
copy p "Susan Cui"
click at [1032, 321] on button "Clarification" at bounding box center [1060, 313] width 87 height 25
click at [1062, 360] on textarea at bounding box center [1105, 362] width 160 height 64
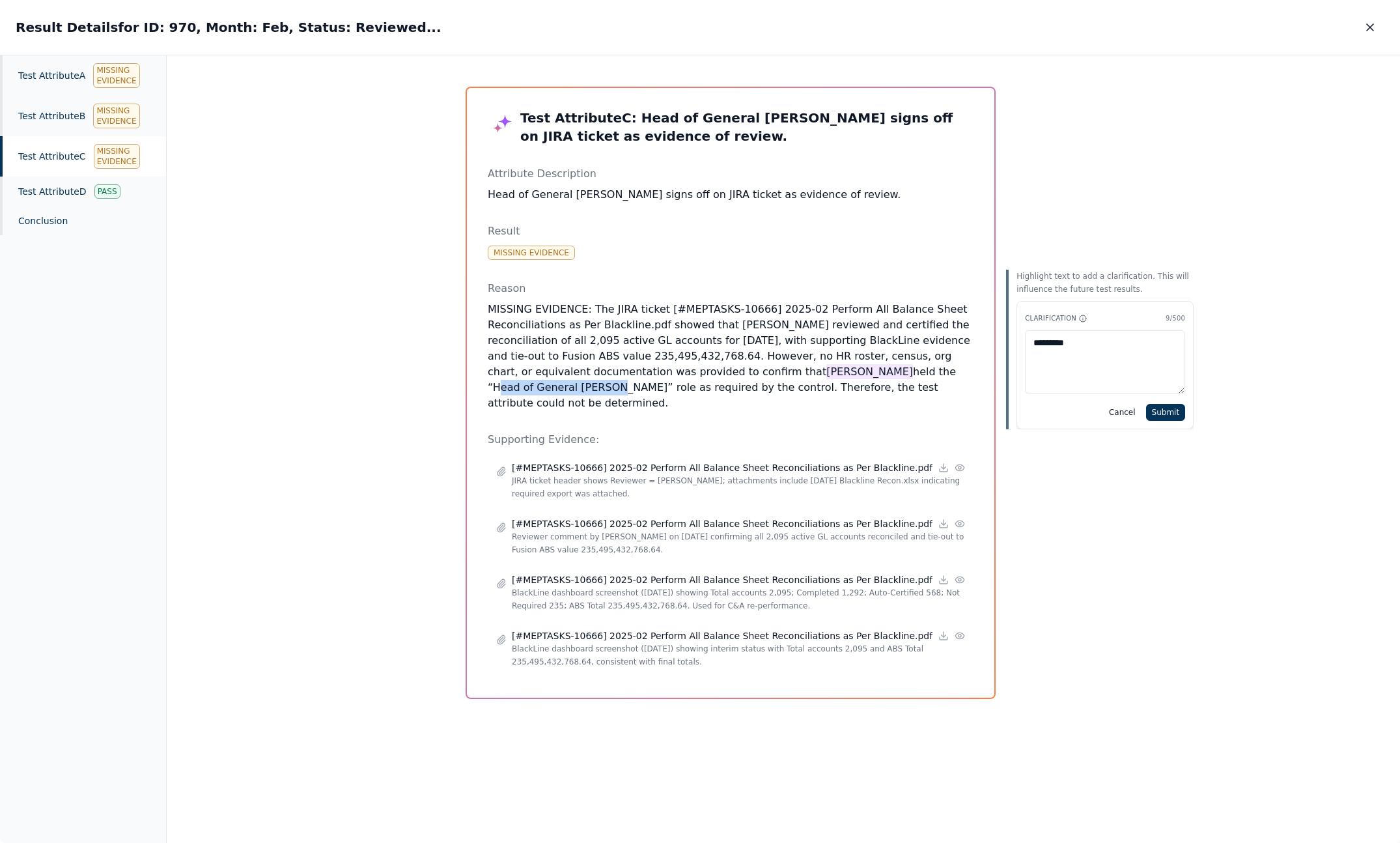
drag, startPoint x: 858, startPoint y: 375, endPoint x: 520, endPoint y: 387, distance: 338.2
click at [520, 387] on p "MISSING EVIDENCE: The JIRA ticket [#MEPTASKS-10666] 2025-02 Perform All Balance…" at bounding box center [730, 356] width 486 height 110
copy p "Head of General Ledger"
click at [1128, 358] on textarea "*********" at bounding box center [1105, 362] width 160 height 64
paste textarea "**********"
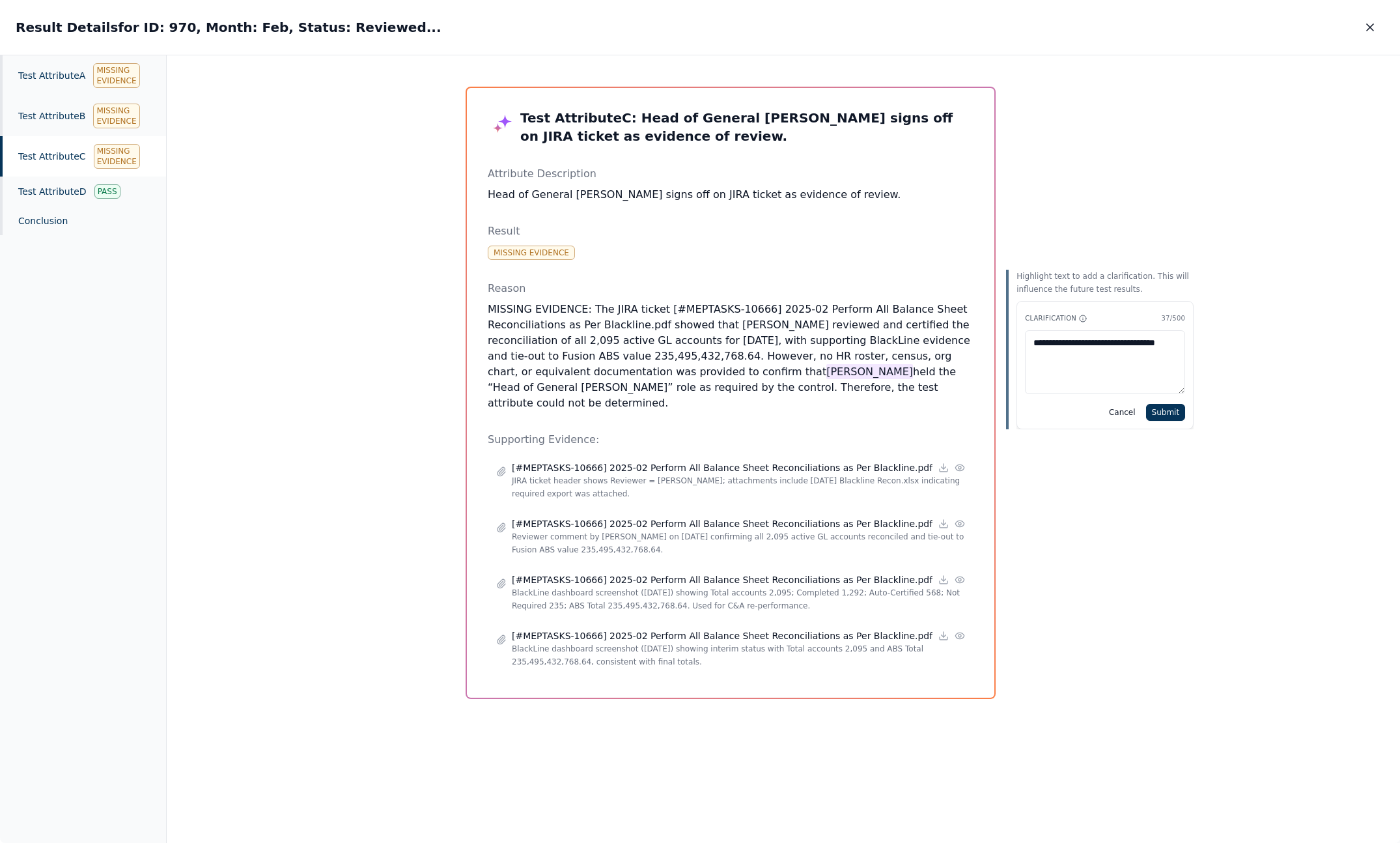
click at [1128, 358] on textarea "**********" at bounding box center [1105, 362] width 160 height 64
type textarea "**********"
click at [1146, 414] on button "Submit" at bounding box center [1166, 412] width 40 height 17
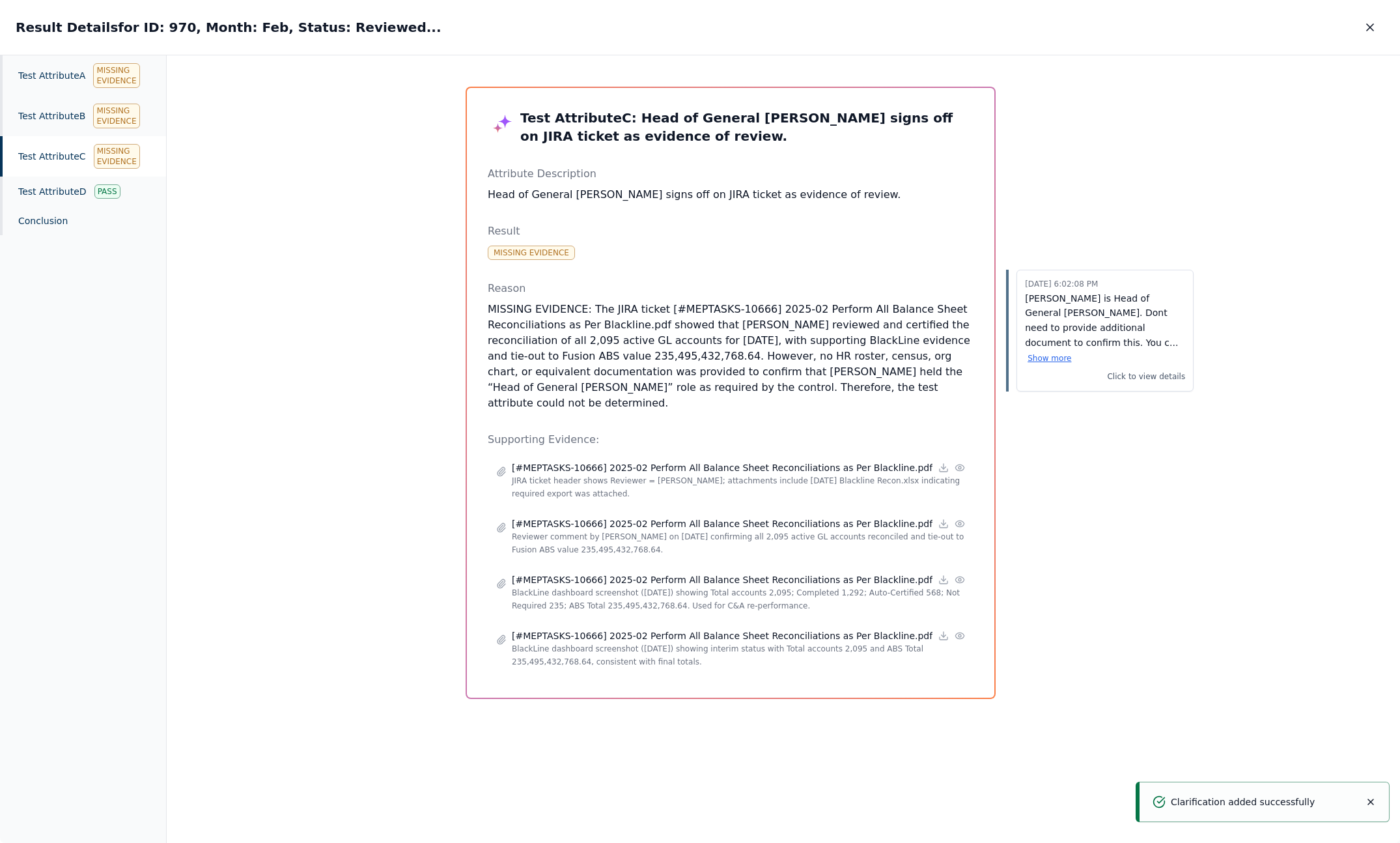
drag, startPoint x: 1367, startPoint y: 21, endPoint x: 1065, endPoint y: 380, distance: 469.1
click at [1065, 380] on div "Result Details for ID: 970, Month: Feb, Status: Reviewed... Result Details for …" at bounding box center [700, 422] width 1400 height 844
click at [1372, 33] on icon "button" at bounding box center [1370, 27] width 13 height 13
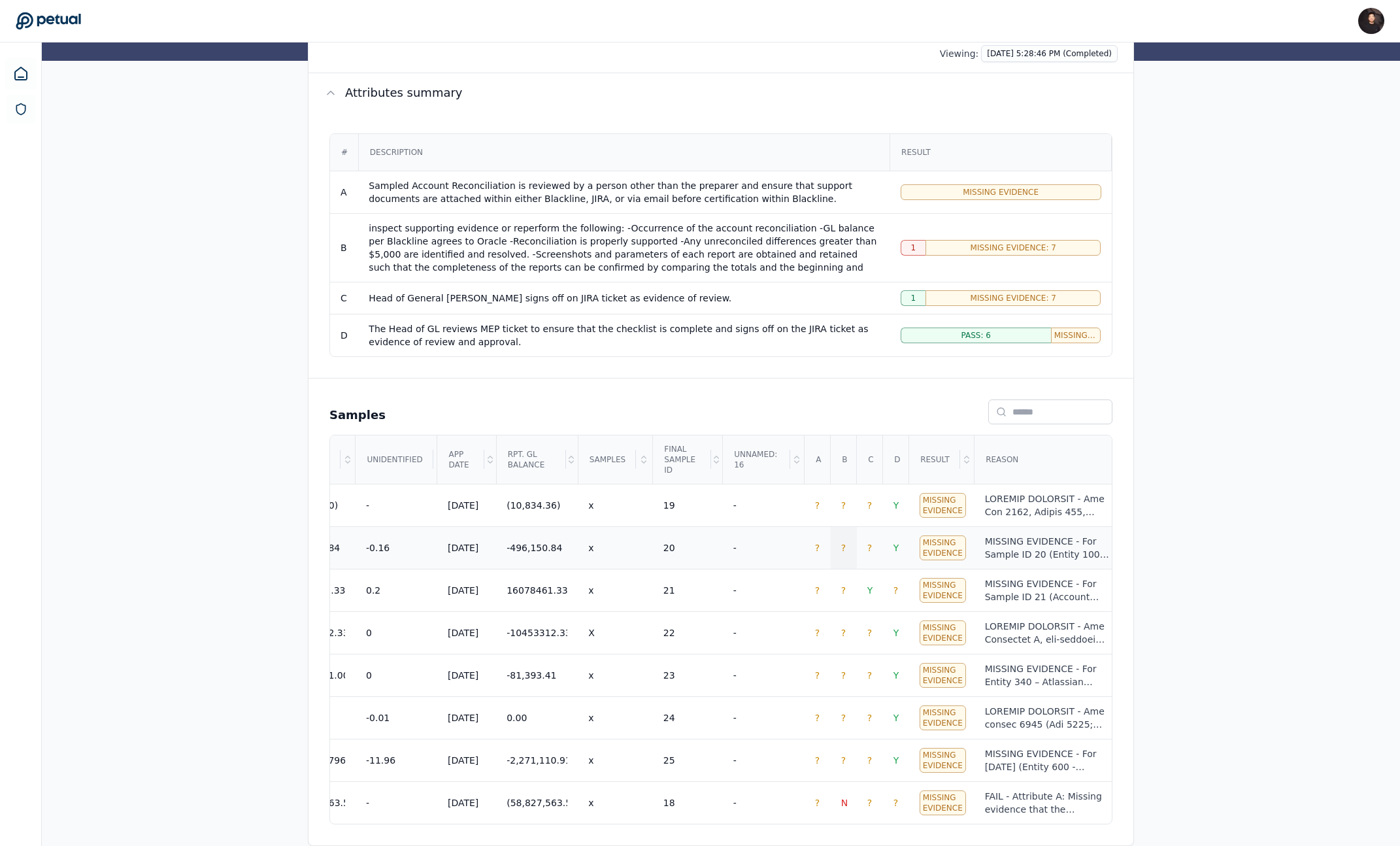
click at [837, 546] on td "?" at bounding box center [844, 548] width 26 height 43
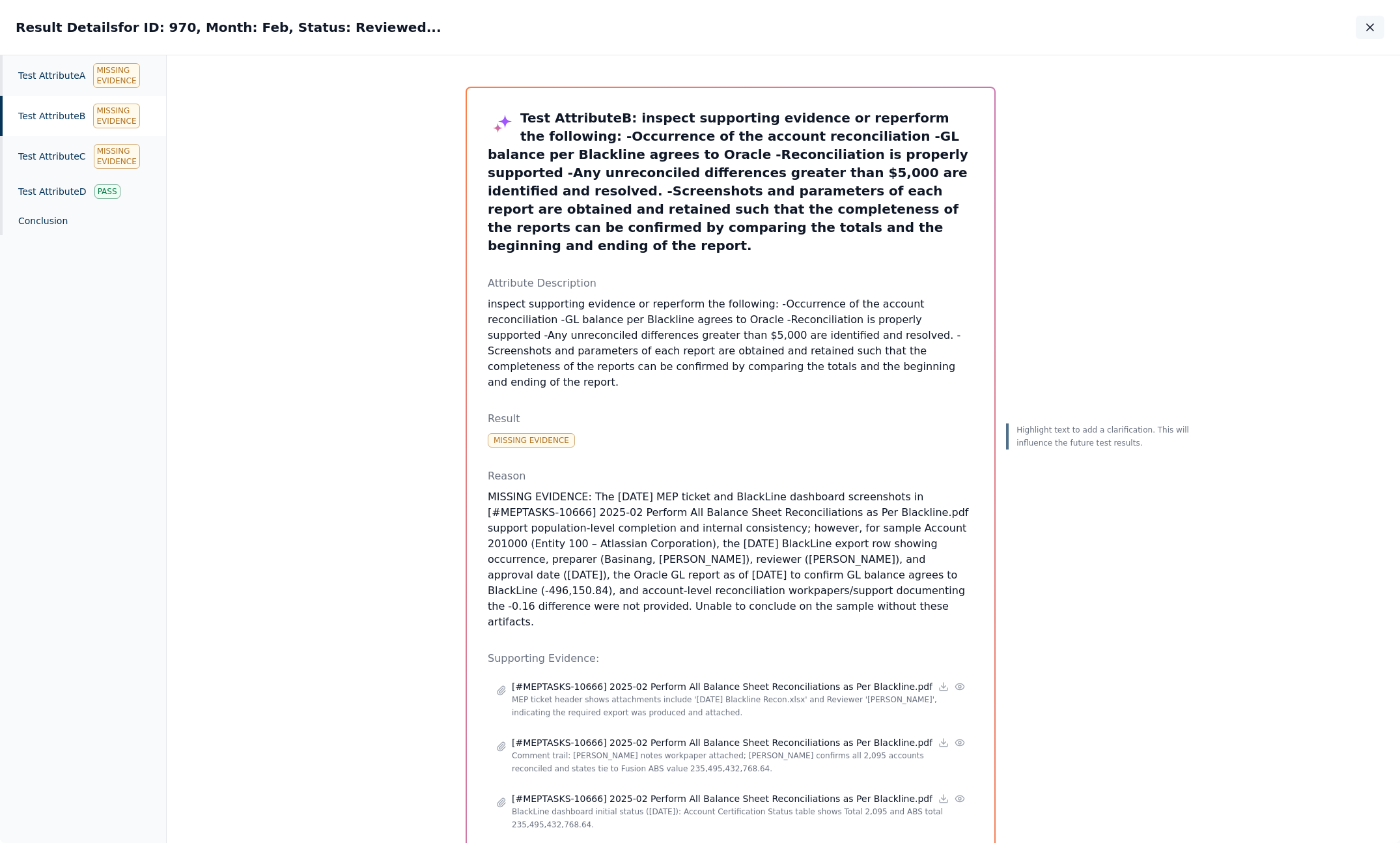
click at [1369, 29] on icon "button" at bounding box center [1370, 27] width 13 height 13
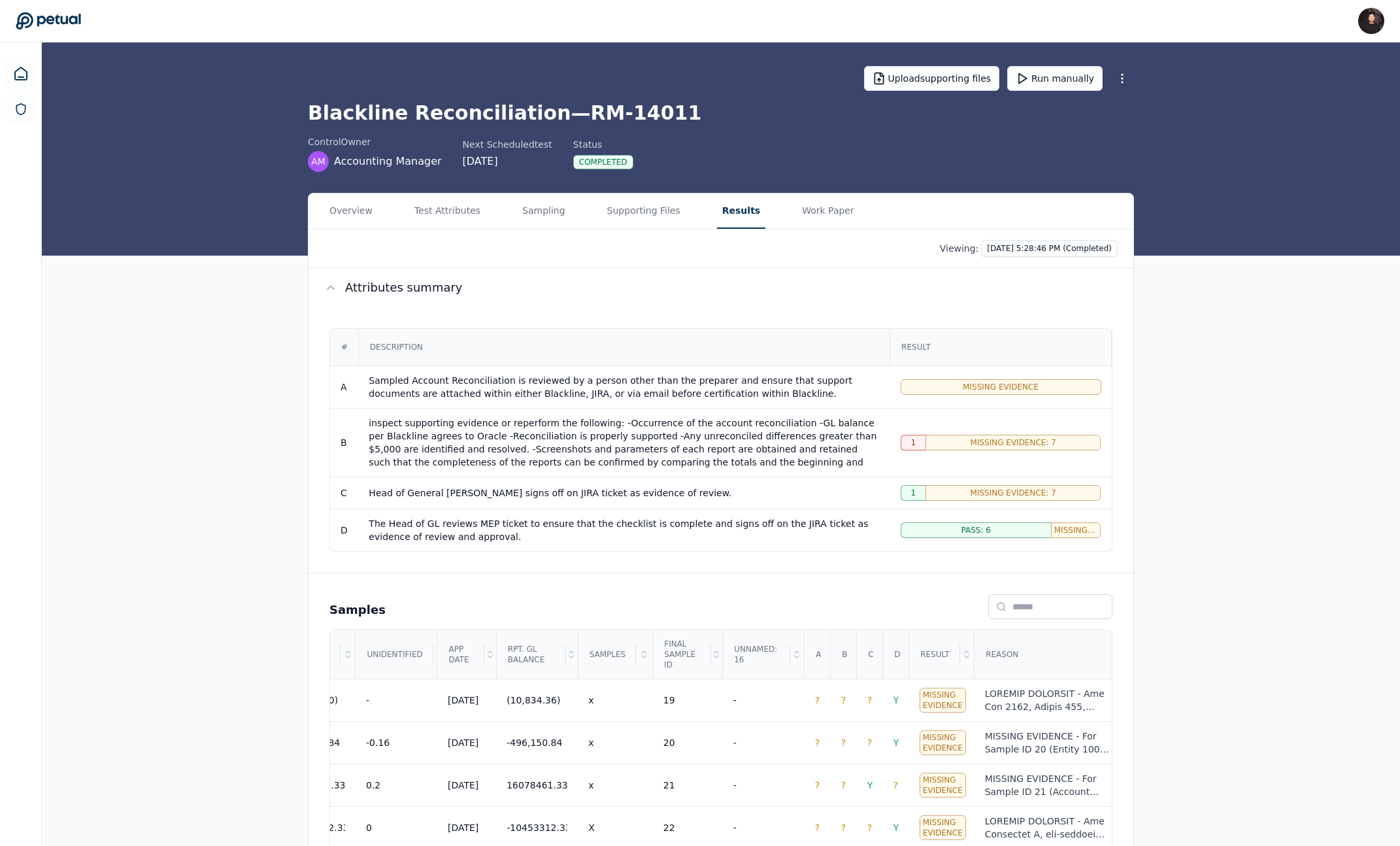
click at [1122, 90] on div "Upload supporting files Run manually" at bounding box center [999, 78] width 270 height 25
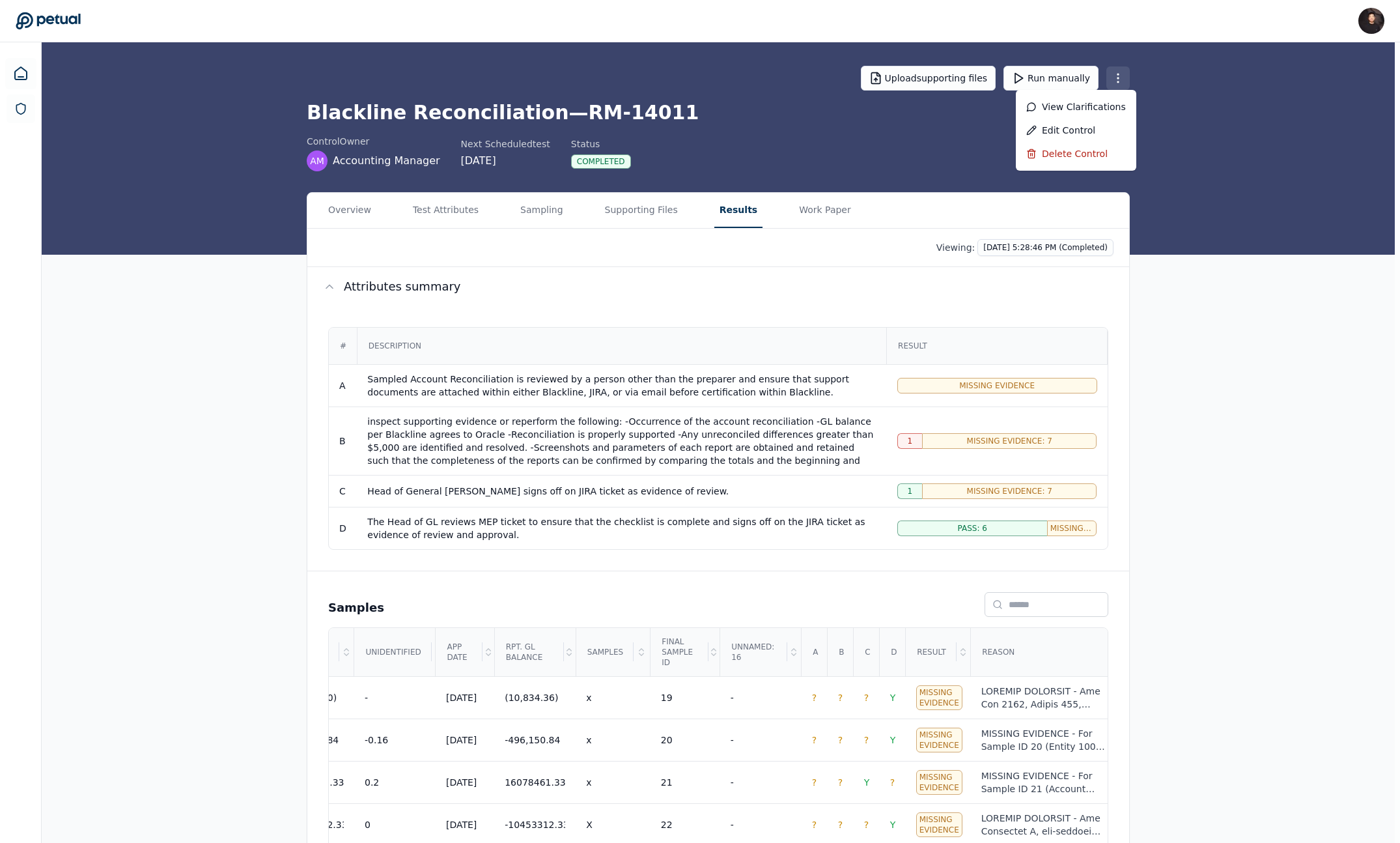
click at [1117, 86] on html "James Lee james@petual.ai Sign out Upload supporting files Run manually Blackli…" at bounding box center [700, 518] width 1400 height 1037
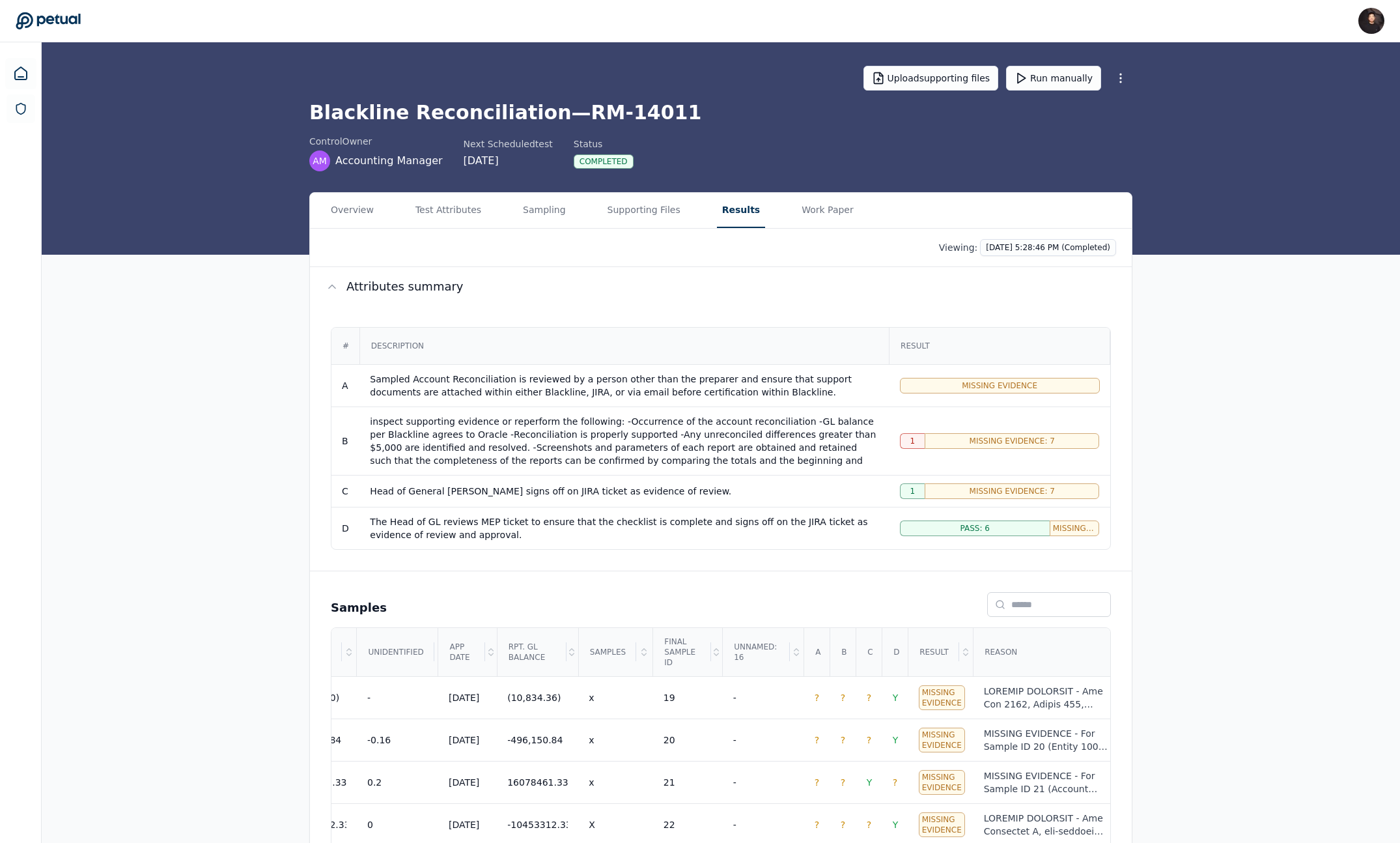
click at [1066, 61] on html "James Lee james@petual.ai Sign out Upload supporting files Run manually Blackli…" at bounding box center [700, 518] width 1400 height 1037
click at [1057, 75] on button "Run manually" at bounding box center [1051, 78] width 95 height 25
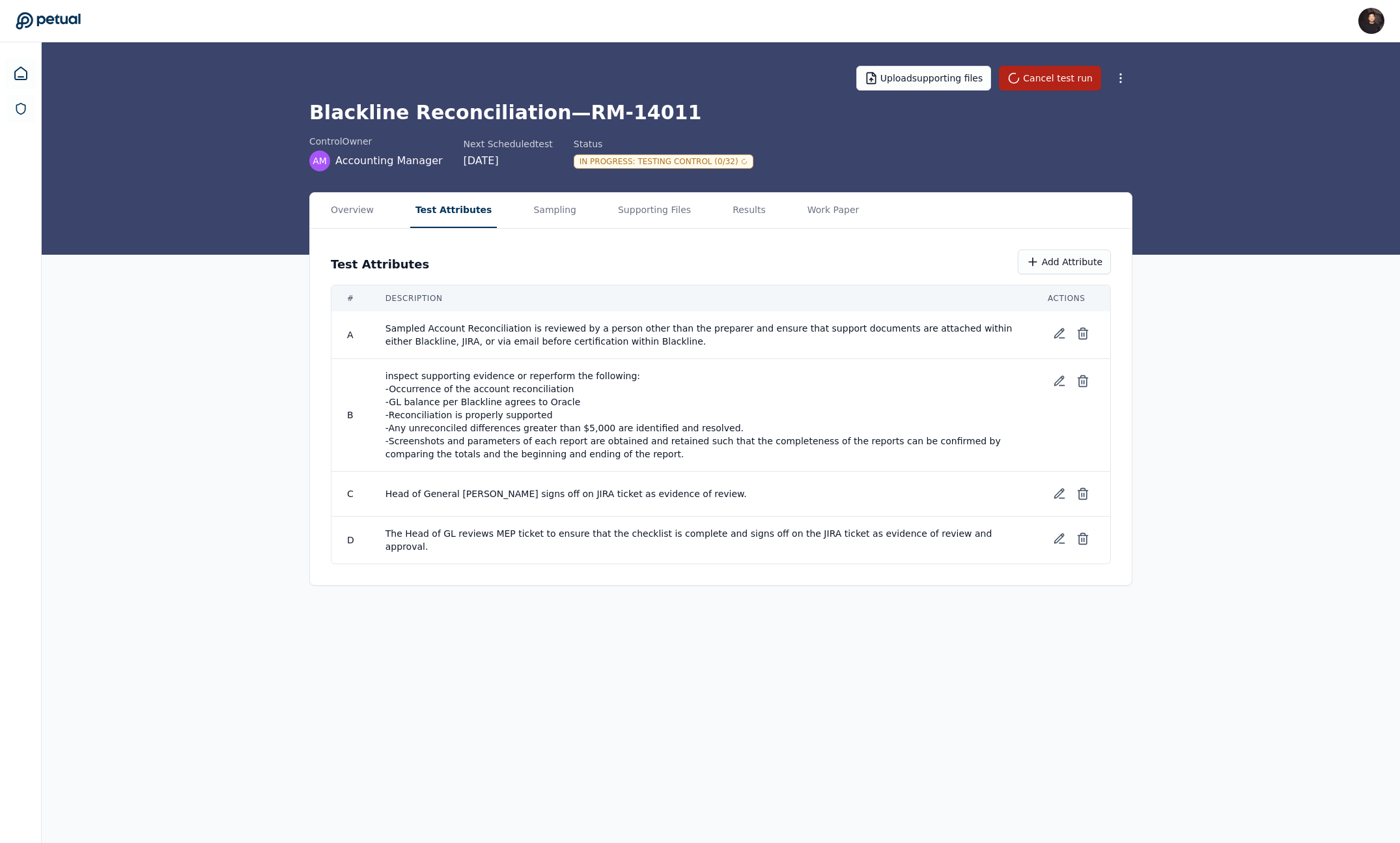
click at [446, 205] on button "Test Attributes" at bounding box center [453, 210] width 87 height 35
click at [1056, 382] on icon at bounding box center [1059, 381] width 9 height 9
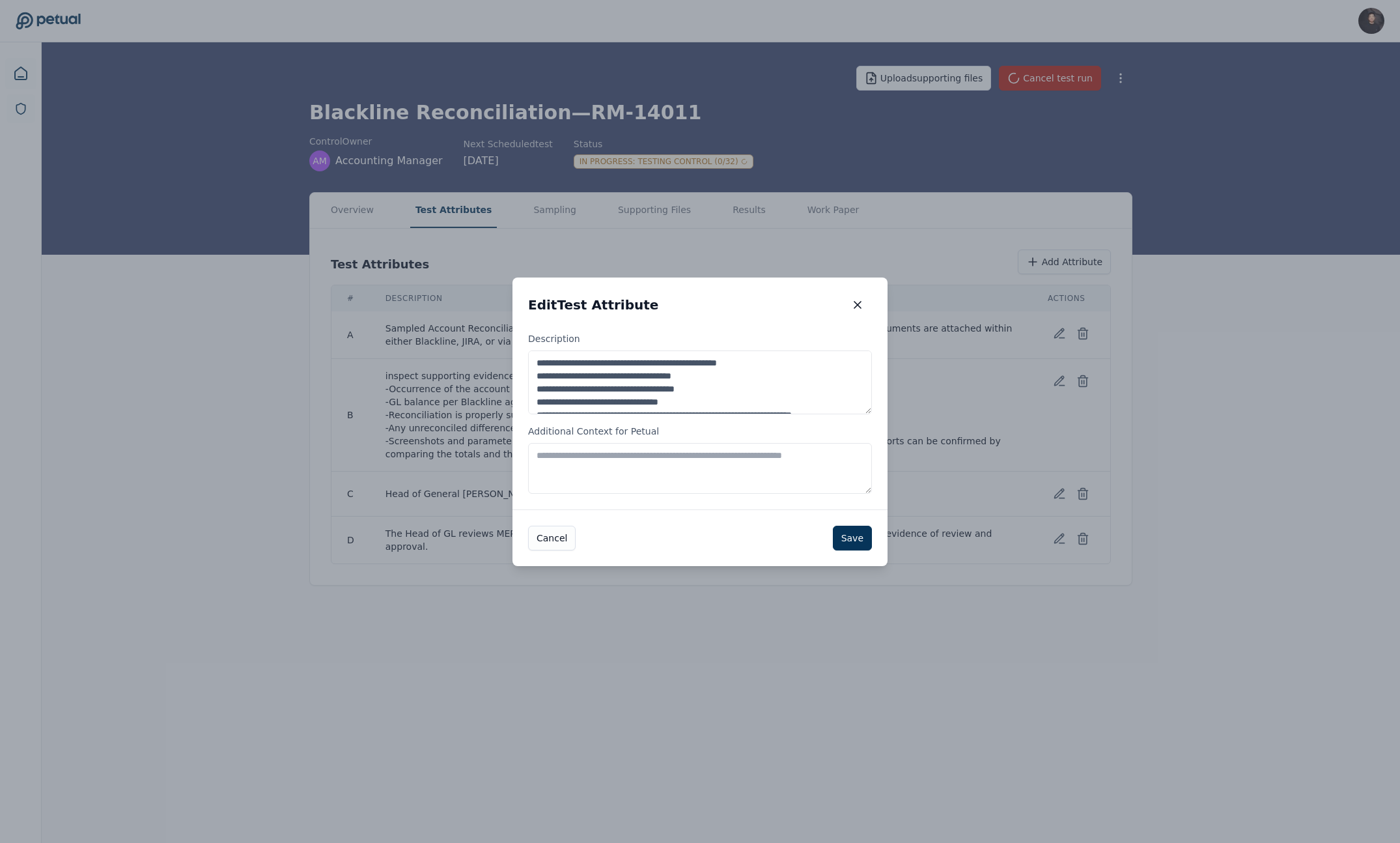
click at [729, 377] on textarea "**********" at bounding box center [700, 382] width 344 height 64
click at [728, 392] on textarea "**********" at bounding box center [700, 382] width 344 height 64
click at [727, 379] on textarea "**********" at bounding box center [700, 382] width 344 height 64
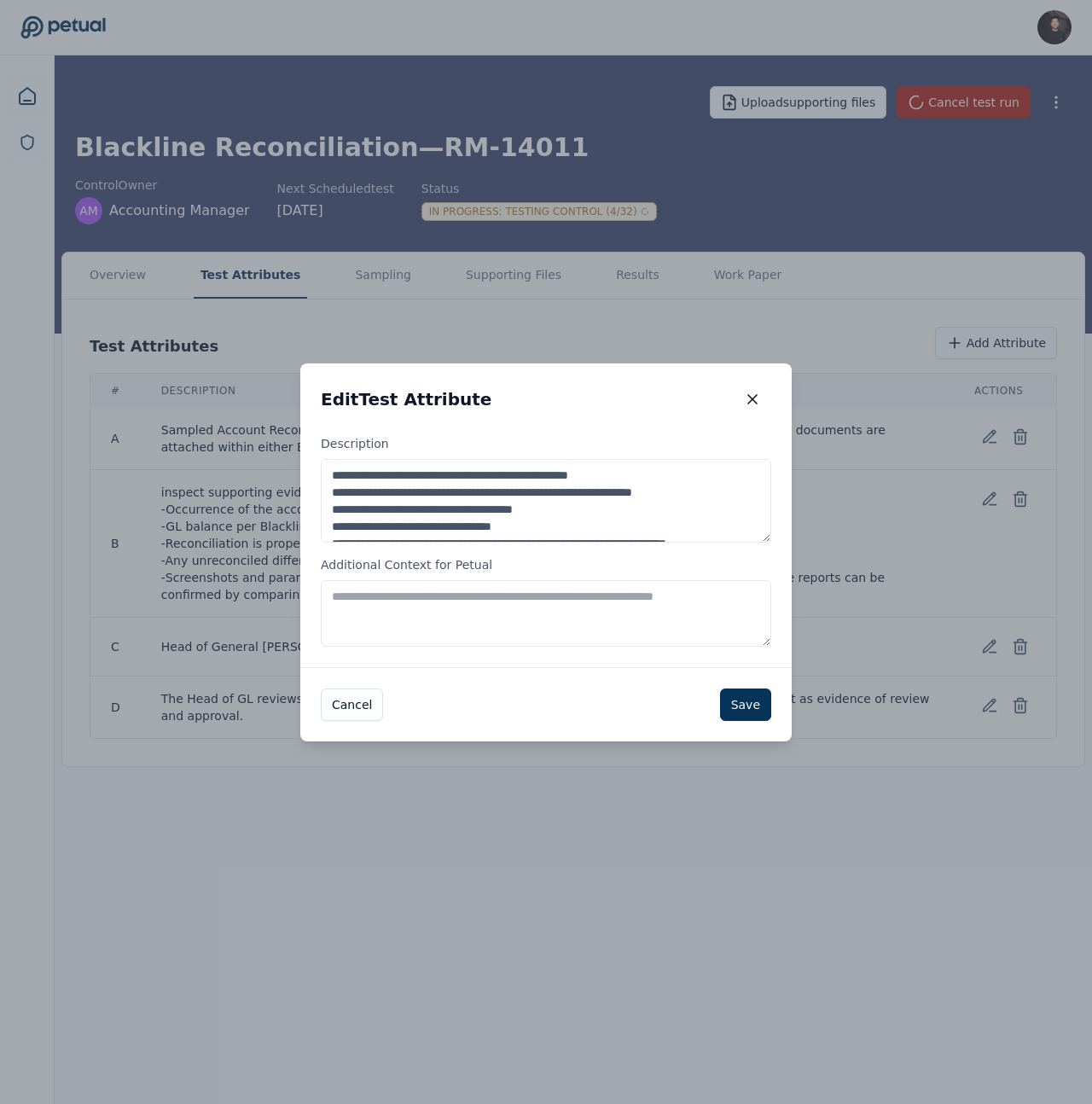
click at [604, 506] on textarea "**********" at bounding box center [546, 500] width 450 height 83
type textarea "**********"
click at [725, 706] on button "Save" at bounding box center [745, 705] width 51 height 32
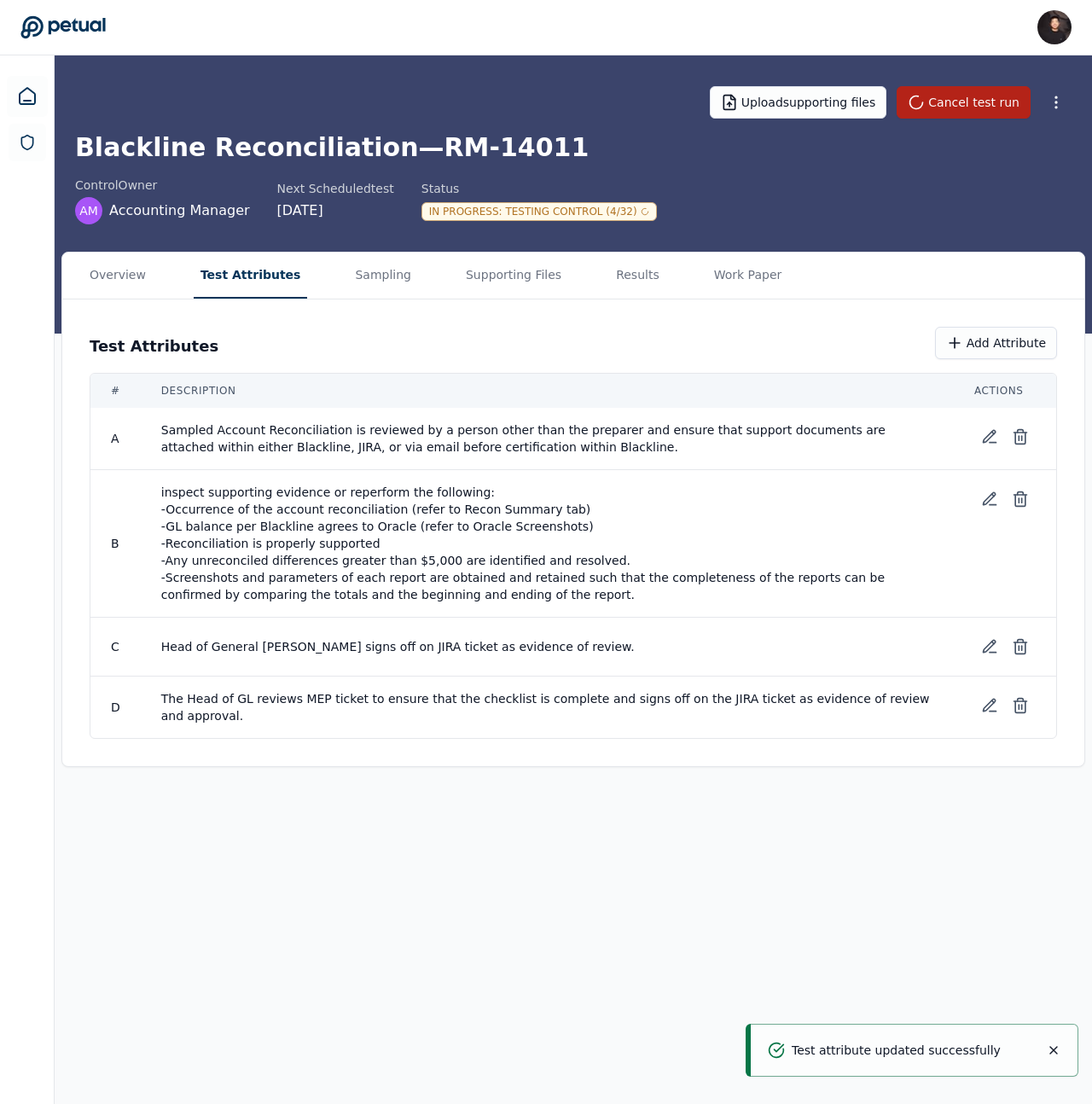
click at [407, 275] on div "Overview Test Attributes Sampling Supporting Files Results Work Paper" at bounding box center [573, 276] width 1022 height 47
click at [394, 274] on button "Sampling" at bounding box center [383, 275] width 70 height 46
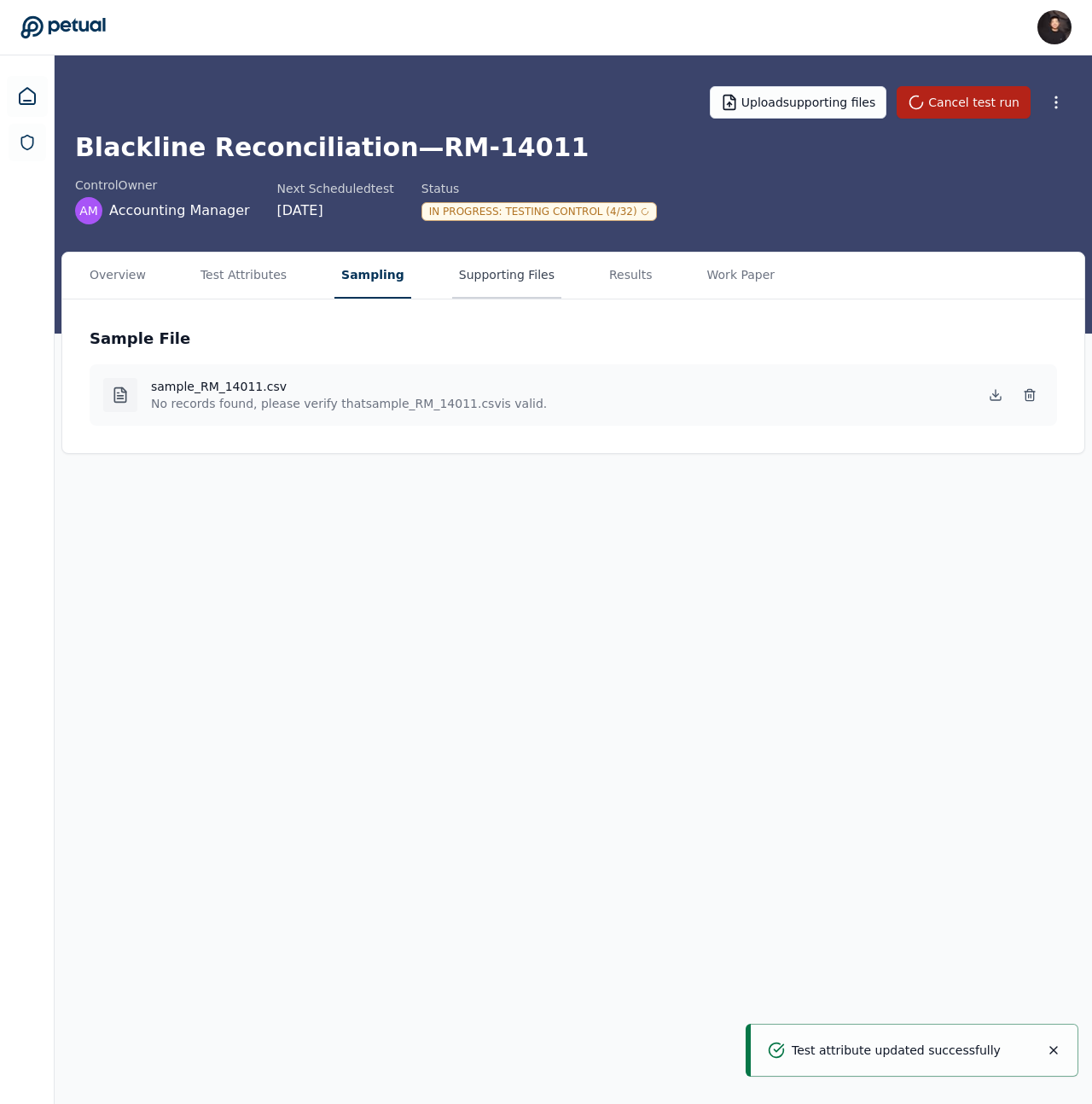
click at [482, 274] on button "Supporting Files" at bounding box center [507, 275] width 109 height 46
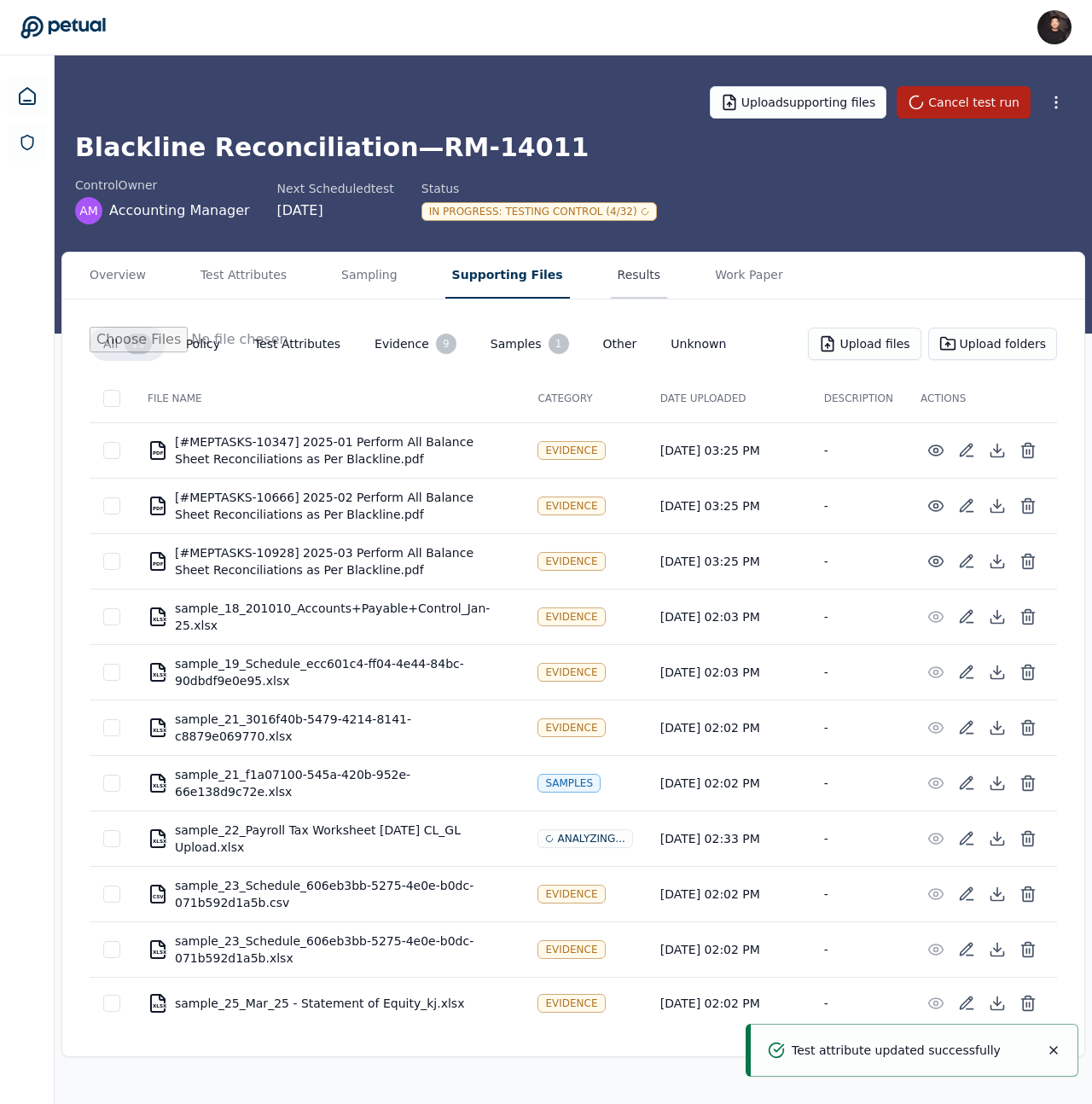
click at [611, 281] on button "Results" at bounding box center [639, 275] width 57 height 46
